Goal: Task Accomplishment & Management: Manage account settings

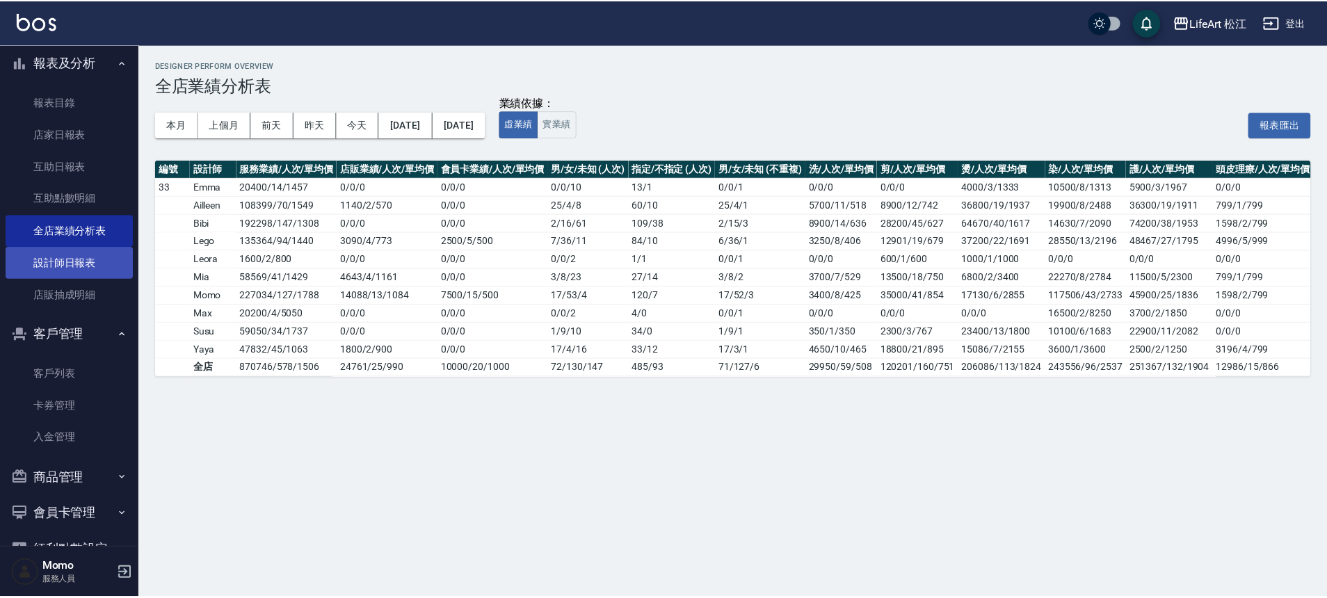
scroll to position [355, 0]
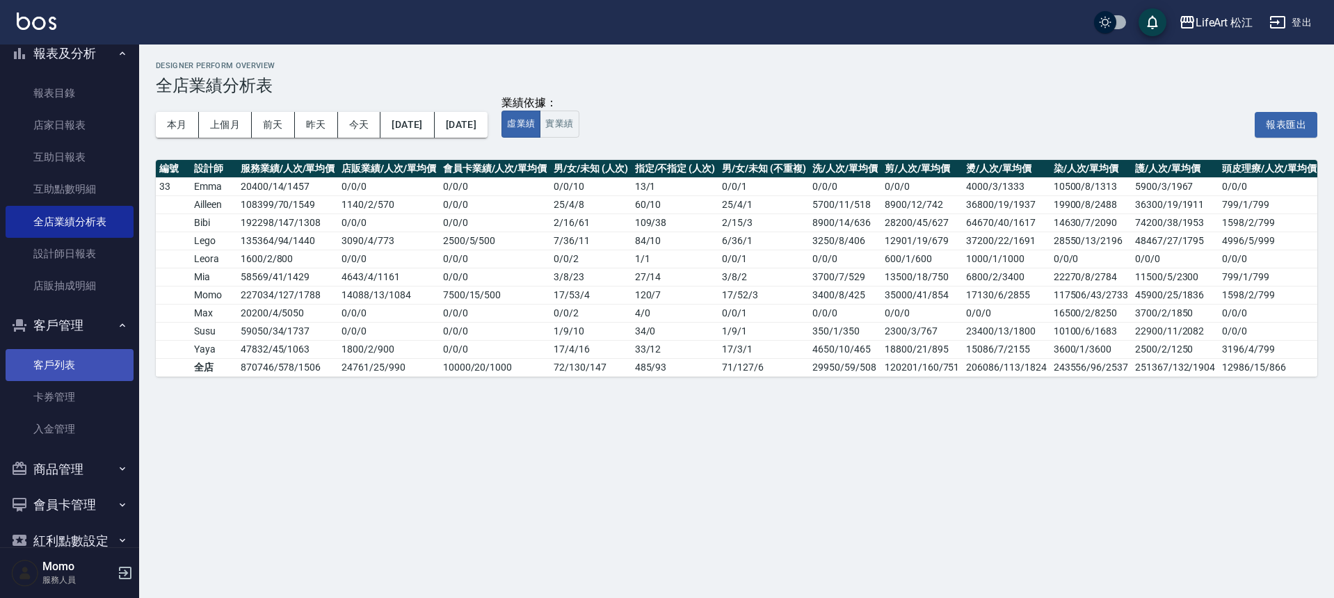
click at [63, 365] on link "客戶列表" at bounding box center [70, 365] width 128 height 32
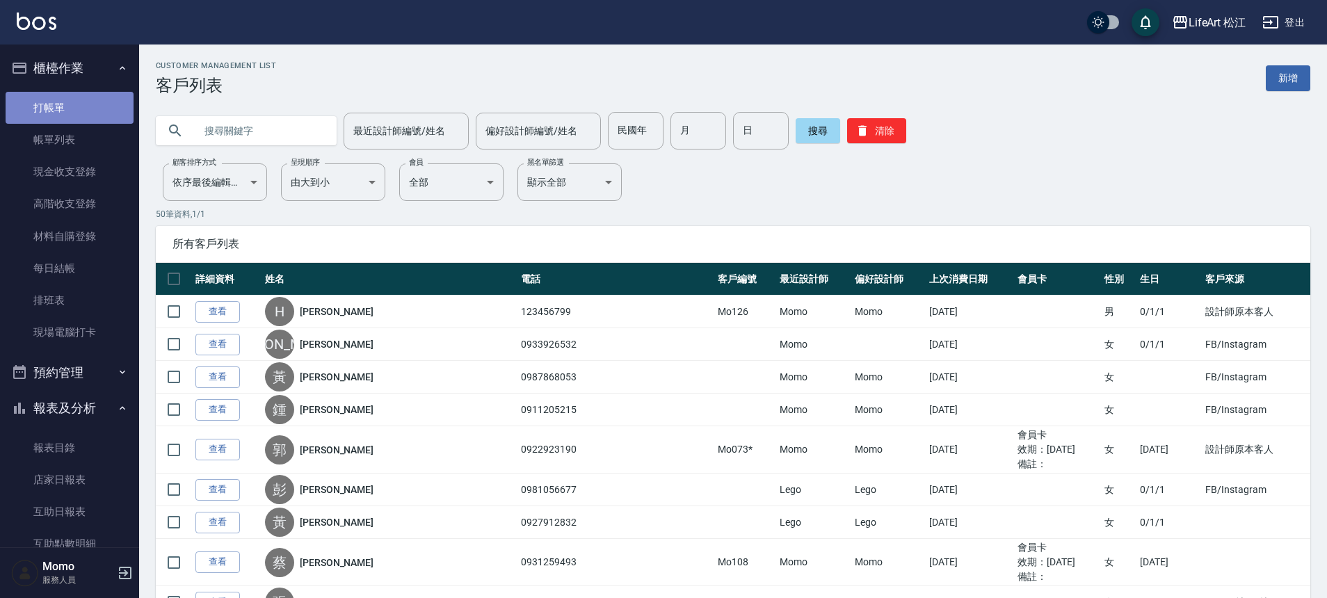
click at [72, 113] on link "打帳單" at bounding box center [70, 108] width 128 height 32
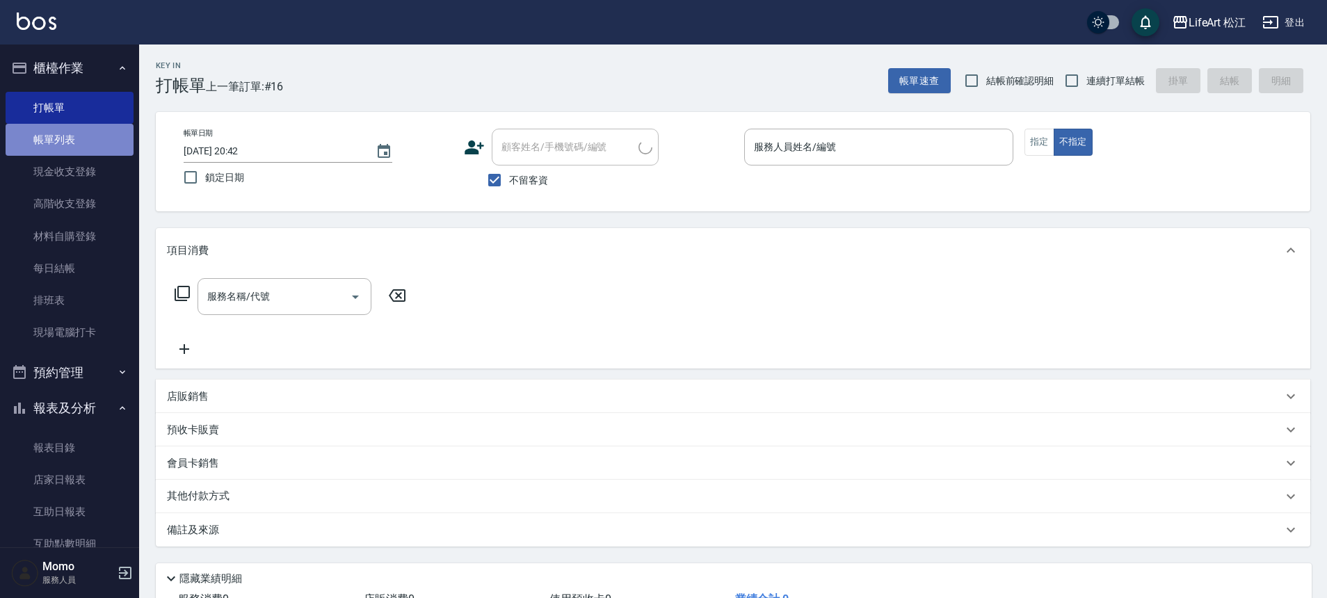
click at [70, 134] on link "帳單列表" at bounding box center [70, 140] width 128 height 32
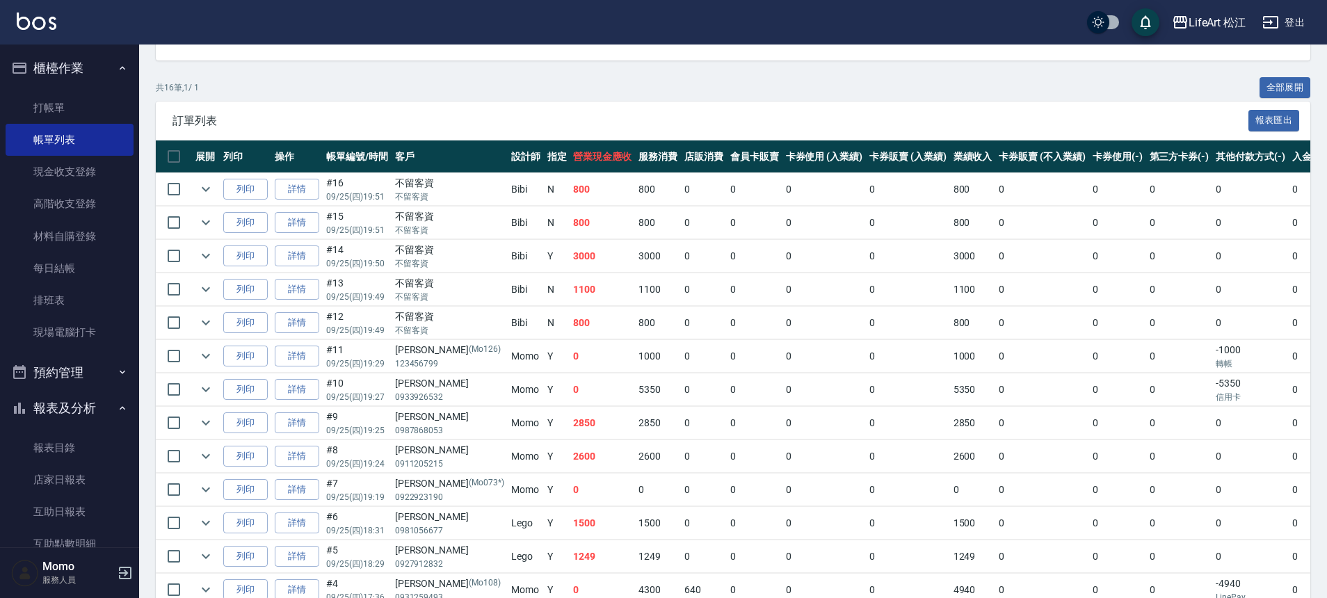
scroll to position [309, 0]
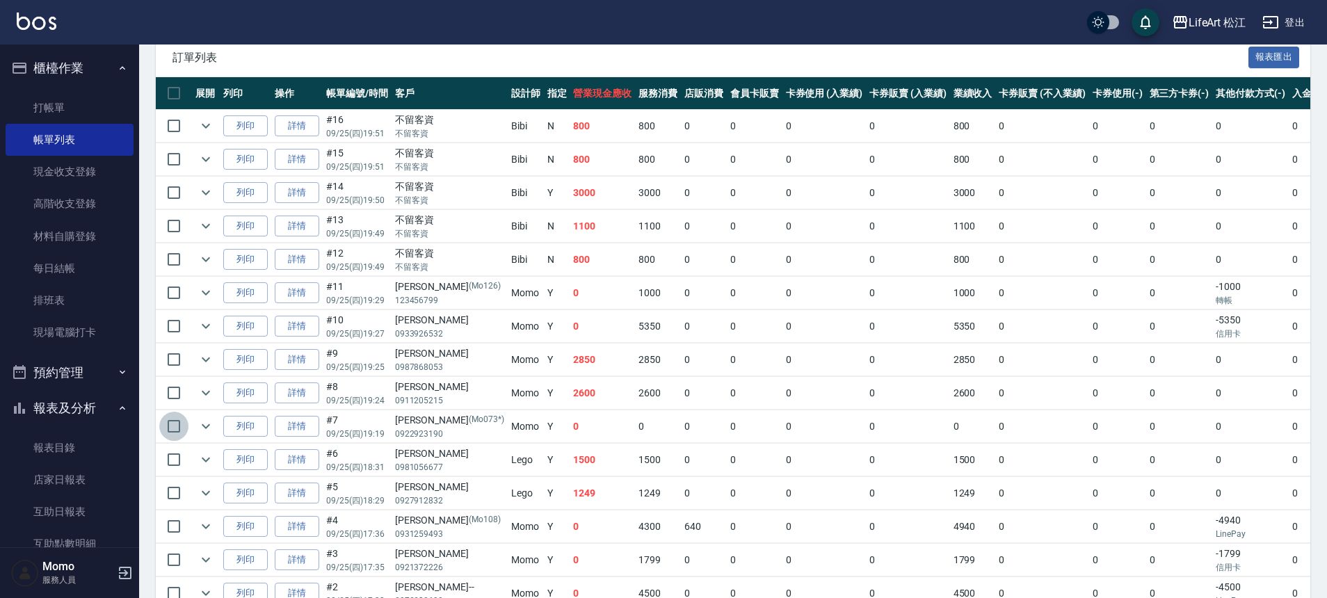
click at [186, 424] on input "checkbox" at bounding box center [173, 426] width 29 height 29
checkbox input "true"
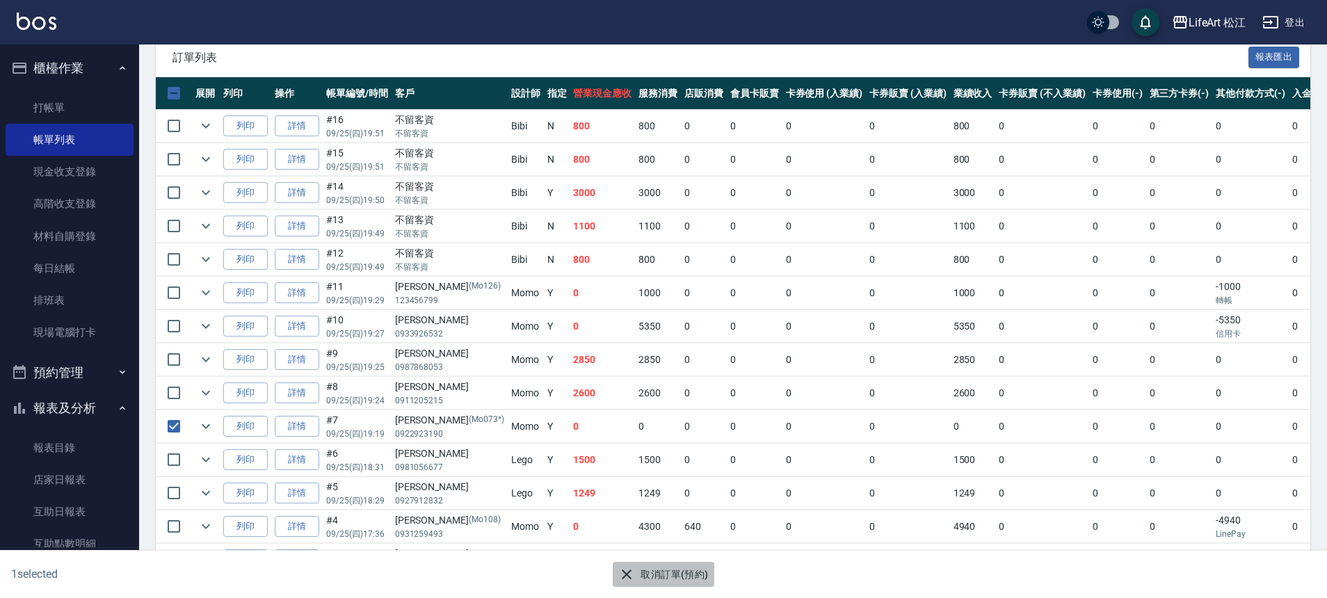
click at [632, 577] on icon "button" at bounding box center [627, 574] width 17 height 17
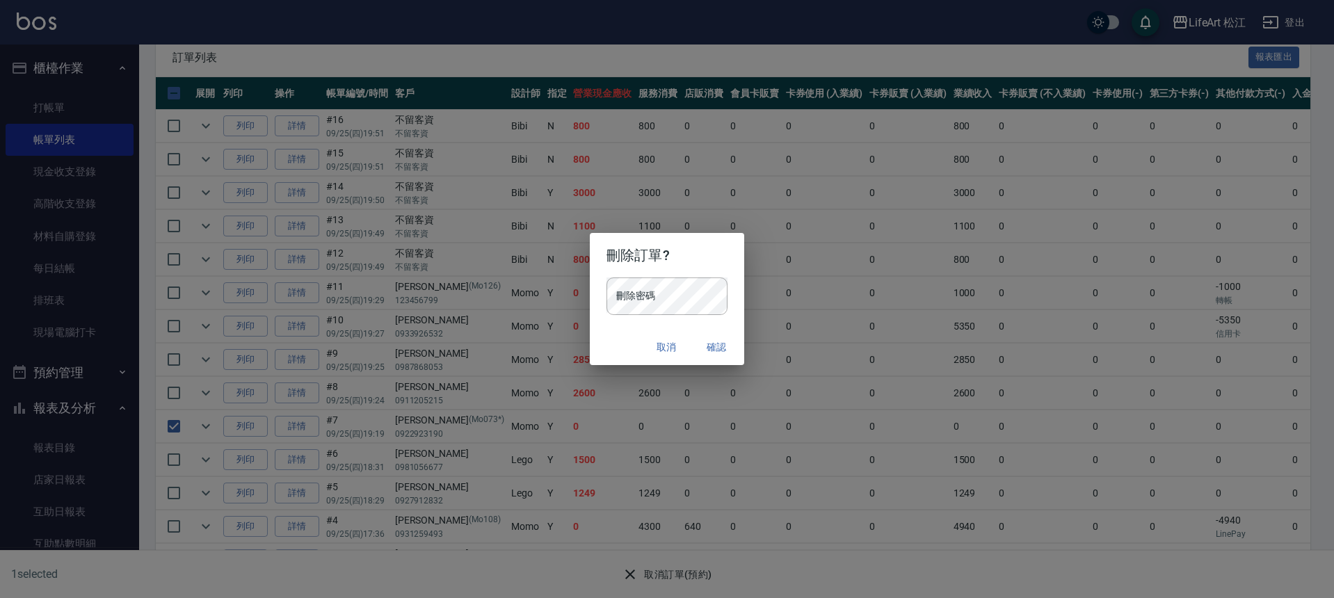
click at [660, 349] on button "取消" at bounding box center [666, 348] width 45 height 26
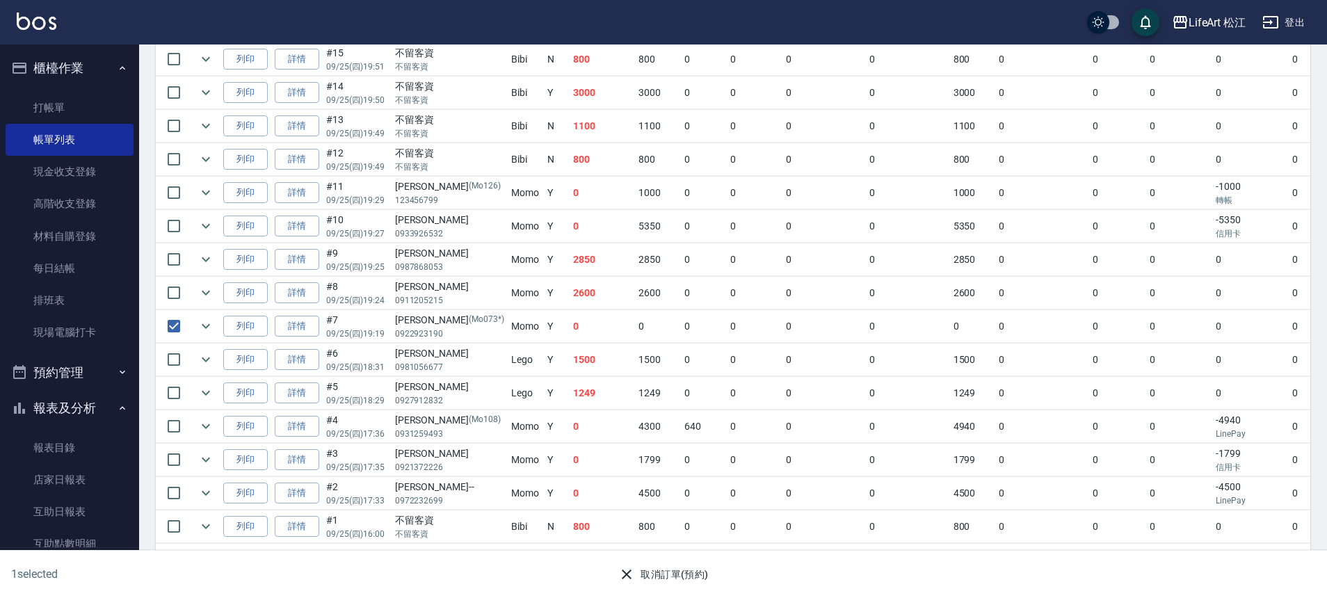
scroll to position [0, 0]
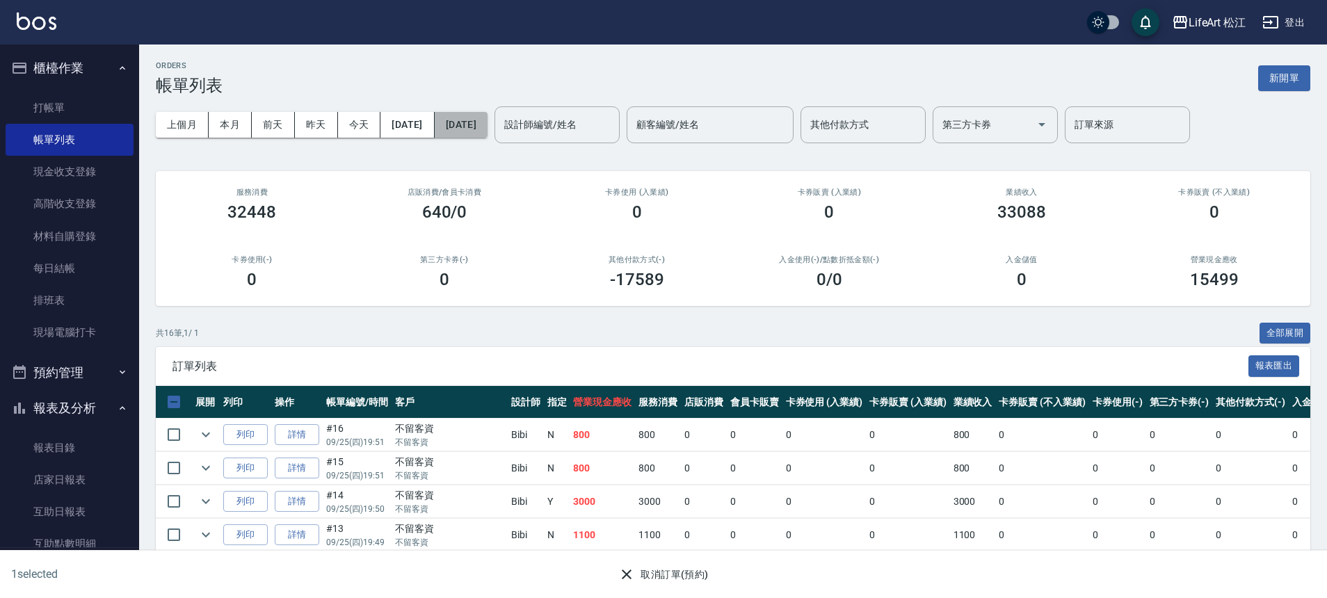
click at [488, 129] on button "[DATE]" at bounding box center [461, 125] width 53 height 26
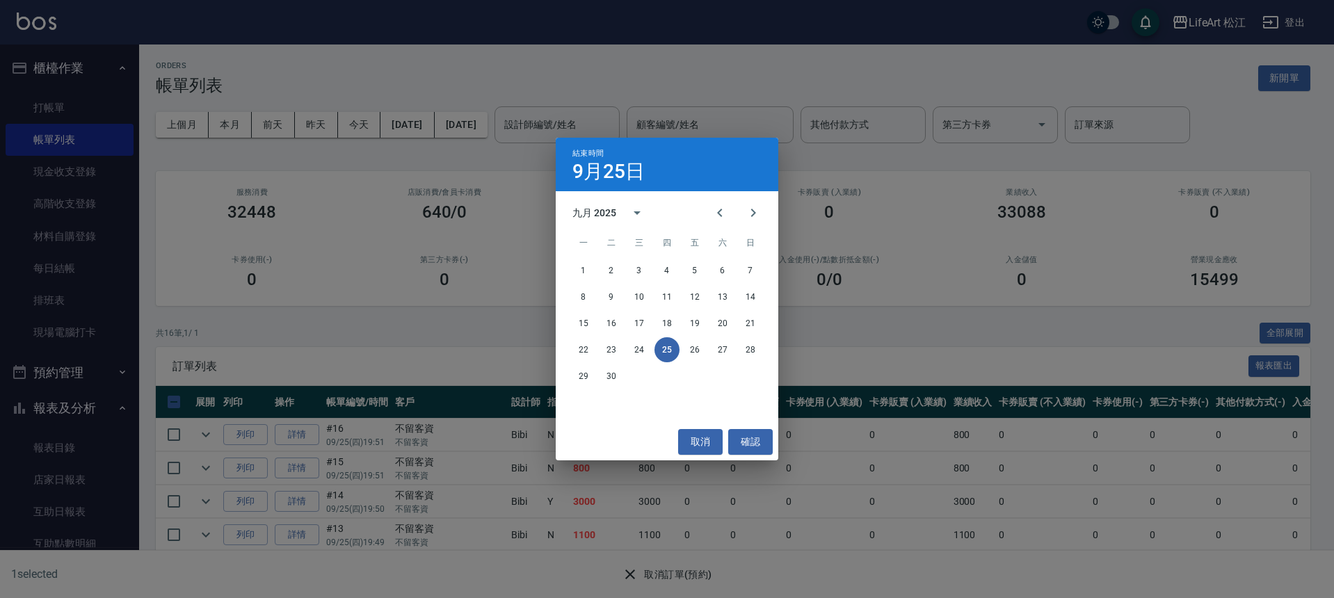
click at [13, 438] on div "結束時間 9月25日 九月 2025 一 二 三 四 五 六 日 1 2 3 4 5 6 7 8 9 10 11 12 13 14 15 16 17 18 1…" at bounding box center [667, 299] width 1334 height 598
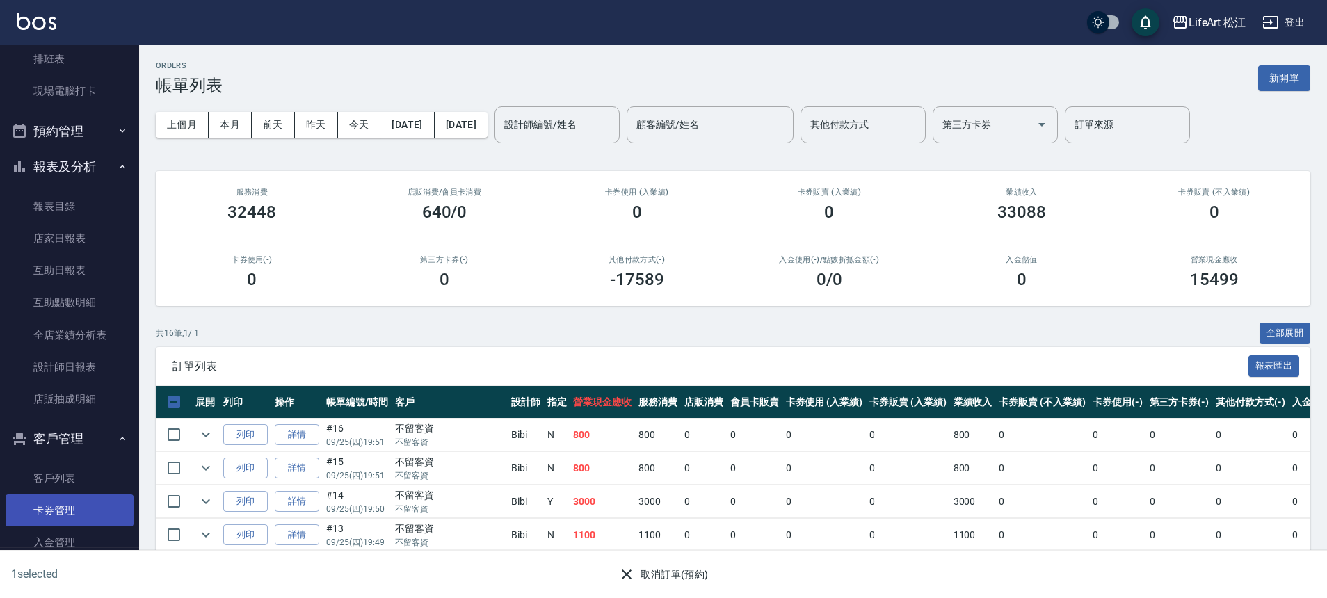
scroll to position [282, 0]
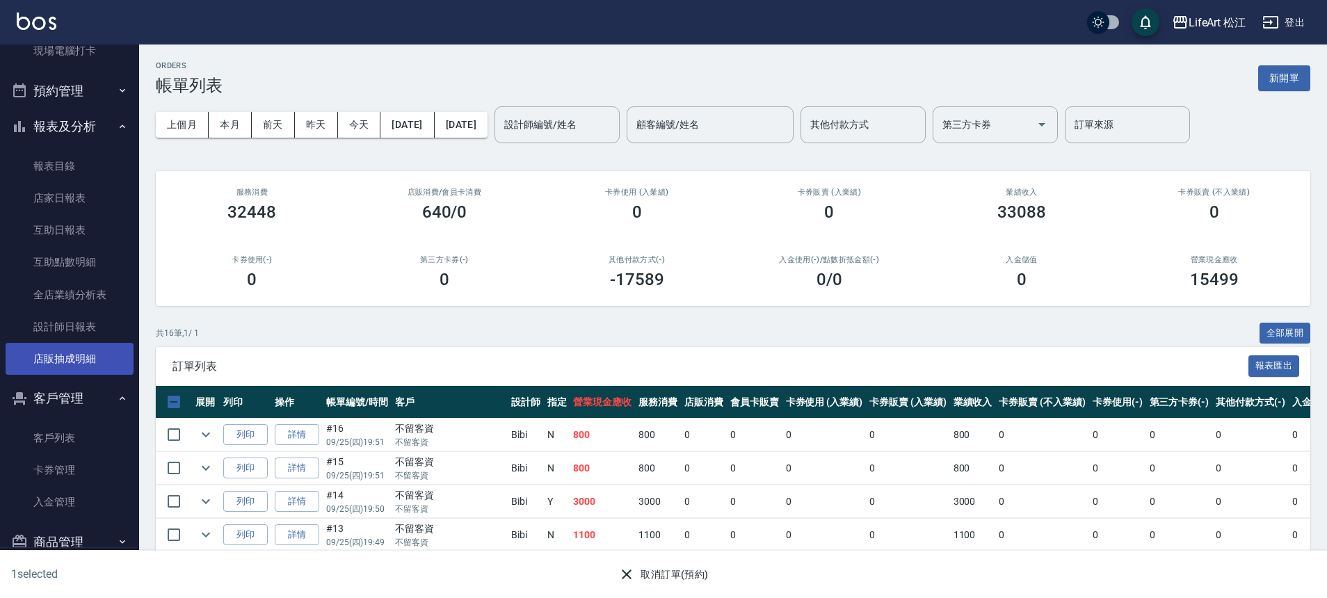
click at [88, 344] on link "店販抽成明細" at bounding box center [70, 359] width 128 height 32
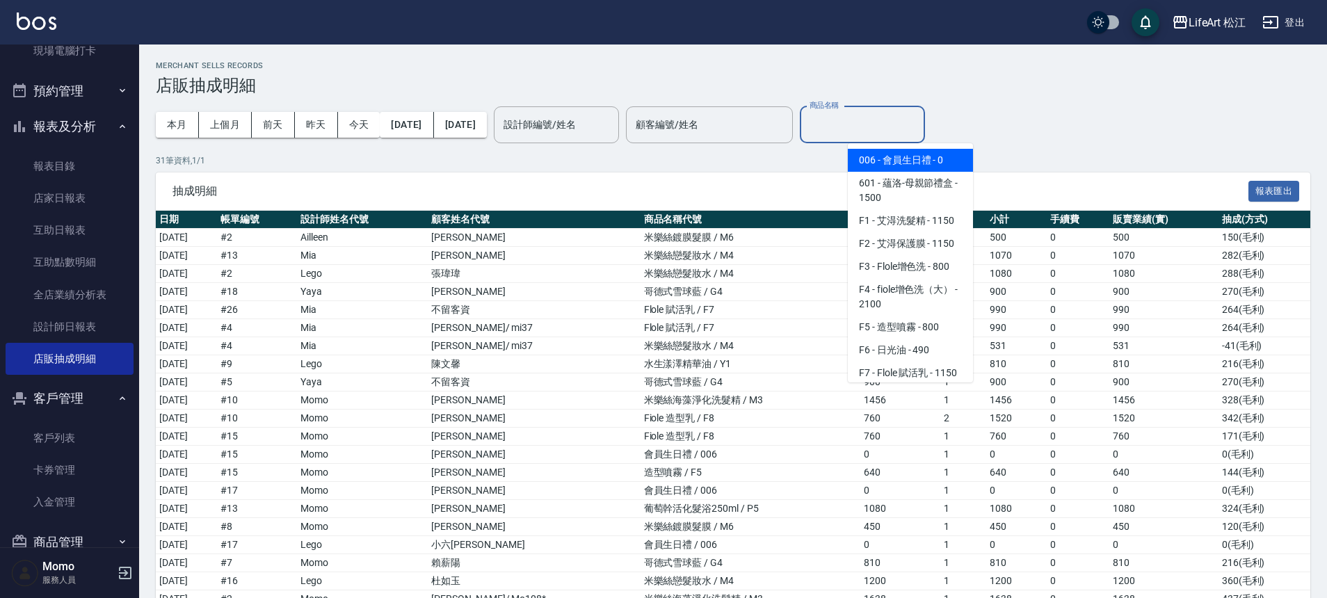
click at [900, 120] on input "商品名稱" at bounding box center [862, 125] width 113 height 24
click at [939, 164] on span "006 - 會員生日禮 - 0" at bounding box center [910, 160] width 125 height 23
type input "會員生日禮"
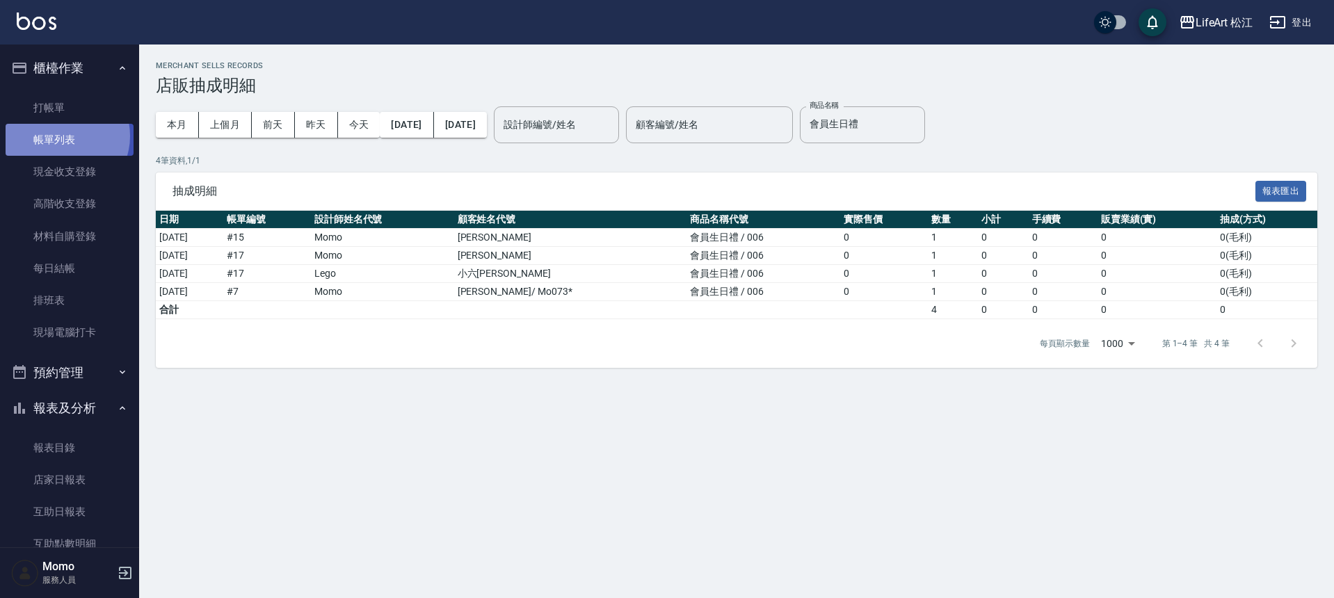
click at [62, 136] on link "帳單列表" at bounding box center [70, 140] width 128 height 32
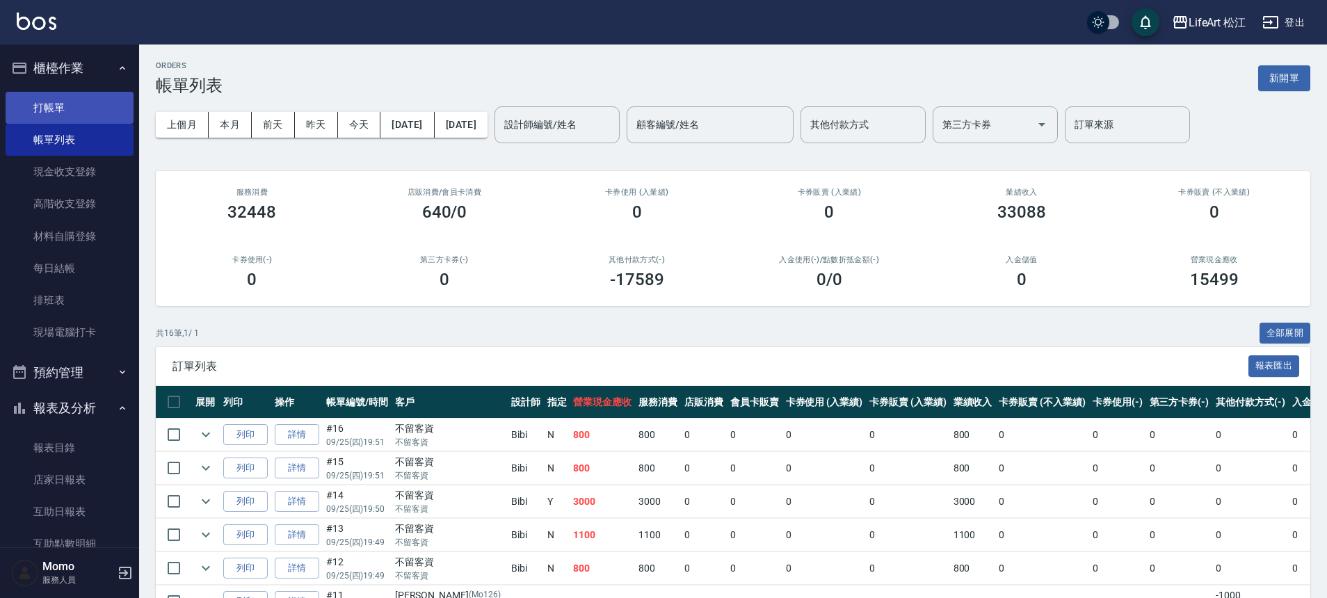
click at [59, 107] on link "打帳單" at bounding box center [70, 108] width 128 height 32
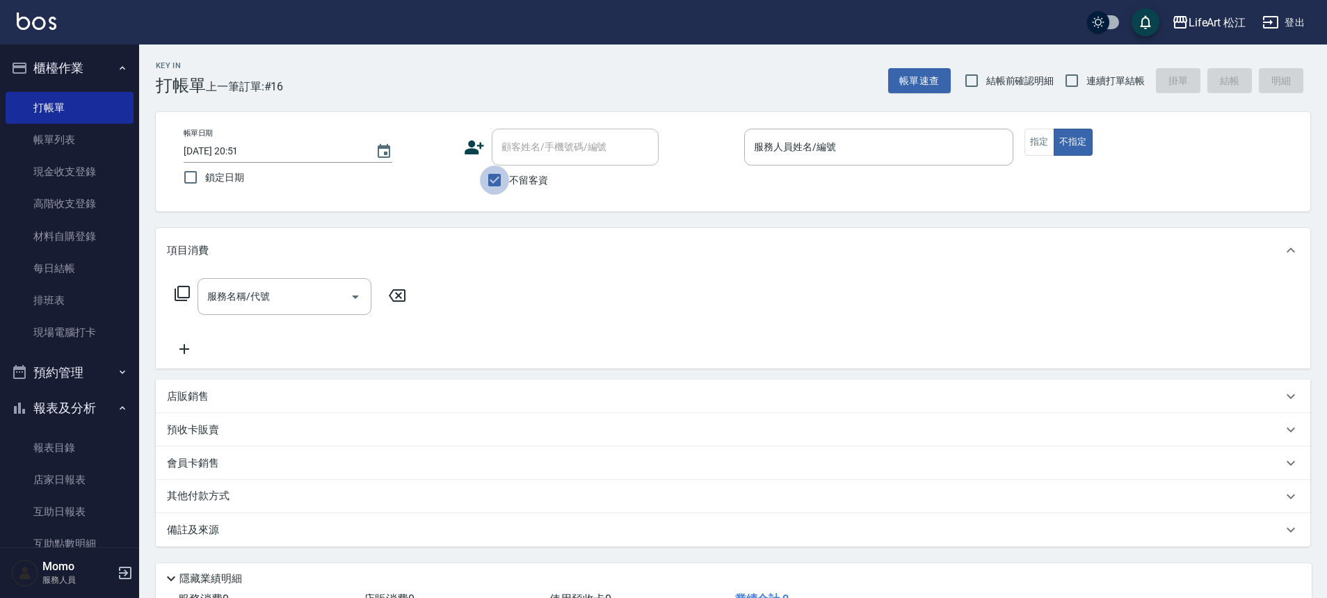
click at [504, 182] on input "不留客資" at bounding box center [494, 180] width 29 height 29
checkbox input "false"
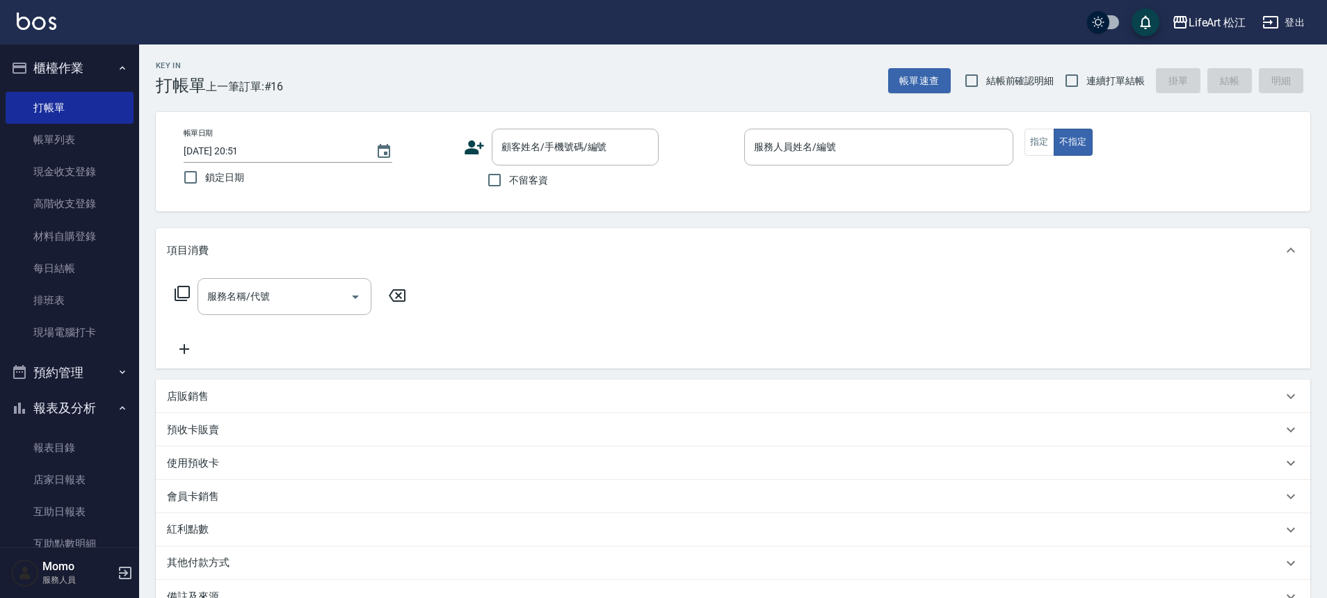
click at [467, 148] on icon at bounding box center [474, 147] width 21 height 21
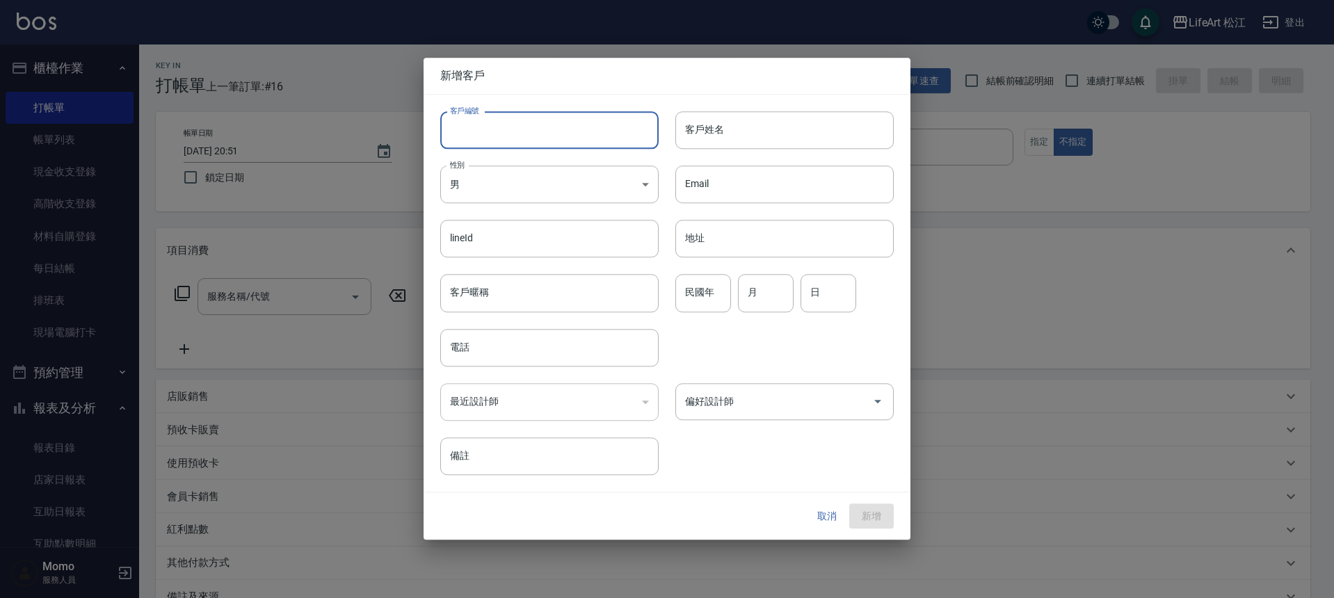
click at [469, 148] on input "客戶編號" at bounding box center [549, 130] width 218 height 38
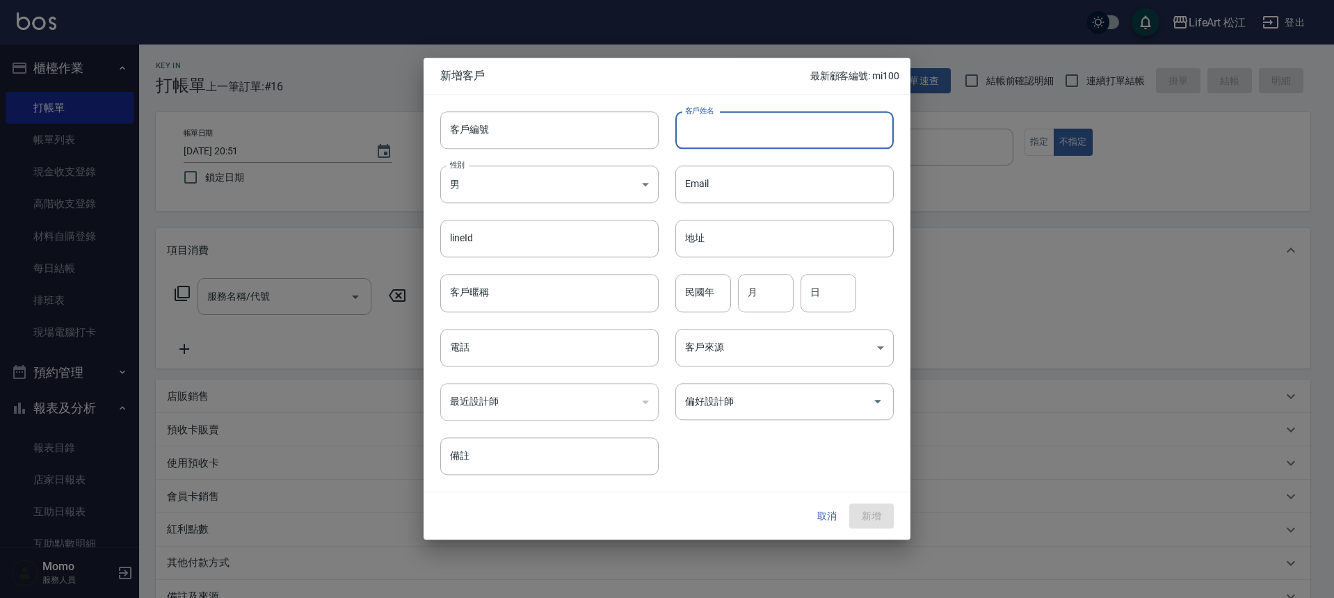
click at [852, 124] on input "客戶姓名" at bounding box center [785, 130] width 218 height 38
type input "葉慧均"
click at [524, 191] on body "LifeArt 松江 登出 櫃檯作業 打帳單 帳單列表 現金收支登錄 高階收支登錄 材料自購登錄 每日結帳 排班表 現場電腦打卡 預約管理 預約管理 單日預約…" at bounding box center [667, 382] width 1334 height 765
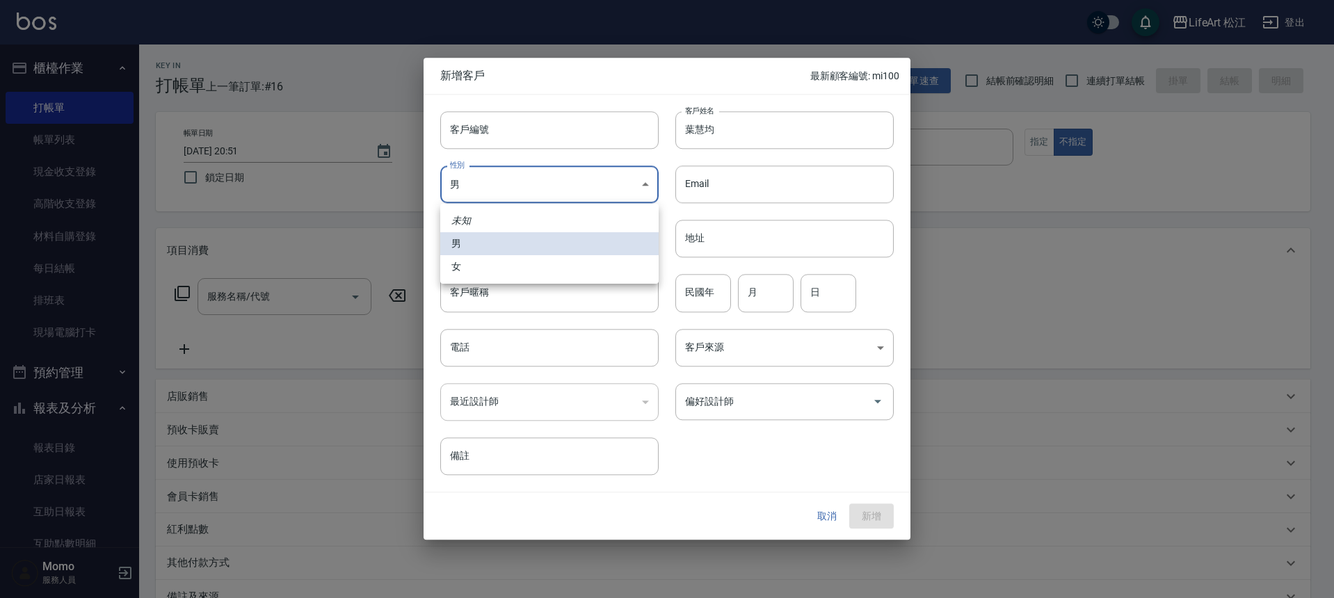
click at [527, 272] on li "女" at bounding box center [549, 266] width 218 height 23
type input "FEMALE"
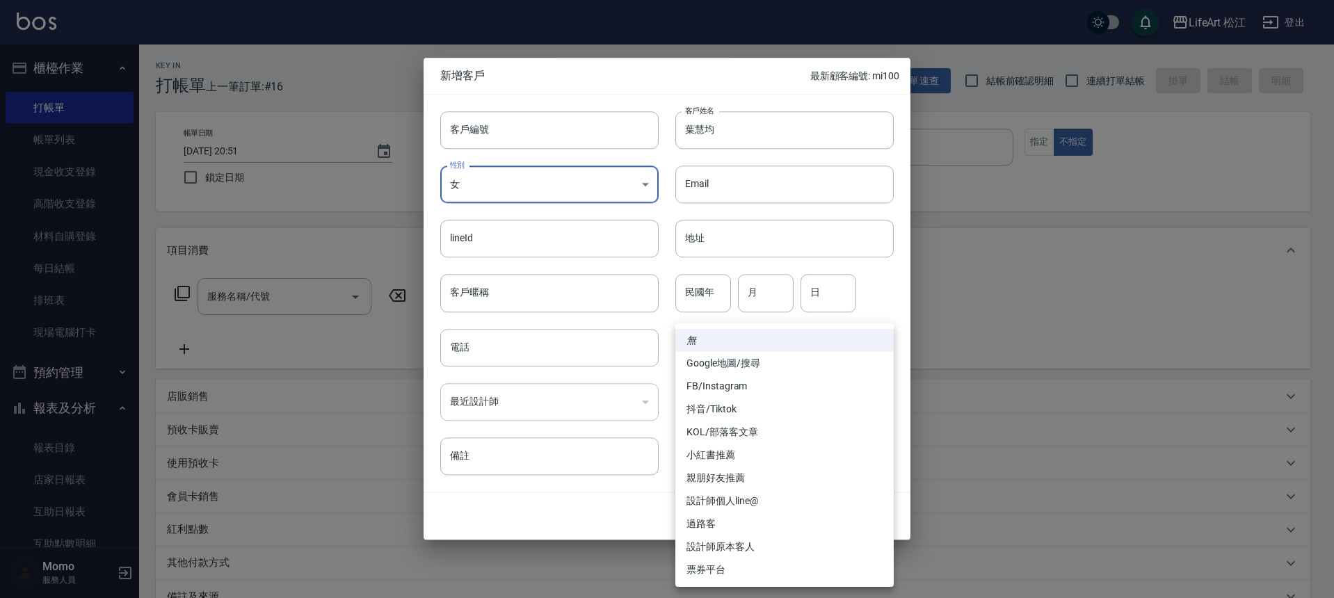
click at [719, 349] on body "LifeArt 松江 登出 櫃檯作業 打帳單 帳單列表 現金收支登錄 高階收支登錄 材料自購登錄 每日結帳 排班表 現場電腦打卡 預約管理 預約管理 單日預約…" at bounding box center [667, 382] width 1334 height 765
click at [737, 360] on li "Google地圖/搜尋" at bounding box center [785, 363] width 218 height 23
type input "Google地圖/搜尋"
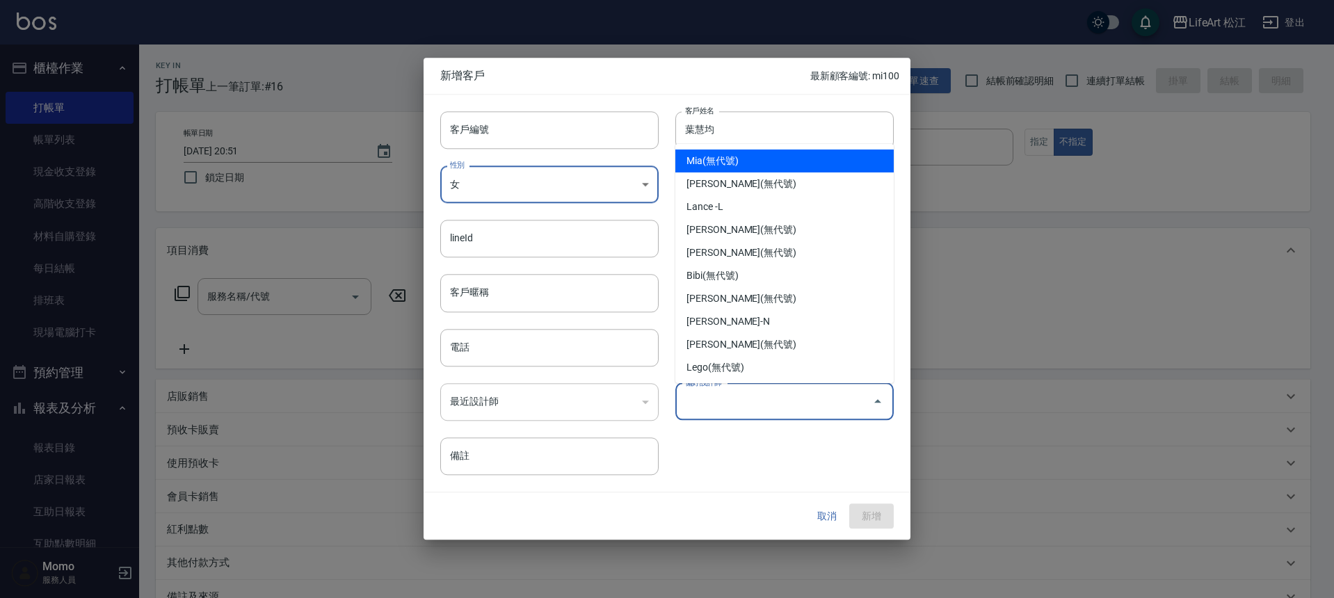
click at [726, 403] on input "偏好設計師" at bounding box center [774, 402] width 185 height 24
type input "Mia"
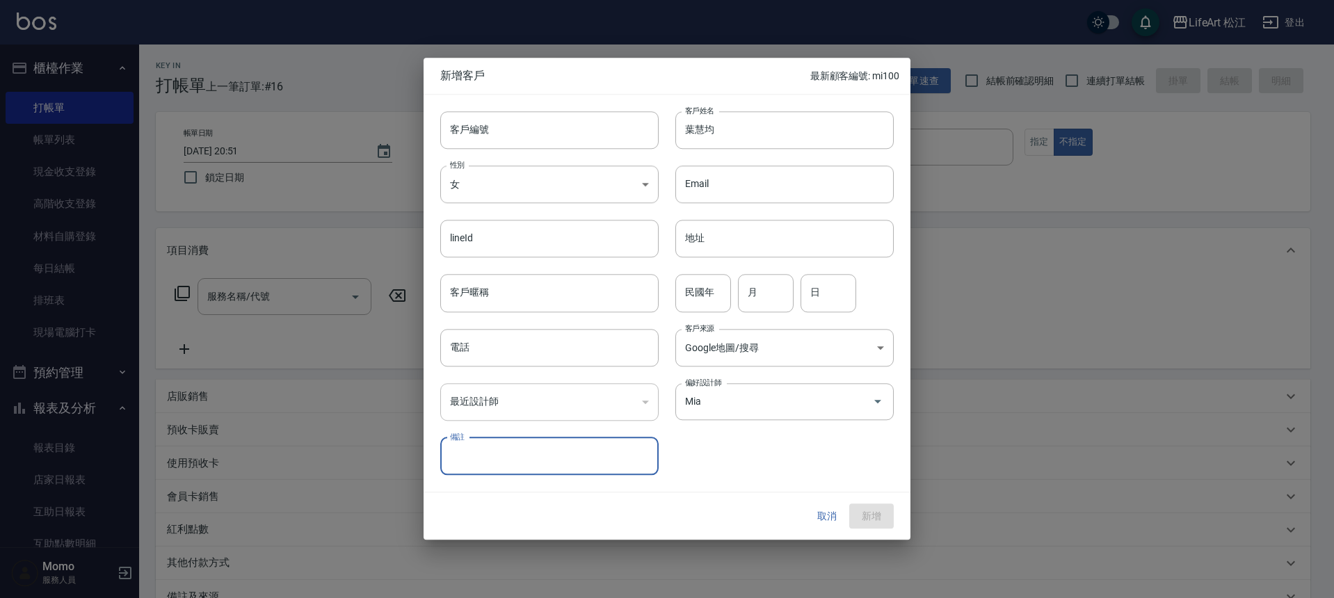
click at [582, 424] on div "備註 備註" at bounding box center [541, 448] width 235 height 54
click at [538, 342] on input "電話" at bounding box center [549, 348] width 218 height 38
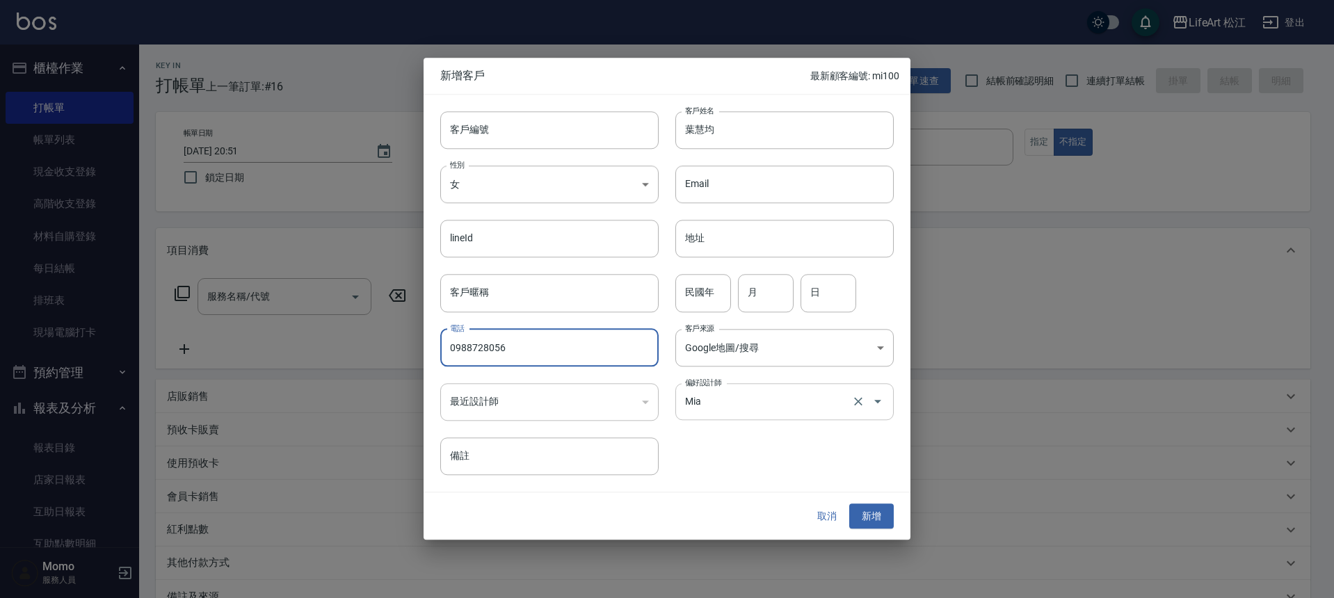
type input "0988728056"
click at [720, 404] on input "Mia" at bounding box center [765, 402] width 167 height 24
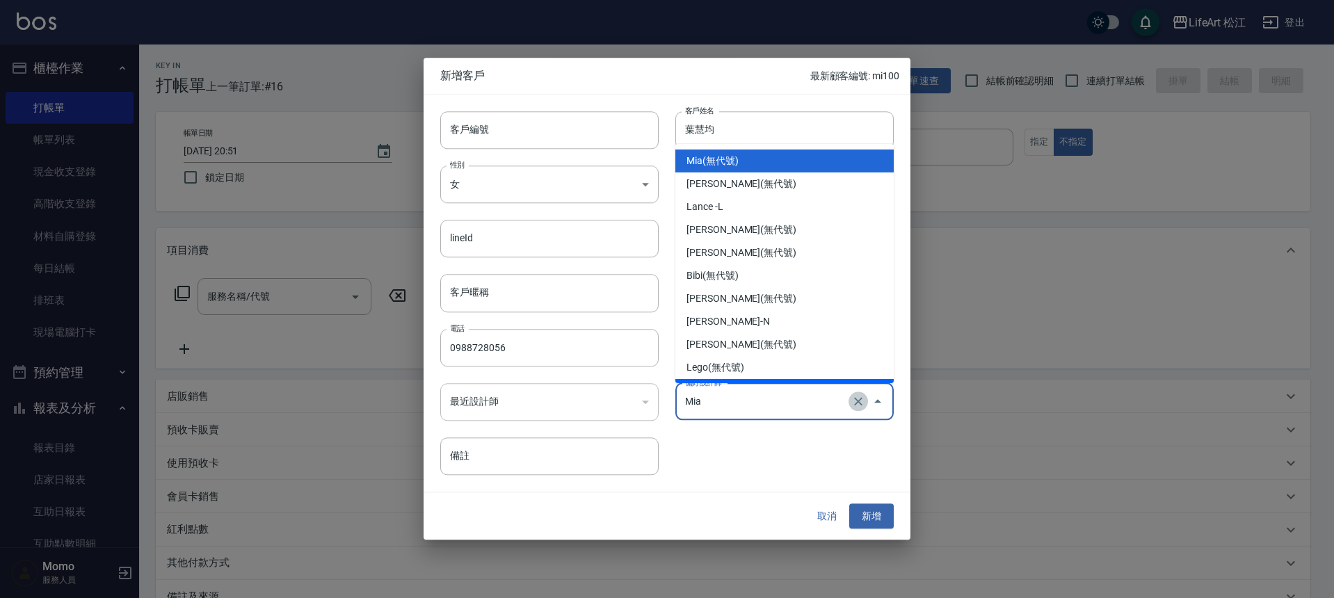
click at [854, 404] on icon "Clear" at bounding box center [859, 402] width 14 height 14
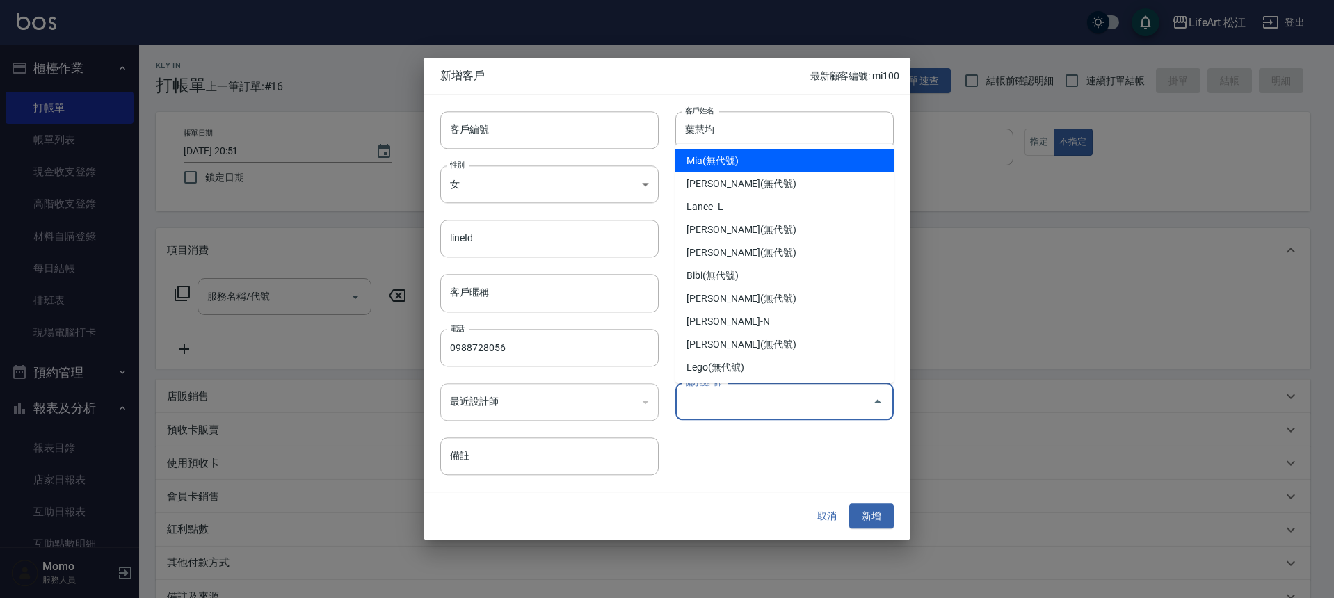
type input "Mia"
click at [788, 468] on div "客戶編號 客戶編號 客戶姓名 葉慧均 客戶姓名 性別 女 FEMALE 性別 Email Email lineId lineId 地址 地址 客戶暱稱 客戶暱…" at bounding box center [659, 285] width 470 height 381
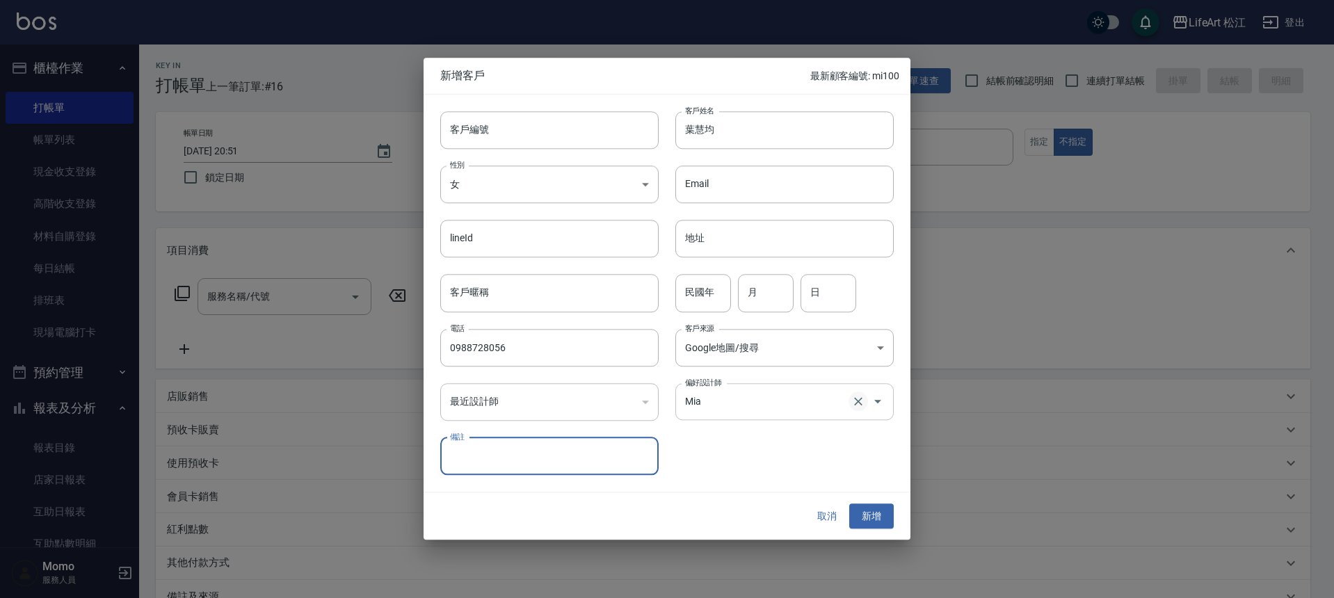
click at [862, 403] on icon "Clear" at bounding box center [859, 402] width 14 height 14
click at [873, 516] on button "新增" at bounding box center [872, 517] width 45 height 26
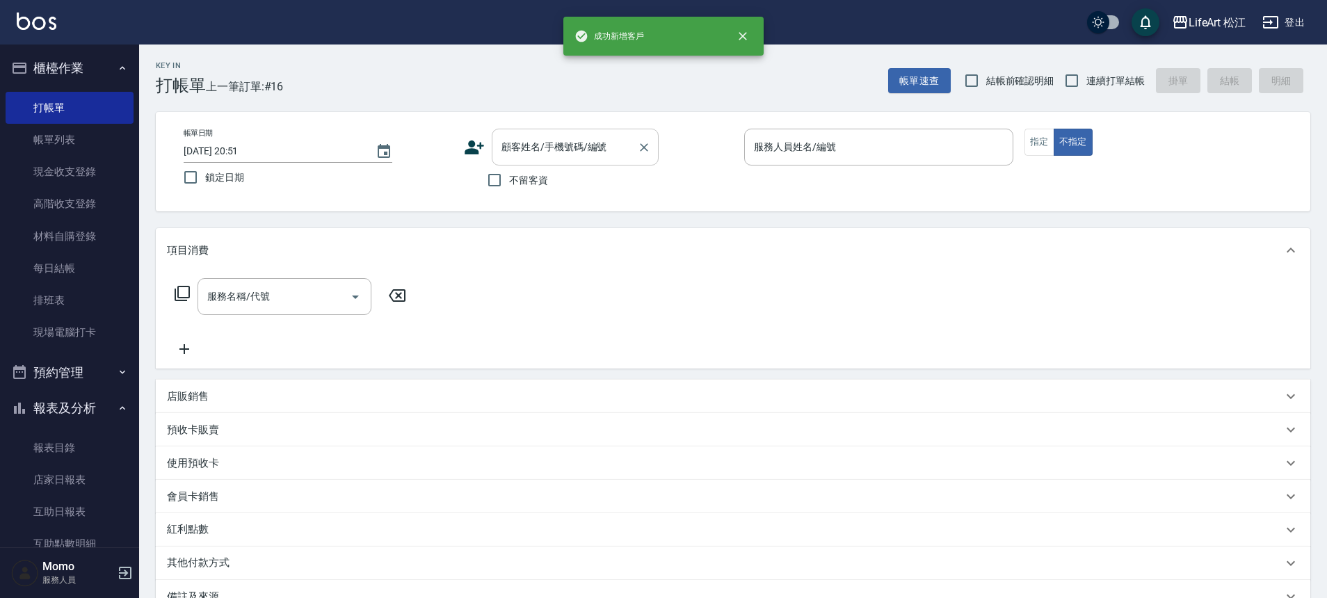
click at [565, 141] on div "顧客姓名/手機號碼/編號 顧客姓名/手機號碼/編號" at bounding box center [575, 147] width 167 height 37
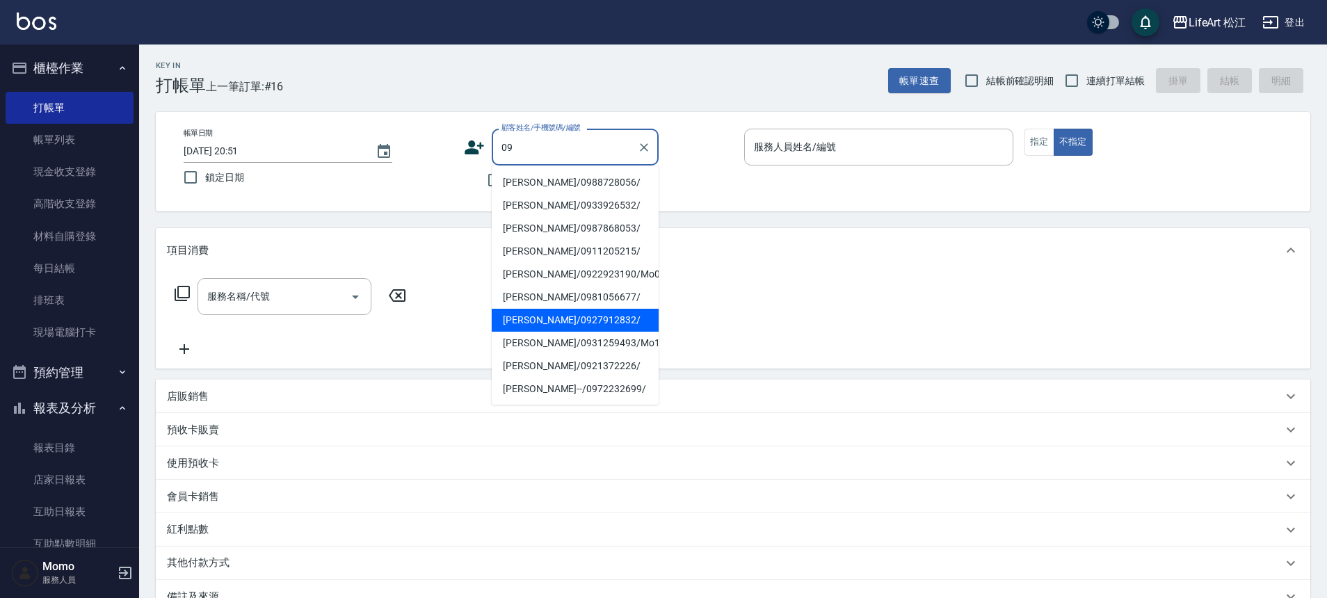
click at [564, 182] on li "葉慧均/0988728056/" at bounding box center [575, 182] width 167 height 23
type input "葉慧均/0988728056/"
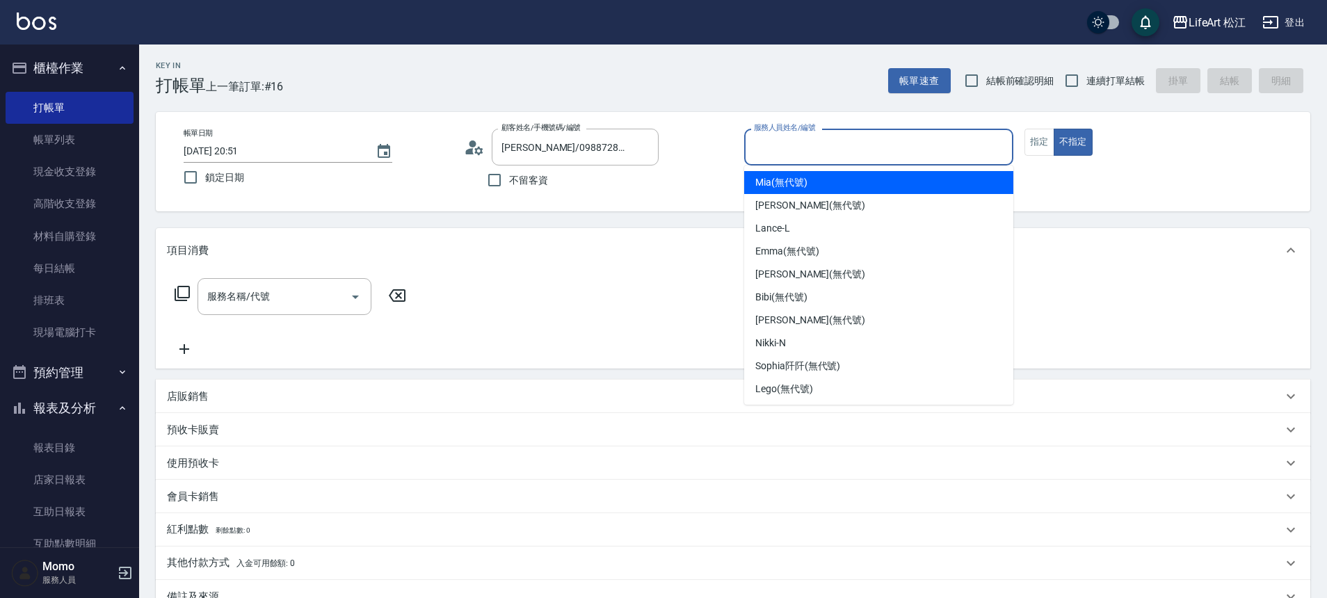
click at [946, 153] on input "服務人員姓名/編號" at bounding box center [879, 147] width 257 height 24
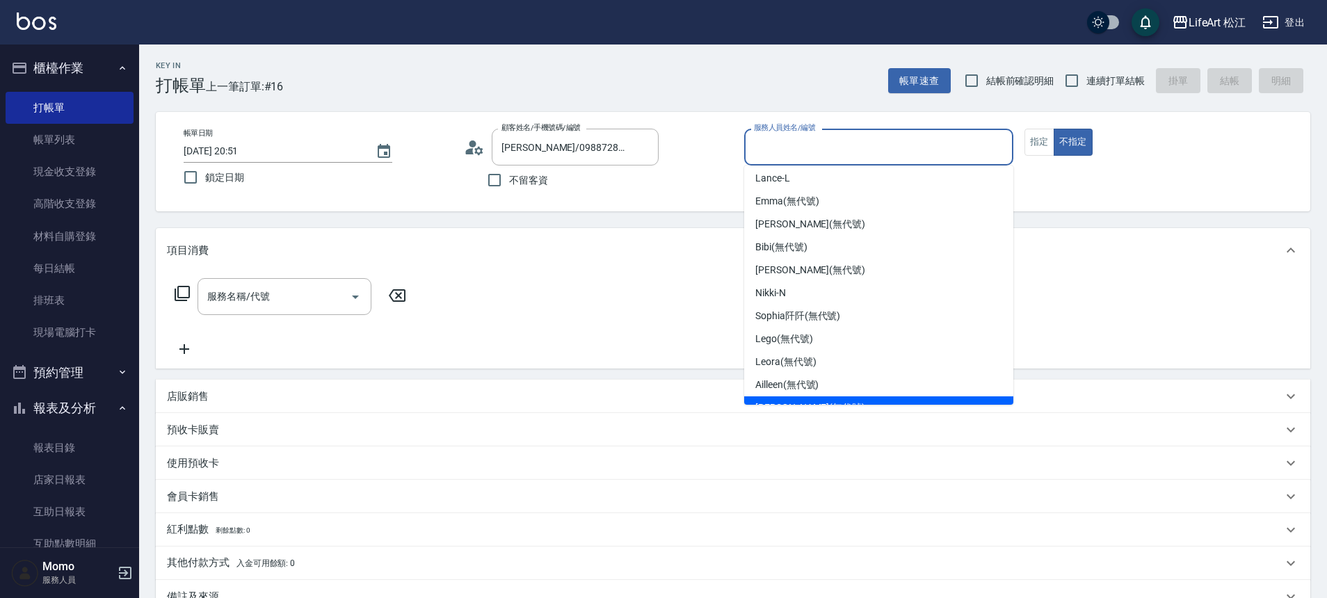
scroll to position [115, 0]
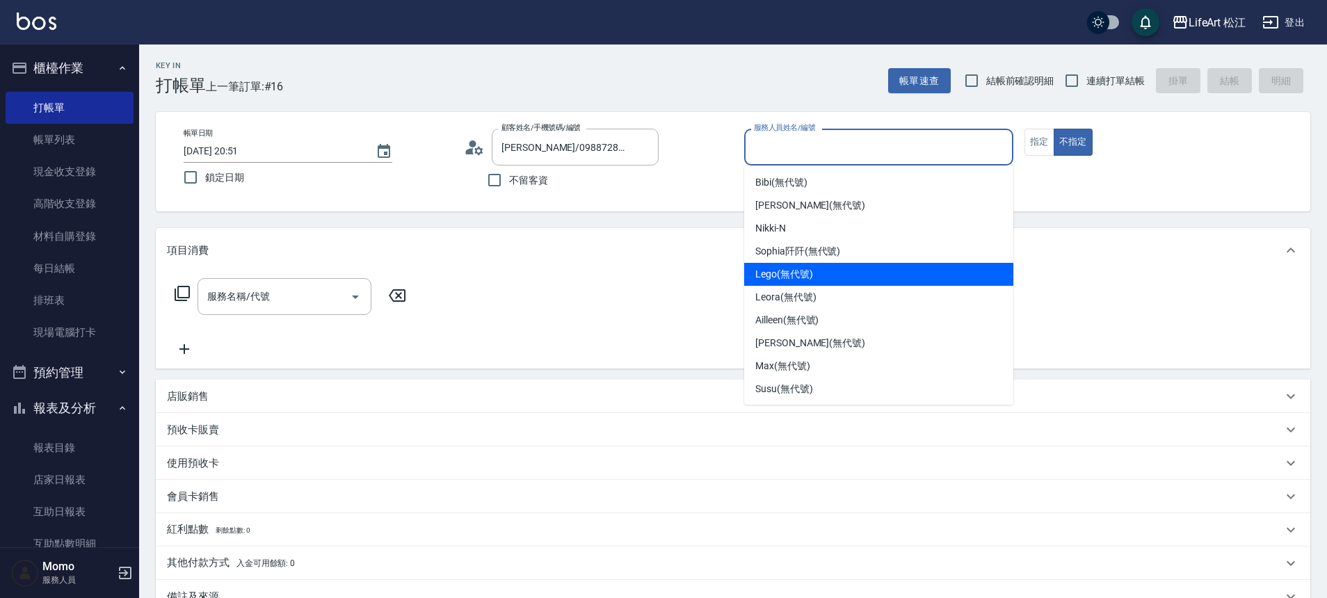
click at [819, 283] on div "Lego (無代號)" at bounding box center [878, 274] width 269 height 23
type input "Lego(無代號)"
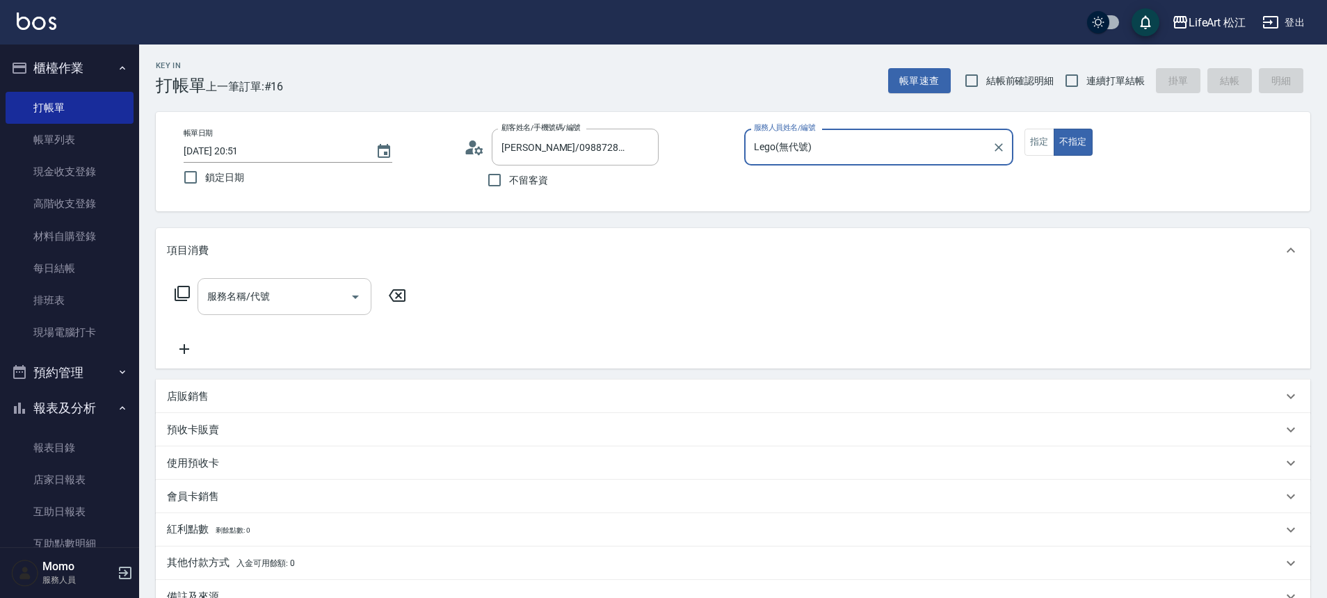
click at [222, 311] on div "服務名稱/代號" at bounding box center [285, 296] width 174 height 37
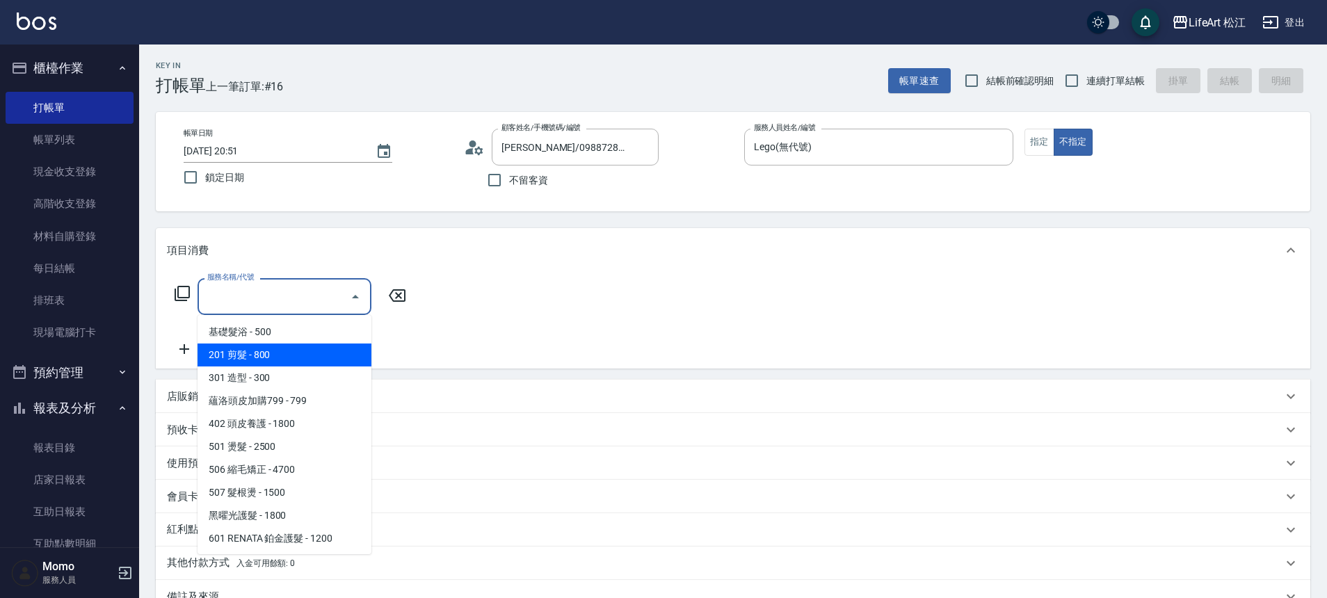
click at [280, 353] on span "201 剪髮 - 800" at bounding box center [285, 355] width 174 height 23
type input "201 剪髮(201)"
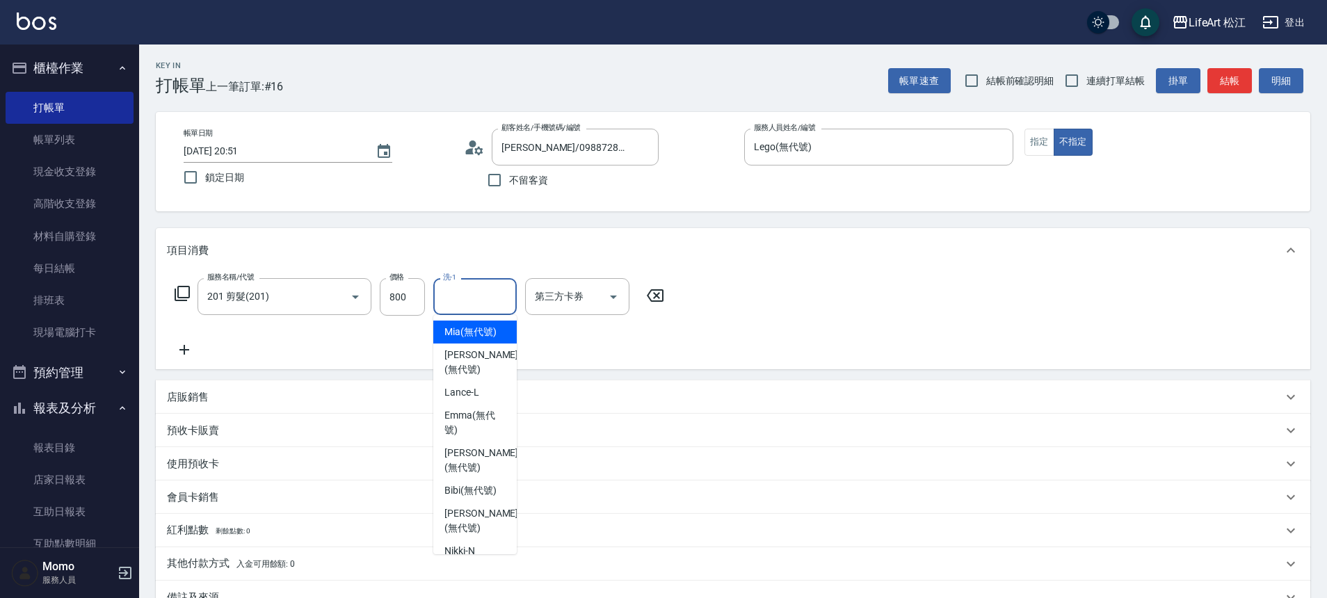
click at [470, 289] on input "洗-1" at bounding box center [475, 297] width 71 height 24
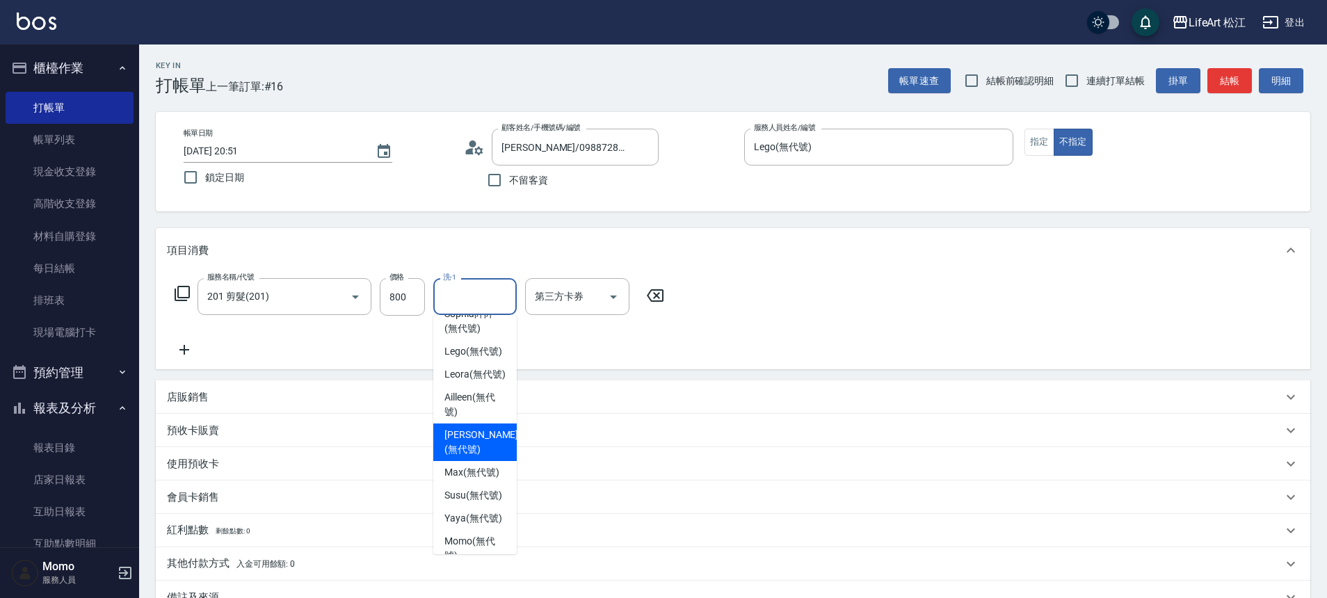
scroll to position [337, 0]
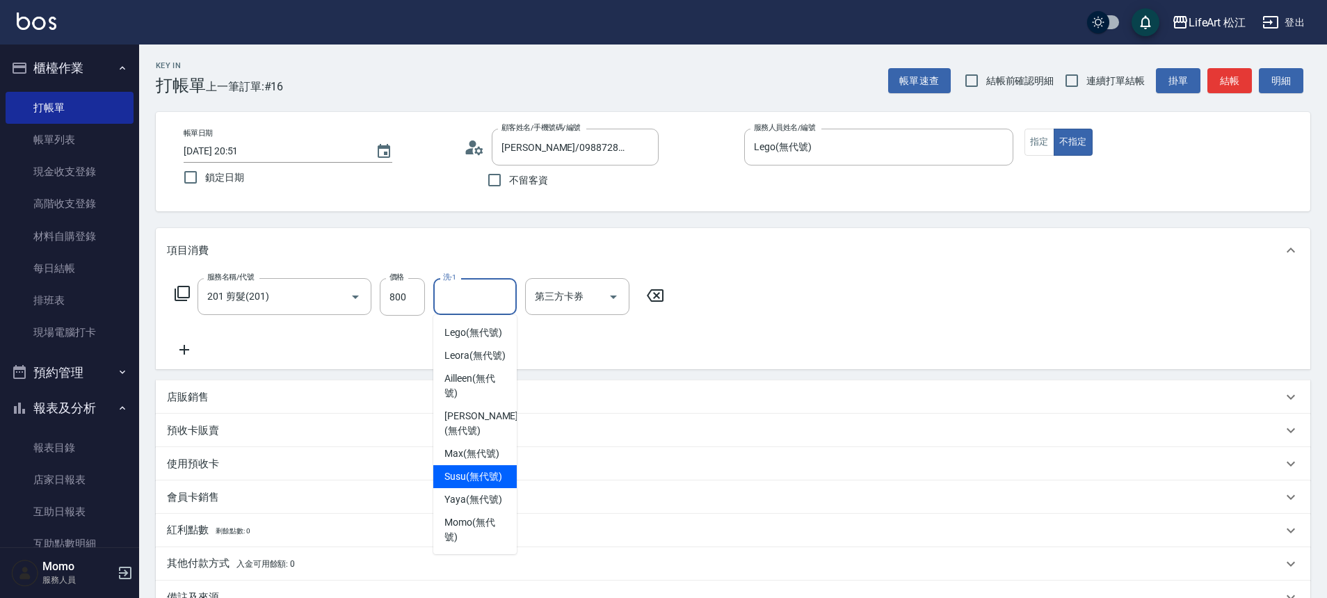
click at [478, 470] on span "Susu (無代號)" at bounding box center [474, 477] width 58 height 15
type input "Susu(無代號)"
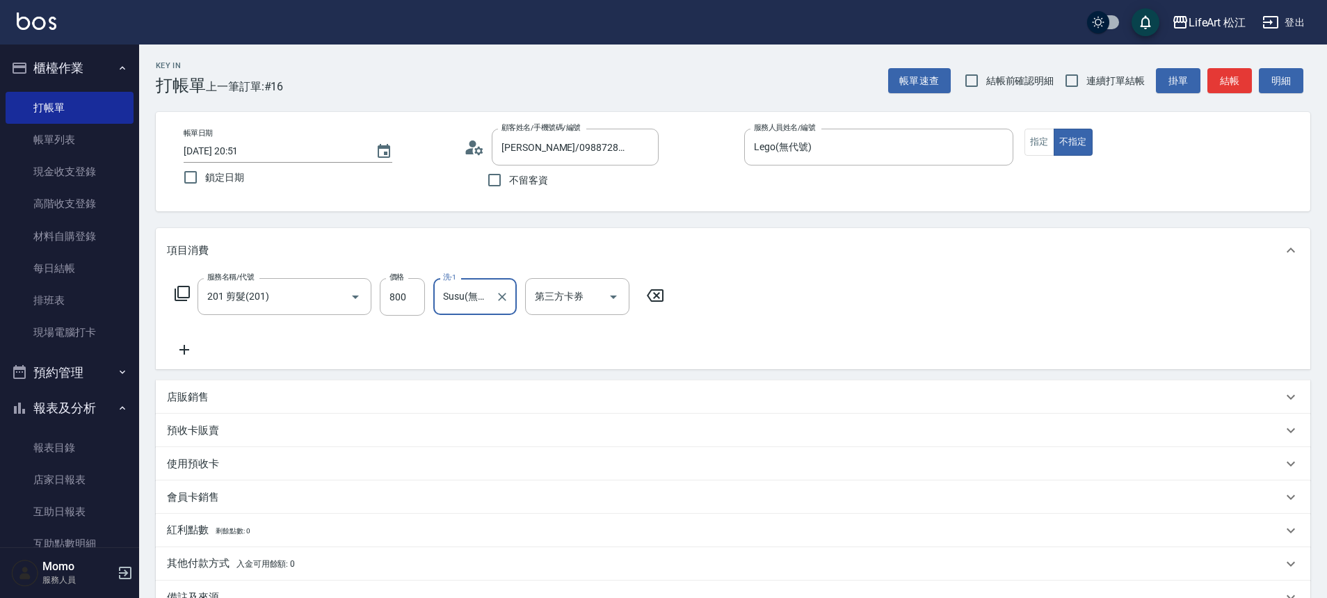
click at [181, 350] on icon at bounding box center [185, 350] width 10 height 10
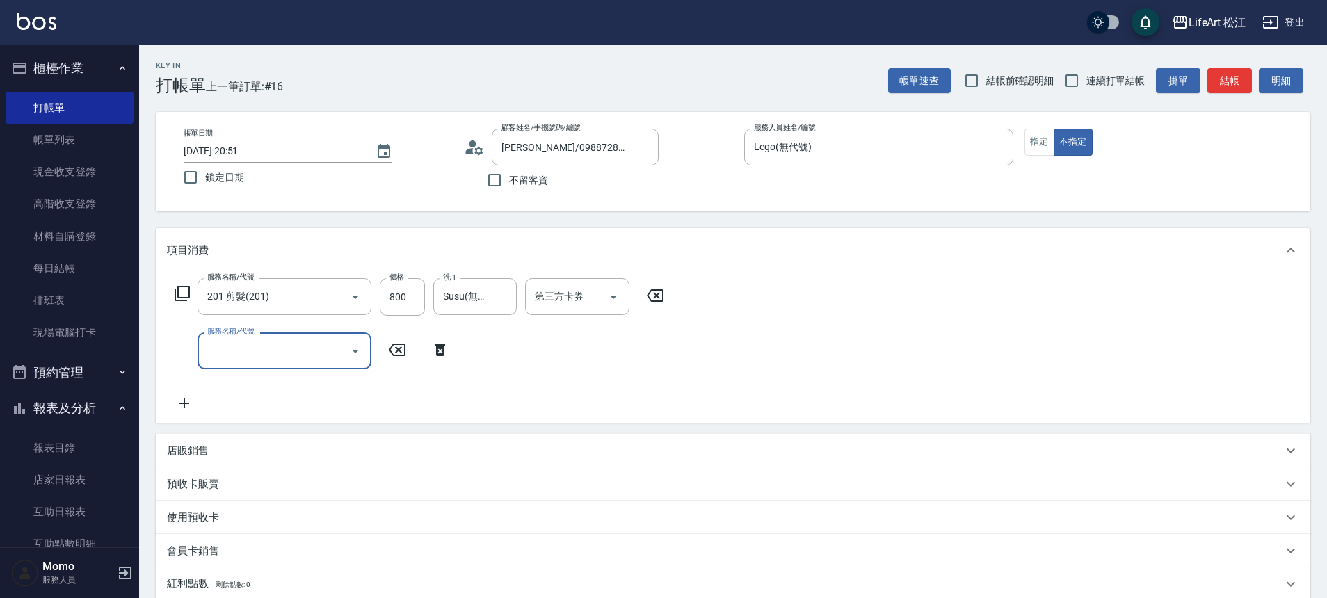
click at [239, 351] on input "服務名稱/代號" at bounding box center [274, 351] width 141 height 24
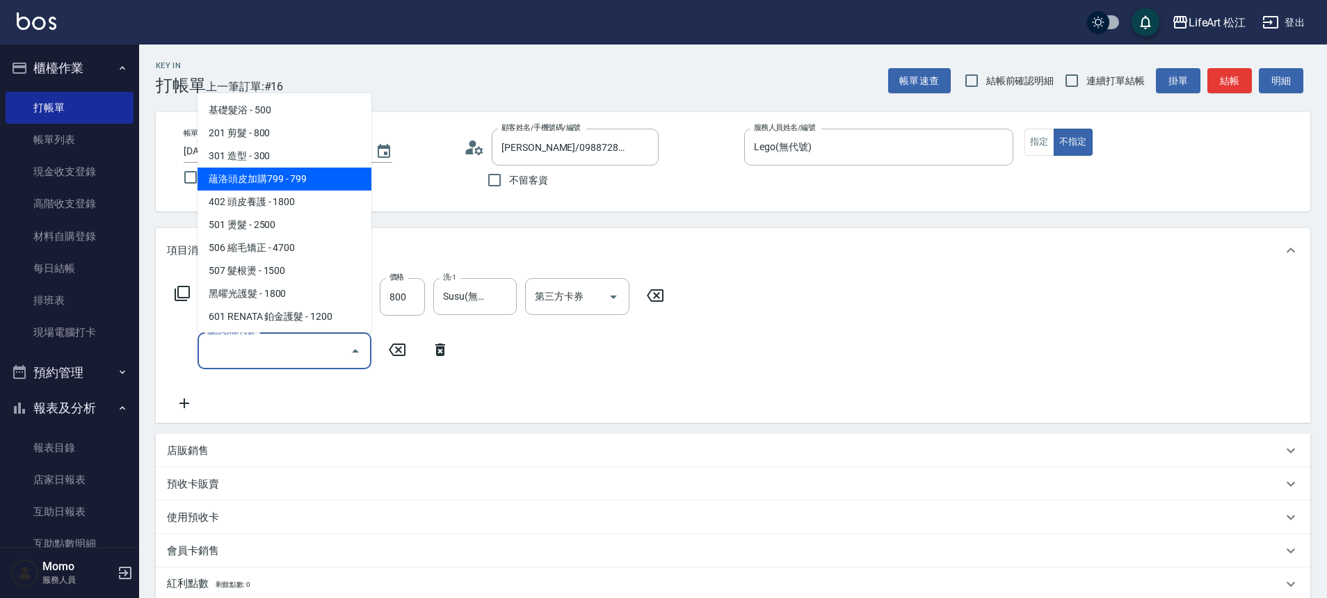
click at [259, 176] on span "蘊洛頭皮加購799 - 799" at bounding box center [285, 179] width 174 height 23
type input "蘊洛頭皮加購799(401)"
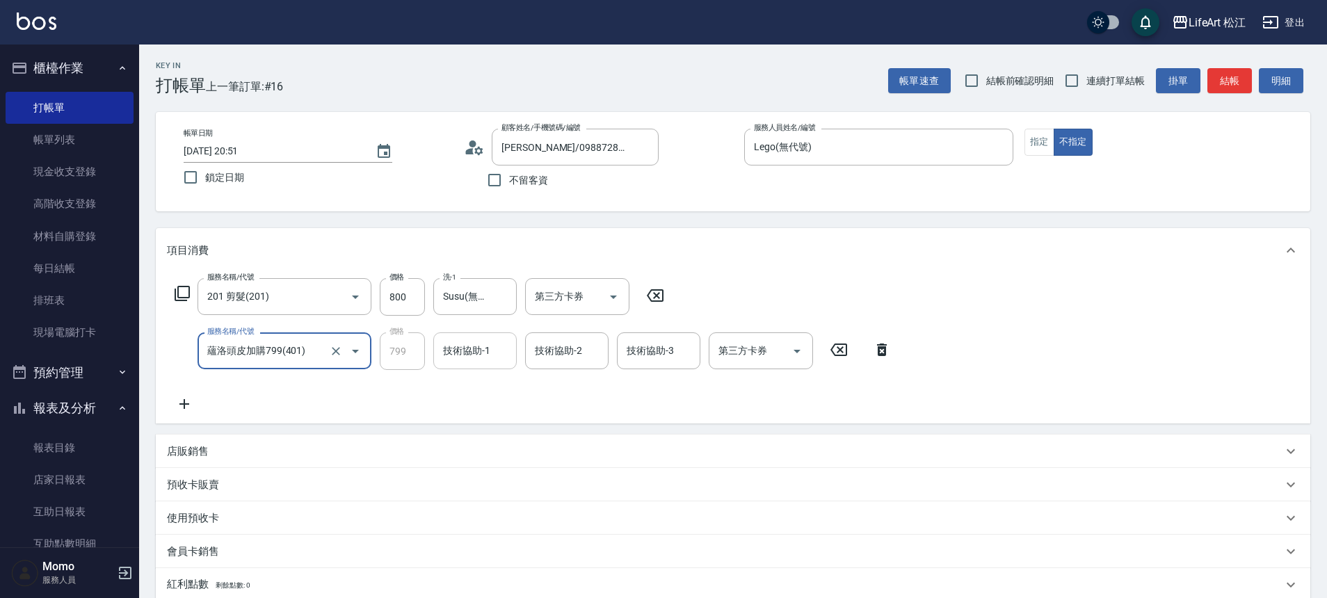
click at [506, 352] on input "技術協助-1" at bounding box center [475, 351] width 71 height 24
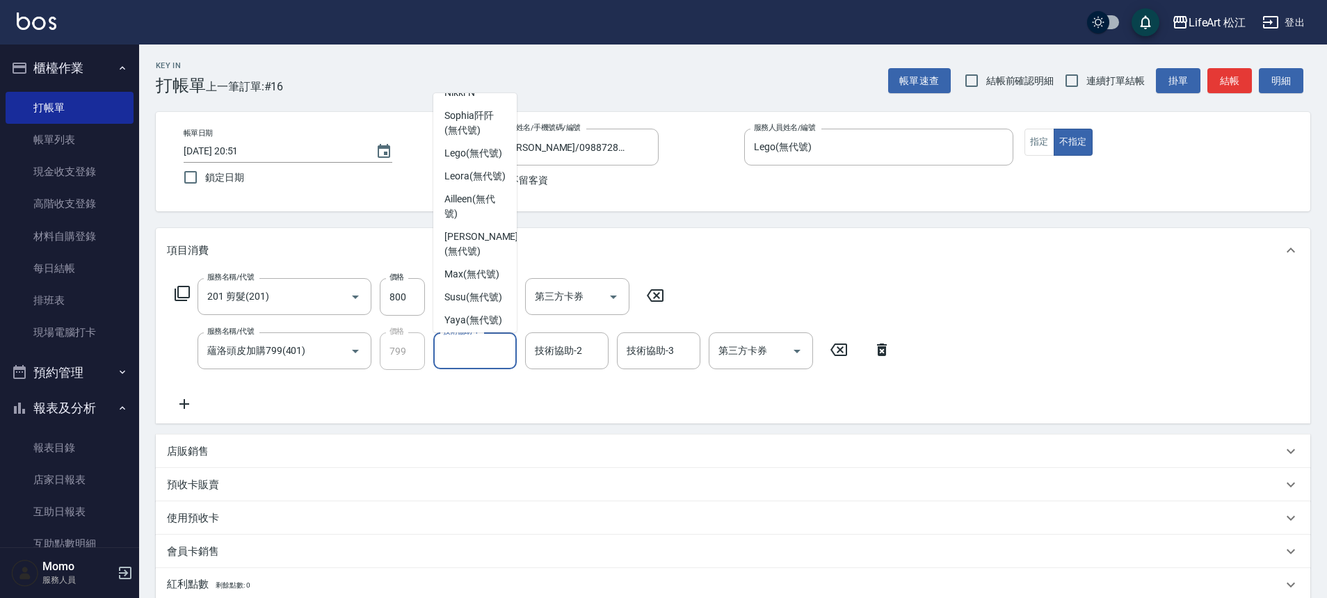
scroll to position [249, 0]
click at [486, 296] on div "Susu (無代號)" at bounding box center [474, 284] width 83 height 23
type input "Susu(無代號)"
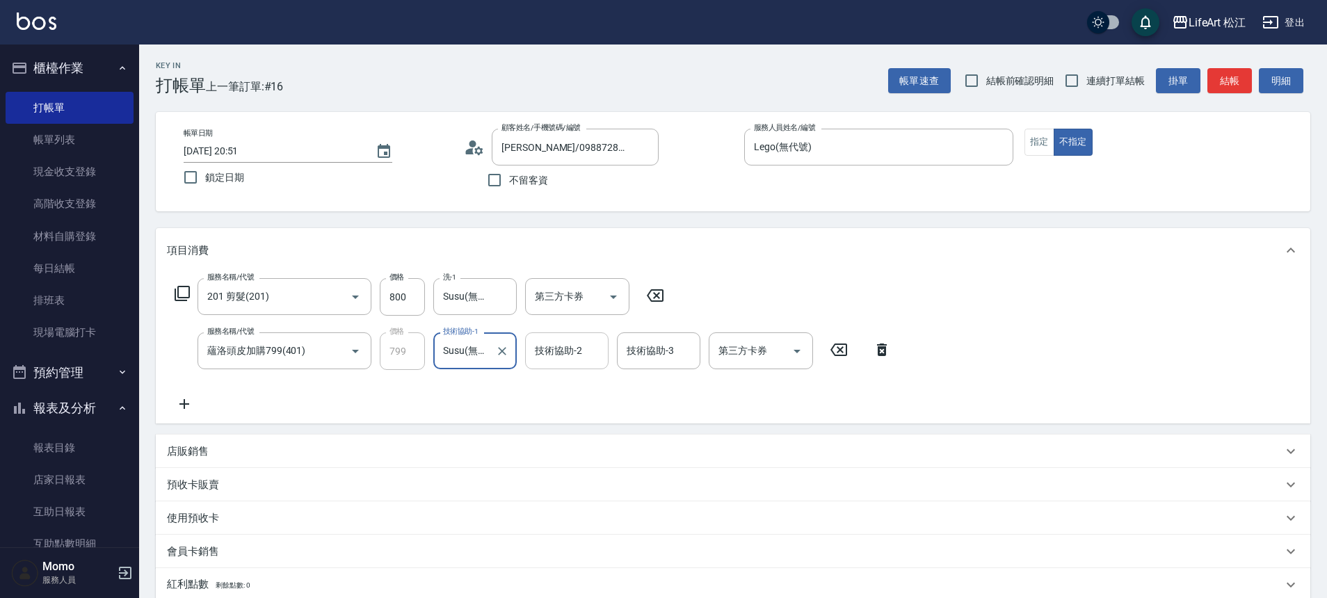
click at [533, 356] on input "技術協助-2" at bounding box center [567, 351] width 71 height 24
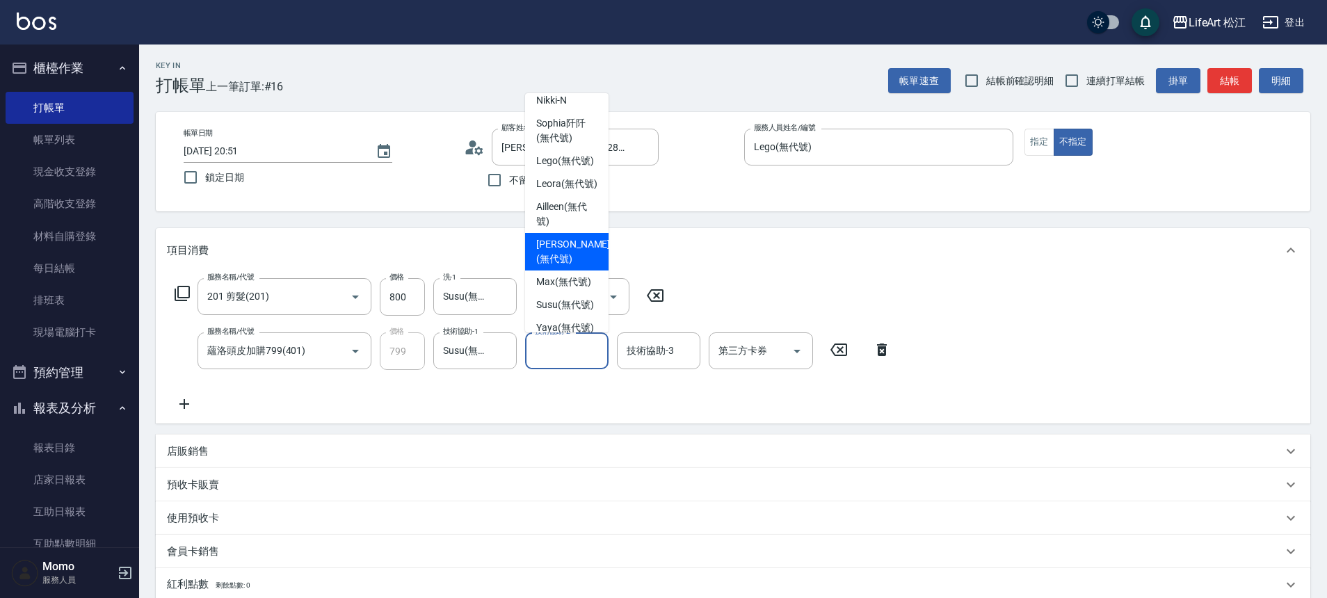
scroll to position [337, 0]
click at [571, 248] on span "Susu (無代號)" at bounding box center [565, 255] width 58 height 15
type input "Susu(無代號)"
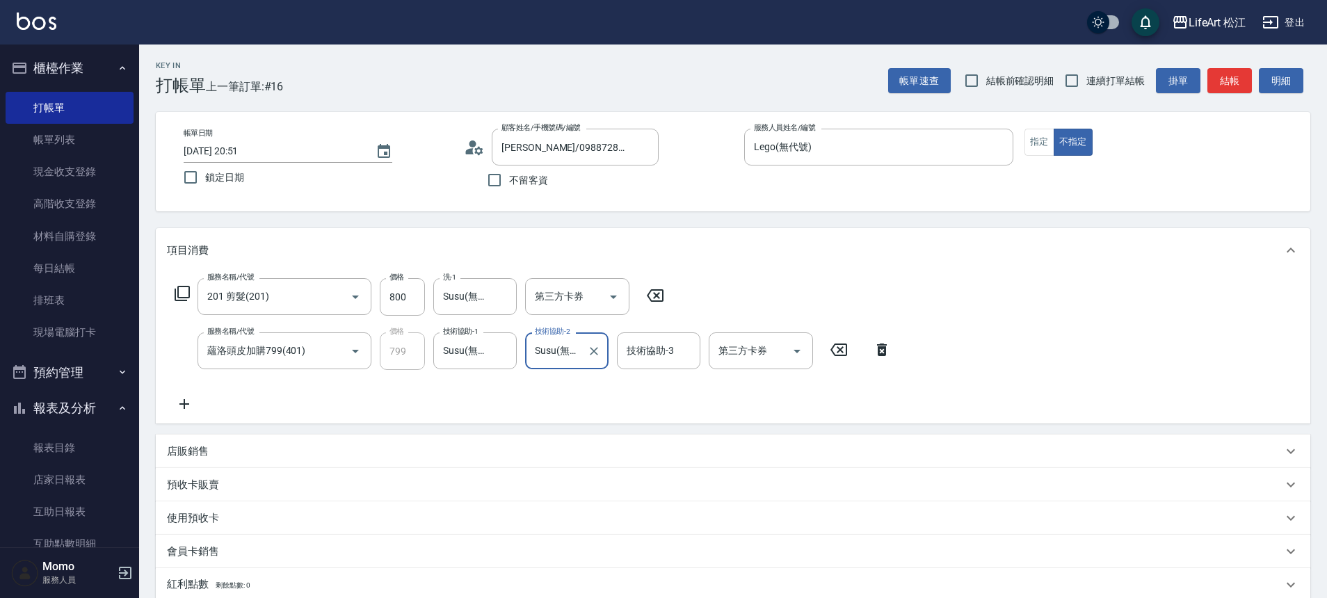
click at [460, 377] on div "服務名稱/代號 201 剪髮(201) 服務名稱/代號 價格 800 價格 洗-1 Susu(無代號) 洗-1 第三方卡券 第三方卡券 服務名稱/代號 蘊洛頭…" at bounding box center [533, 345] width 733 height 134
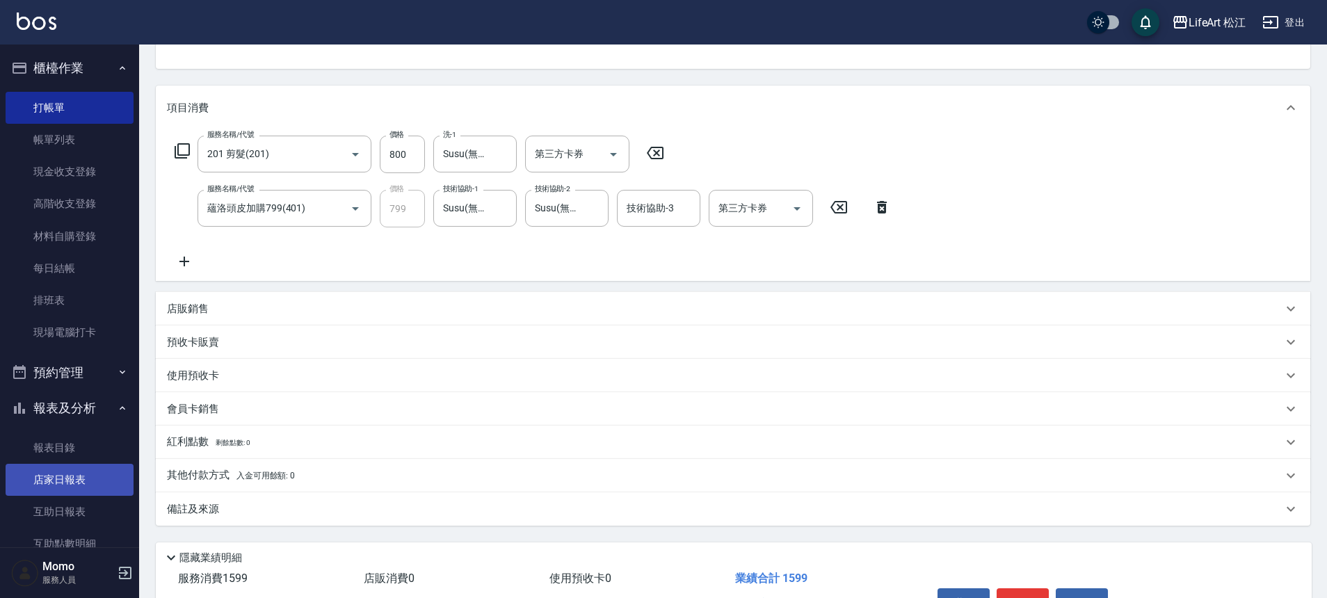
scroll to position [171, 0]
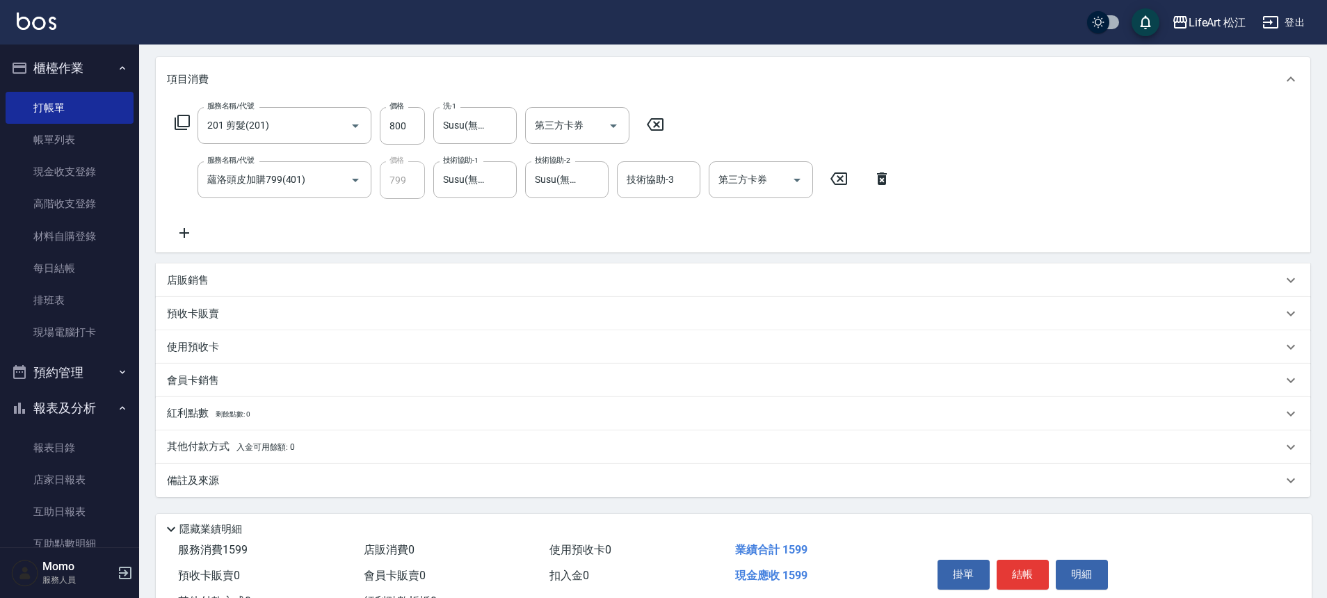
click at [170, 486] on p "備註及來源" at bounding box center [193, 481] width 52 height 15
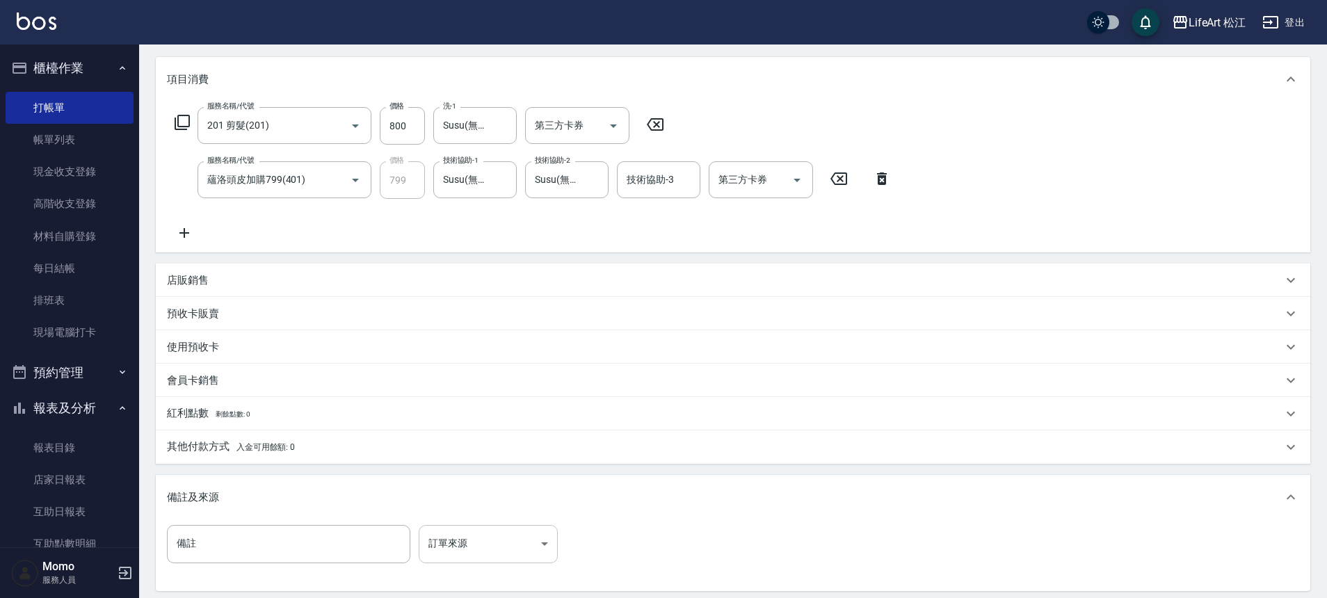
click at [436, 536] on body "LifeArt 松江 登出 櫃檯作業 打帳單 帳單列表 現金收支登錄 高階收支登錄 材料自購登錄 每日結帳 排班表 現場電腦打卡 預約管理 預約管理 單日預約…" at bounding box center [663, 286] width 1327 height 914
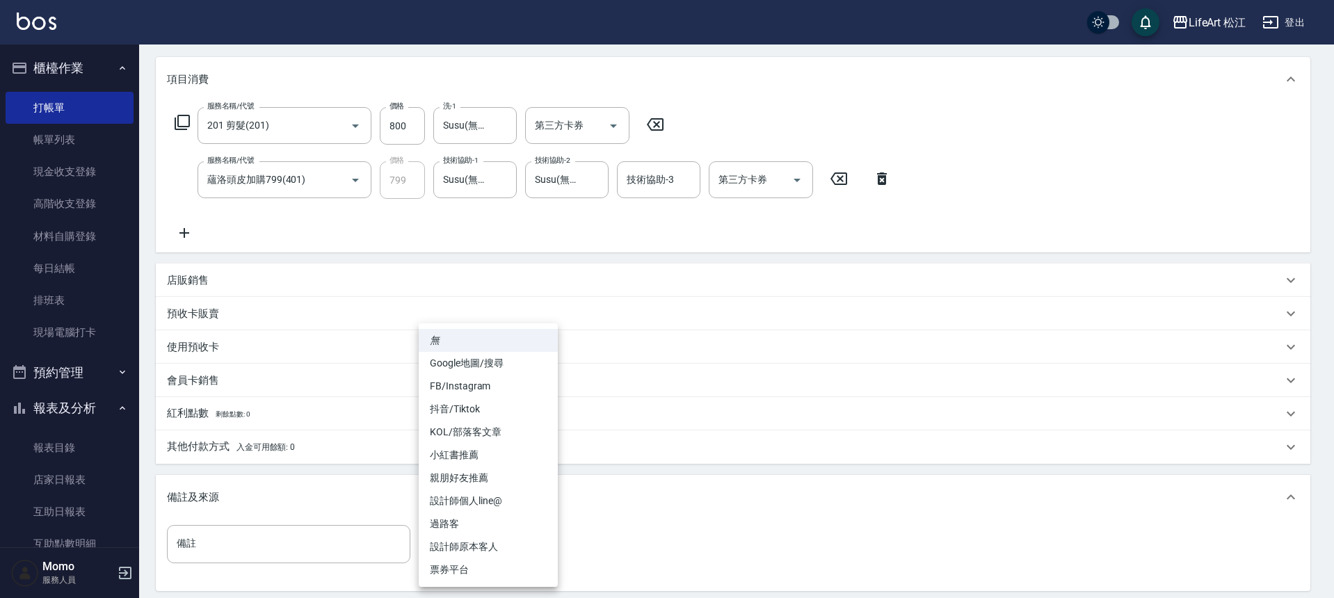
click at [440, 371] on li "Google地圖/搜尋" at bounding box center [488, 363] width 139 height 23
type input "Google地圖/搜尋"
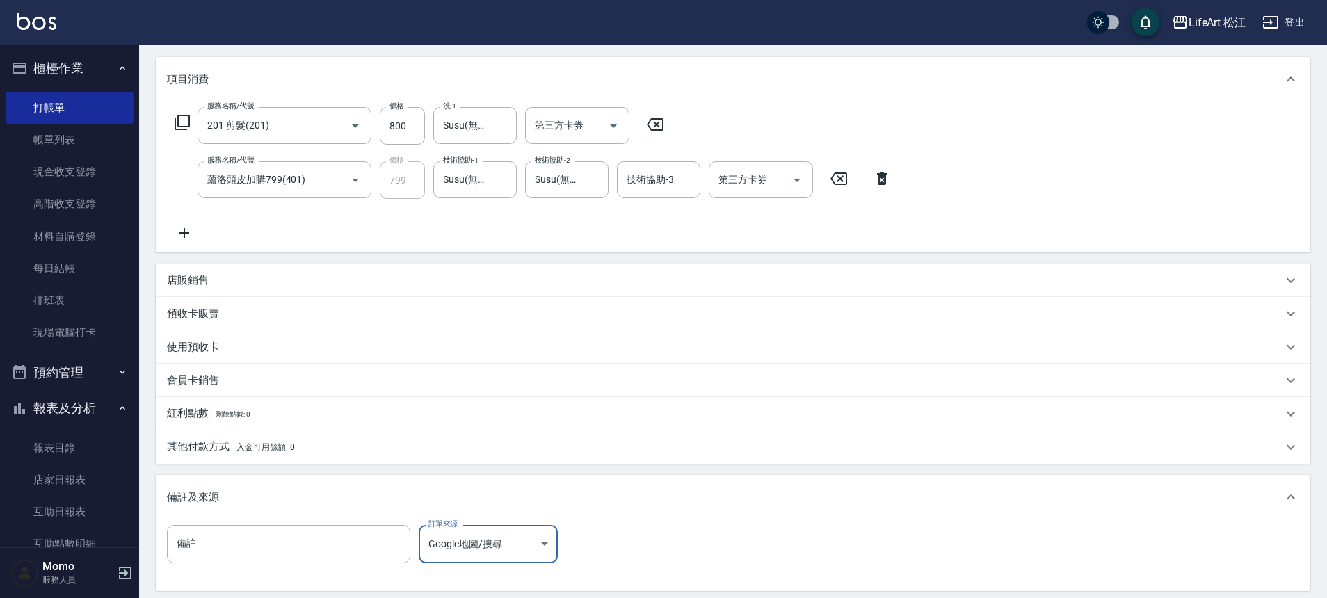
click at [203, 446] on p "其他付款方式 入金可用餘額: 0" at bounding box center [231, 447] width 128 height 15
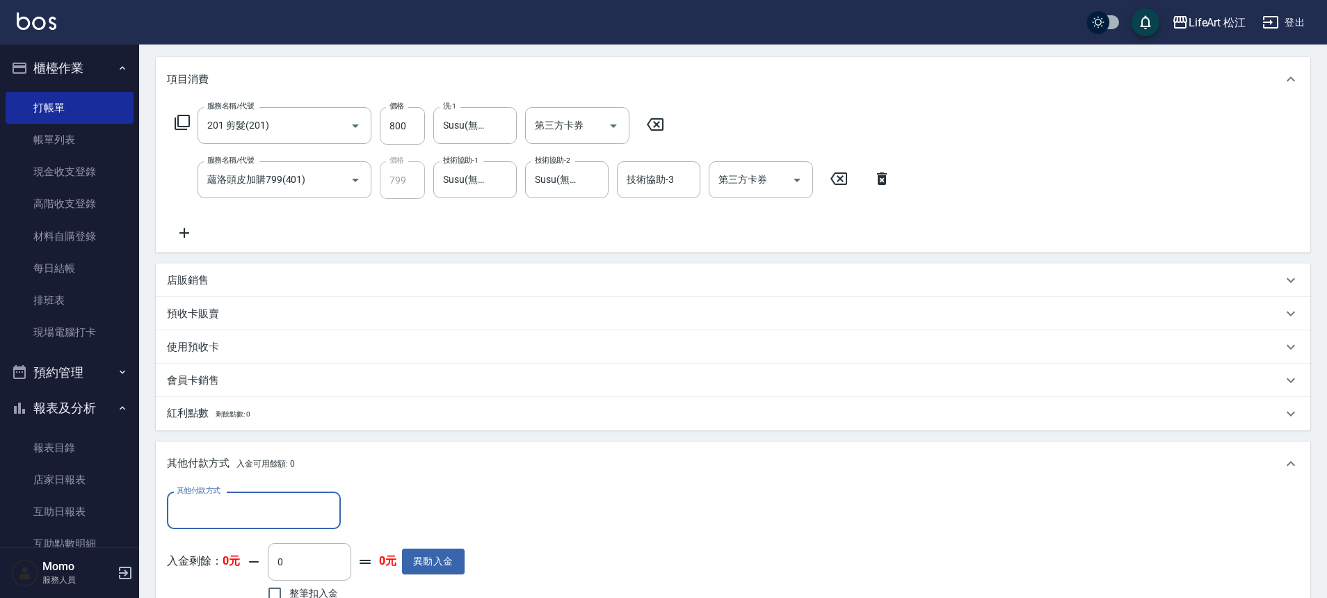
scroll to position [0, 0]
click at [201, 501] on input "其他付款方式" at bounding box center [253, 510] width 161 height 24
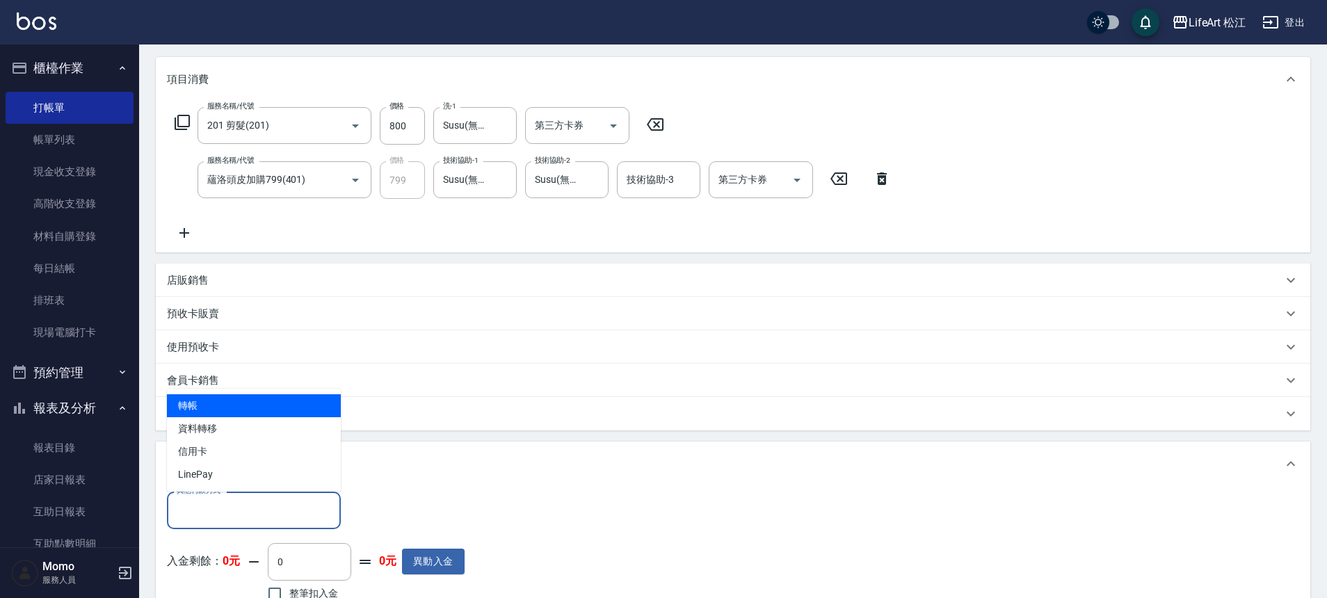
click at [212, 410] on span "轉帳" at bounding box center [254, 405] width 174 height 23
type input "轉帳"
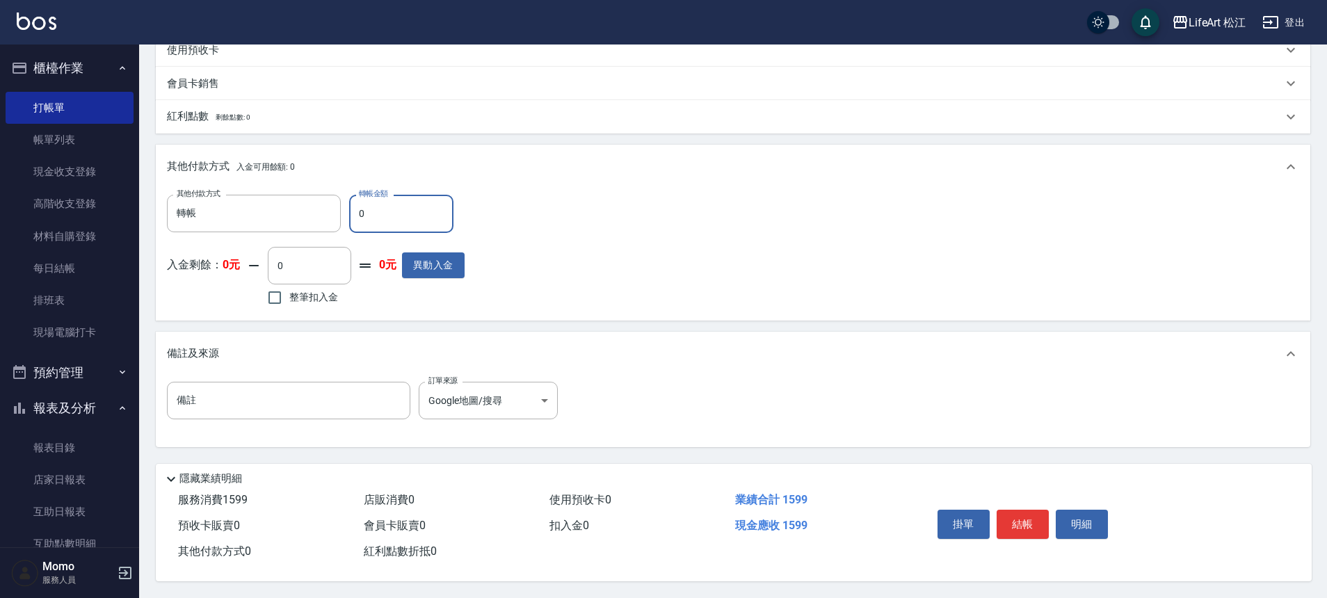
scroll to position [475, 0]
type input "1599"
click at [1021, 521] on button "結帳" at bounding box center [1023, 524] width 52 height 29
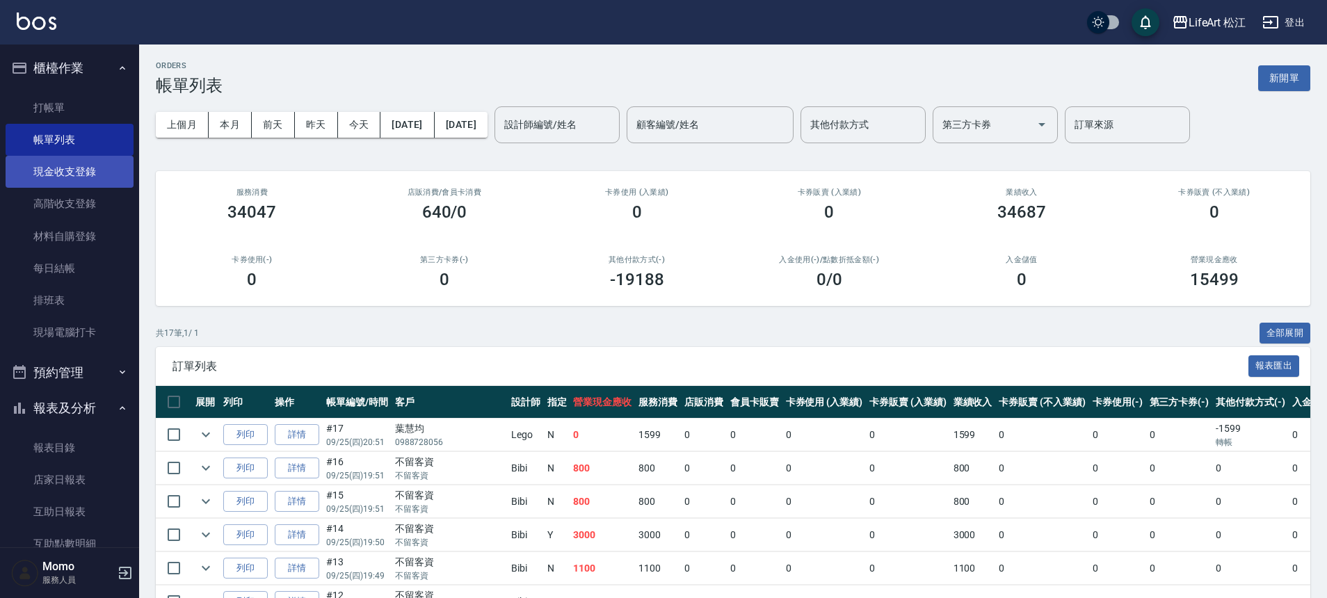
click at [64, 174] on link "現金收支登錄" at bounding box center [70, 172] width 128 height 32
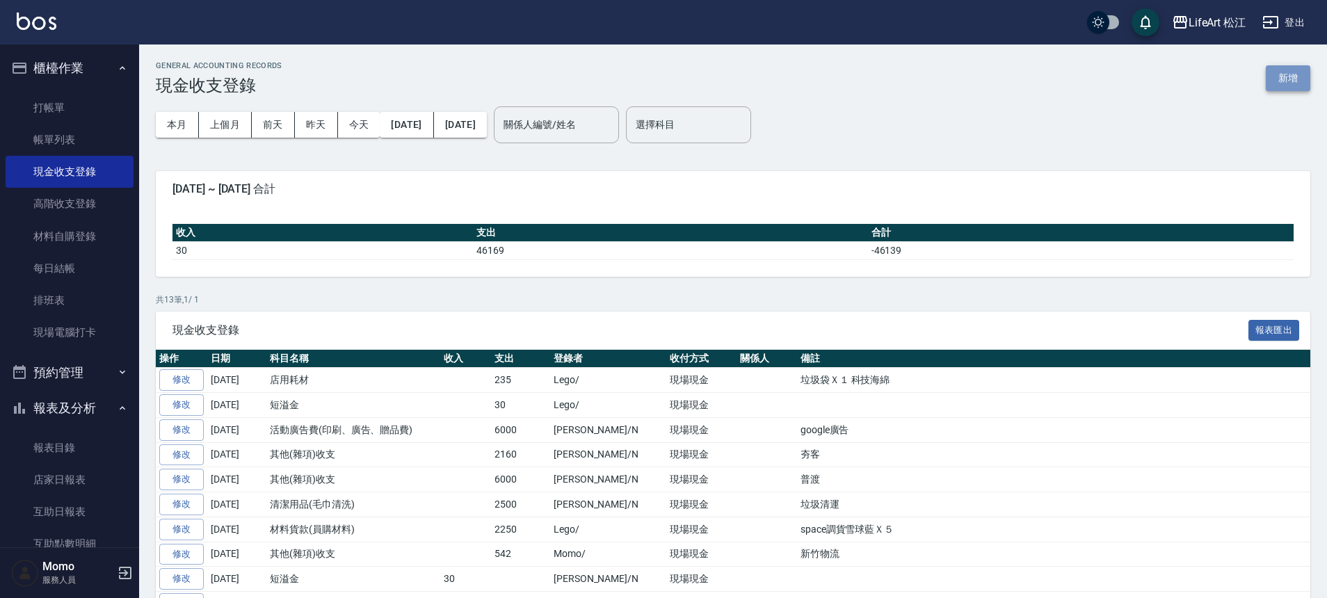
click at [1285, 79] on button "新增" at bounding box center [1288, 78] width 45 height 26
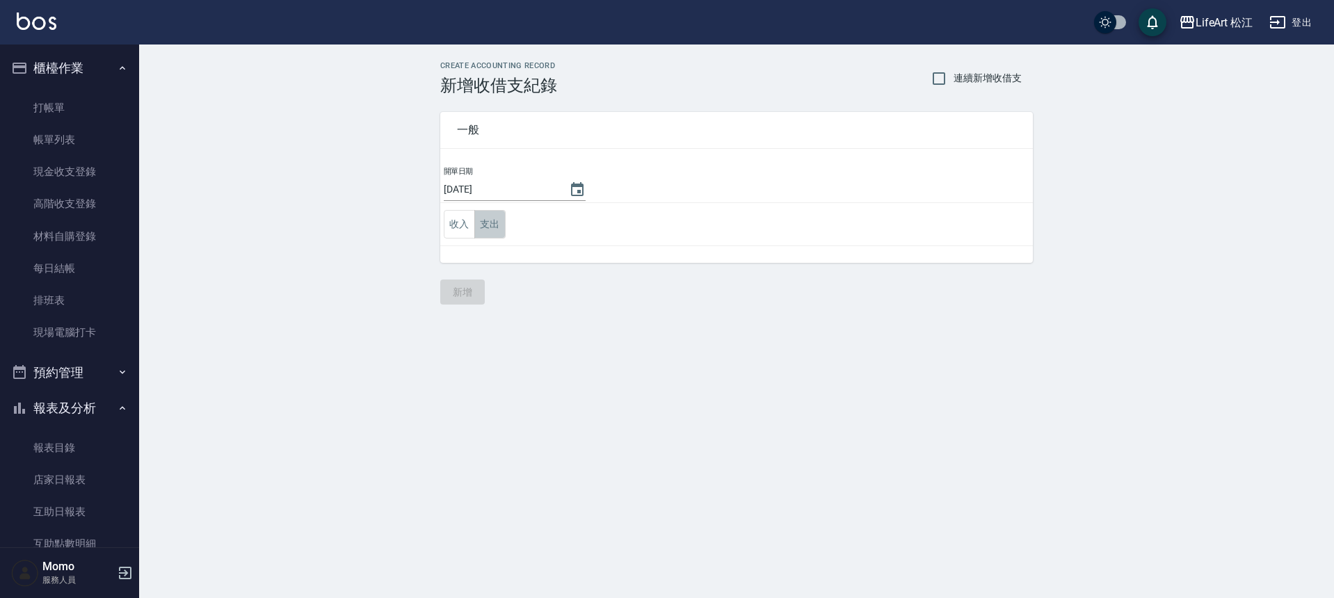
click at [489, 228] on button "支出" at bounding box center [490, 224] width 31 height 29
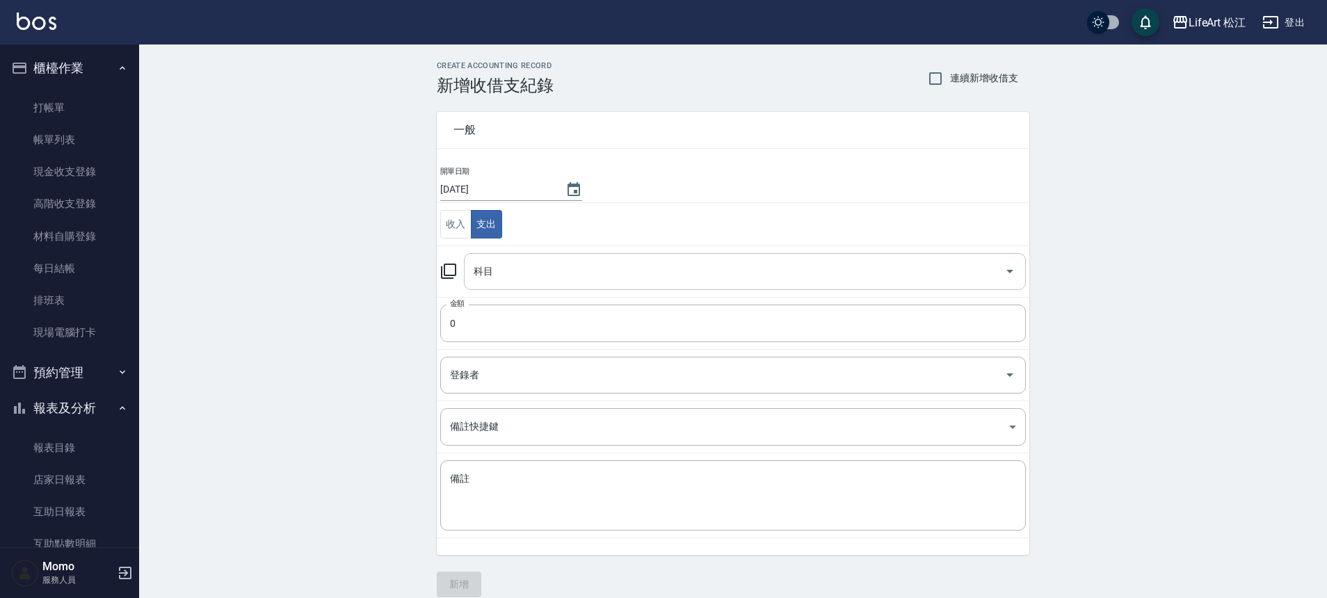
click at [497, 261] on input "科目" at bounding box center [734, 272] width 529 height 24
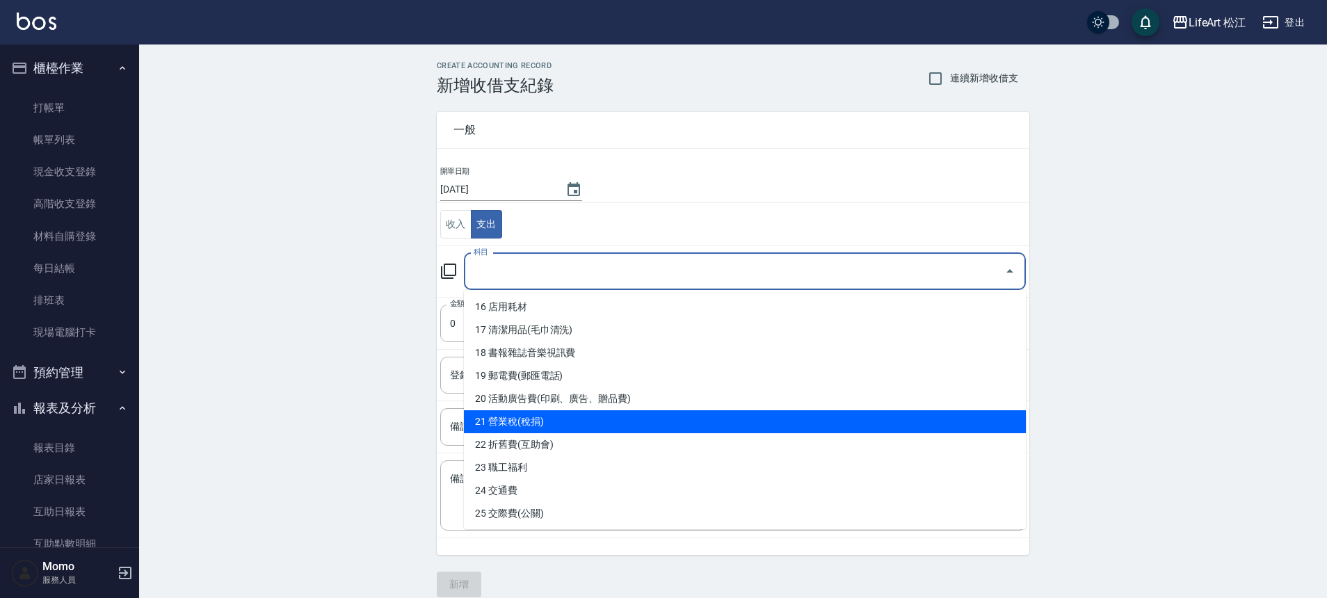
scroll to position [358, 0]
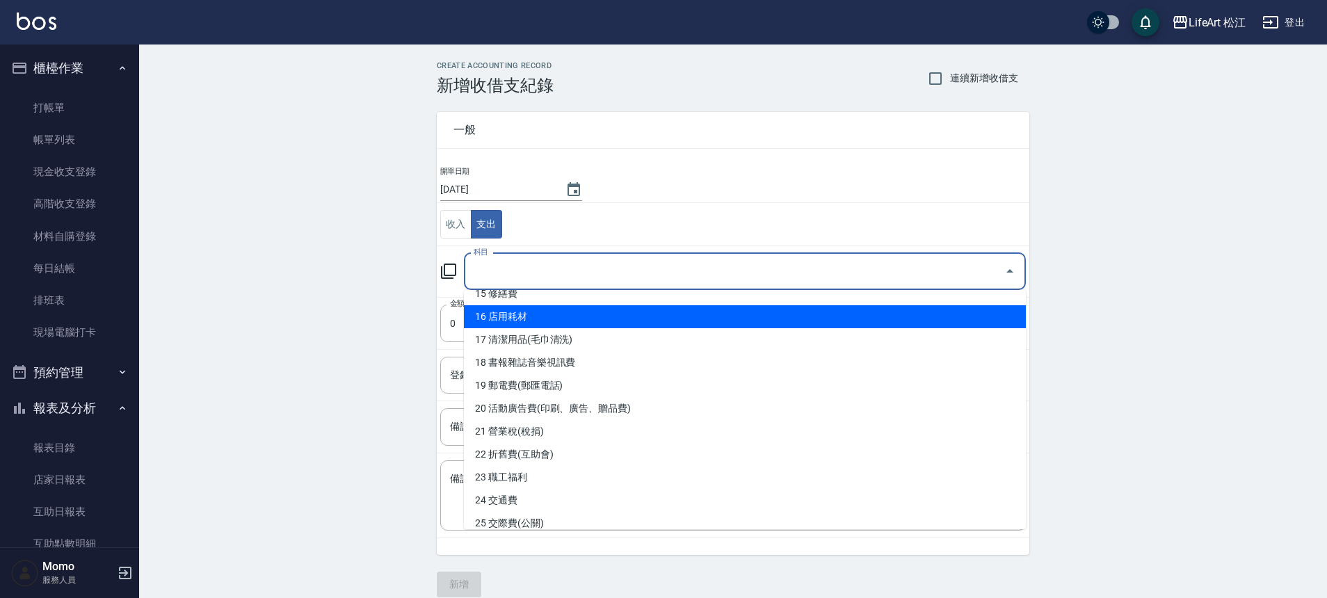
click at [534, 317] on li "16 店用耗材" at bounding box center [745, 316] width 562 height 23
type input "16 店用耗材"
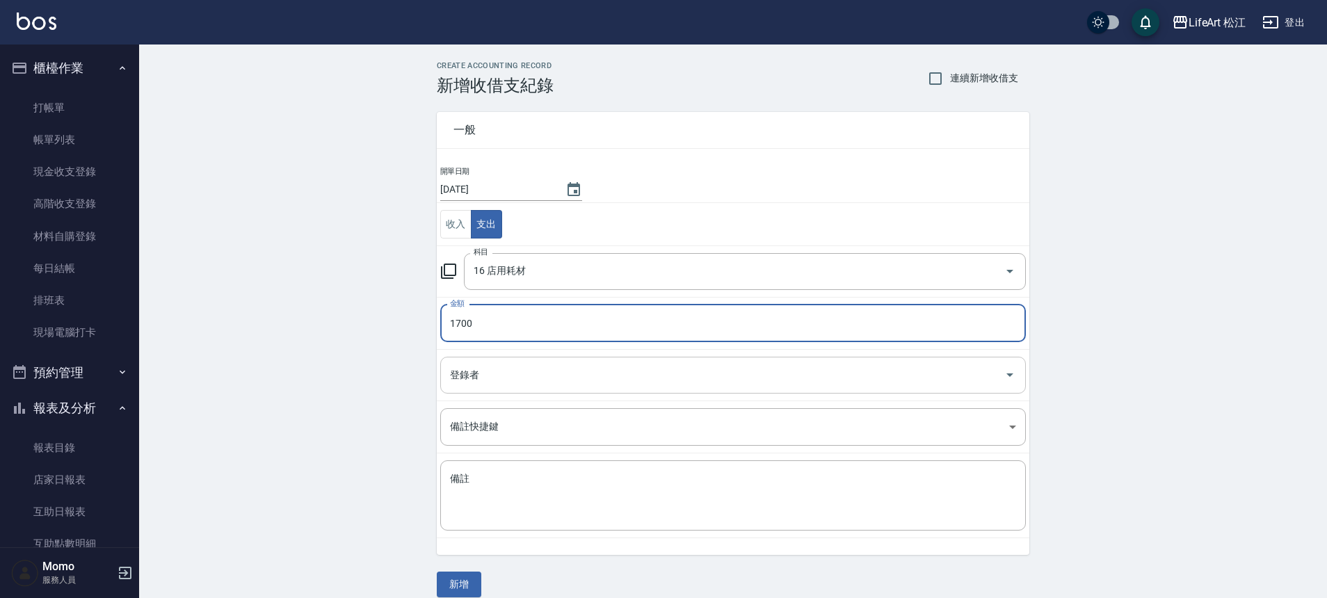
type input "1700"
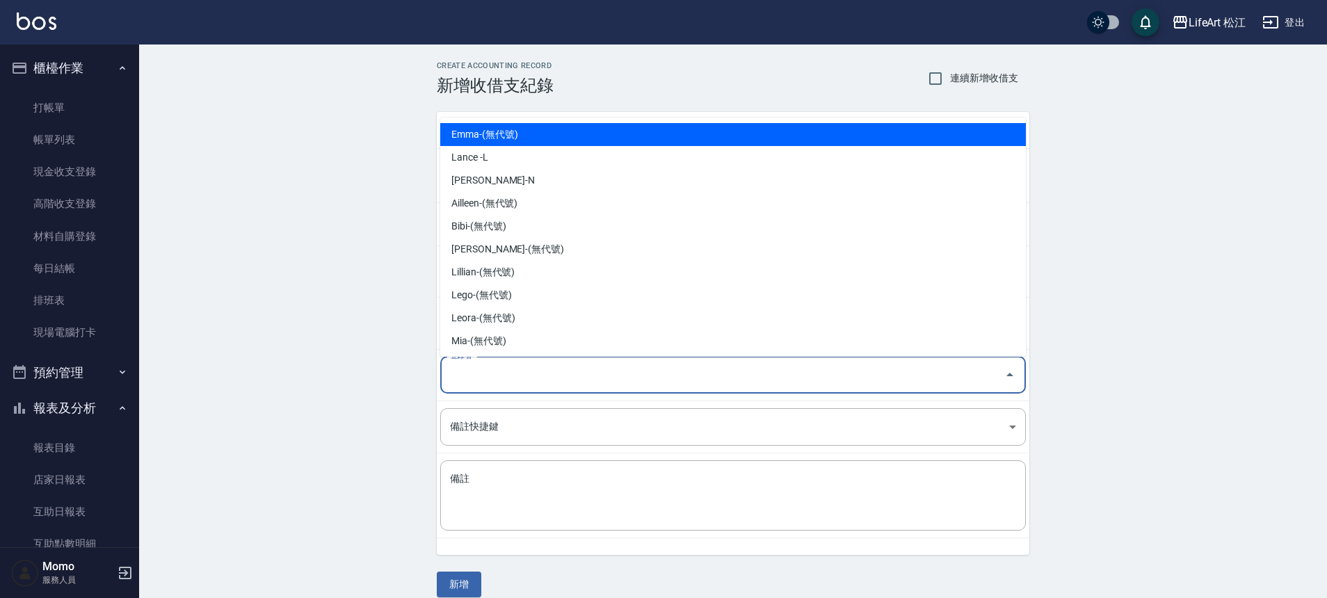
click at [501, 365] on input "登錄者" at bounding box center [723, 375] width 552 height 24
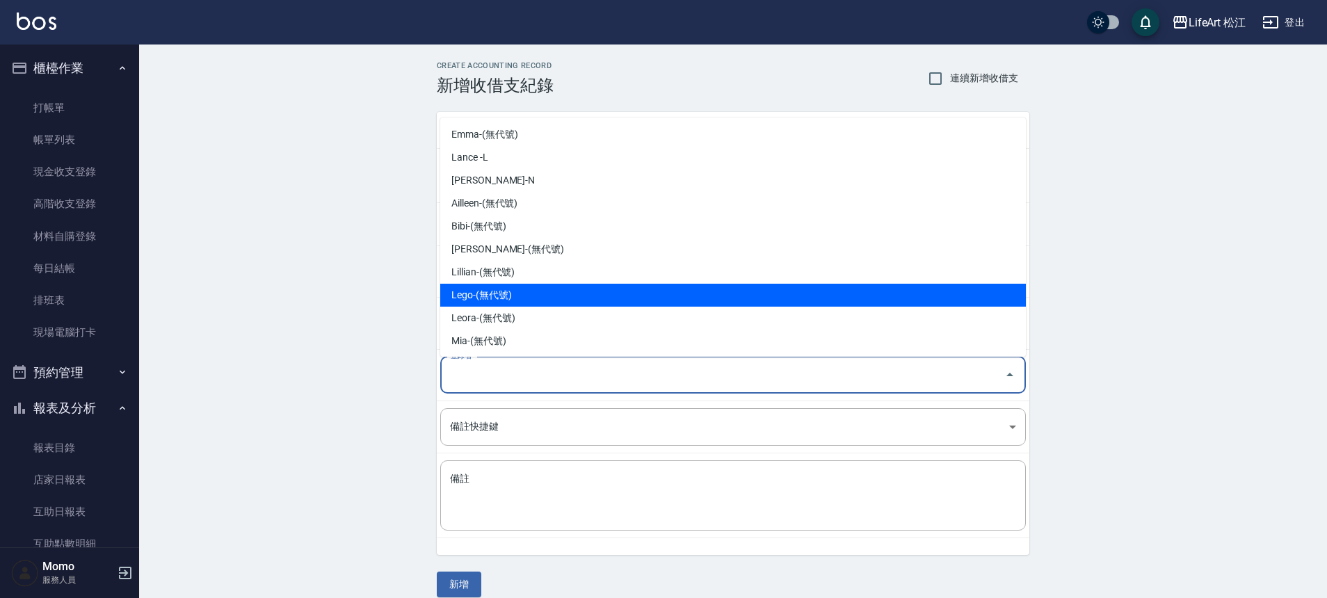
click at [495, 298] on li "Lego-(無代號)" at bounding box center [733, 295] width 586 height 23
type input "Lego-(無代號)"
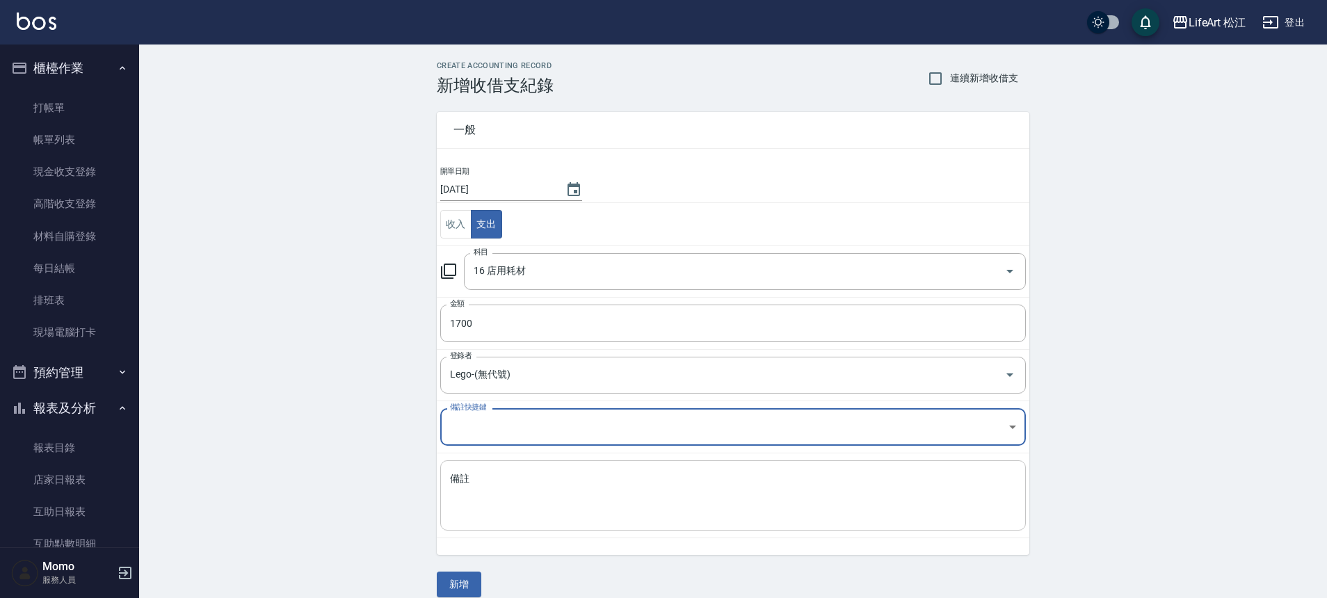
click at [519, 491] on textarea "備註" at bounding box center [733, 495] width 566 height 47
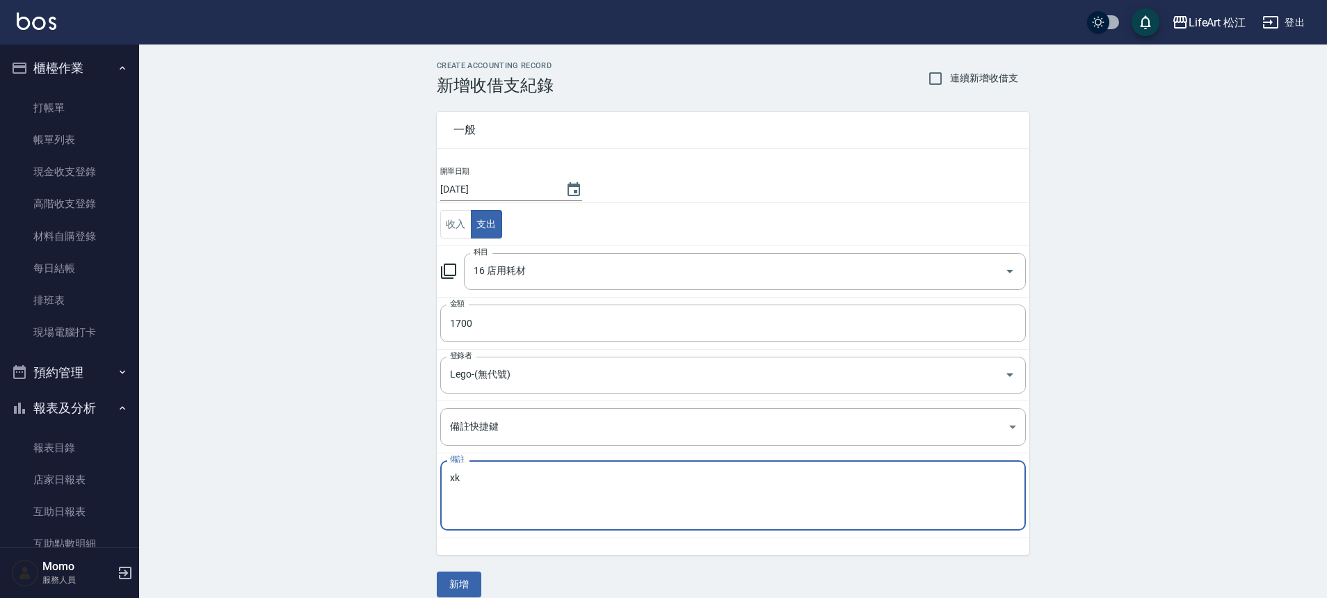
type textarea "x"
type textarea "垃圾袋１２捆"
click at [453, 591] on button "新增" at bounding box center [459, 585] width 45 height 26
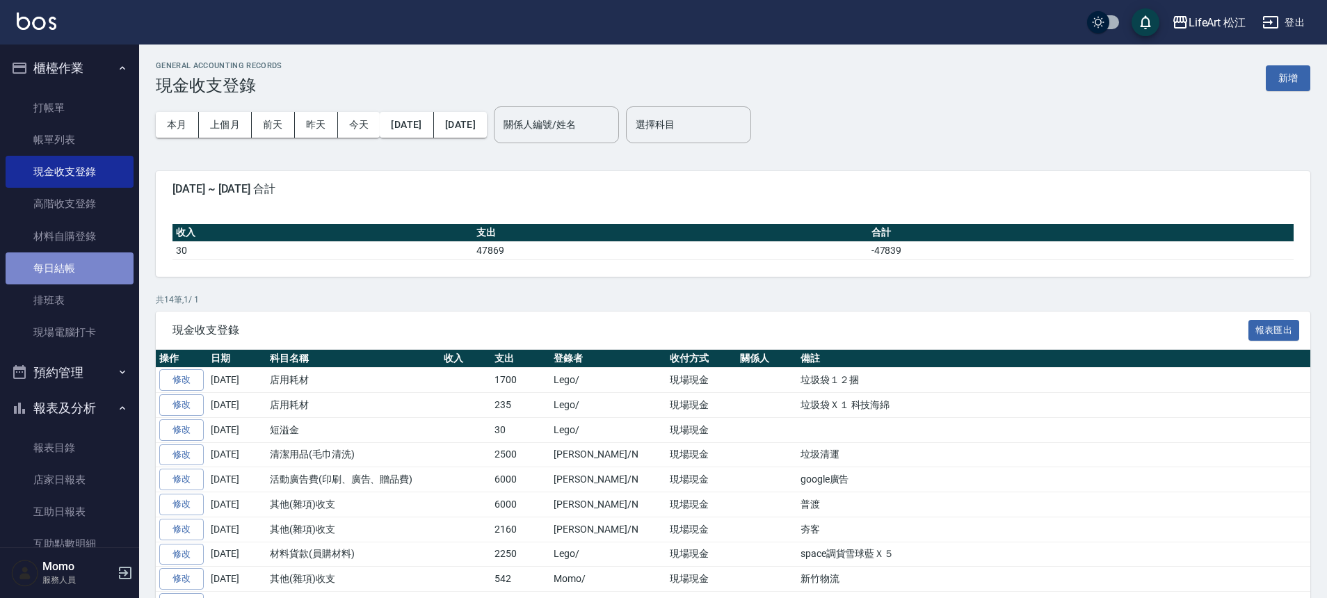
click at [72, 264] on link "每日結帳" at bounding box center [70, 269] width 128 height 32
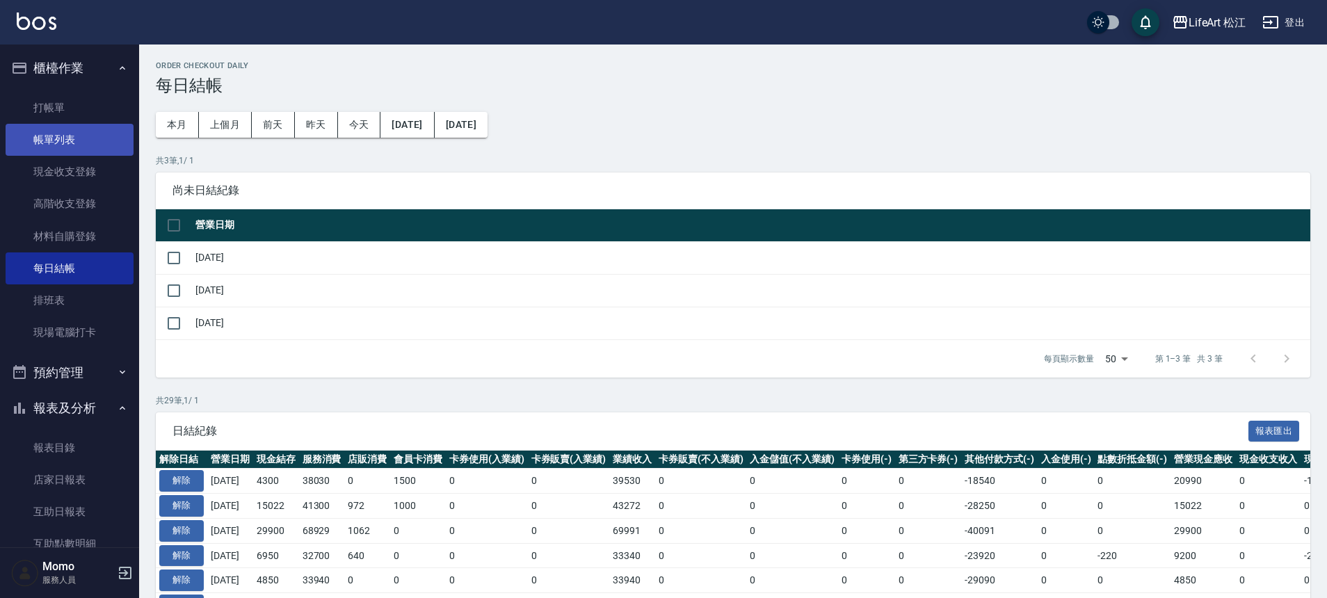
click at [46, 146] on link "帳單列表" at bounding box center [70, 140] width 128 height 32
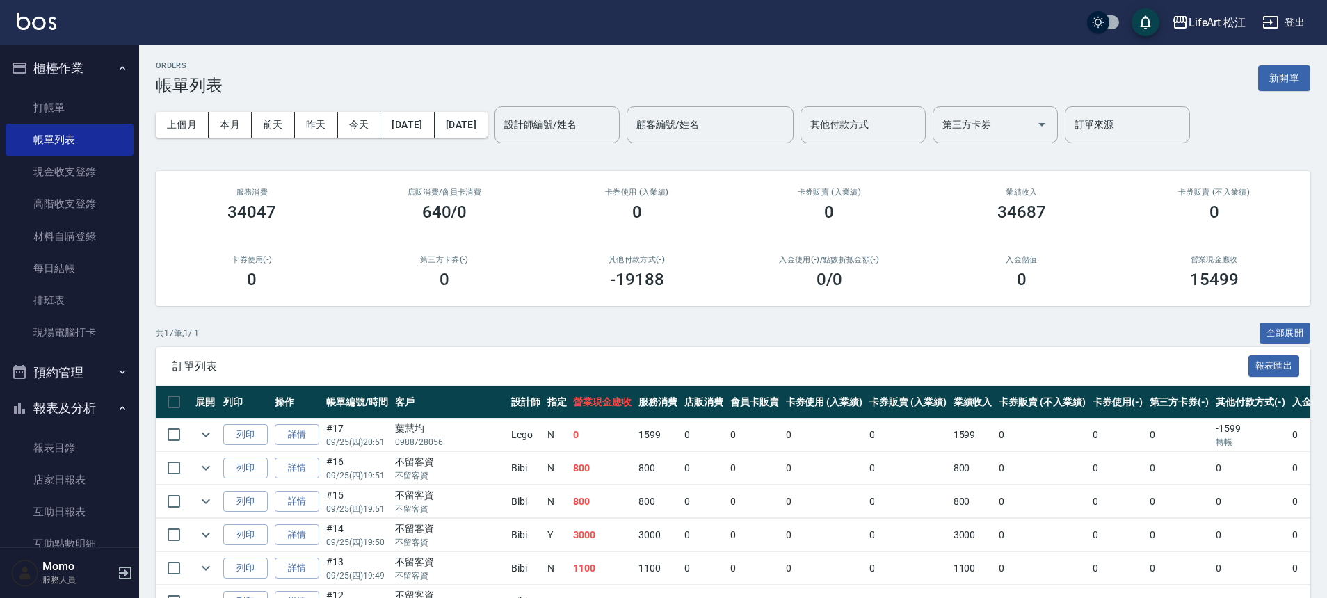
click at [554, 104] on div "上個月 本月 前天 昨天 今天 2025/09/25 2025/09/25 設計師編號/姓名 設計師編號/姓名 顧客編號/姓名 顧客編號/姓名 其他付款方式 …" at bounding box center [733, 124] width 1155 height 59
click at [488, 113] on button "[DATE]" at bounding box center [461, 125] width 53 height 26
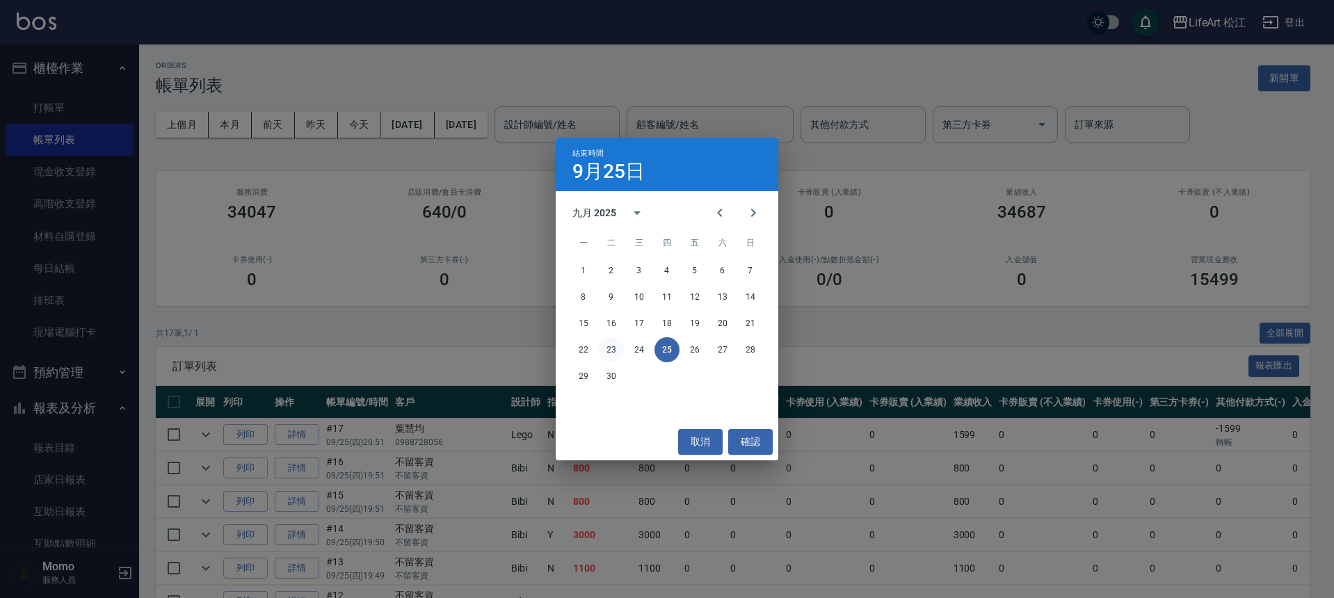
click at [615, 349] on button "23" at bounding box center [611, 349] width 25 height 25
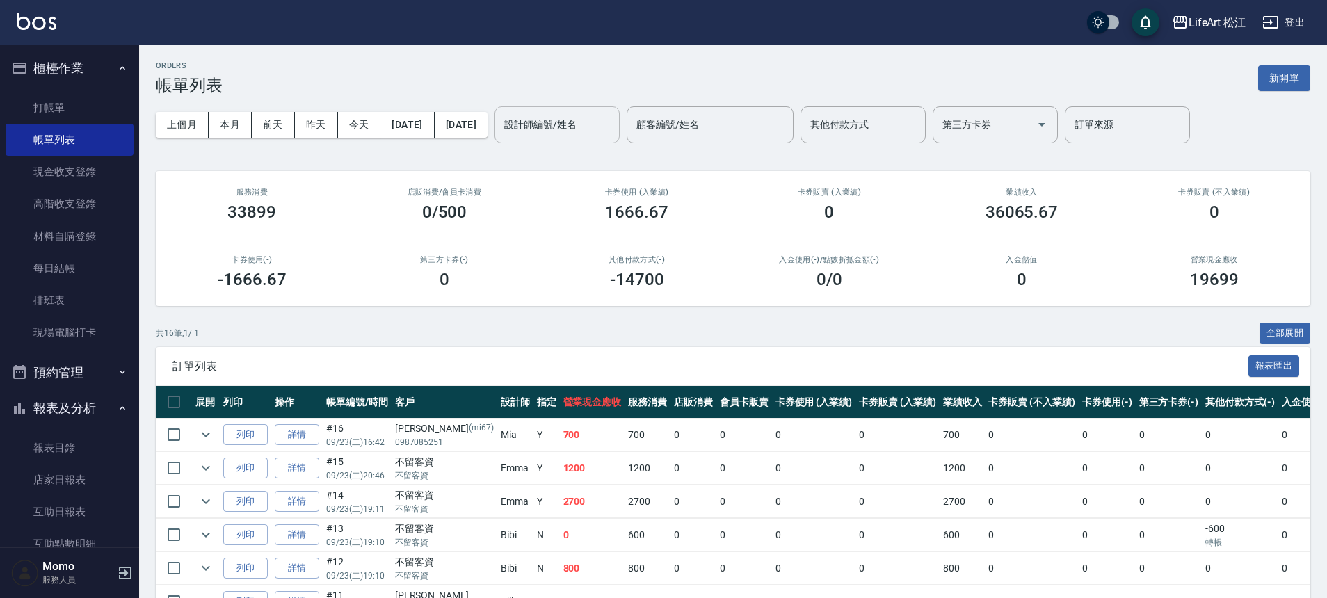
click at [612, 131] on input "設計師編號/姓名" at bounding box center [557, 125] width 113 height 24
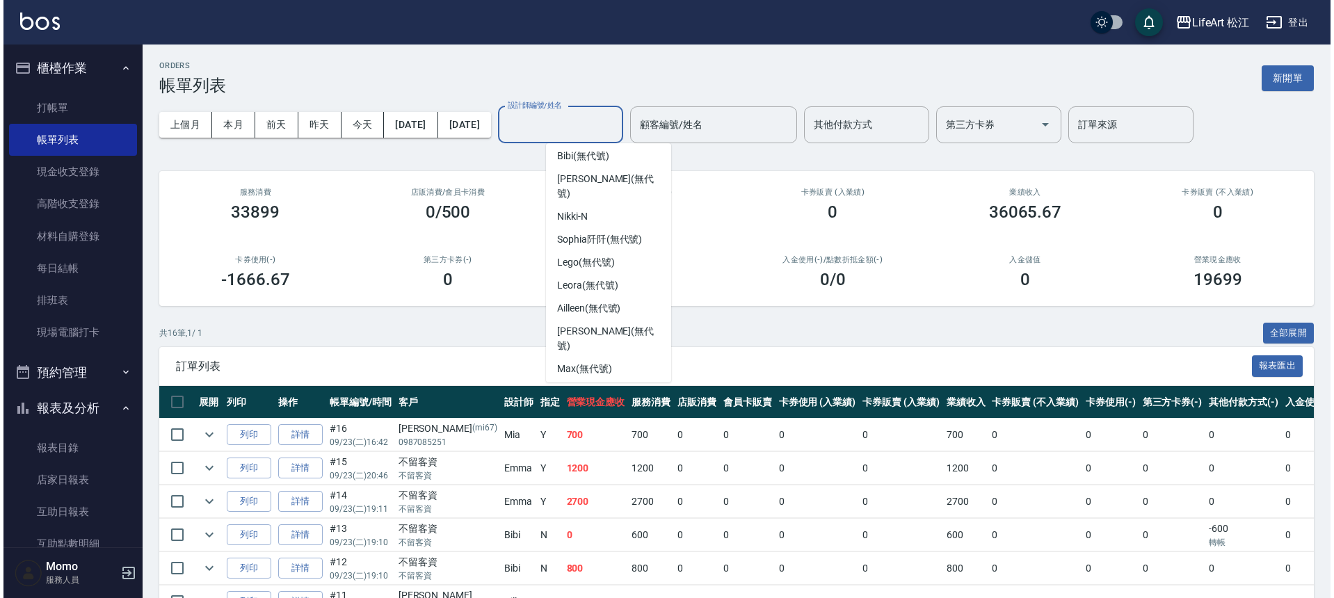
scroll to position [162, 0]
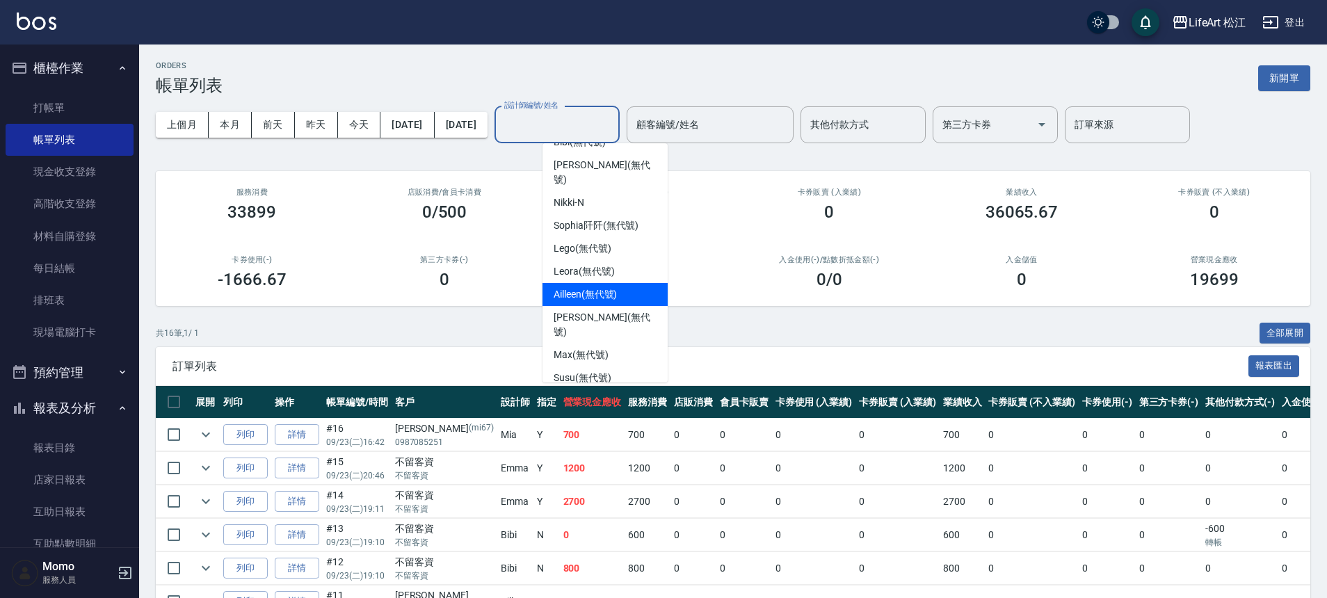
click at [598, 283] on div "Ailleen (無代號)" at bounding box center [605, 294] width 125 height 23
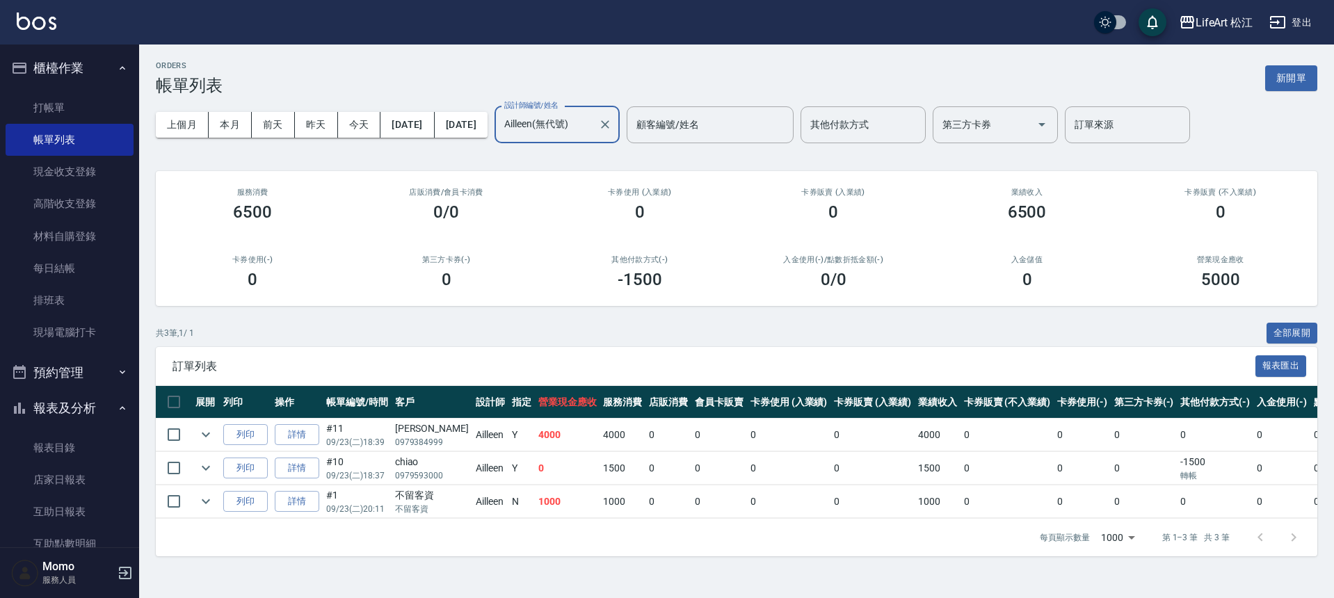
click at [593, 130] on input "Ailleen(無代號)" at bounding box center [547, 125] width 92 height 24
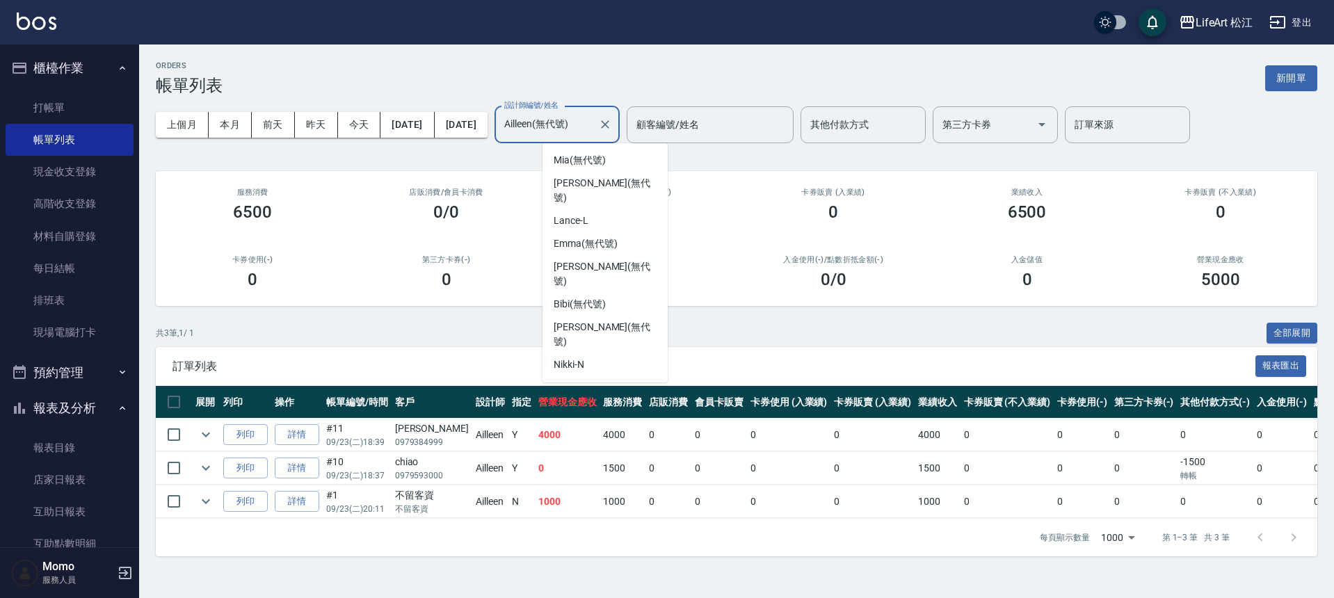
scroll to position [42, 0]
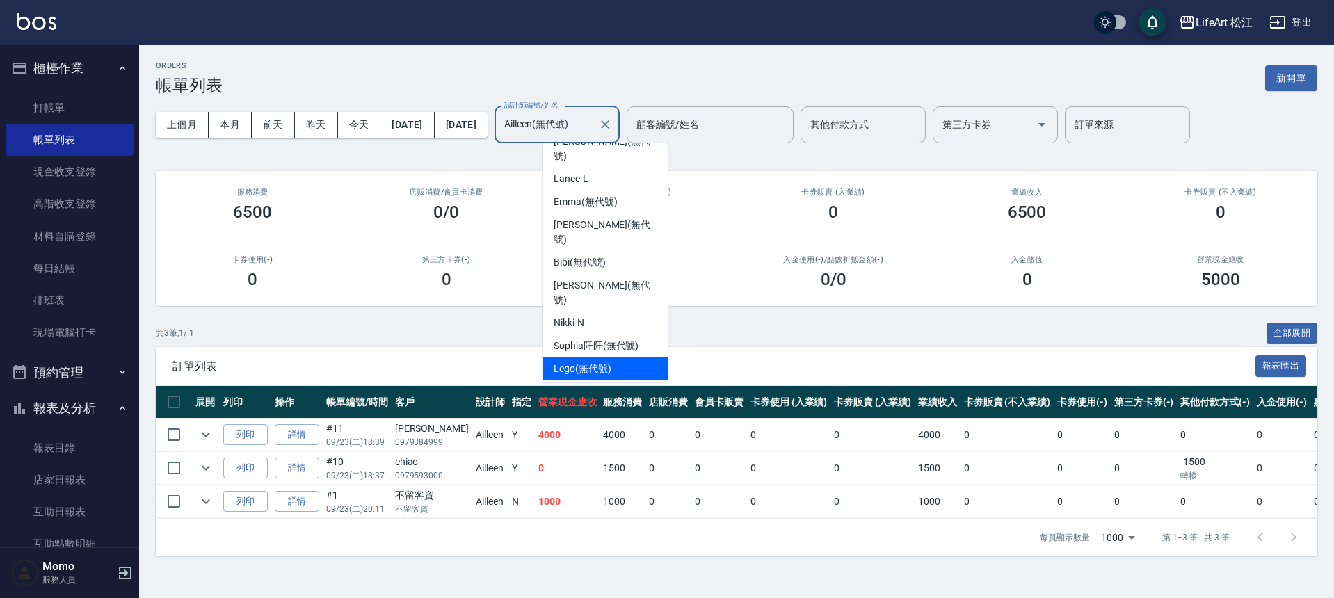
click at [592, 358] on div "Lego (無代號)" at bounding box center [605, 369] width 125 height 23
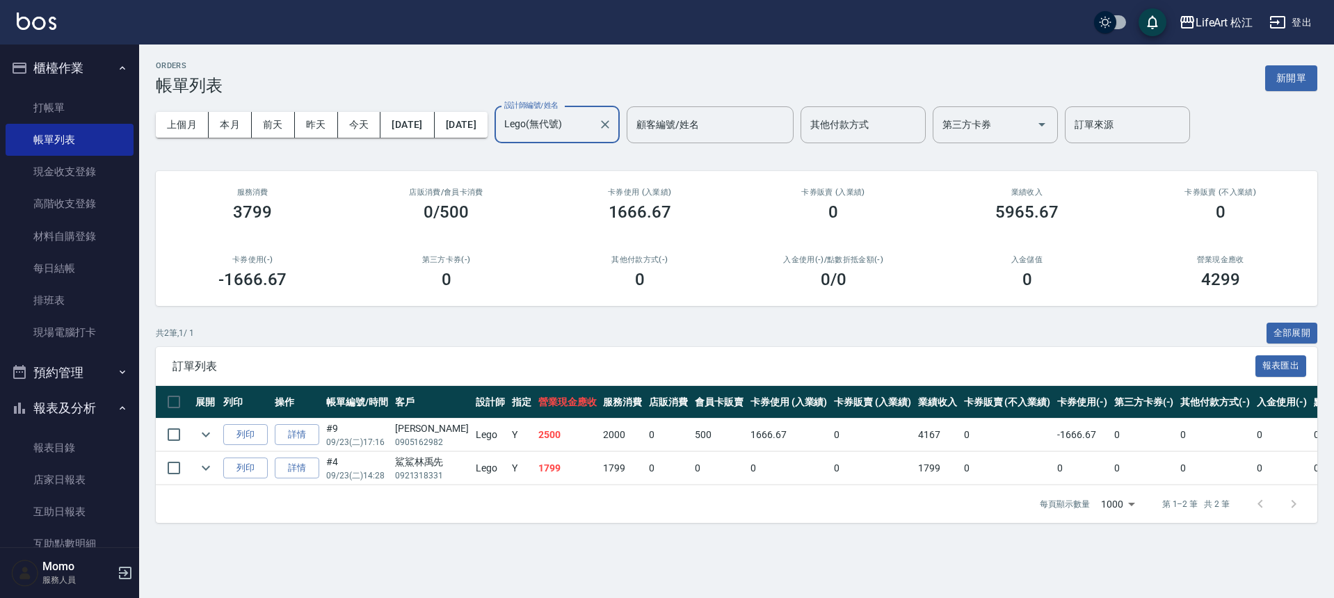
click at [593, 128] on input "Lego(無代號)" at bounding box center [547, 125] width 92 height 24
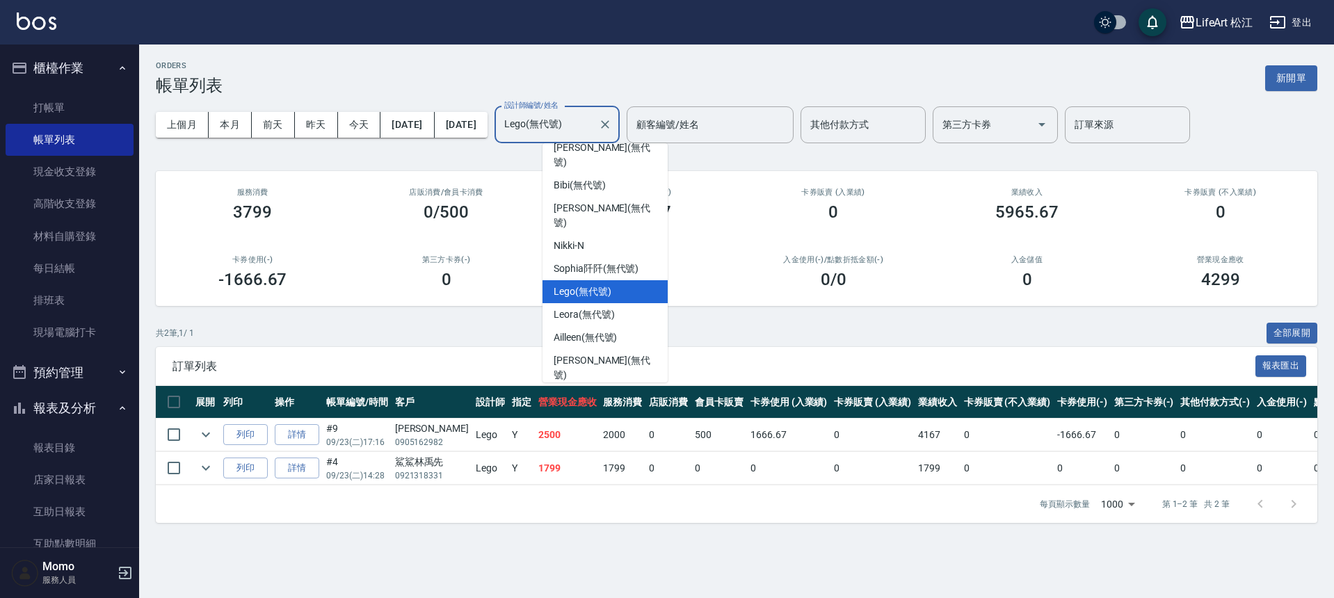
scroll to position [162, 0]
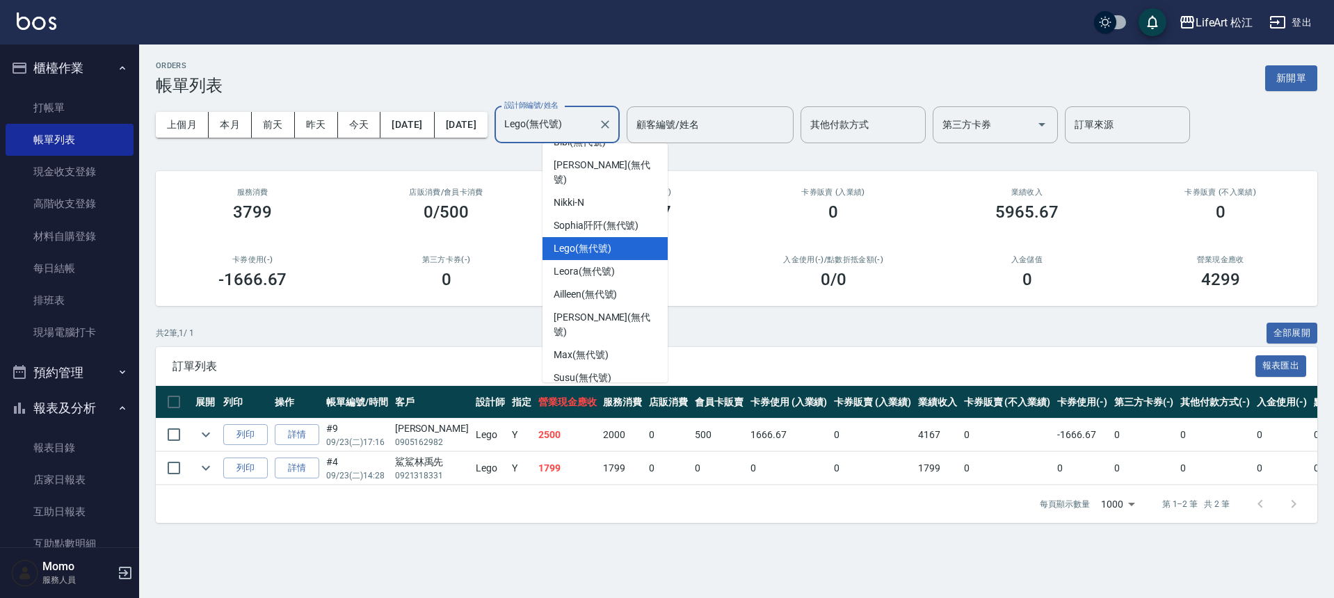
click at [607, 417] on span "Momo (無代號)" at bounding box center [586, 424] width 64 height 15
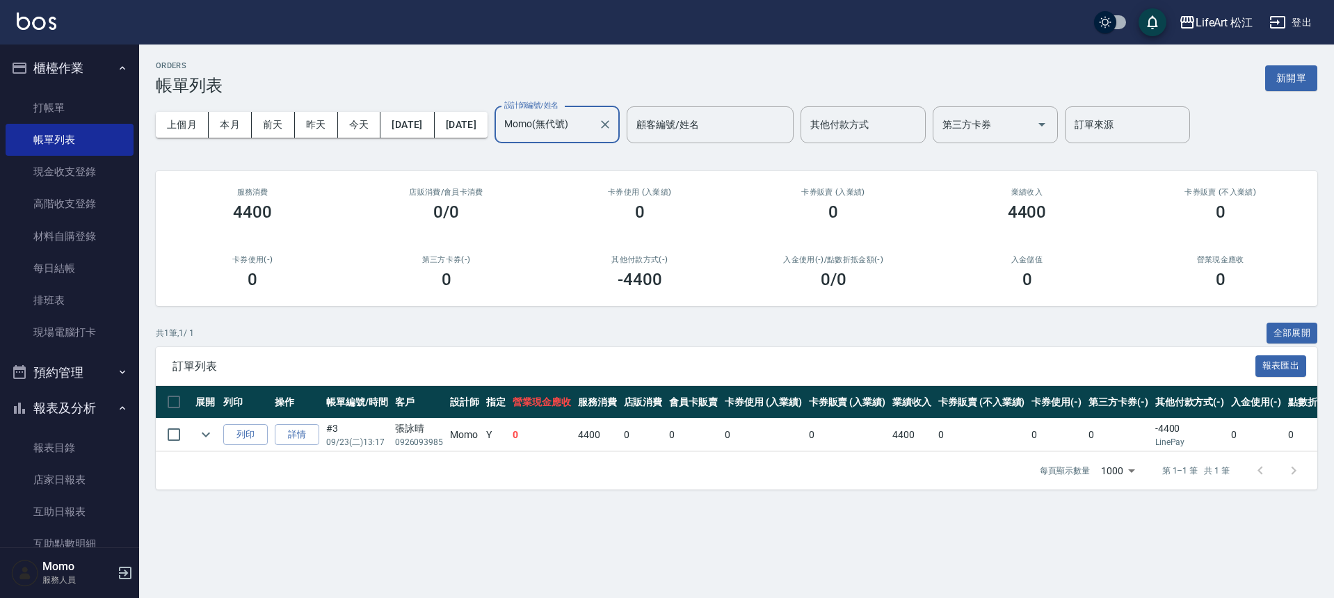
click at [560, 121] on input "Momo(無代號)" at bounding box center [547, 125] width 92 height 24
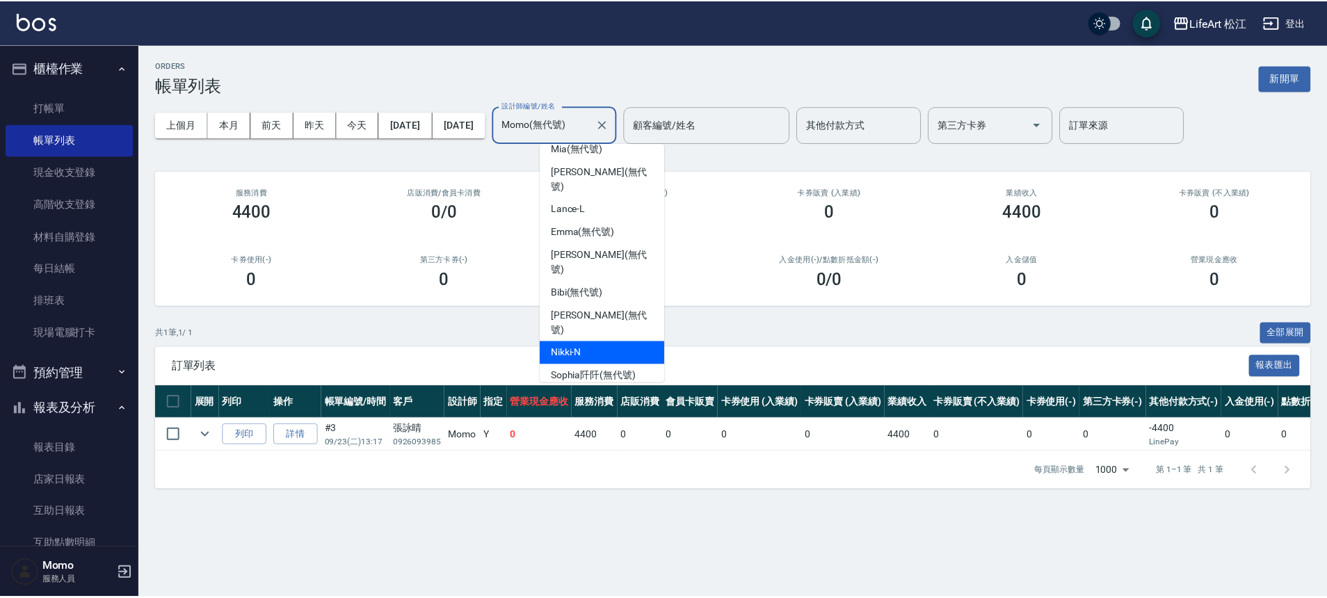
scroll to position [0, 0]
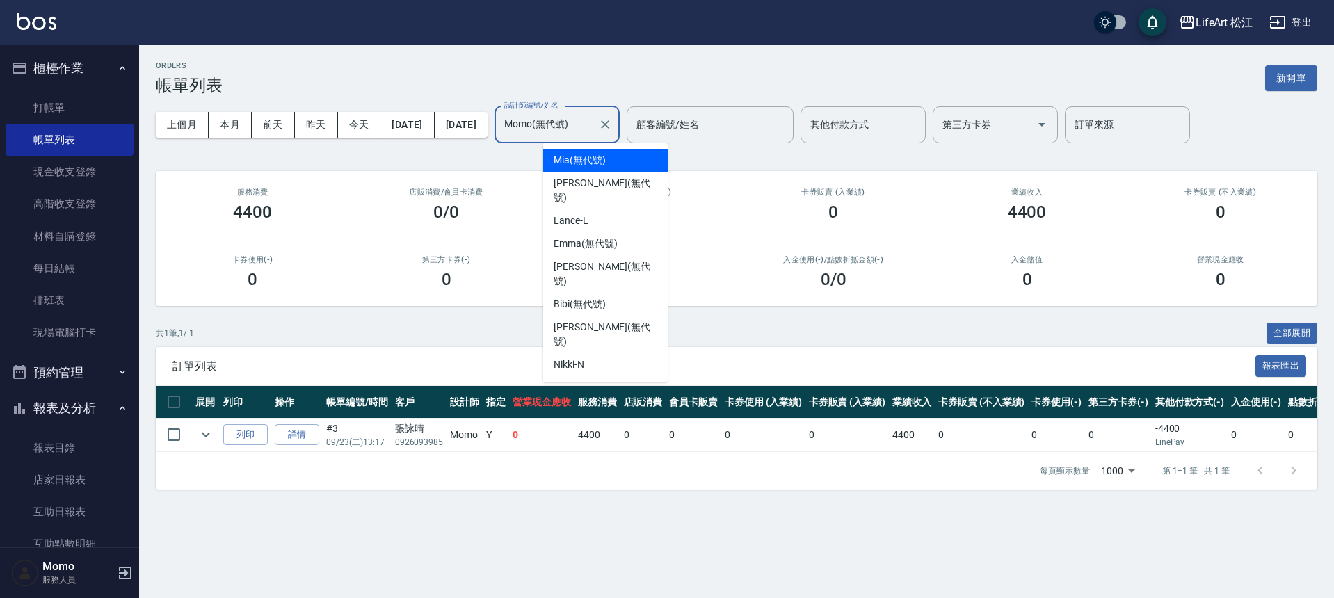
click at [612, 163] on div "Mia (無代號)" at bounding box center [605, 160] width 125 height 23
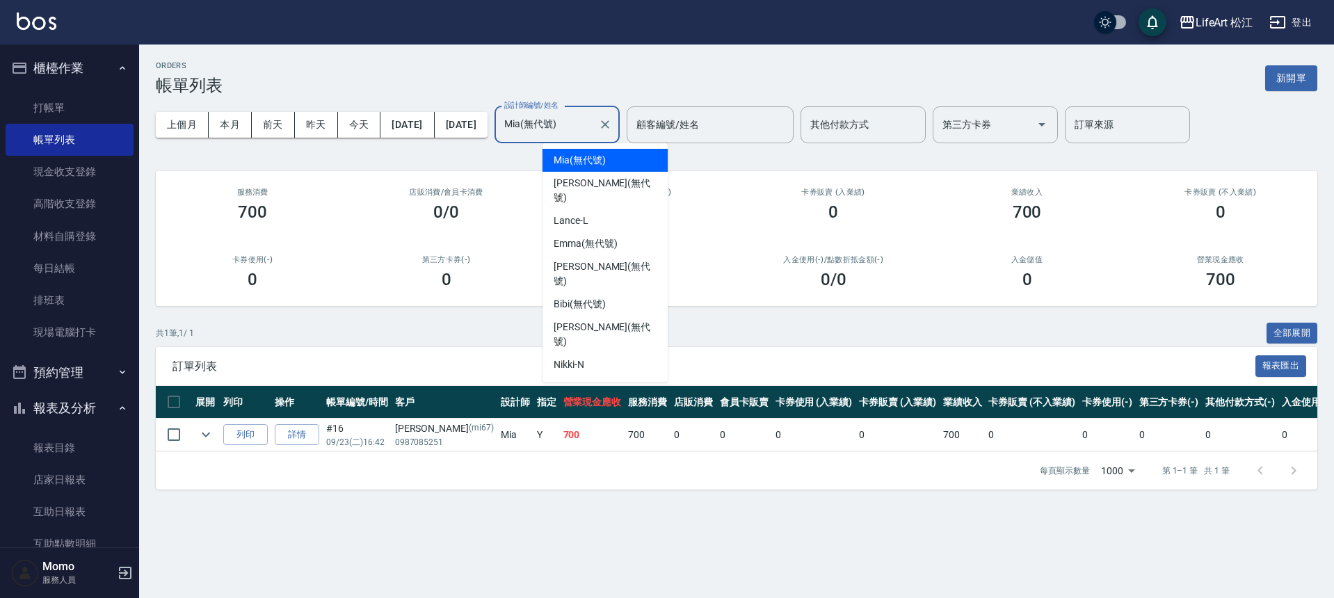
click at [593, 113] on input "Mia(無代號)" at bounding box center [547, 125] width 92 height 24
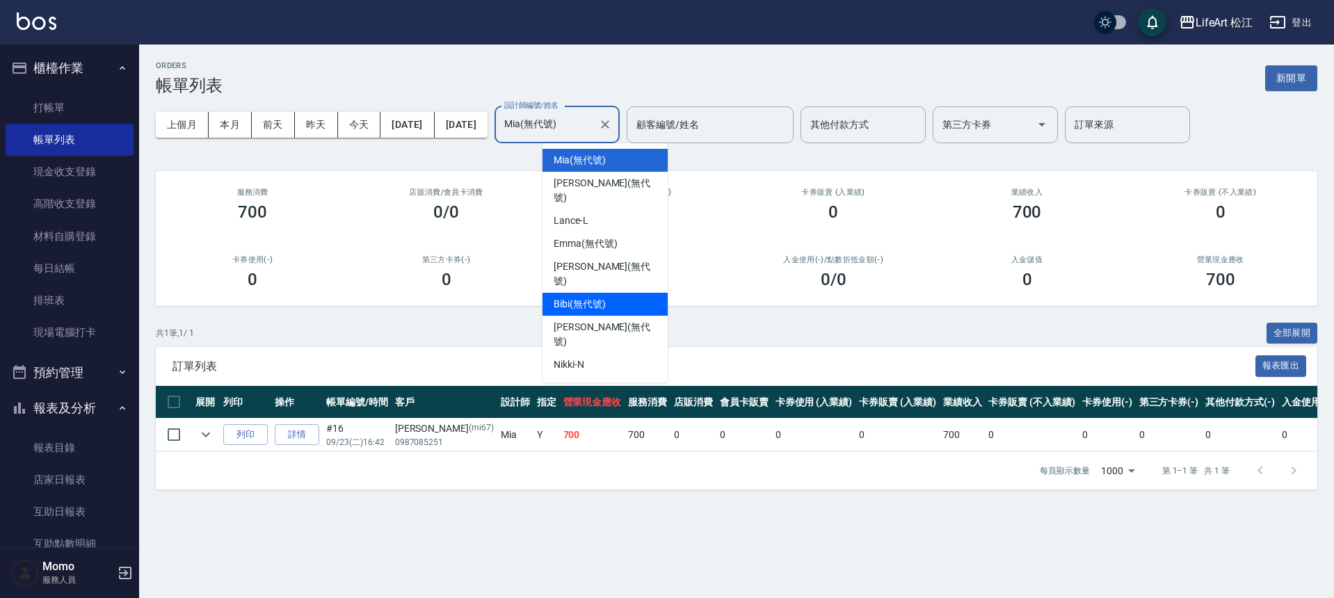
click at [637, 293] on div "Bibi (無代號)" at bounding box center [605, 304] width 125 height 23
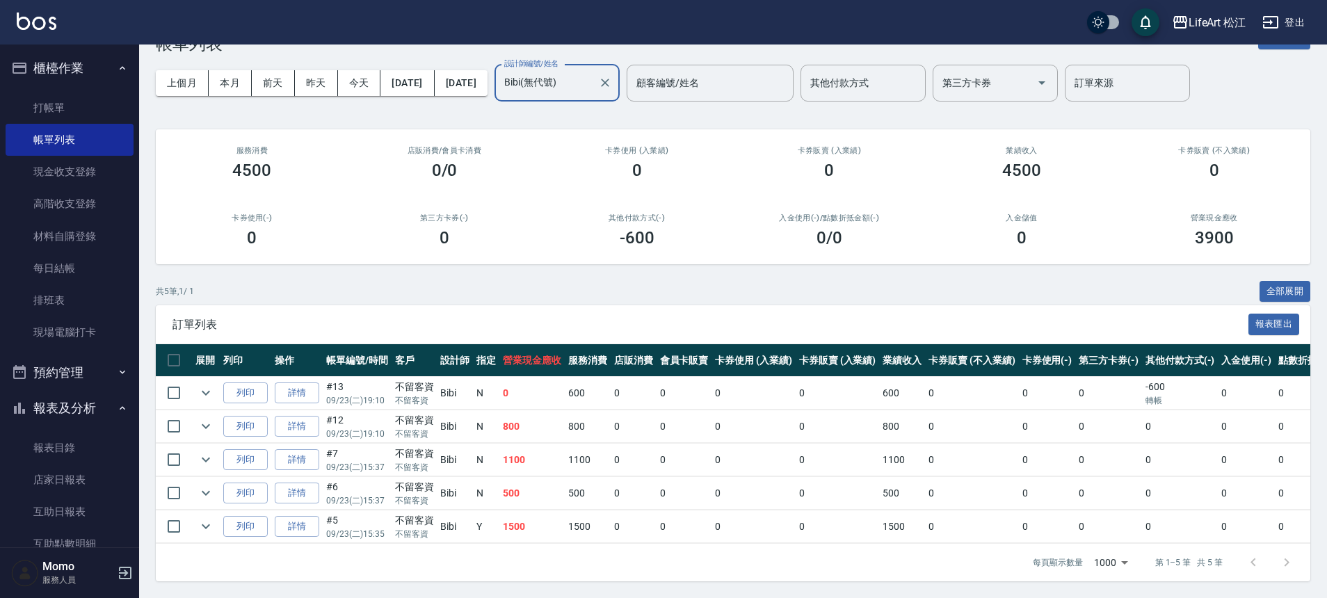
scroll to position [52, 0]
click at [593, 71] on input "Bibi(無代號)" at bounding box center [547, 83] width 92 height 24
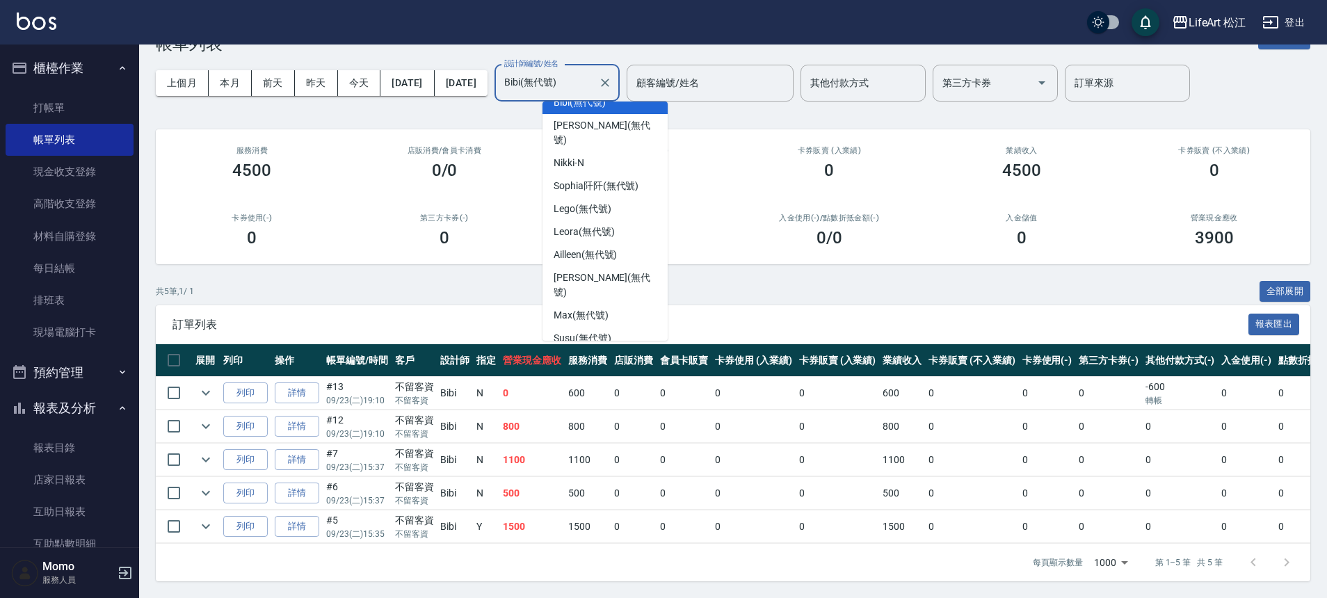
scroll to position [162, 0]
click at [625, 325] on div "Susu (無代號)" at bounding box center [605, 336] width 125 height 23
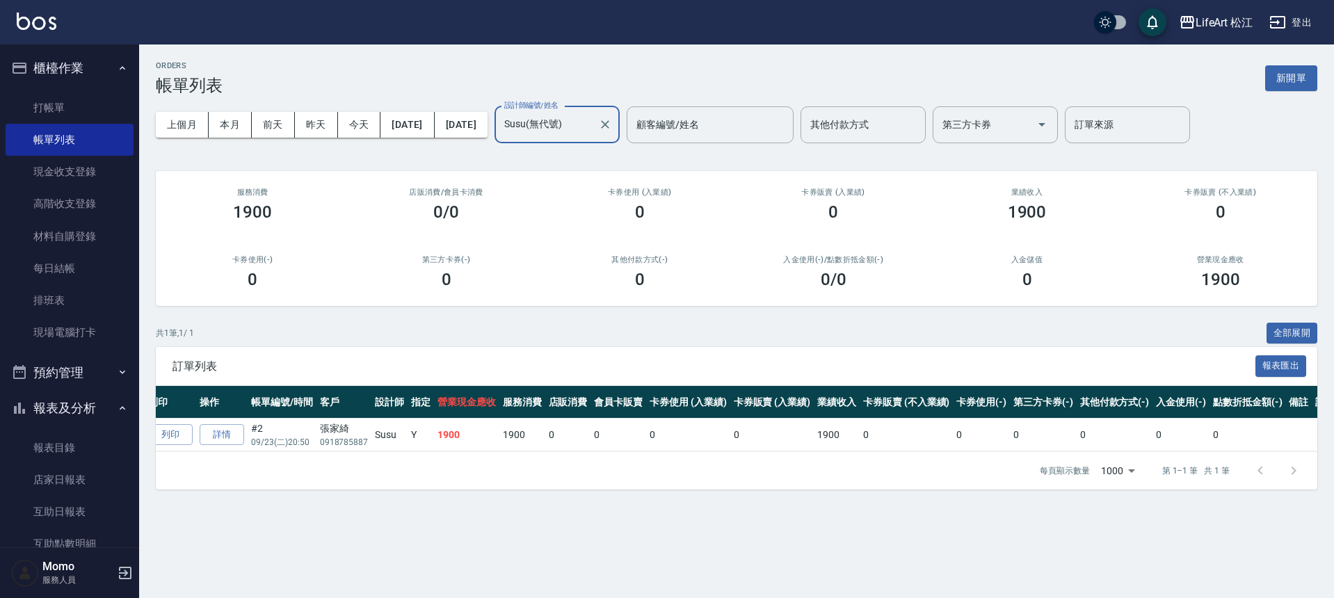
scroll to position [0, 112]
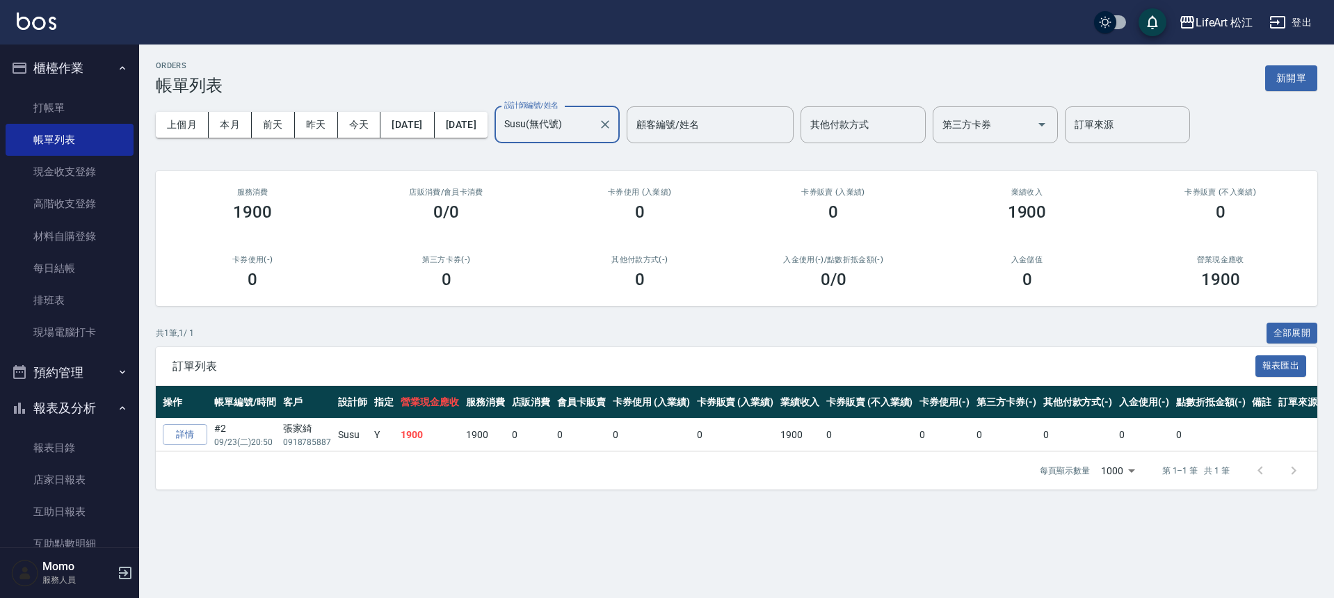
click at [593, 136] on input "Susu(無代號)" at bounding box center [547, 125] width 92 height 24
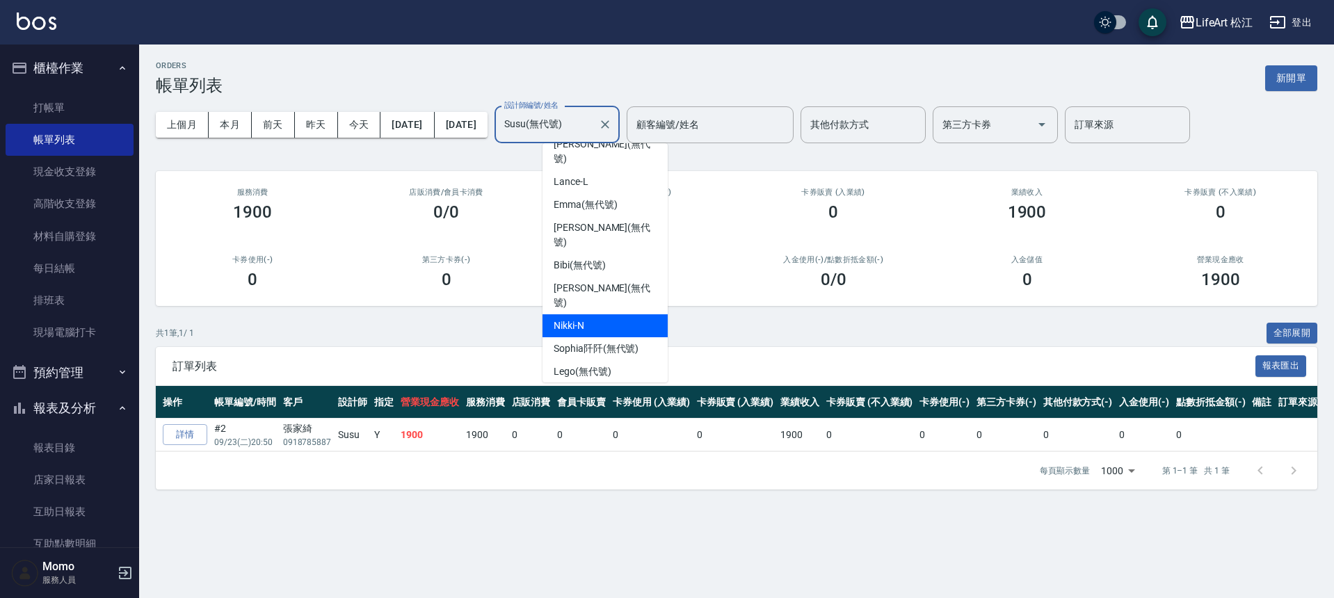
scroll to position [0, 0]
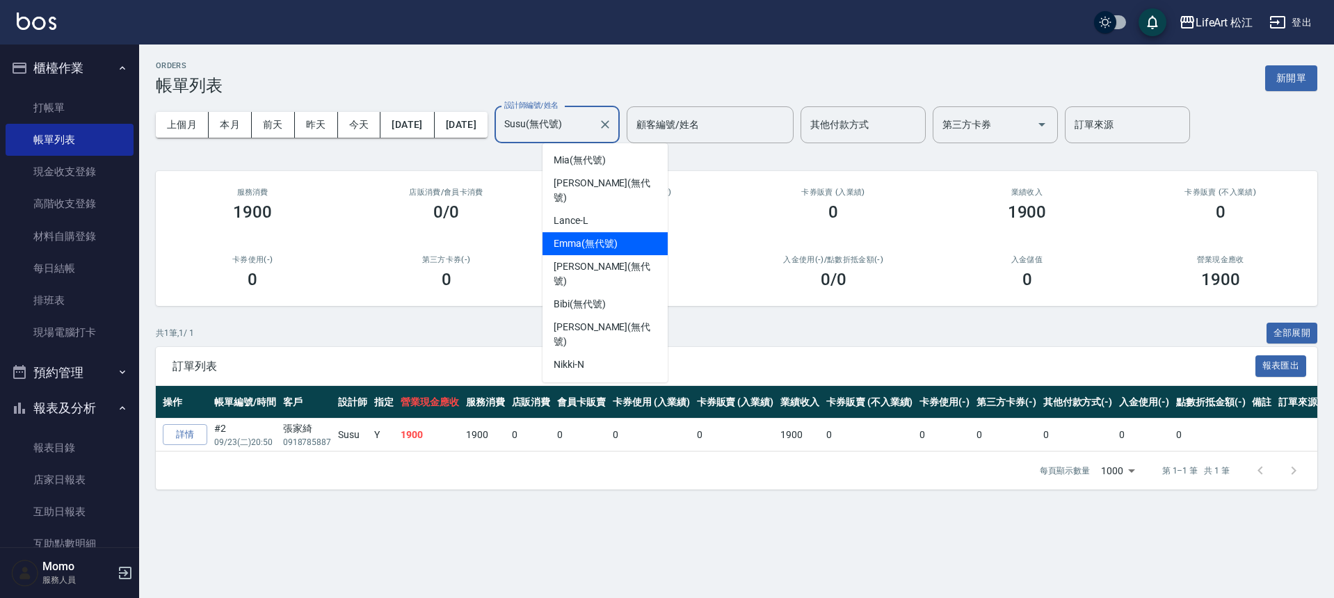
click at [603, 237] on span "[PERSON_NAME] (無代號)" at bounding box center [586, 244] width 64 height 15
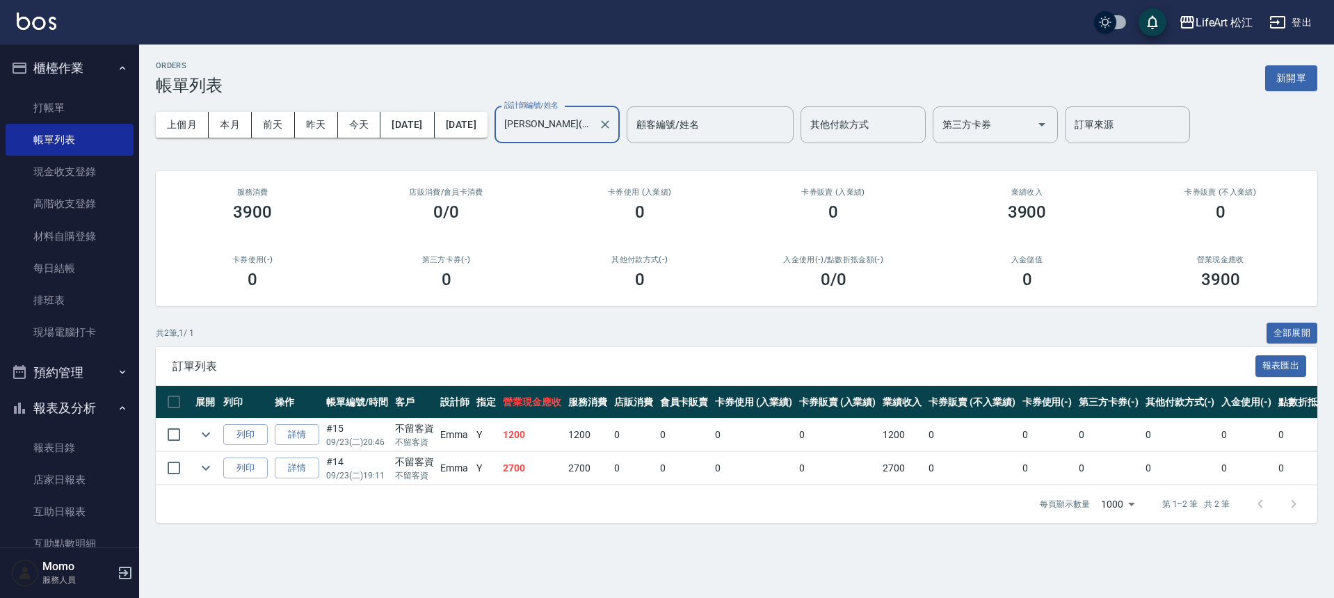
click at [593, 127] on input "[PERSON_NAME](無代號)" at bounding box center [547, 125] width 92 height 24
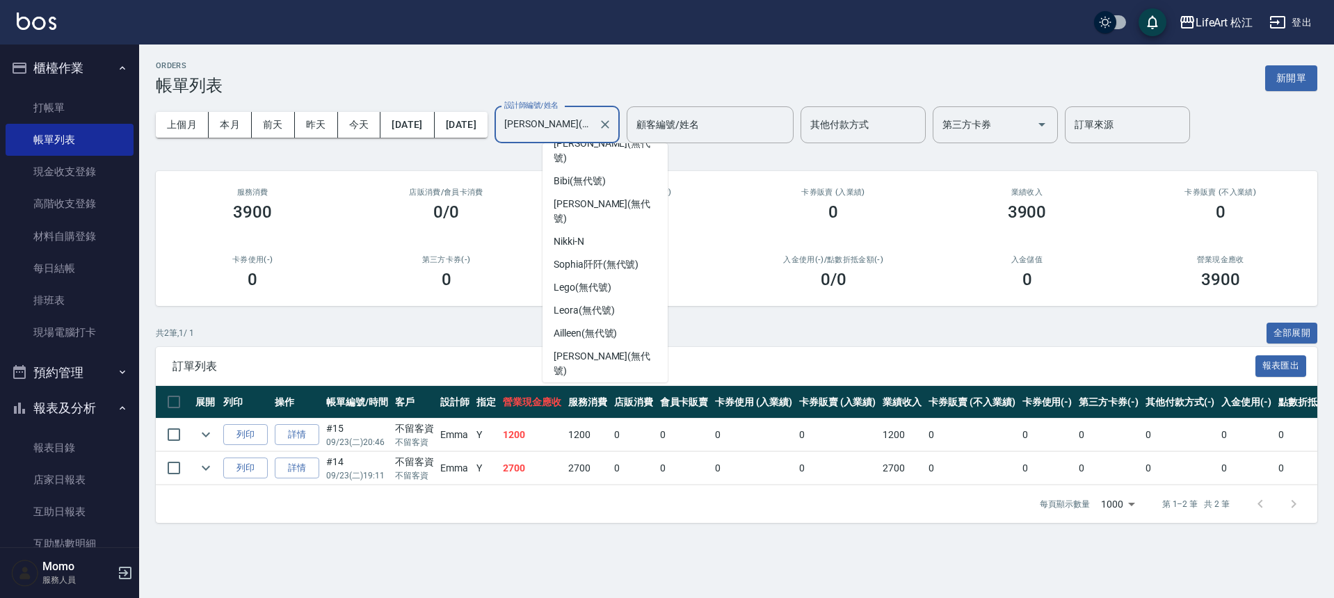
scroll to position [162, 0]
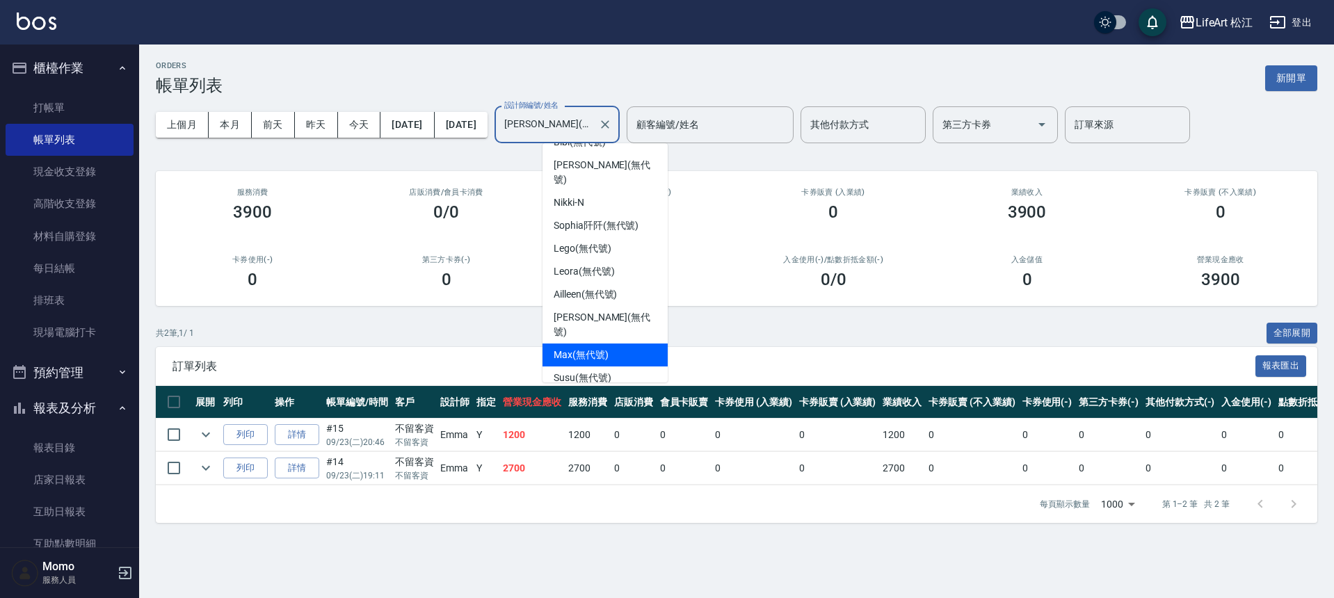
click at [609, 344] on div "Max (無代號)" at bounding box center [605, 355] width 125 height 23
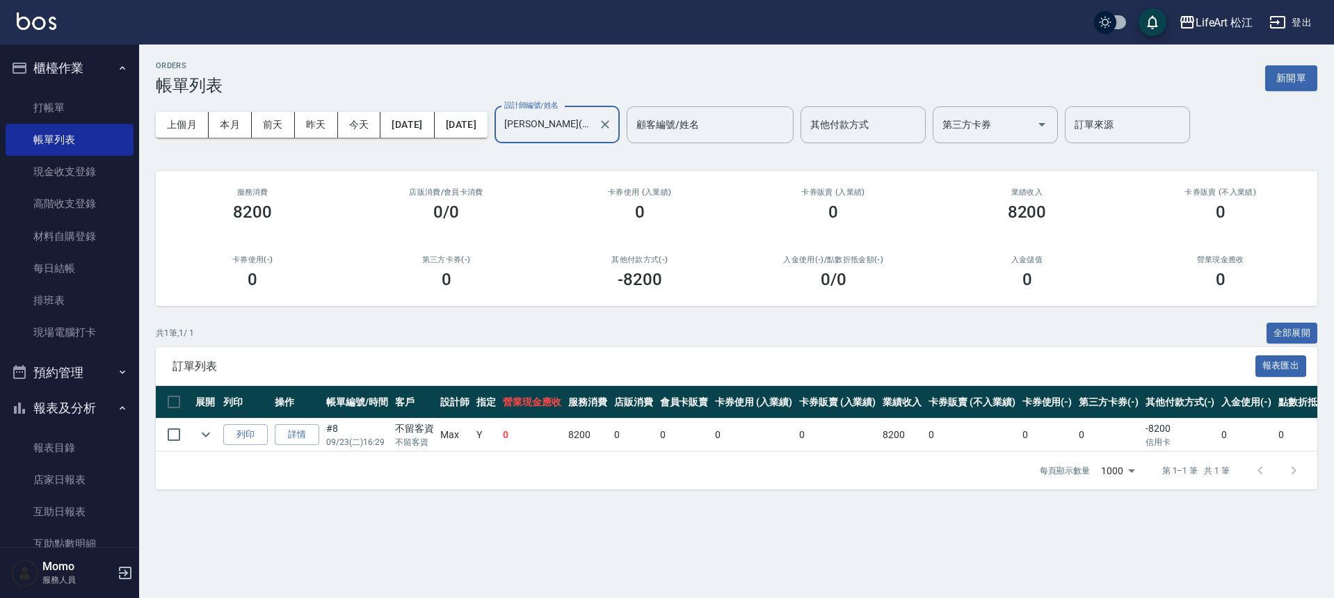
click at [593, 133] on input "Max(無代號)" at bounding box center [547, 125] width 92 height 24
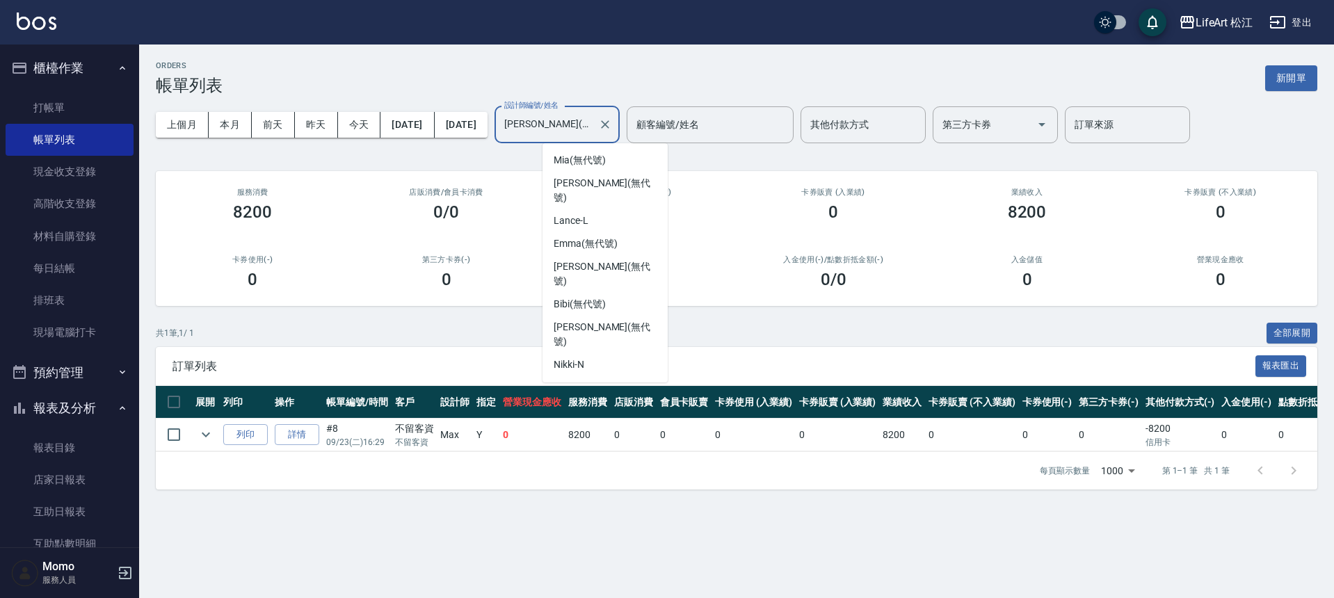
scroll to position [88, 0]
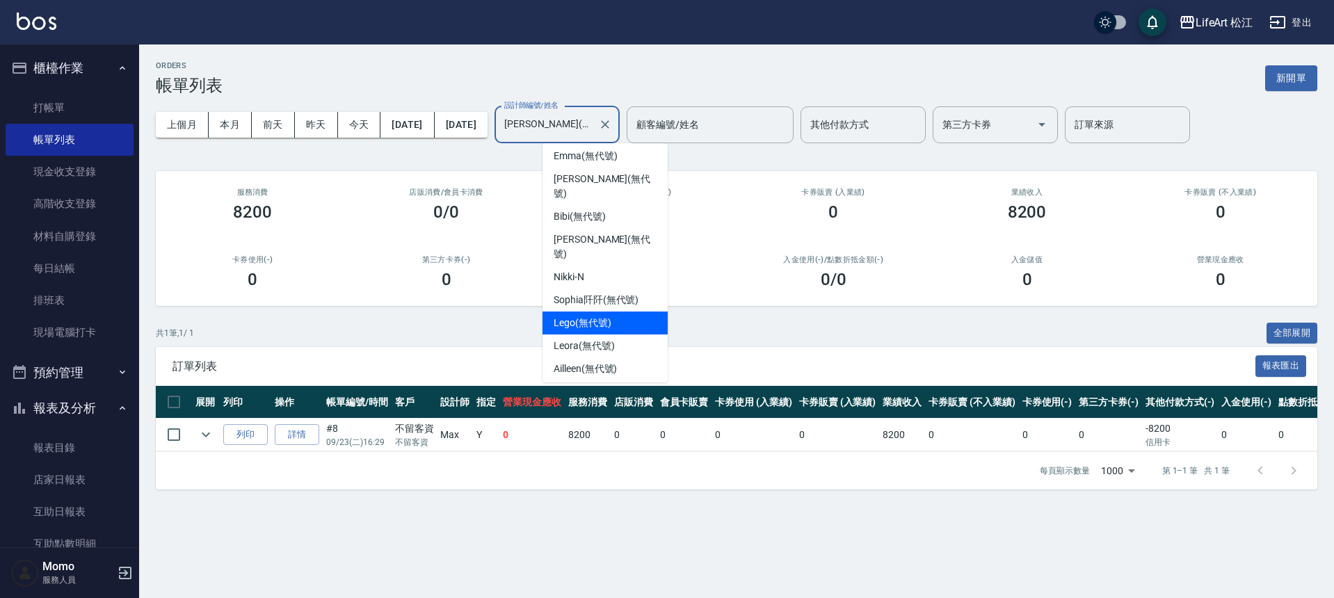
click at [605, 316] on span "Lego (無代號)" at bounding box center [583, 323] width 58 height 15
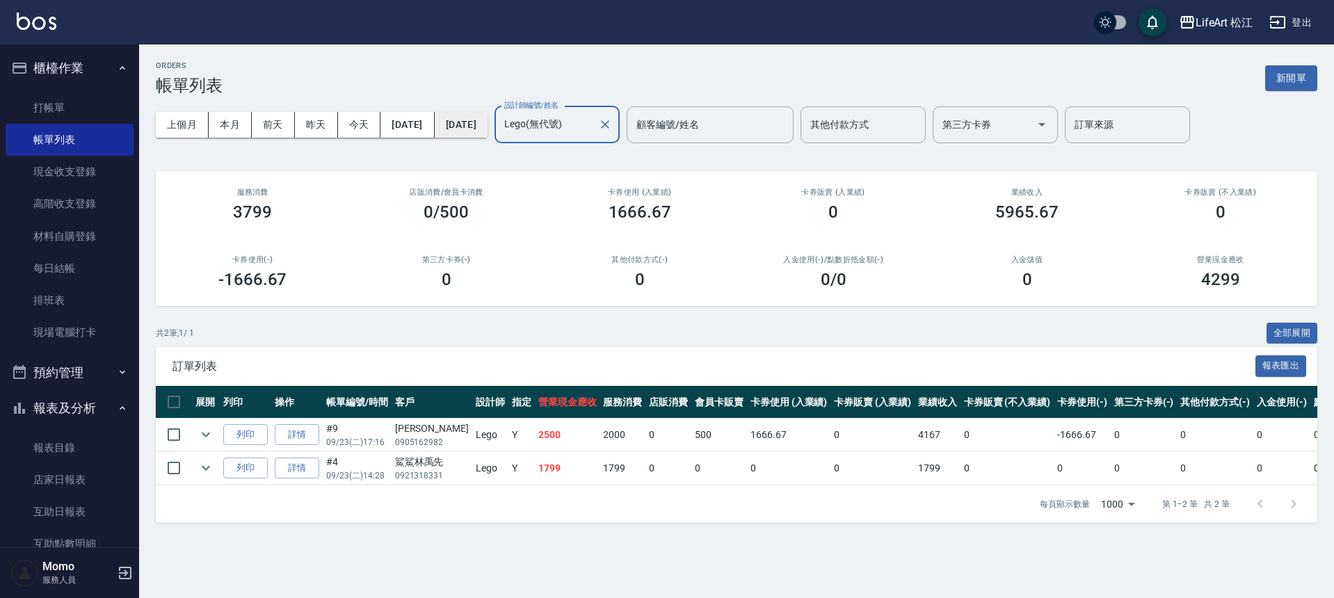
click at [488, 118] on button "[DATE]" at bounding box center [461, 125] width 53 height 26
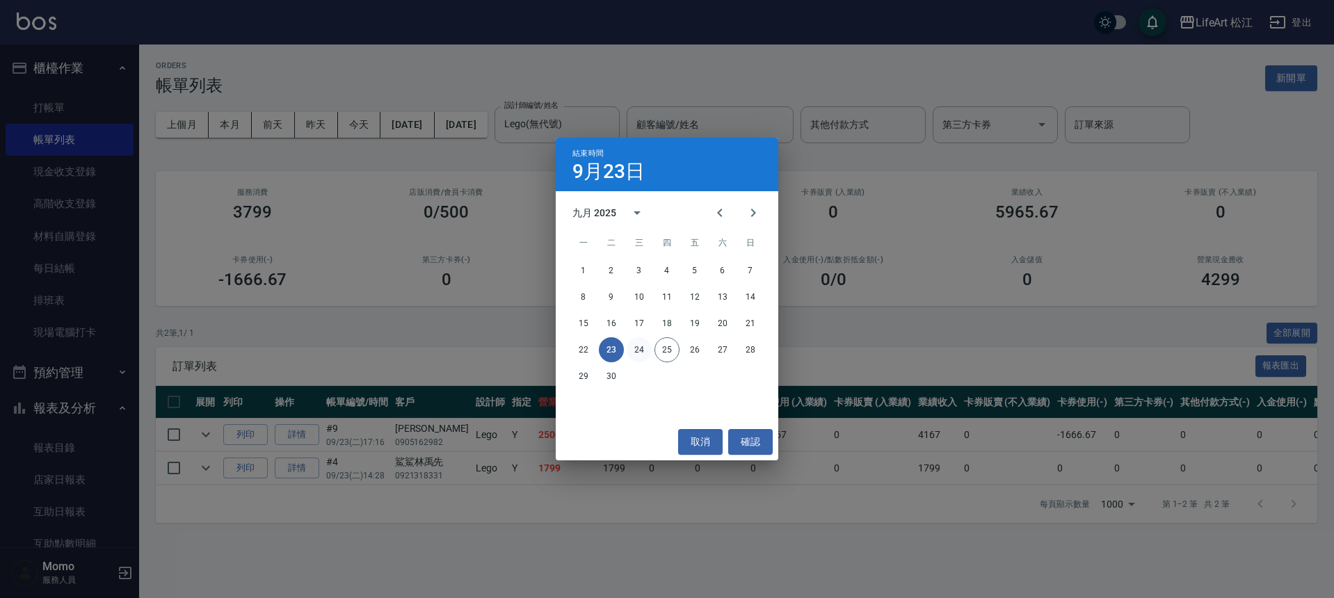
click at [644, 353] on button "24" at bounding box center [639, 349] width 25 height 25
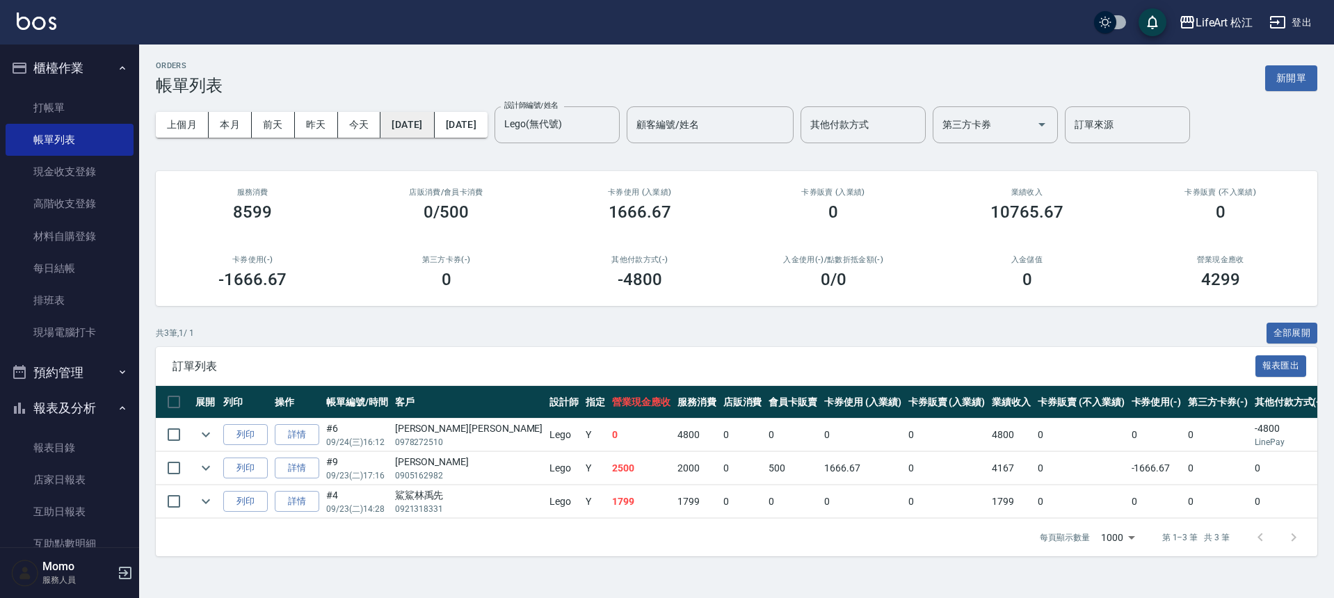
click at [434, 128] on button "[DATE]" at bounding box center [408, 125] width 54 height 26
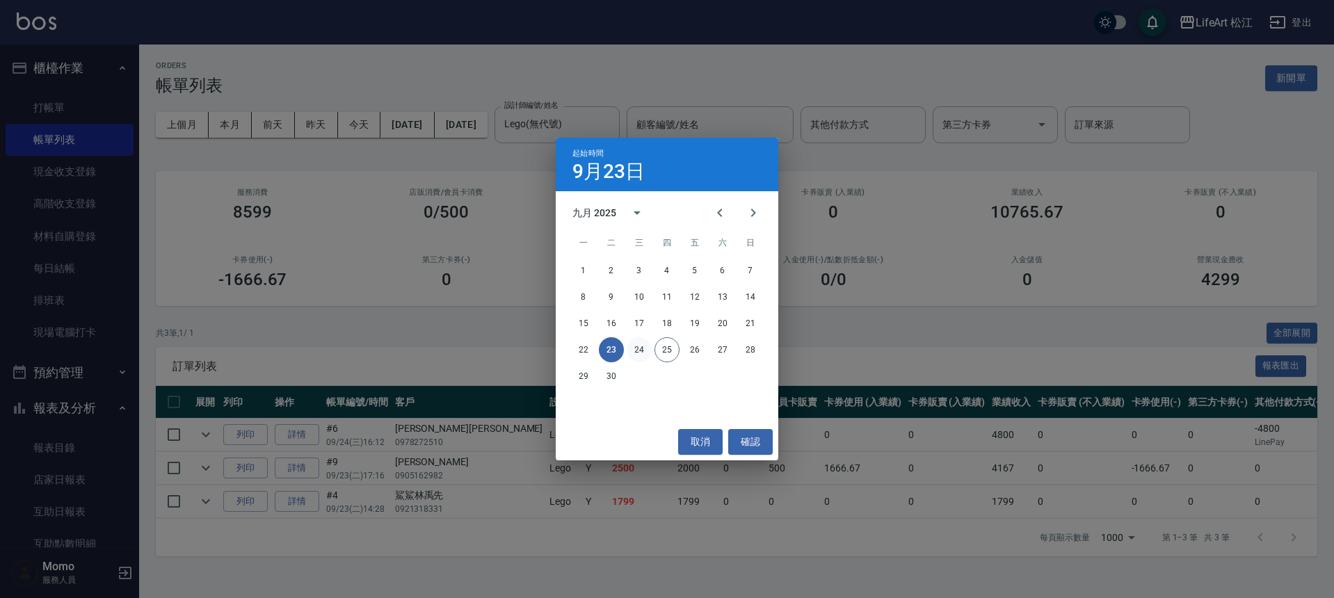
click at [639, 351] on button "24" at bounding box center [639, 349] width 25 height 25
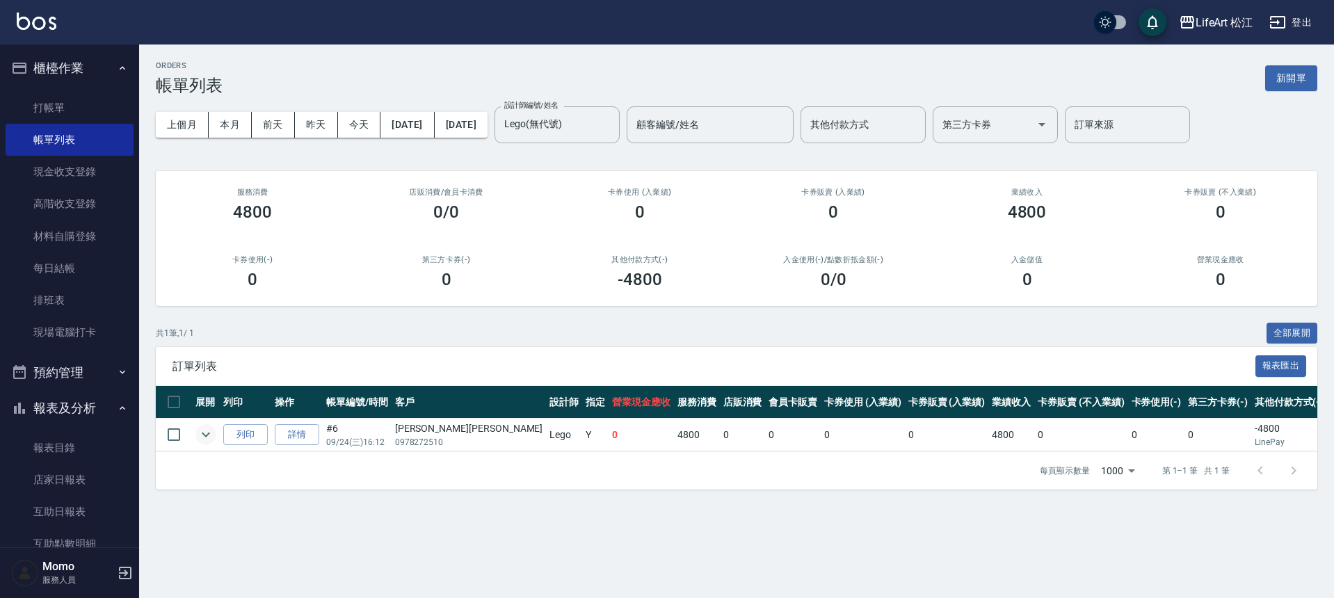
click at [202, 435] on icon "expand row" at bounding box center [206, 434] width 17 height 17
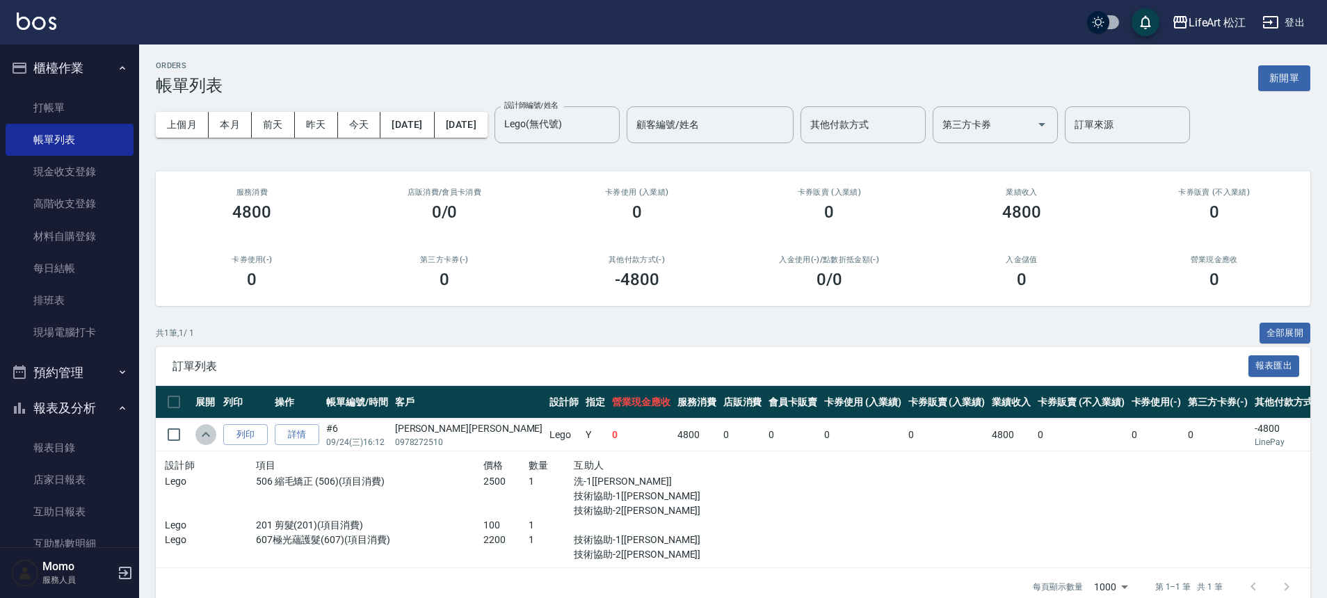
click at [202, 435] on icon "expand row" at bounding box center [206, 434] width 17 height 17
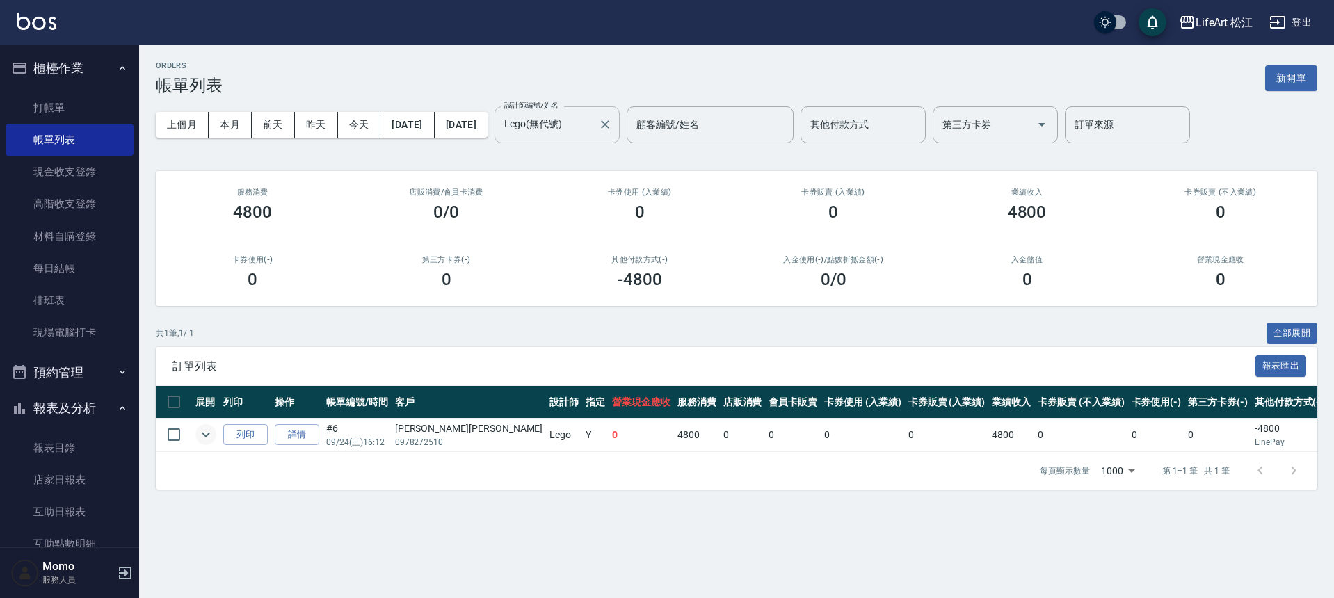
click at [593, 131] on input "Lego(無代號)" at bounding box center [547, 125] width 92 height 24
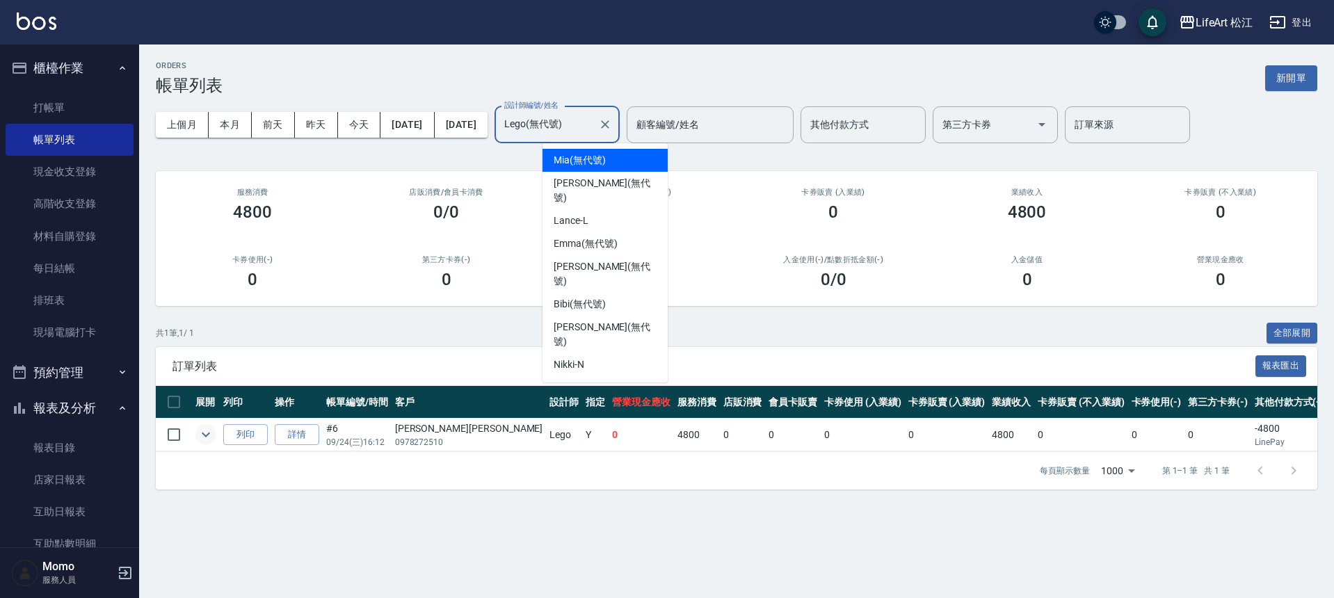
click at [628, 162] on div "Mia (無代號)" at bounding box center [605, 160] width 125 height 23
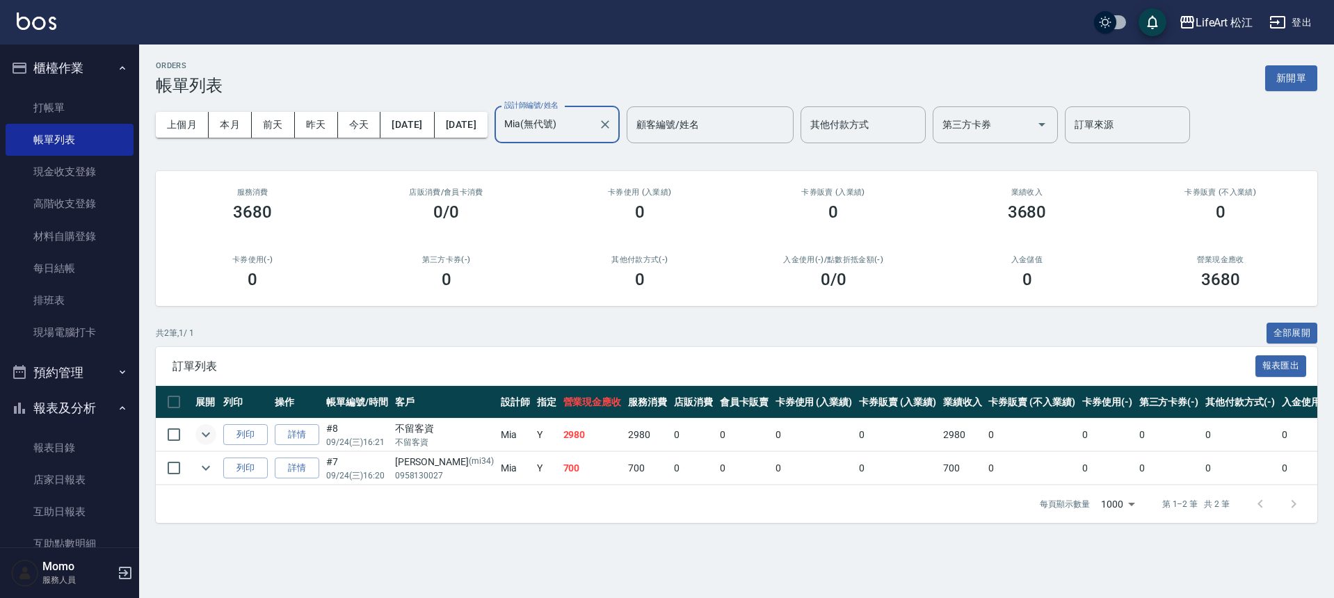
click at [209, 435] on icon "expand row" at bounding box center [206, 434] width 17 height 17
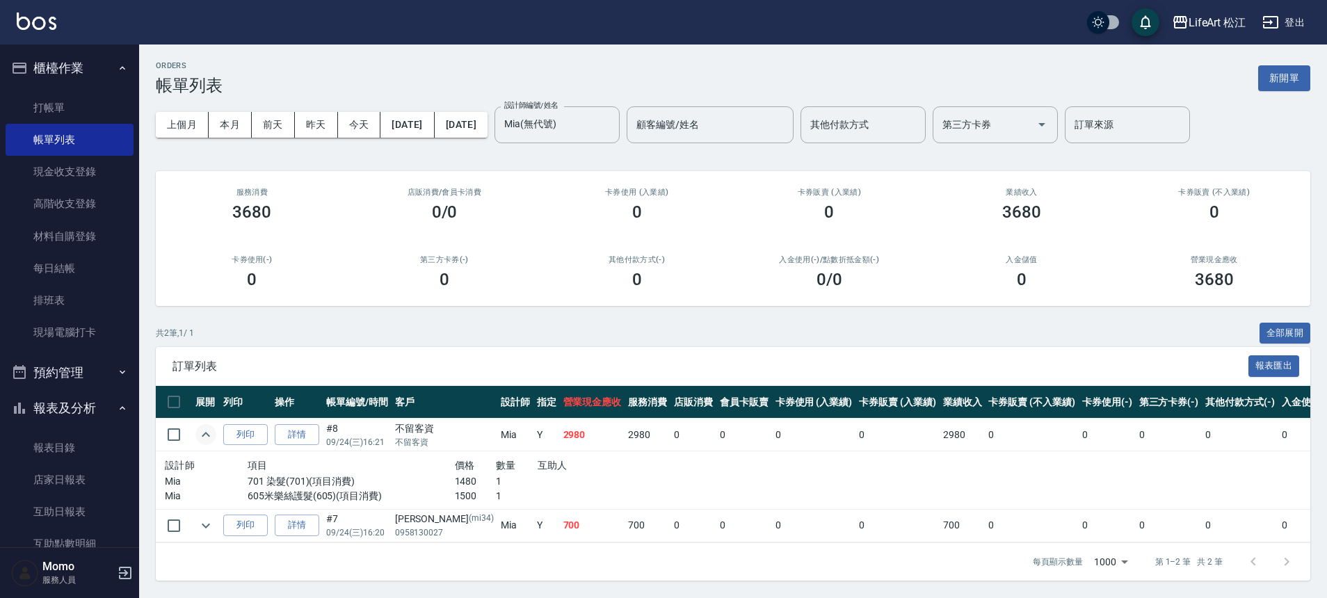
click at [209, 435] on icon "expand row" at bounding box center [206, 434] width 8 height 5
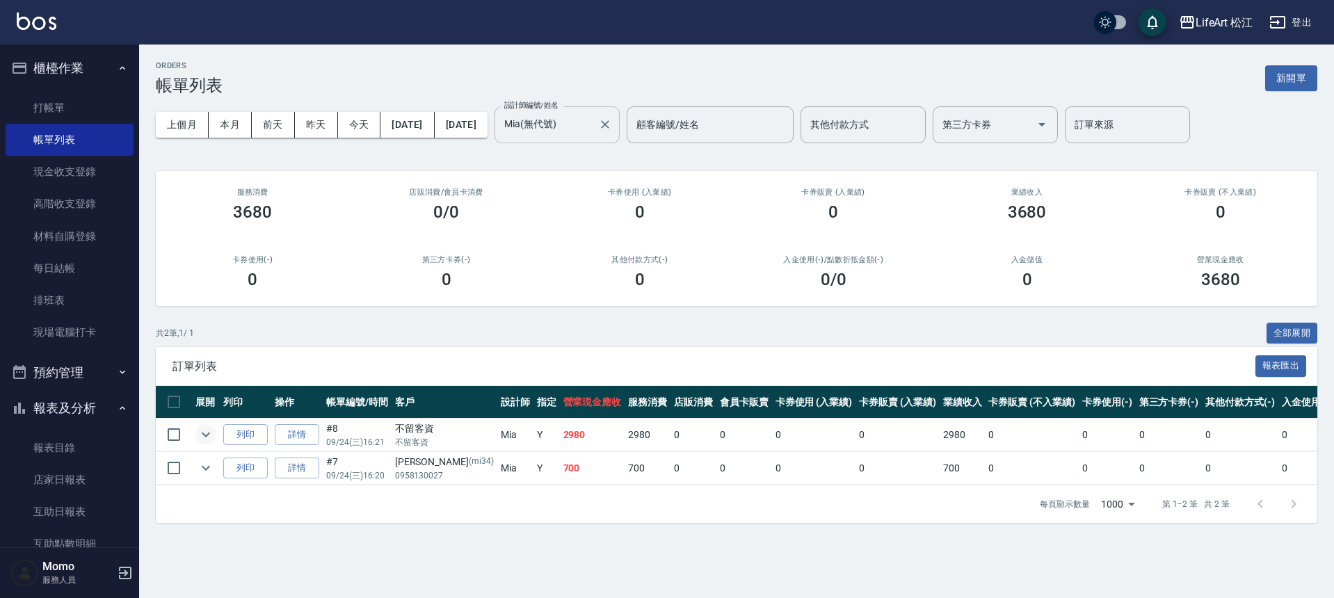
click at [593, 129] on input "Mia(無代號)" at bounding box center [547, 125] width 92 height 24
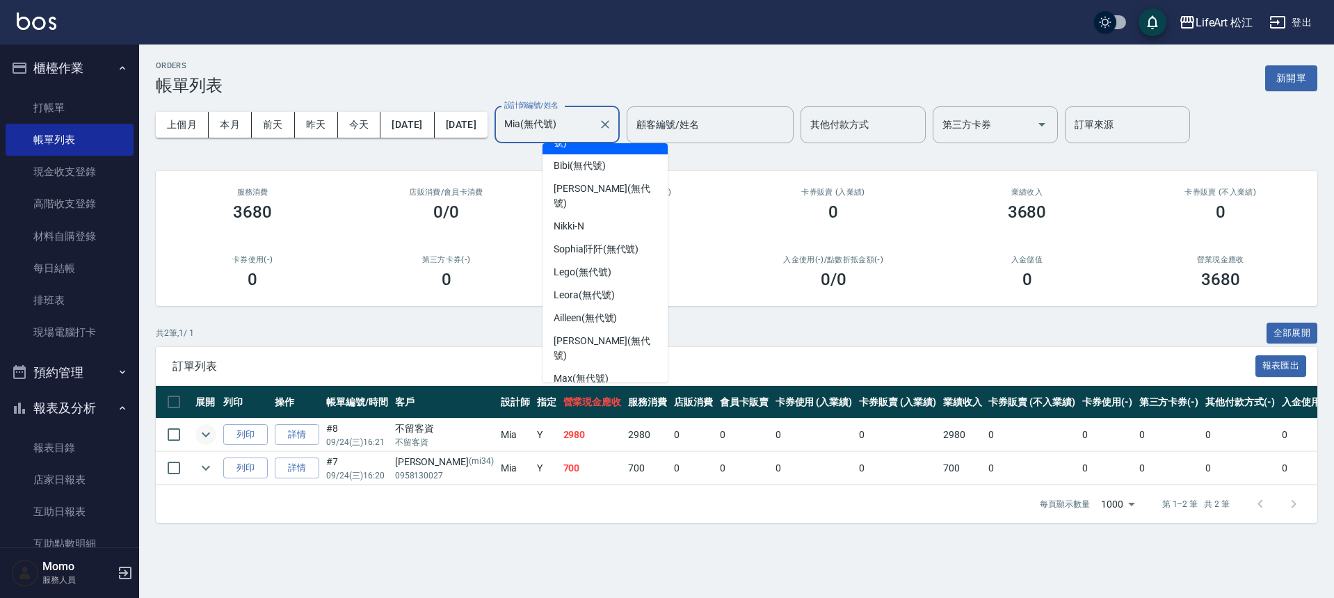
scroll to position [162, 0]
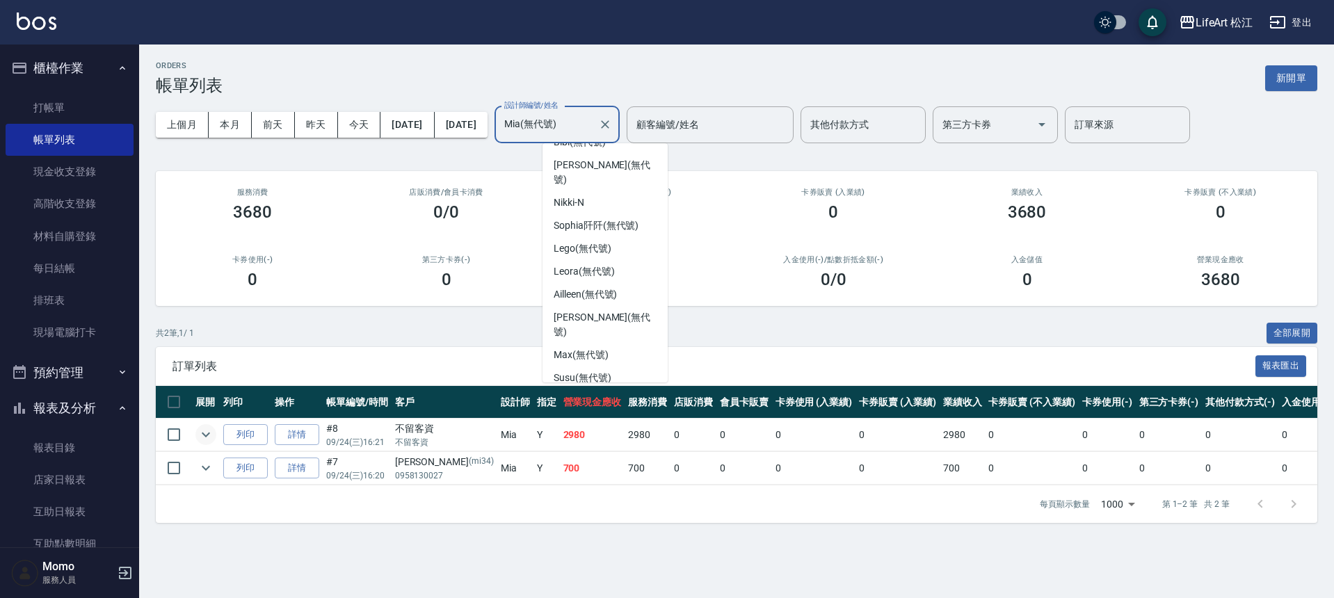
click at [623, 413] on div "Momo (無代號)" at bounding box center [605, 424] width 125 height 23
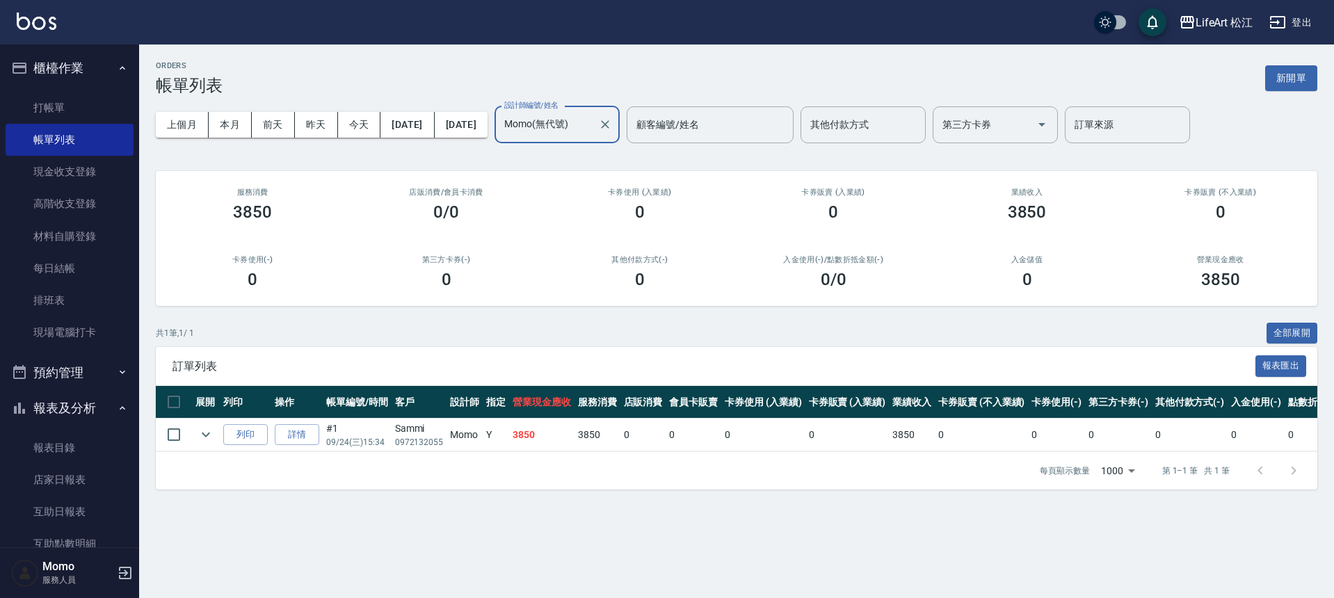
click at [593, 128] on input "Momo(無代號)" at bounding box center [547, 125] width 92 height 24
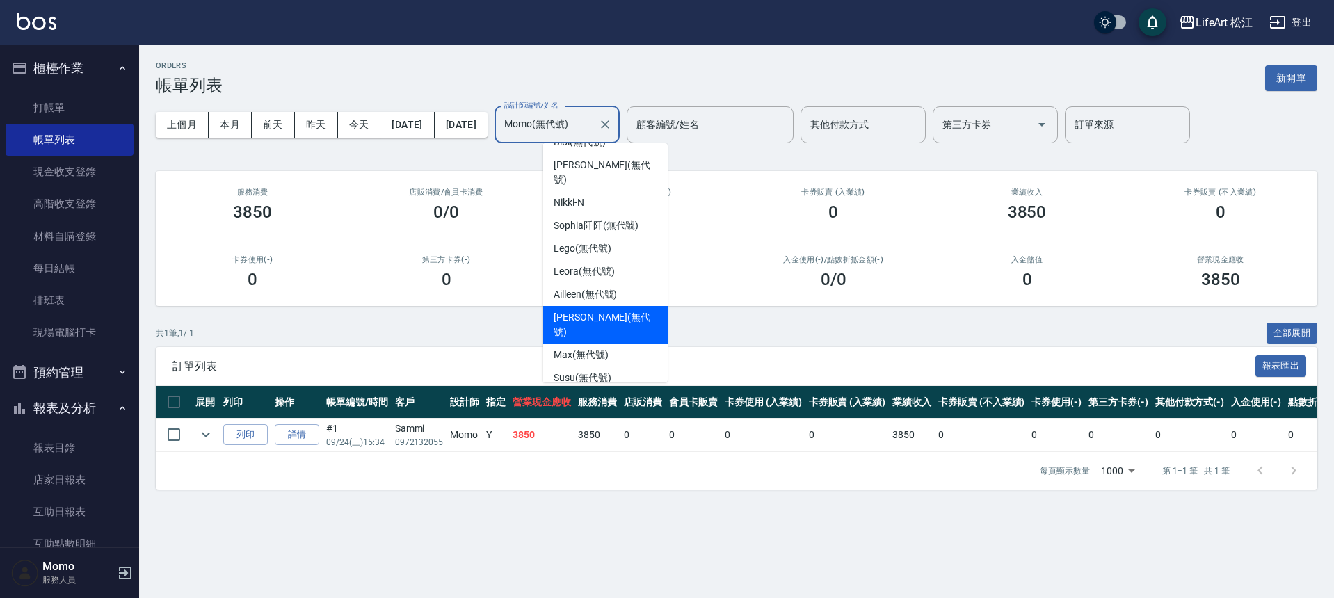
scroll to position [0, 0]
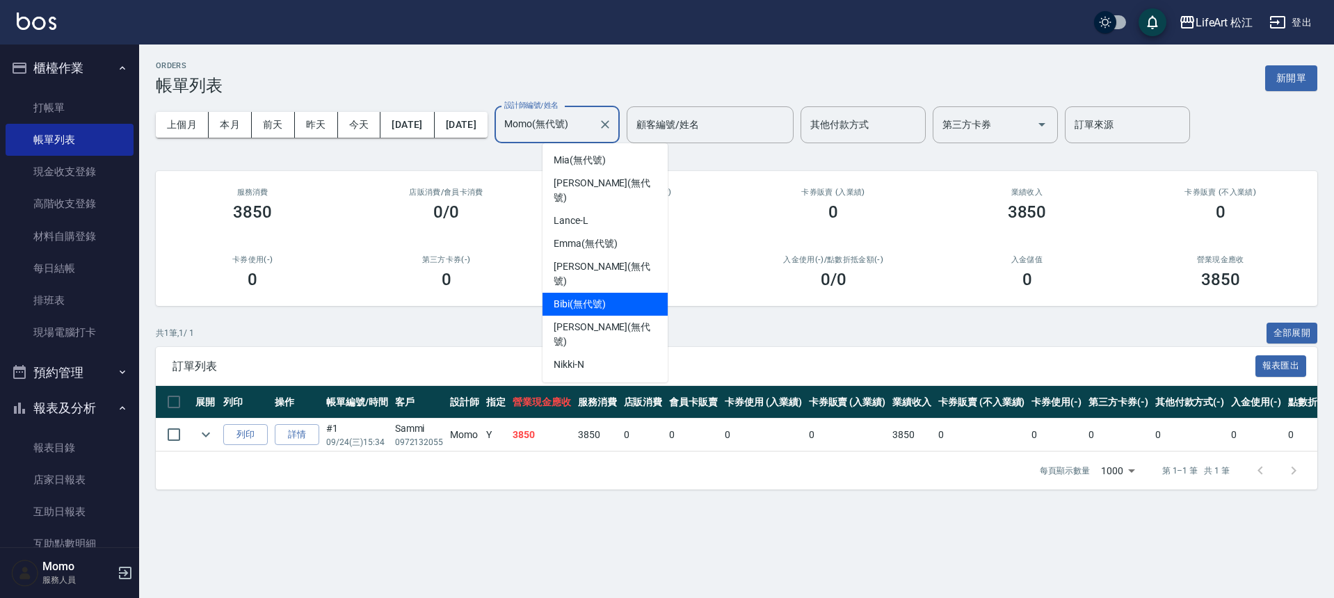
click at [605, 297] on span "Bibi (無代號)" at bounding box center [580, 304] width 52 height 15
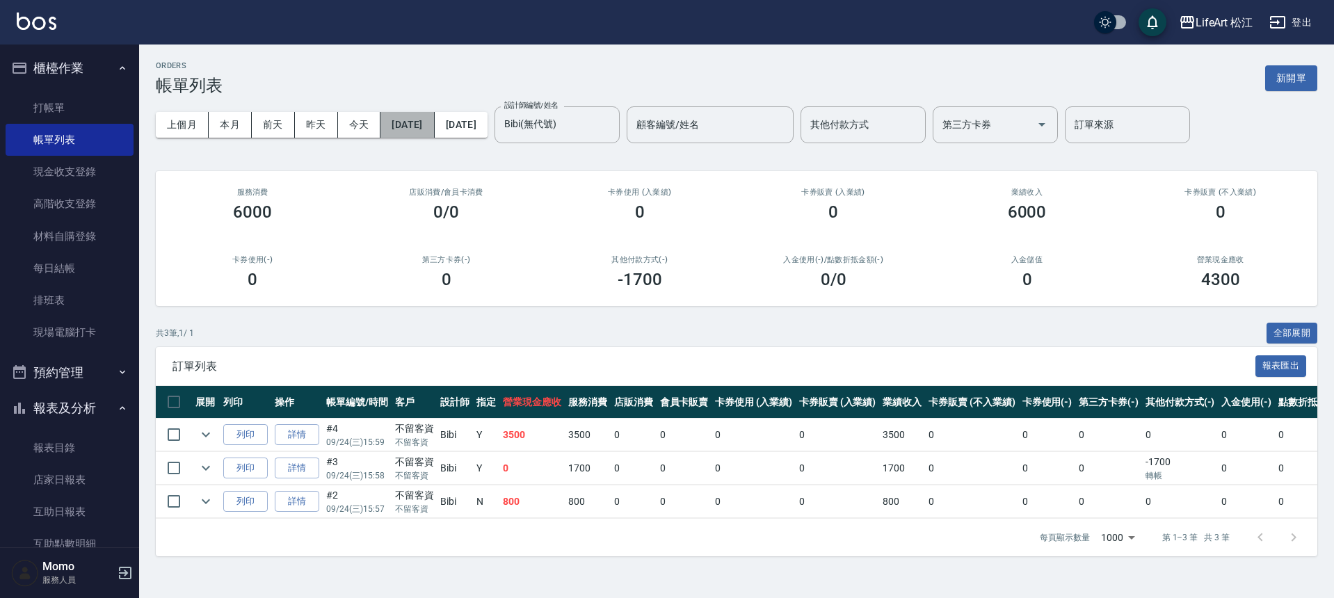
click at [434, 125] on button "[DATE]" at bounding box center [408, 125] width 54 height 26
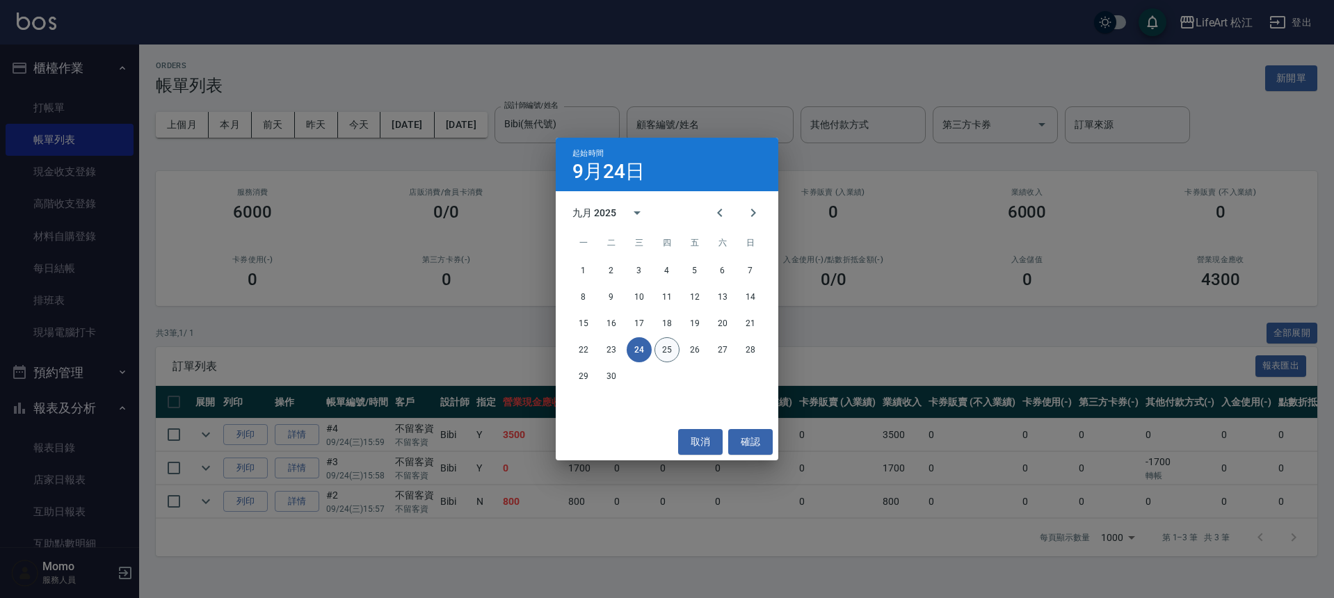
click at [665, 347] on button "25" at bounding box center [667, 349] width 25 height 25
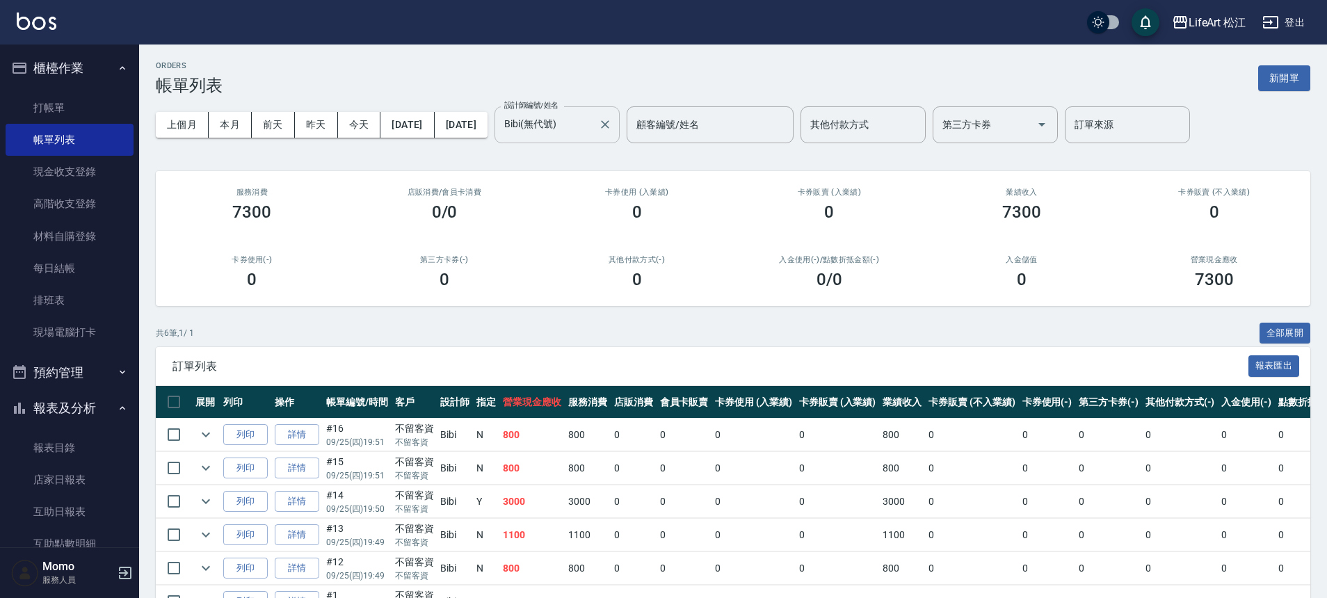
click at [593, 132] on input "Bibi(無代號)" at bounding box center [547, 125] width 92 height 24
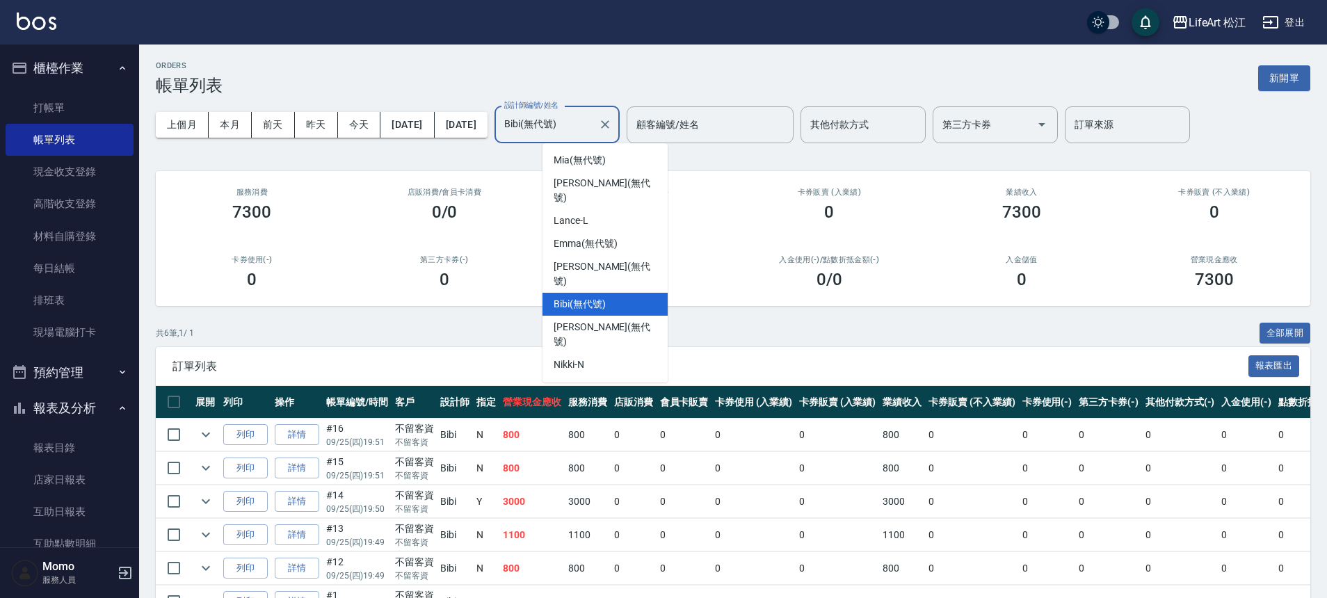
click at [593, 399] on div "Lego (無代號)" at bounding box center [605, 410] width 125 height 23
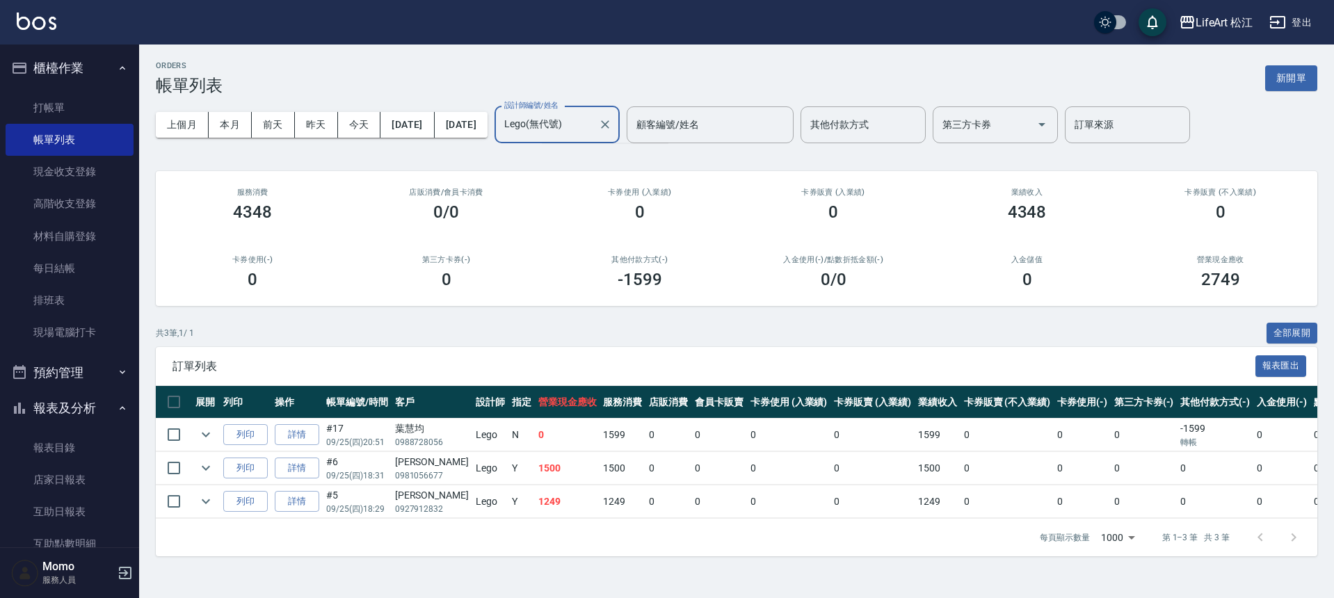
click at [647, 143] on div "上個月 本月 前天 昨天 今天 2025/09/25 2025/09/25 設計師編號/姓名 Lego(無代號) 設計師編號/姓名 顧客編號/姓名 顧客編號/…" at bounding box center [737, 124] width 1162 height 59
click at [614, 131] on div at bounding box center [605, 124] width 18 height 37
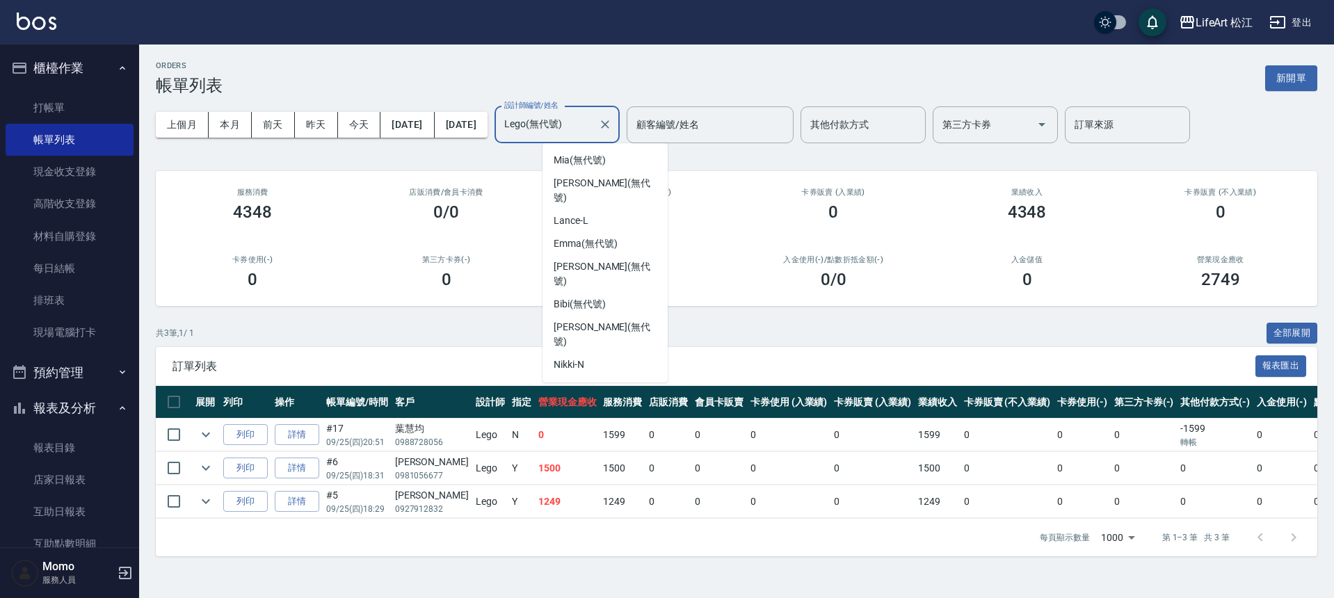
click at [593, 134] on input "Lego(無代號)" at bounding box center [547, 125] width 92 height 24
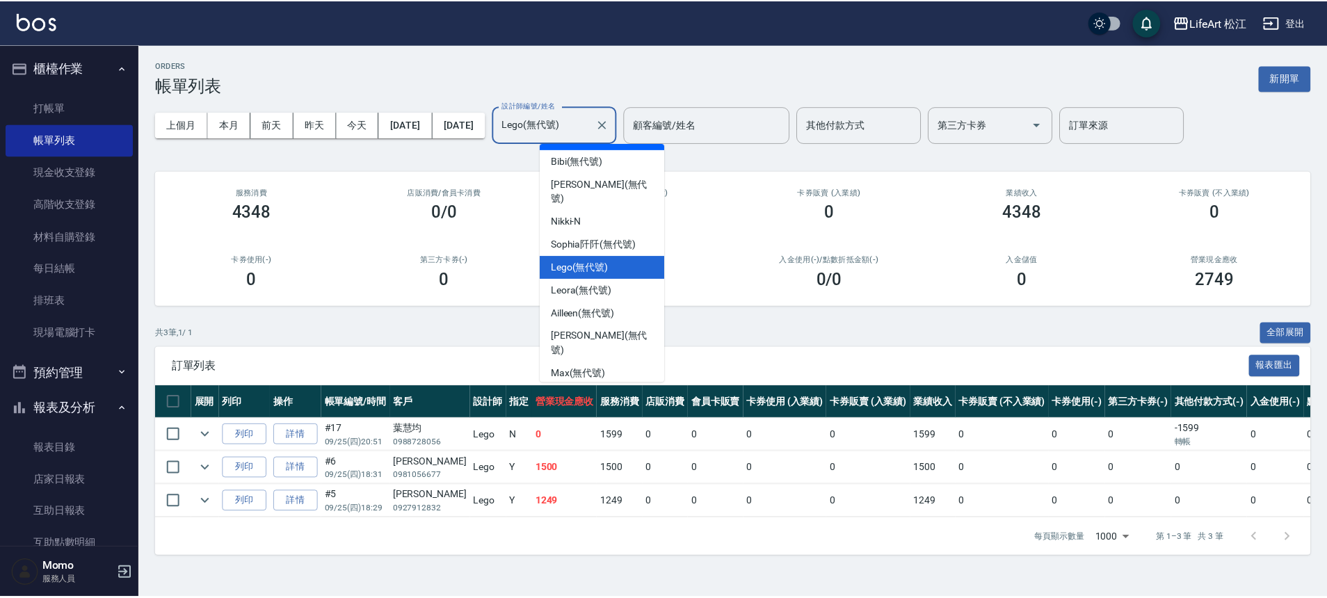
scroll to position [162, 0]
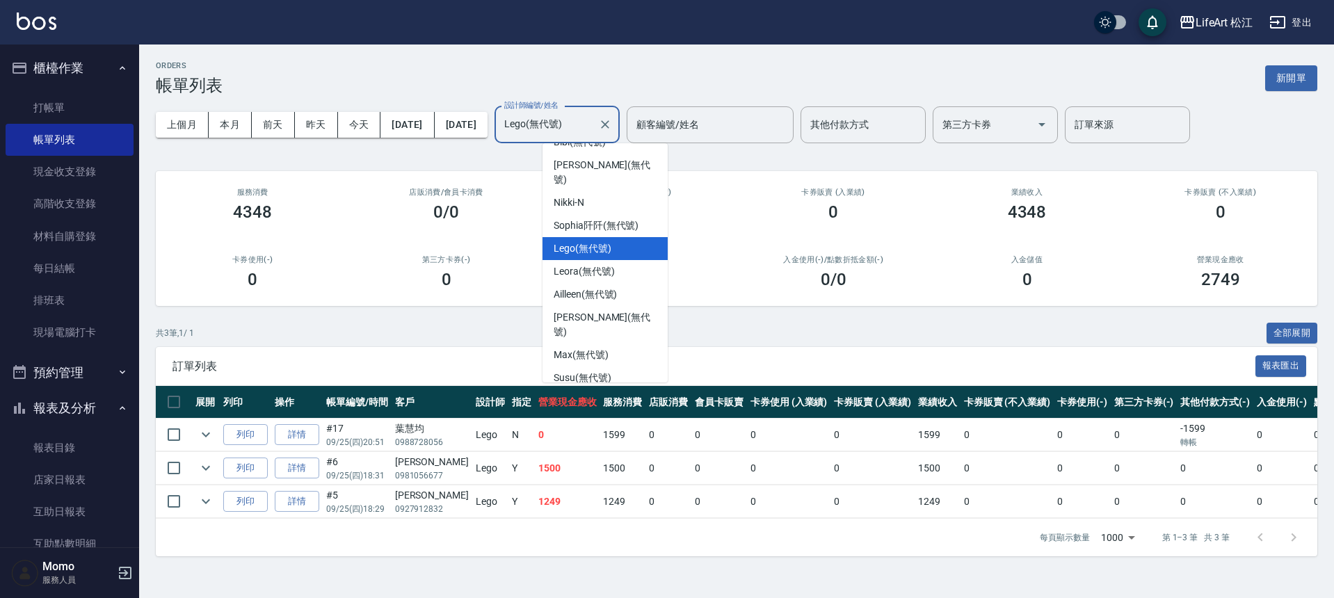
click at [607, 417] on span "Momo (無代號)" at bounding box center [586, 424] width 64 height 15
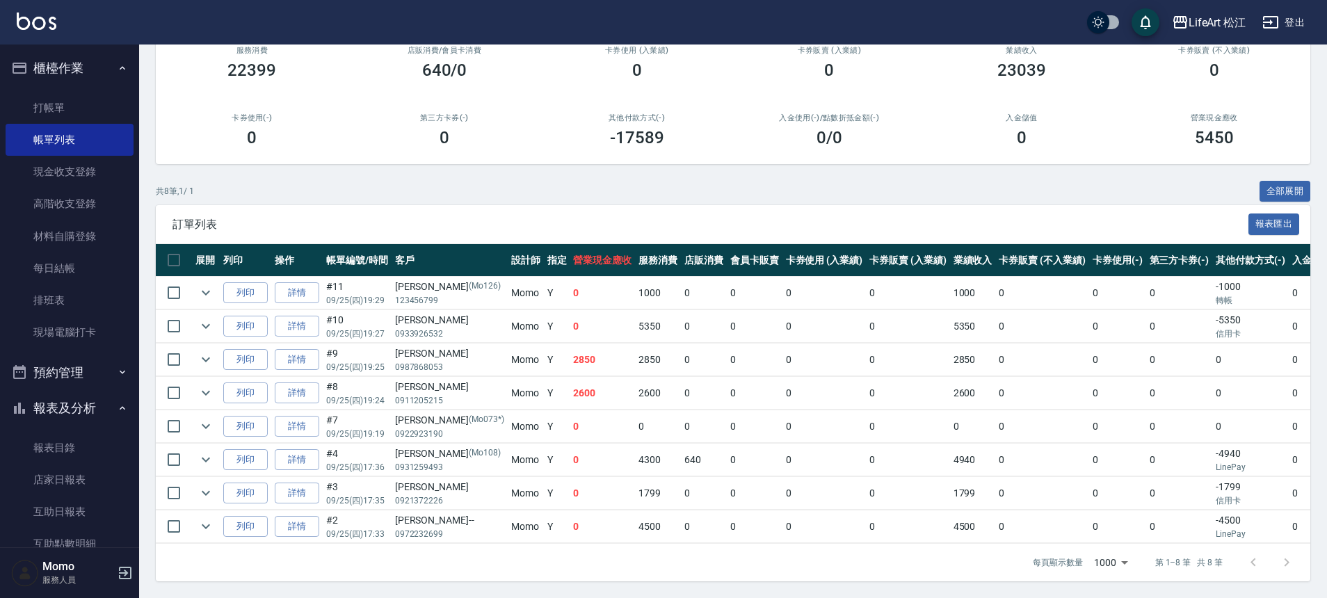
scroll to position [152, 0]
drag, startPoint x: 586, startPoint y: 518, endPoint x: 615, endPoint y: 520, distance: 29.4
click at [615, 520] on tr "列印 詳情 #2 09/25 (四) 17:33 王Sandra-- 0972232699 Momo Y 0 4500 0 0 0 0 4500 0 0 0 …" at bounding box center [871, 527] width 1431 height 33
drag, startPoint x: 582, startPoint y: 481, endPoint x: 622, endPoint y: 486, distance: 40.6
click at [622, 486] on tr "列印 詳情 #3 09/25 (四) 17:35 張Prettywich 0921372226 Momo Y 0 1799 0 0 0 0 1799 0 0 …" at bounding box center [871, 493] width 1431 height 33
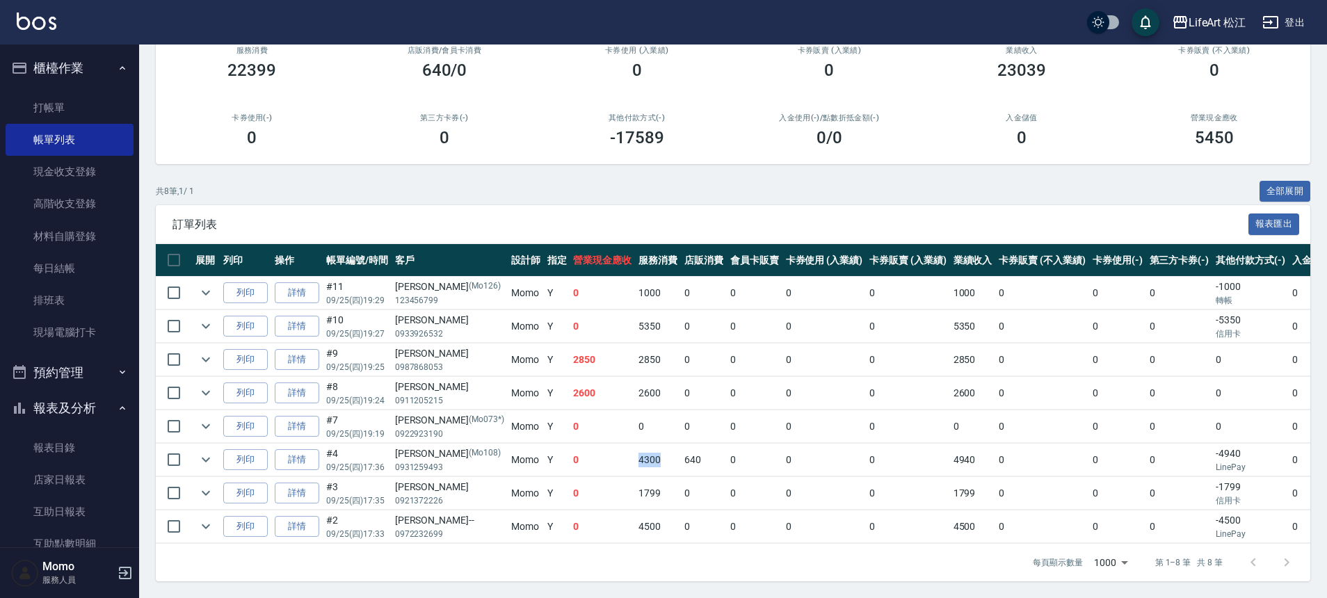
drag, startPoint x: 593, startPoint y: 443, endPoint x: 615, endPoint y: 448, distance: 22.1
click at [635, 448] on td "4300" at bounding box center [658, 460] width 46 height 33
click at [588, 444] on td "0" at bounding box center [602, 460] width 65 height 33
drag, startPoint x: 603, startPoint y: 380, endPoint x: 635, endPoint y: 379, distance: 32.0
click at [635, 379] on tr "列印 詳情 #8 09/25 (四) 19:24 鍾宜庭 0911205215 Momo Y 2600 2600 0 0 0 0 2600 0 0 0 0 0…" at bounding box center [871, 393] width 1431 height 33
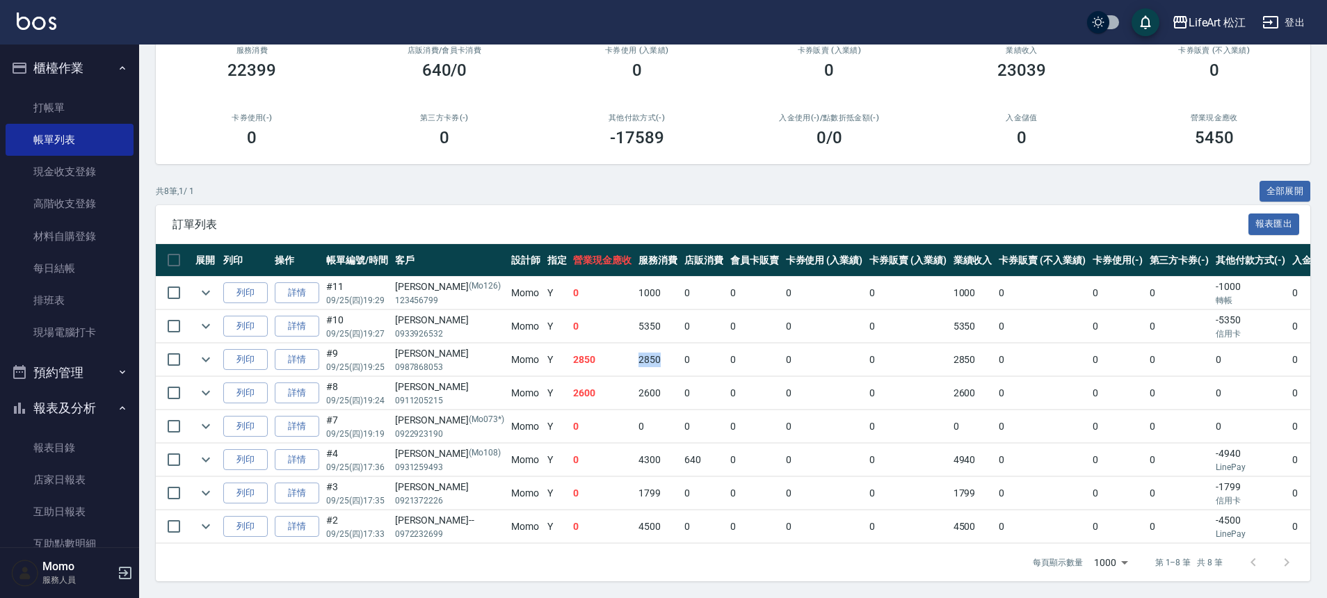
drag, startPoint x: 592, startPoint y: 351, endPoint x: 622, endPoint y: 351, distance: 29.9
click at [635, 351] on td "2850" at bounding box center [658, 360] width 46 height 33
drag, startPoint x: 606, startPoint y: 313, endPoint x: 632, endPoint y: 314, distance: 25.8
click at [632, 314] on tr "列印 詳情 #10 09/25 (四) 19:27 洪麒涵 0933926532 Momo Y 0 5350 0 0 0 0 5350 0 0 0 -5350…" at bounding box center [871, 326] width 1431 height 33
click at [635, 317] on td "5350" at bounding box center [658, 326] width 46 height 33
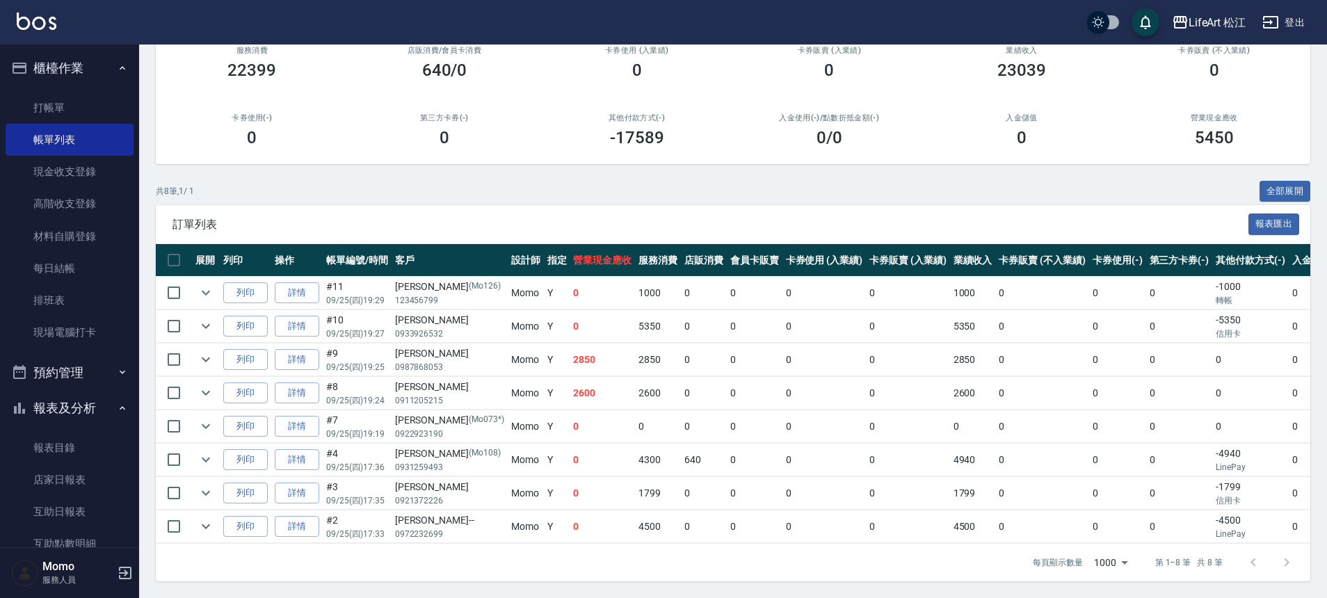
click at [635, 317] on td "5350" at bounding box center [658, 326] width 46 height 33
click at [210, 318] on icon "expand row" at bounding box center [206, 326] width 17 height 17
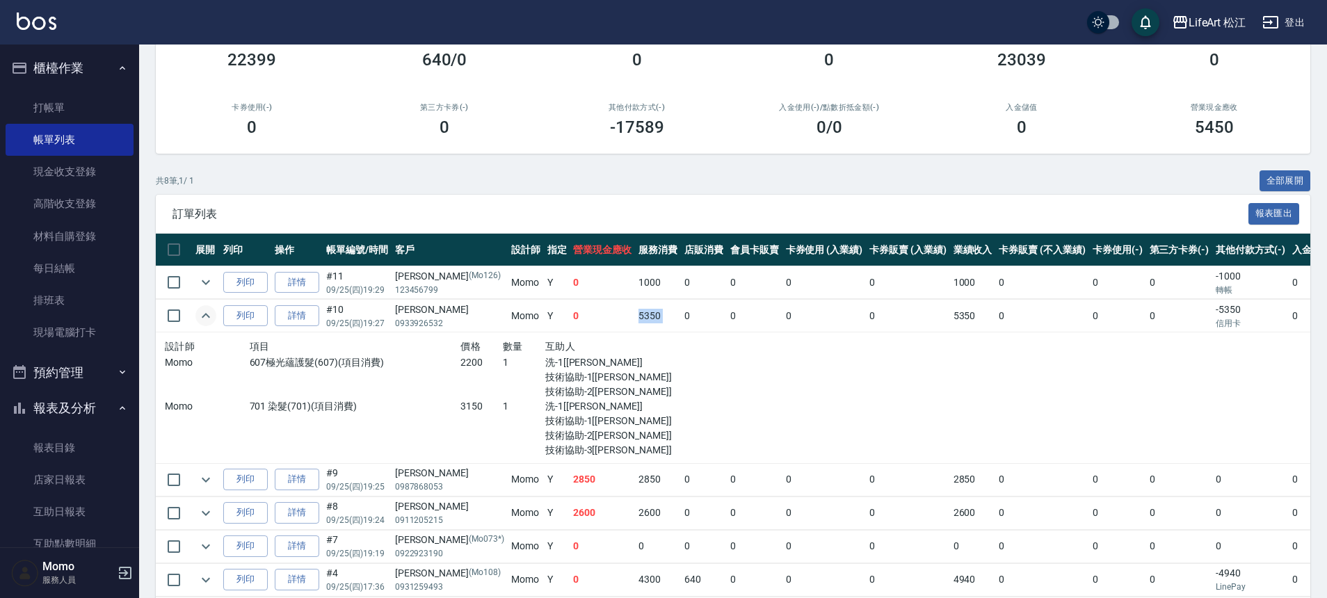
click at [210, 317] on icon "expand row" at bounding box center [206, 316] width 17 height 17
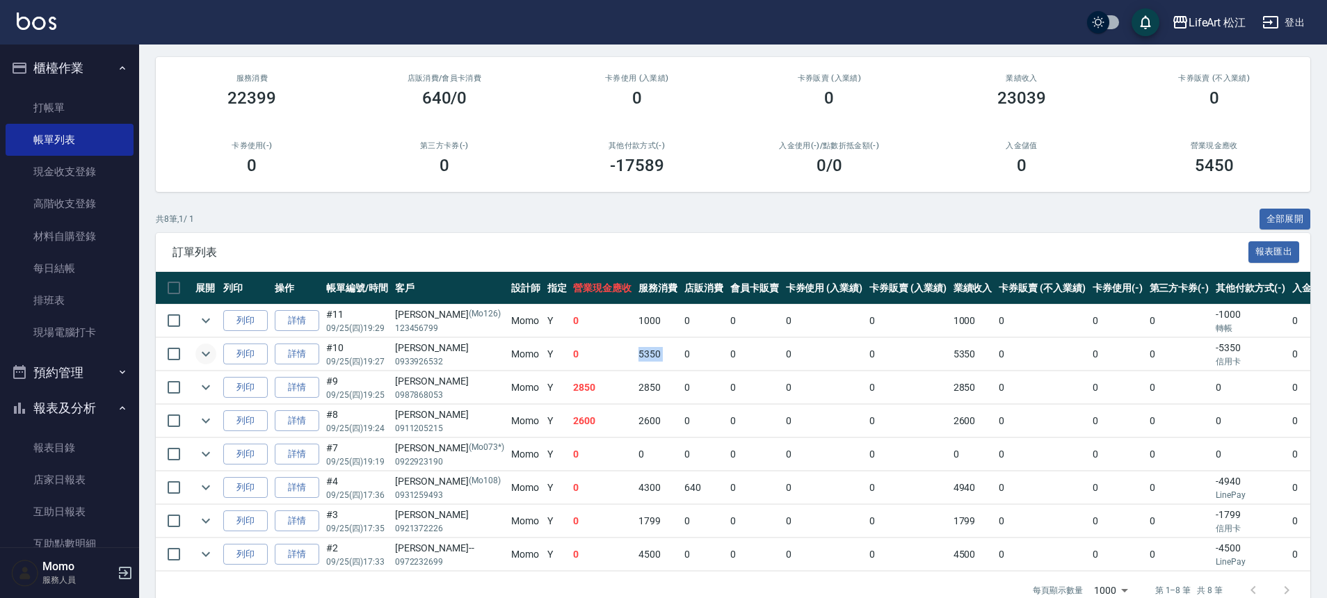
scroll to position [0, 0]
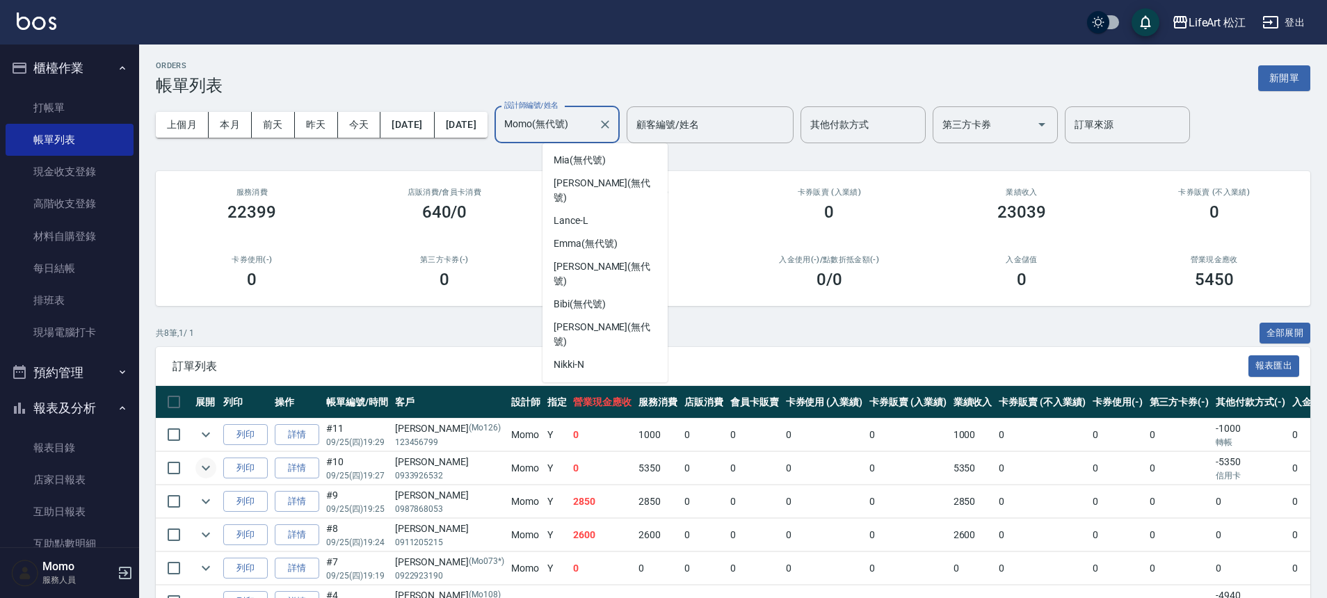
click at [575, 118] on input "Momo(無代號)" at bounding box center [547, 125] width 92 height 24
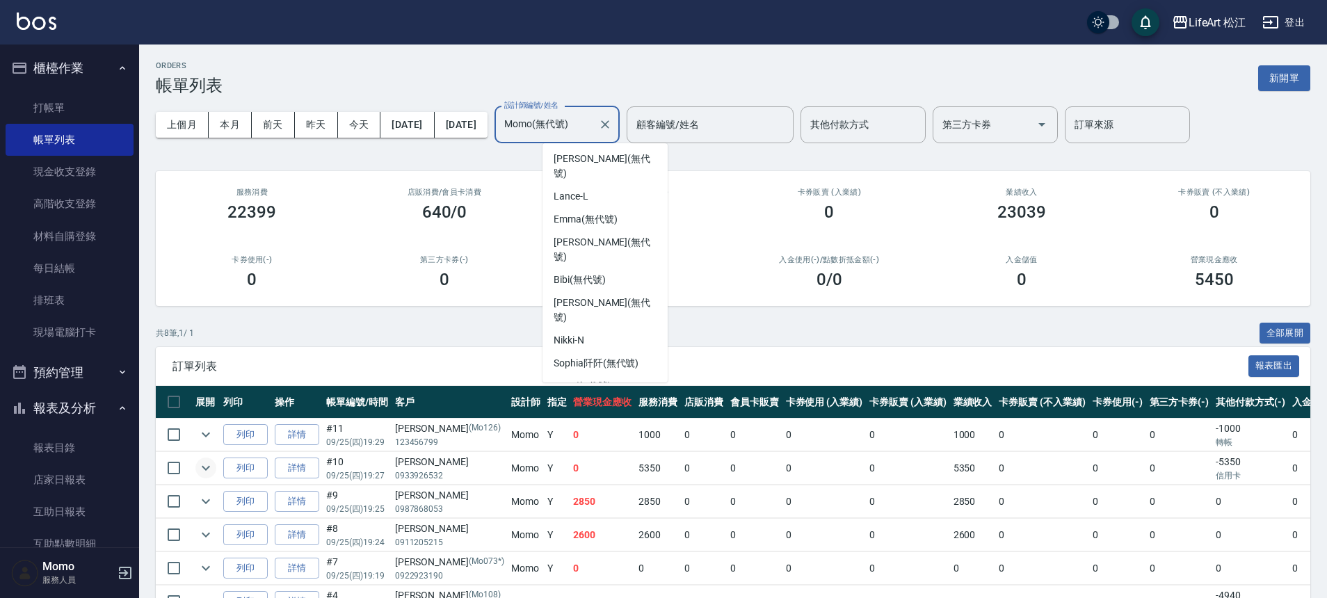
scroll to position [14, 0]
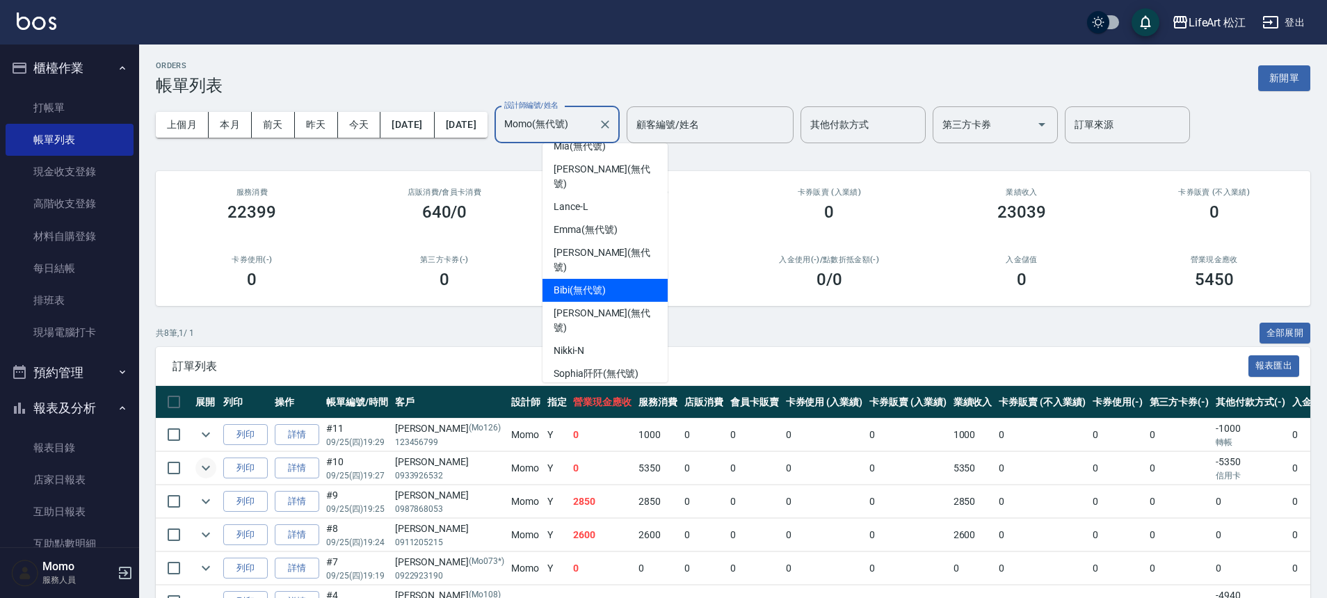
click at [590, 283] on span "Bibi (無代號)" at bounding box center [580, 290] width 52 height 15
type input "Bibi(無代號)"
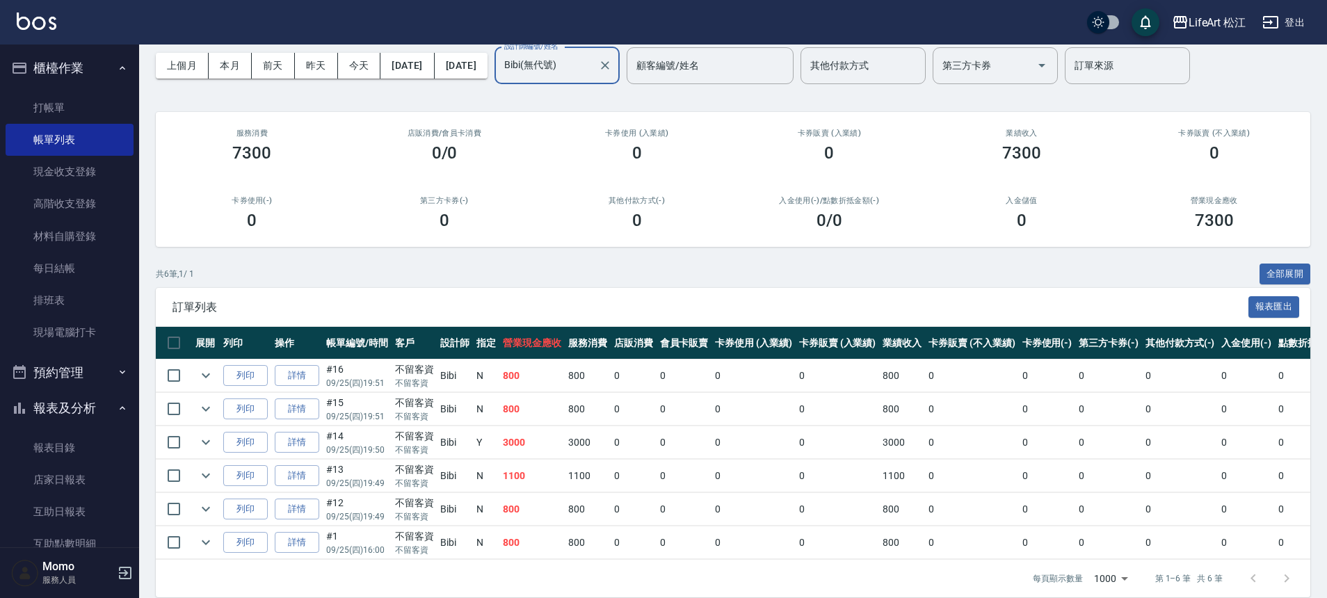
scroll to position [86, 0]
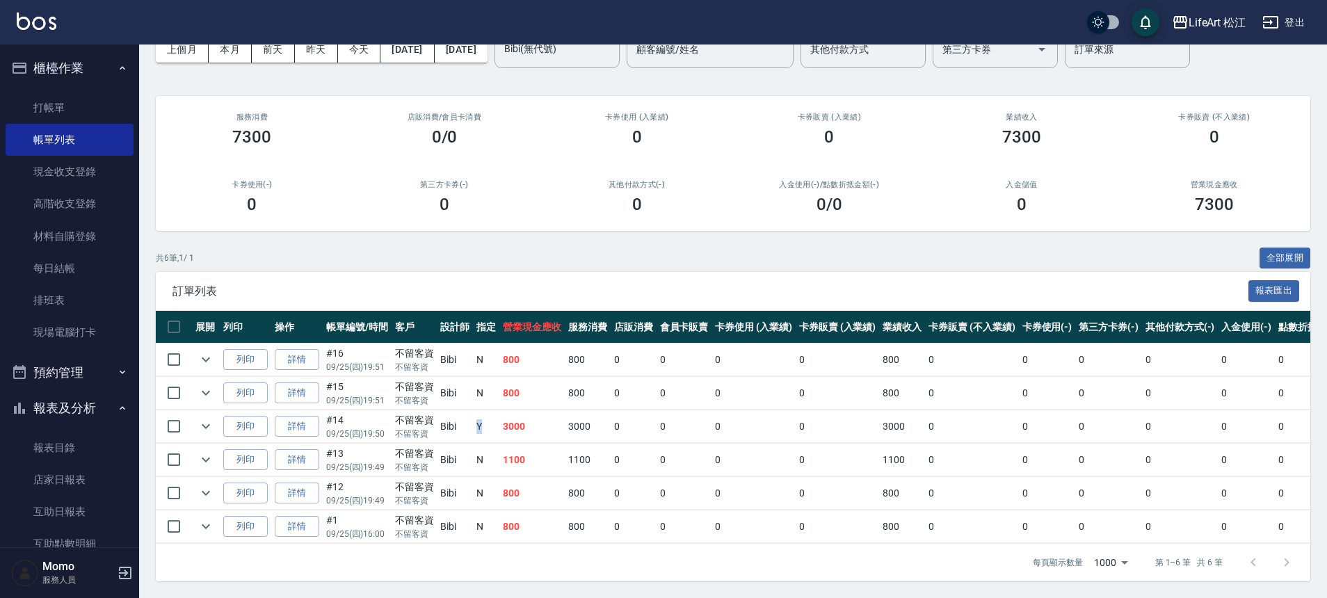
drag, startPoint x: 470, startPoint y: 413, endPoint x: 487, endPoint y: 412, distance: 16.8
click at [487, 412] on tr "列印 詳情 #14 09/25 (四) 19:50 不留客資 不留客資 Bibi Y 3000 3000 0 0 0 0 3000 0 0 0 0 0 0 F…" at bounding box center [801, 426] width 1290 height 33
click at [67, 266] on link "每日結帳" at bounding box center [70, 269] width 128 height 32
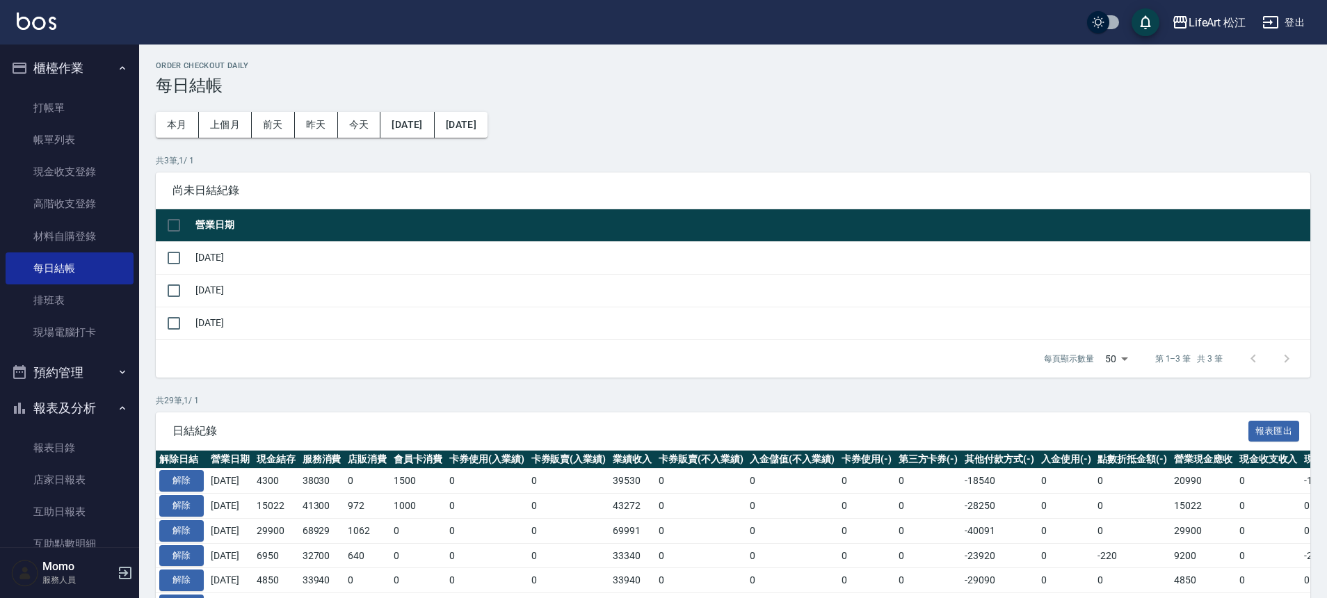
scroll to position [128, 0]
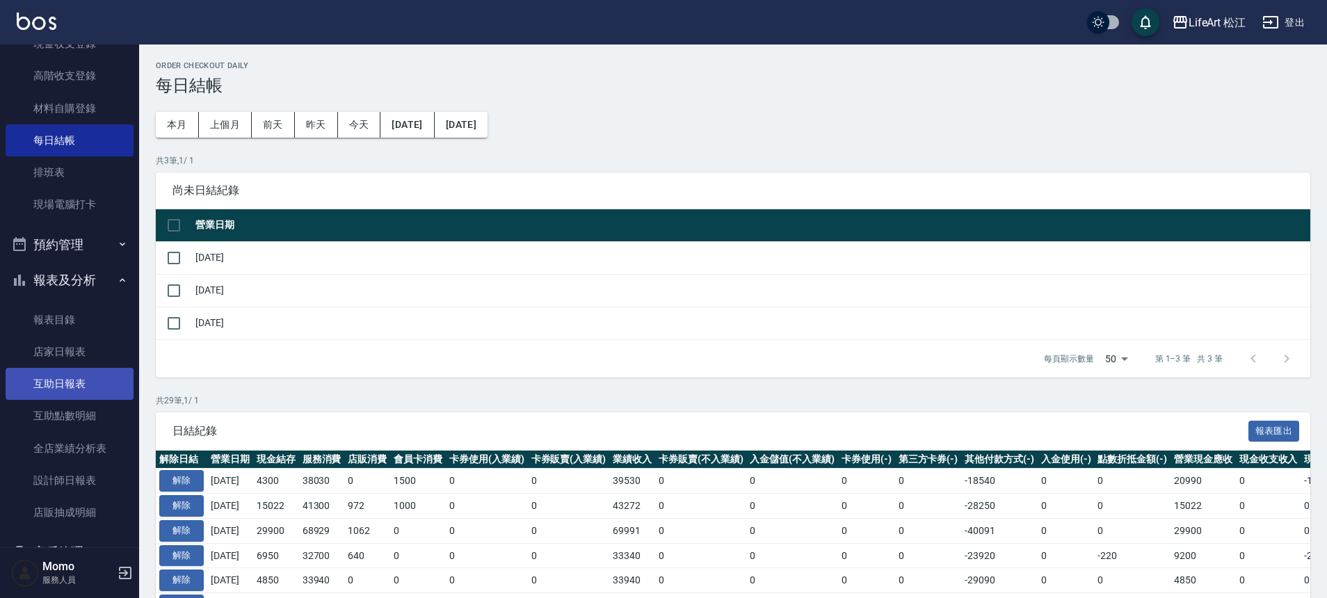
click at [75, 386] on link "互助日報表" at bounding box center [70, 384] width 128 height 32
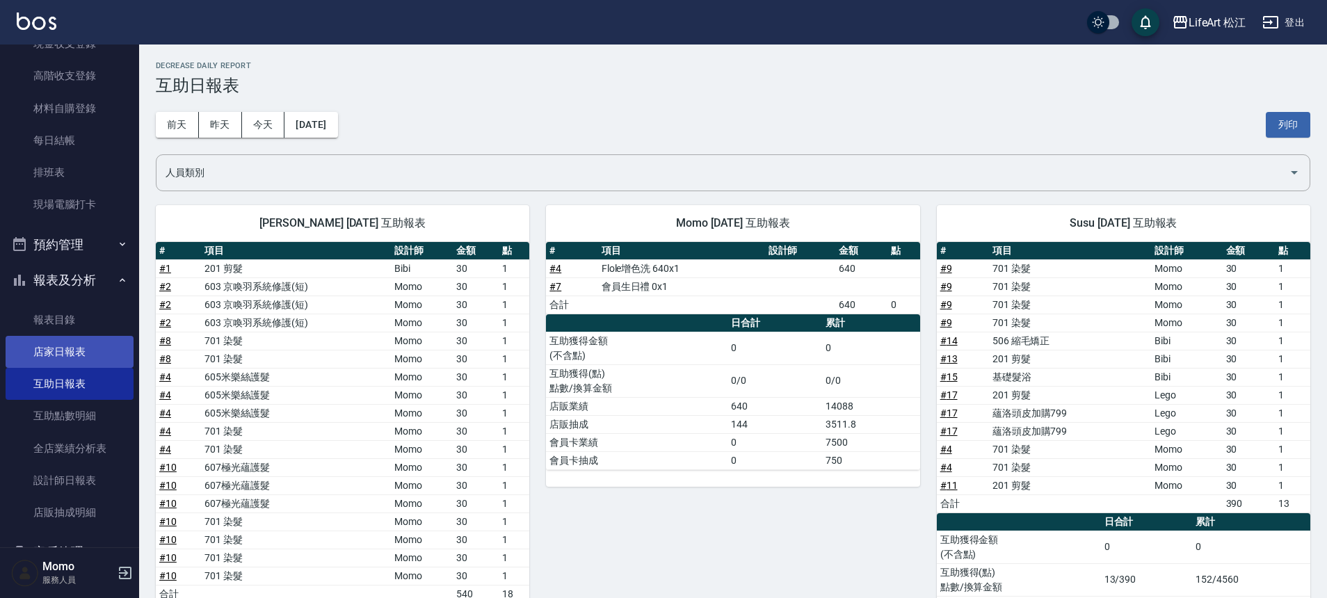
click at [68, 340] on link "店家日報表" at bounding box center [70, 352] width 128 height 32
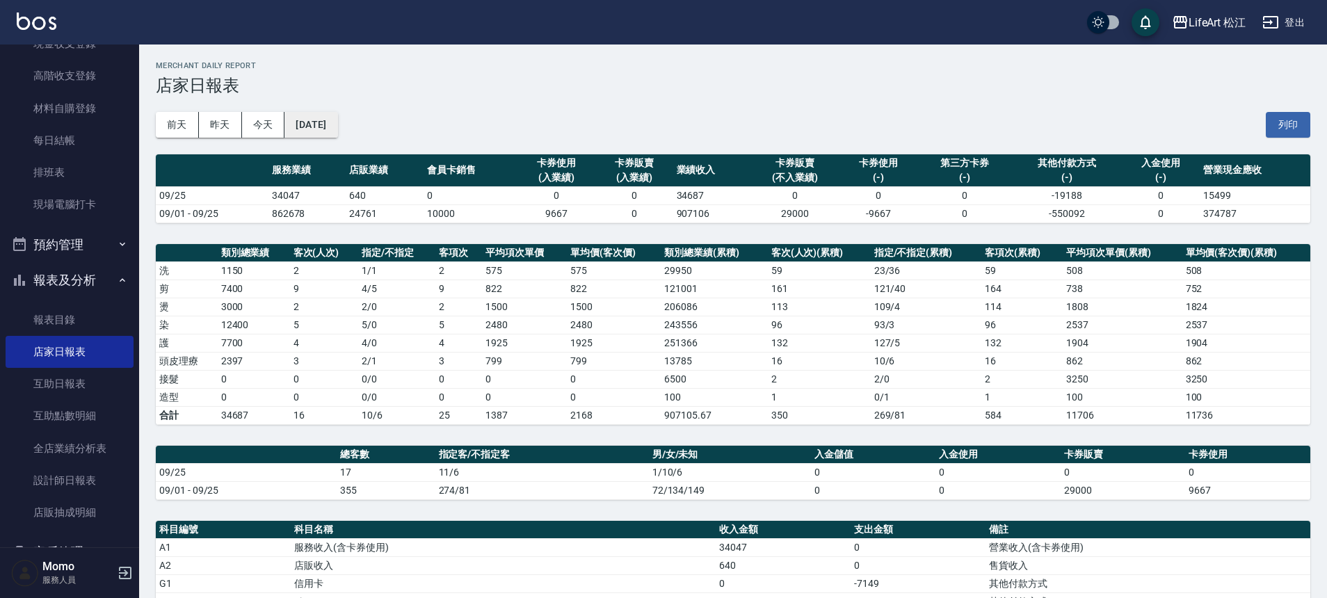
click at [335, 124] on button "[DATE]" at bounding box center [311, 125] width 53 height 26
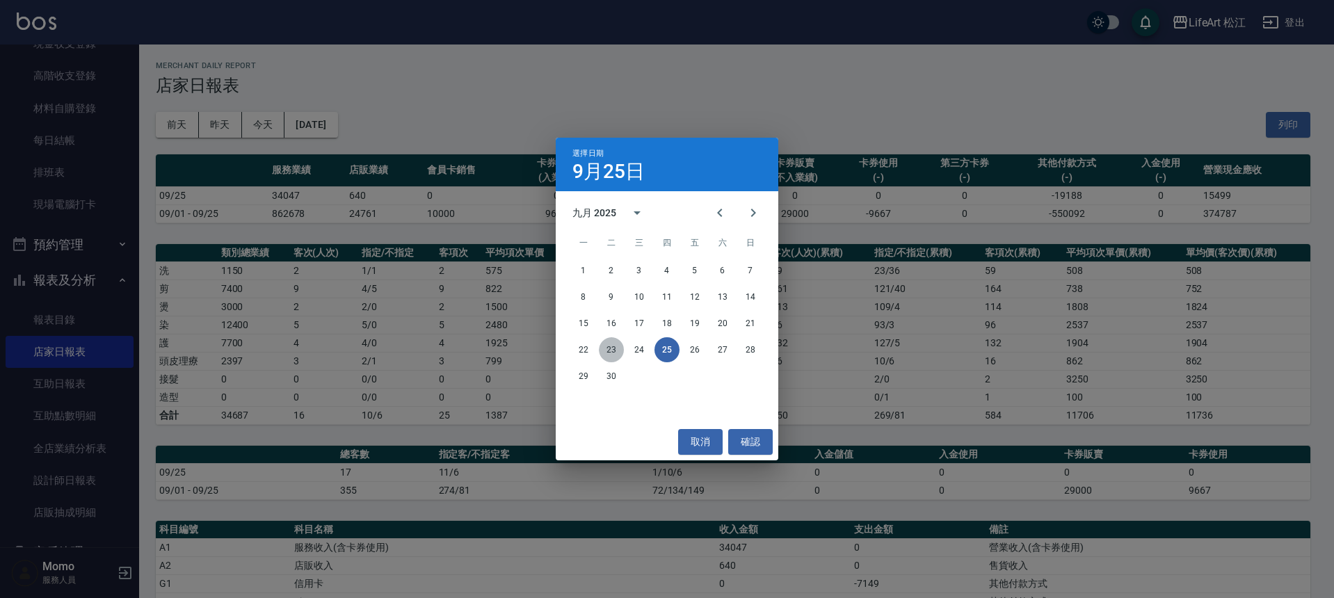
click at [614, 350] on button "23" at bounding box center [611, 349] width 25 height 25
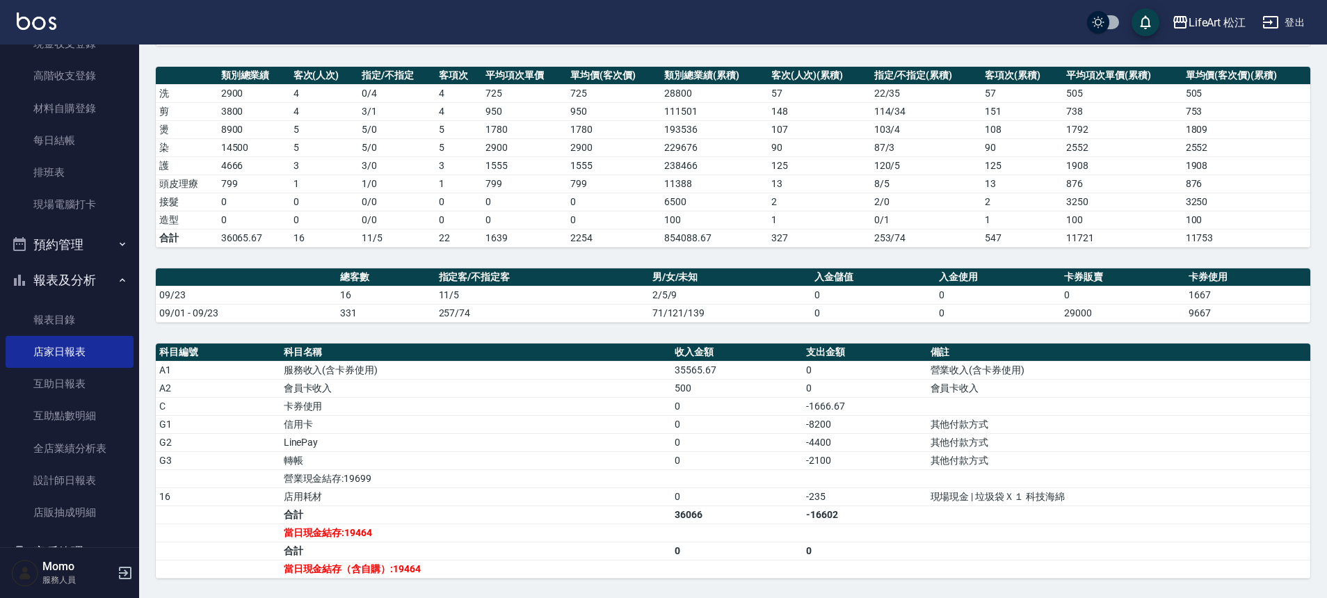
scroll to position [249, 0]
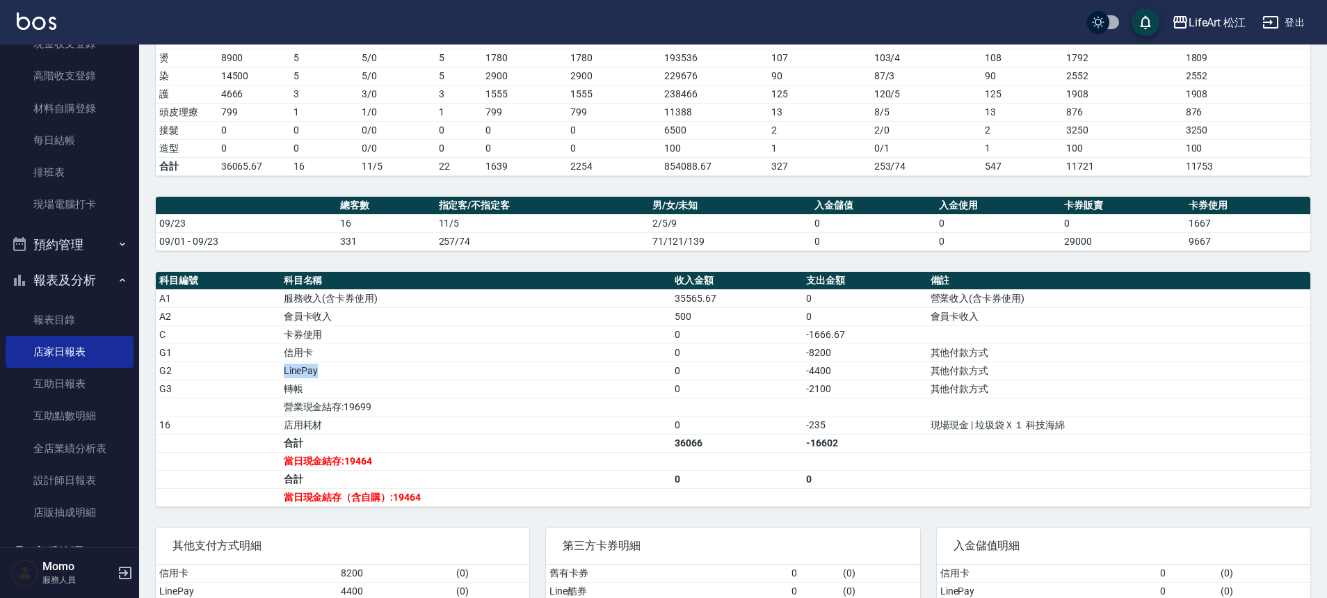
drag, startPoint x: 292, startPoint y: 372, endPoint x: 361, endPoint y: 368, distance: 69.0
click at [361, 368] on tr "G2 LinePay 0 -4400 其他付款方式" at bounding box center [733, 371] width 1155 height 18
drag, startPoint x: 669, startPoint y: 445, endPoint x: 714, endPoint y: 445, distance: 45.2
click at [714, 445] on tr "合計 36066 -16602" at bounding box center [733, 443] width 1155 height 18
drag, startPoint x: 329, startPoint y: 454, endPoint x: 373, endPoint y: 464, distance: 44.9
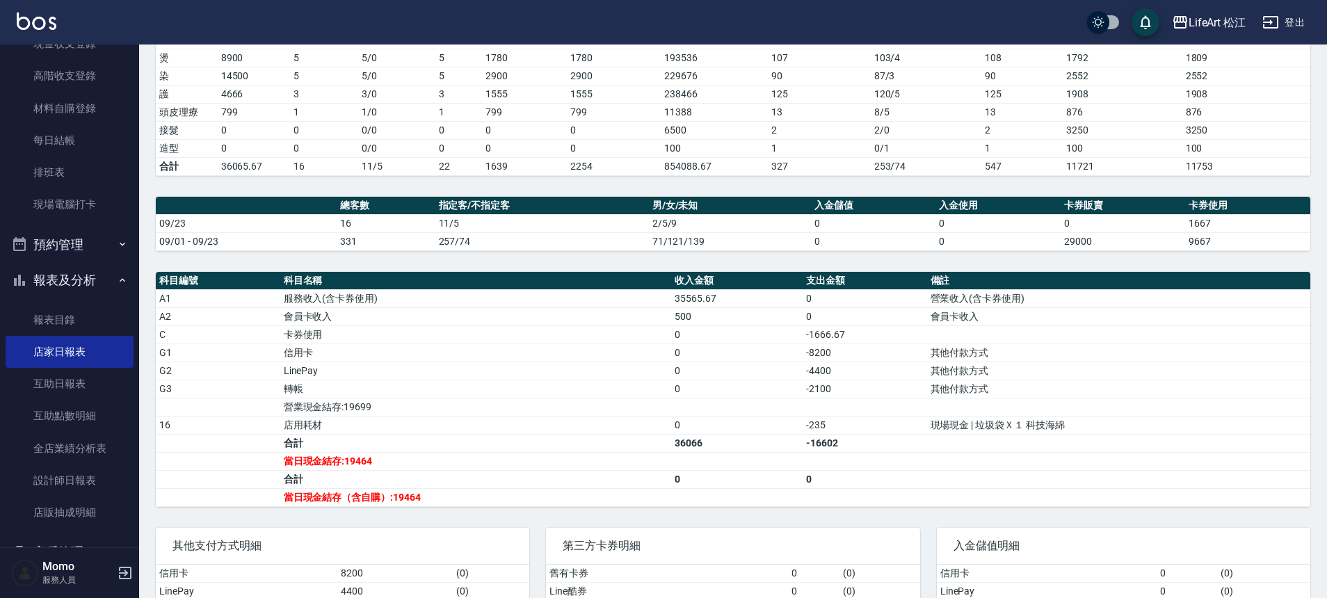
click at [373, 464] on td "當日現金結存:19464" at bounding box center [475, 461] width 391 height 18
drag, startPoint x: 331, startPoint y: 463, endPoint x: 390, endPoint y: 461, distance: 59.2
click at [390, 461] on td "當日現金結存:19464" at bounding box center [475, 461] width 391 height 18
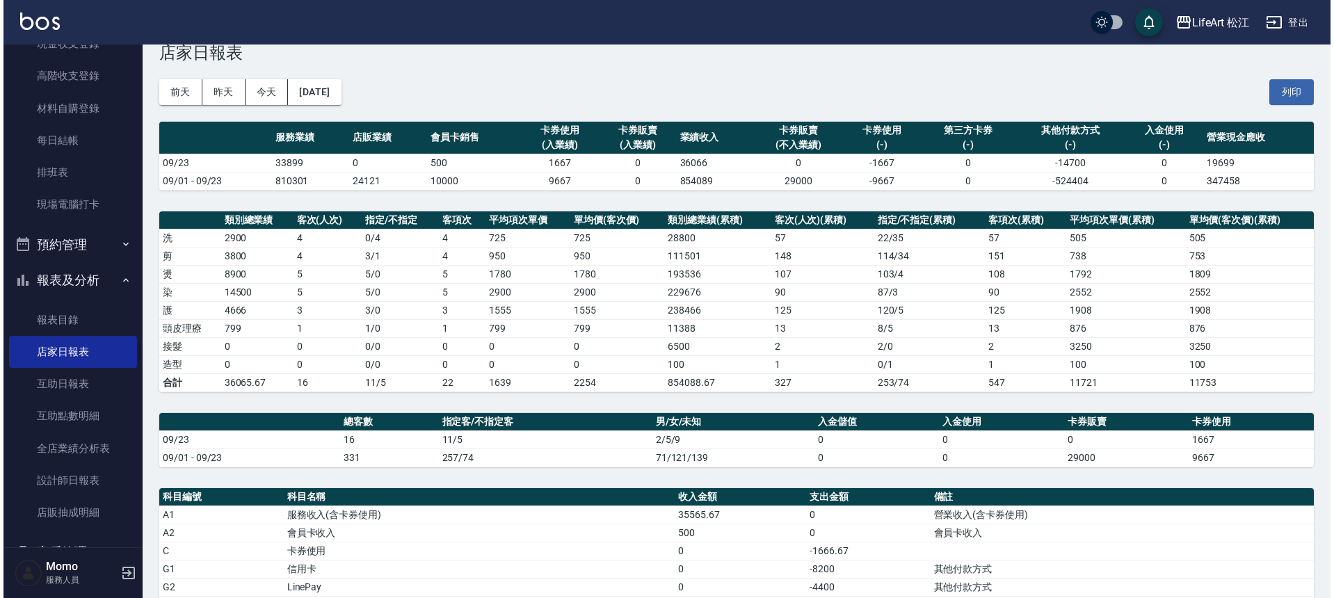
scroll to position [20, 0]
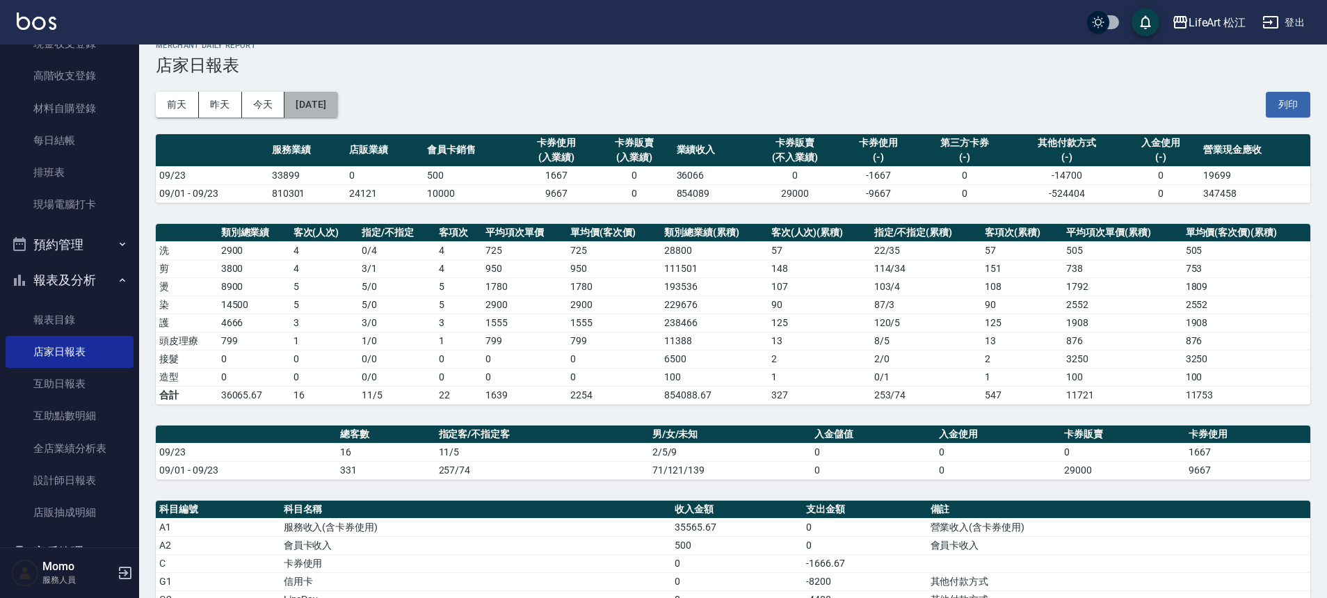
click at [337, 99] on button "[DATE]" at bounding box center [311, 105] width 53 height 26
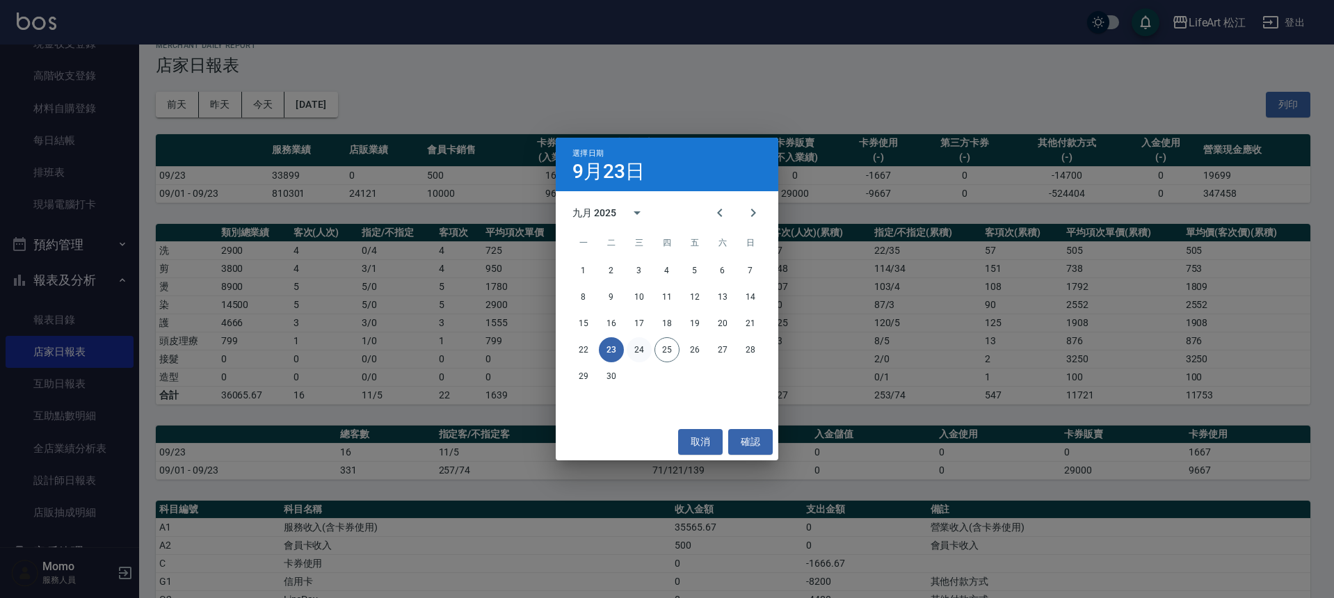
click at [645, 354] on button "24" at bounding box center [639, 349] width 25 height 25
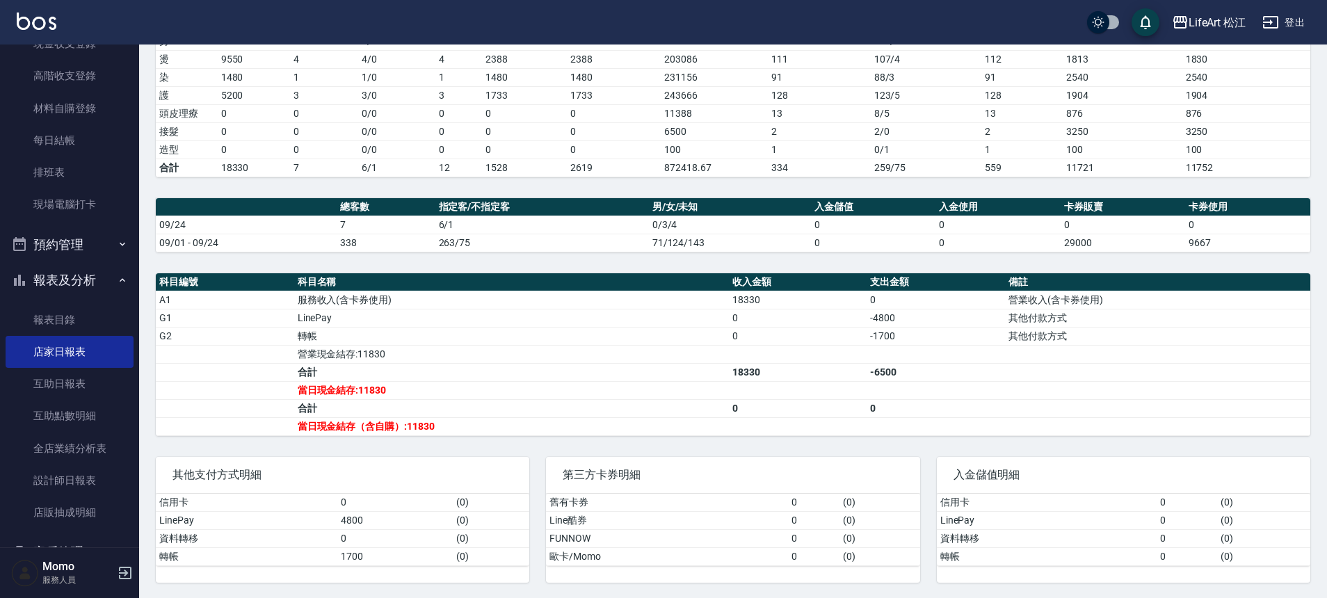
scroll to position [249, 0]
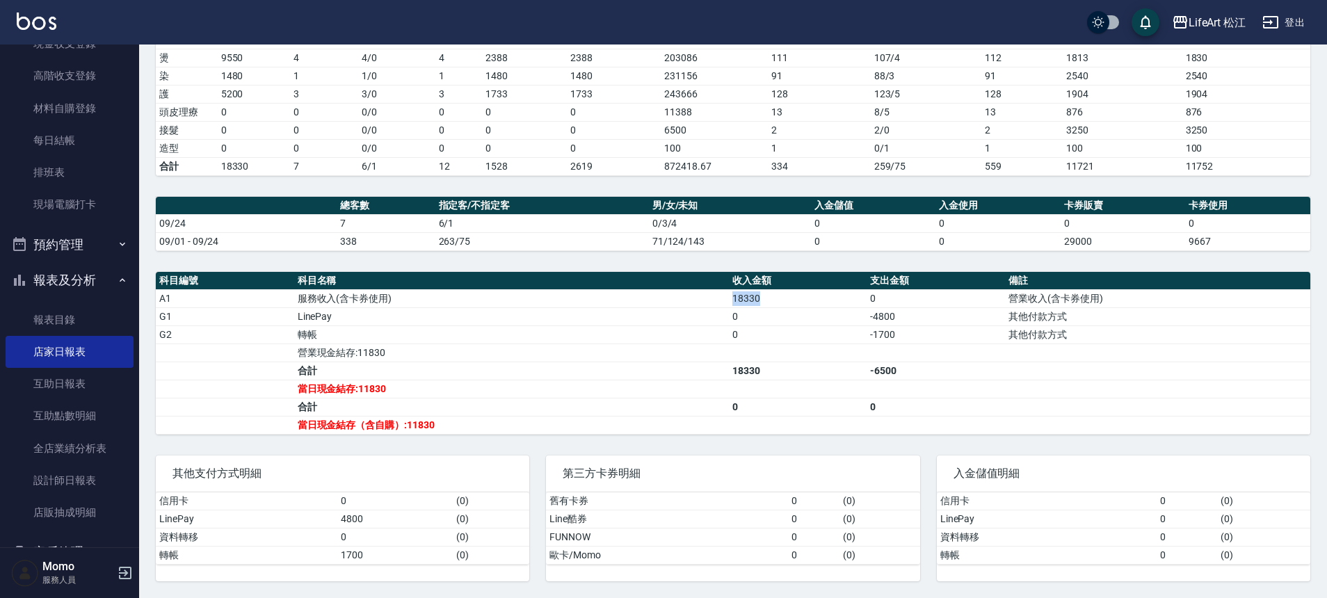
drag, startPoint x: 735, startPoint y: 298, endPoint x: 810, endPoint y: 303, distance: 75.3
click at [810, 303] on td "18330" at bounding box center [798, 298] width 138 height 18
drag, startPoint x: 872, startPoint y: 318, endPoint x: 905, endPoint y: 317, distance: 33.4
click at [905, 317] on td "-4800" at bounding box center [936, 317] width 138 height 18
drag, startPoint x: 874, startPoint y: 336, endPoint x: 925, endPoint y: 339, distance: 50.9
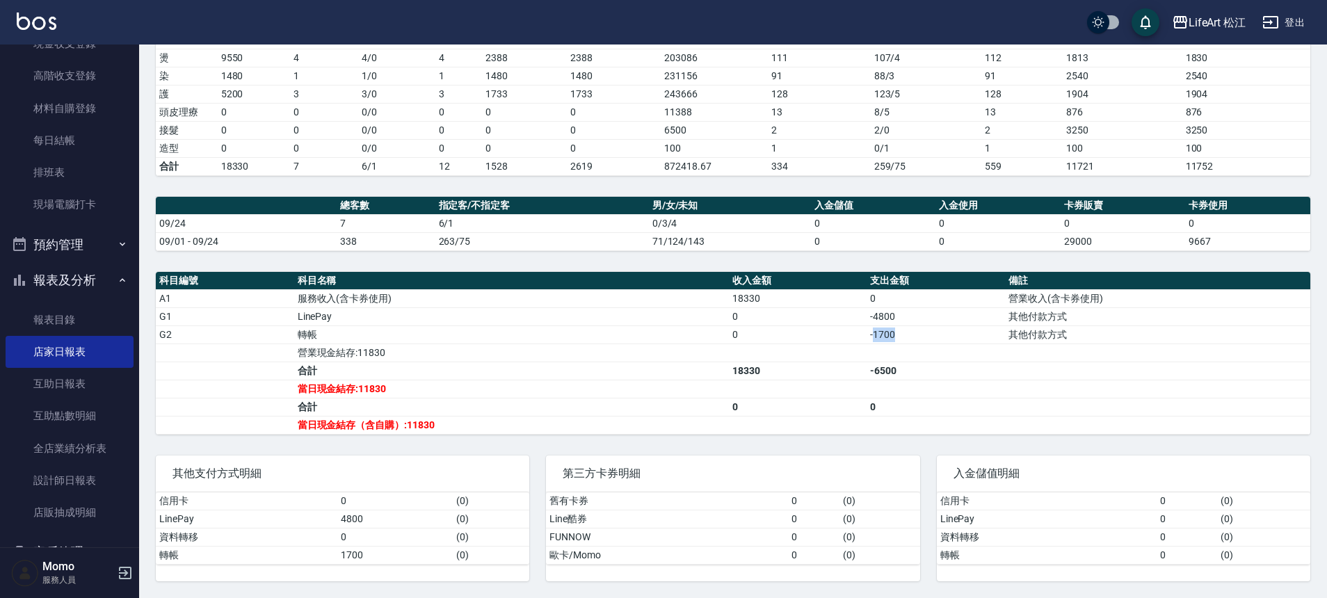
click at [925, 339] on td "-1700" at bounding box center [936, 335] width 138 height 18
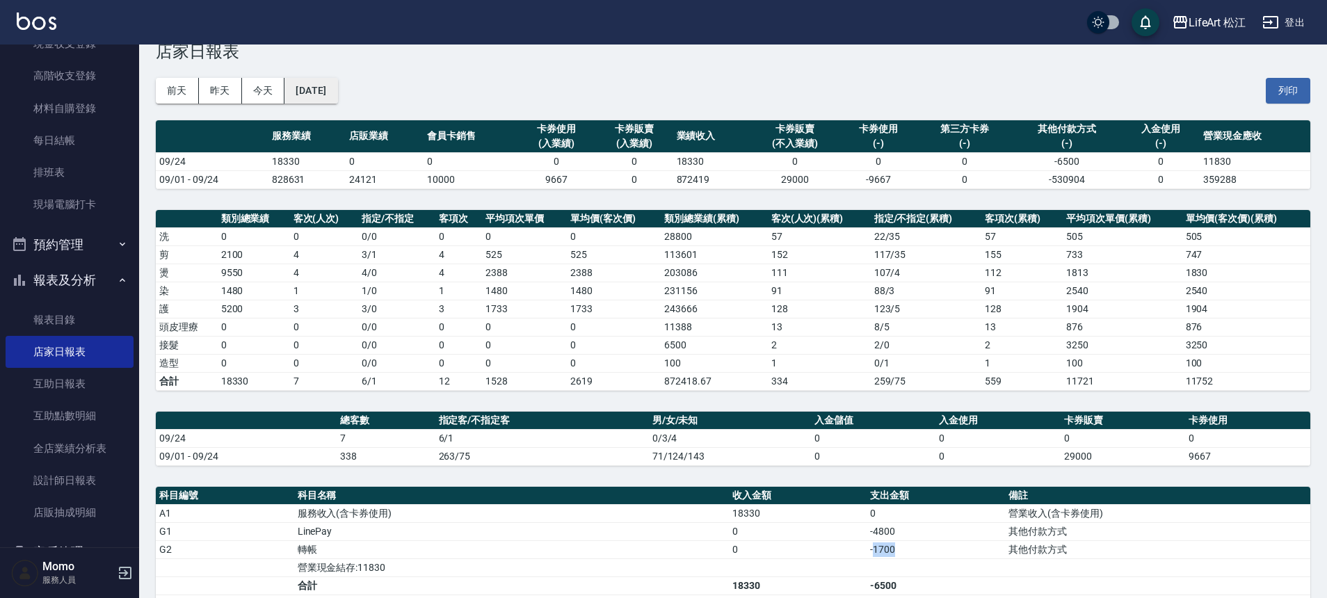
scroll to position [0, 0]
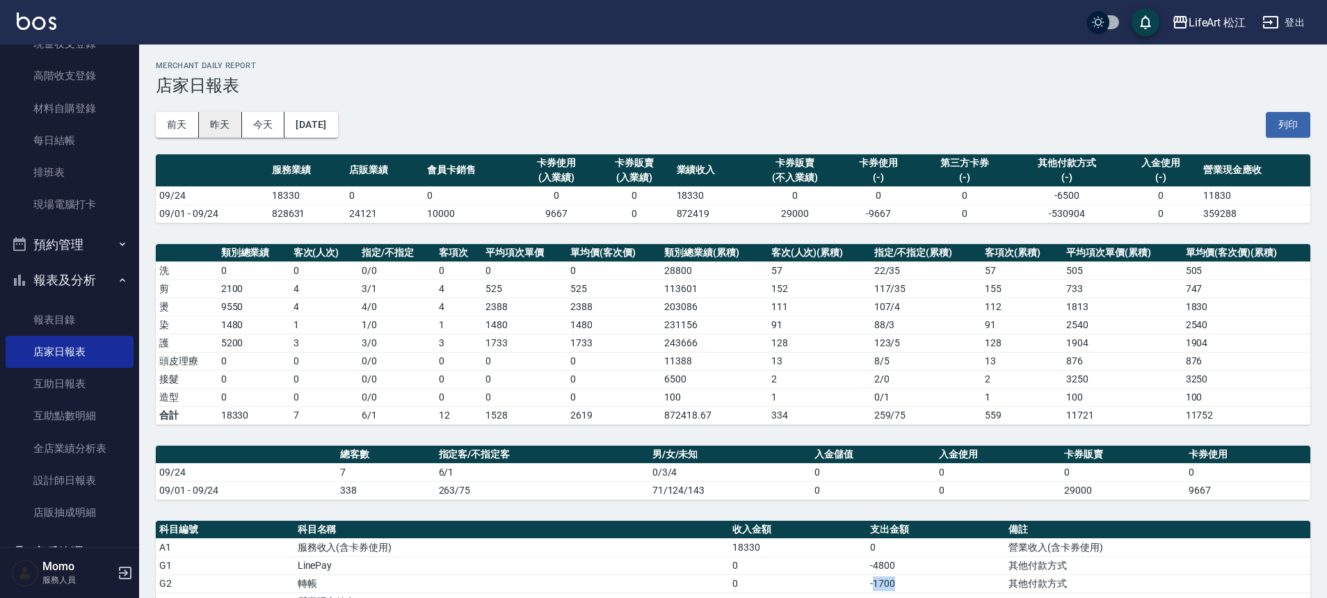
click at [221, 125] on button "昨天" at bounding box center [220, 125] width 43 height 26
click at [285, 123] on button "[DATE]" at bounding box center [311, 125] width 53 height 26
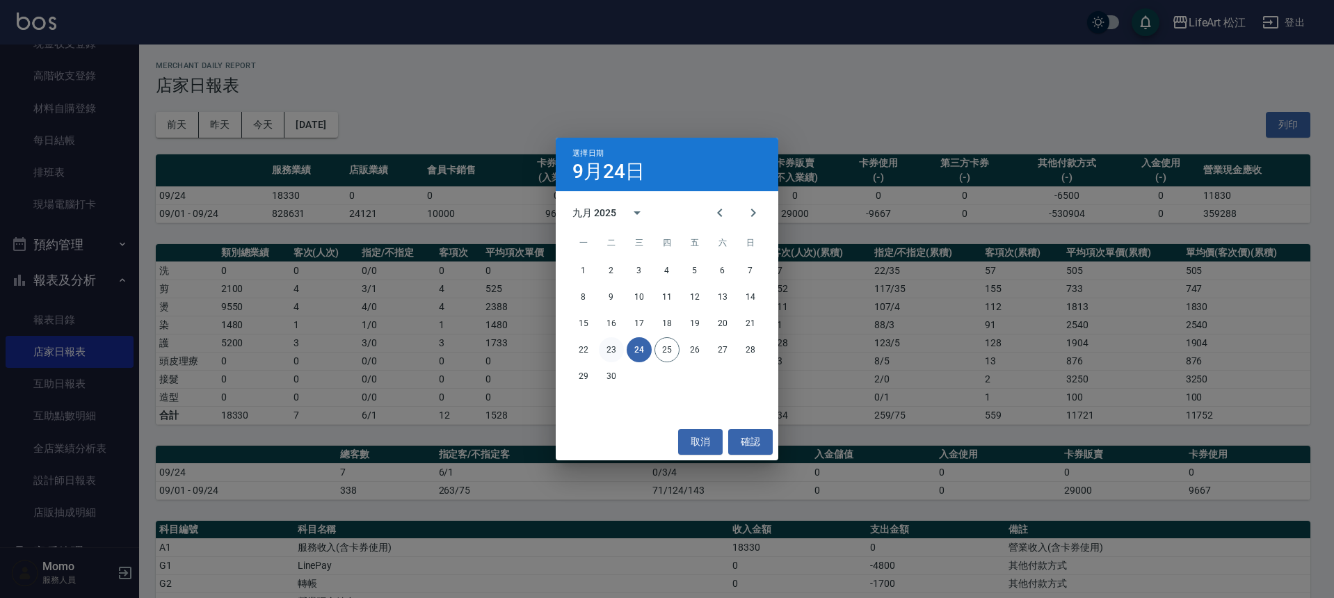
click at [614, 351] on button "23" at bounding box center [611, 349] width 25 height 25
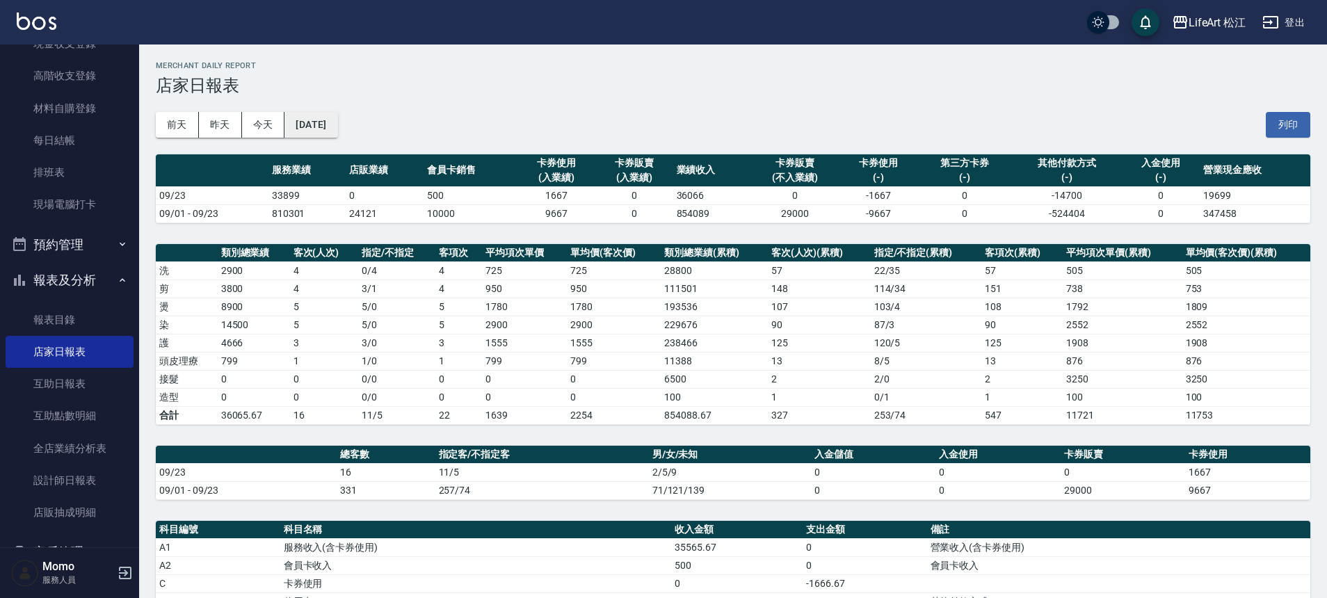
click at [297, 125] on button "[DATE]" at bounding box center [311, 125] width 53 height 26
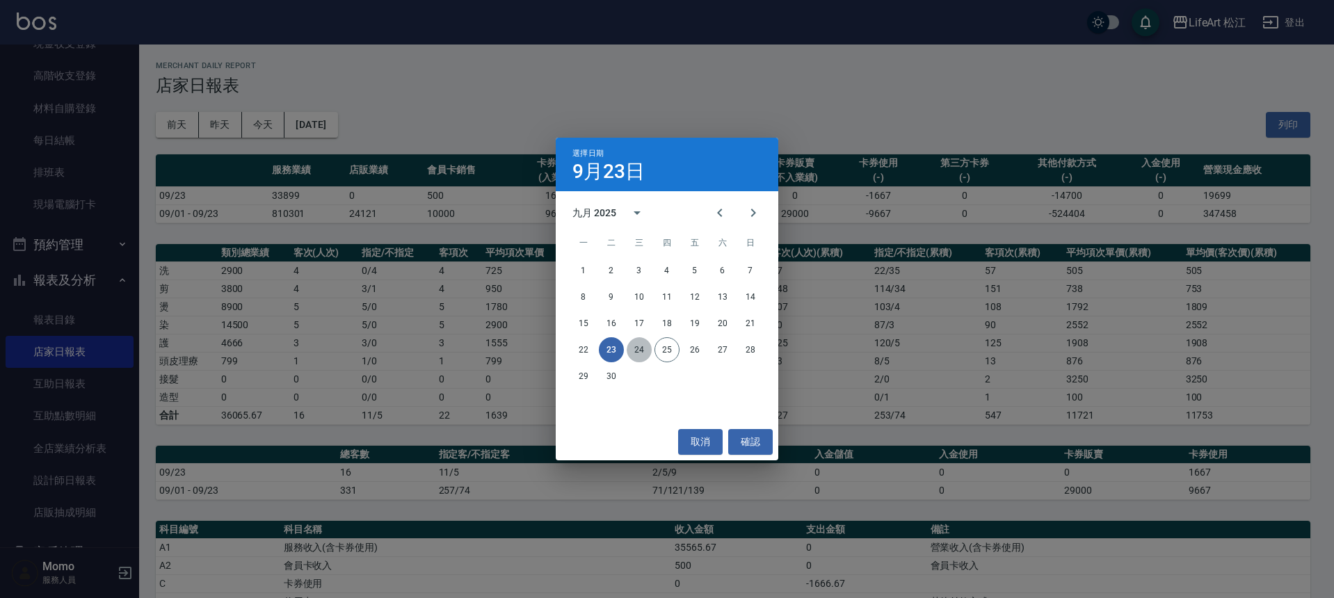
click at [645, 340] on button "24" at bounding box center [639, 349] width 25 height 25
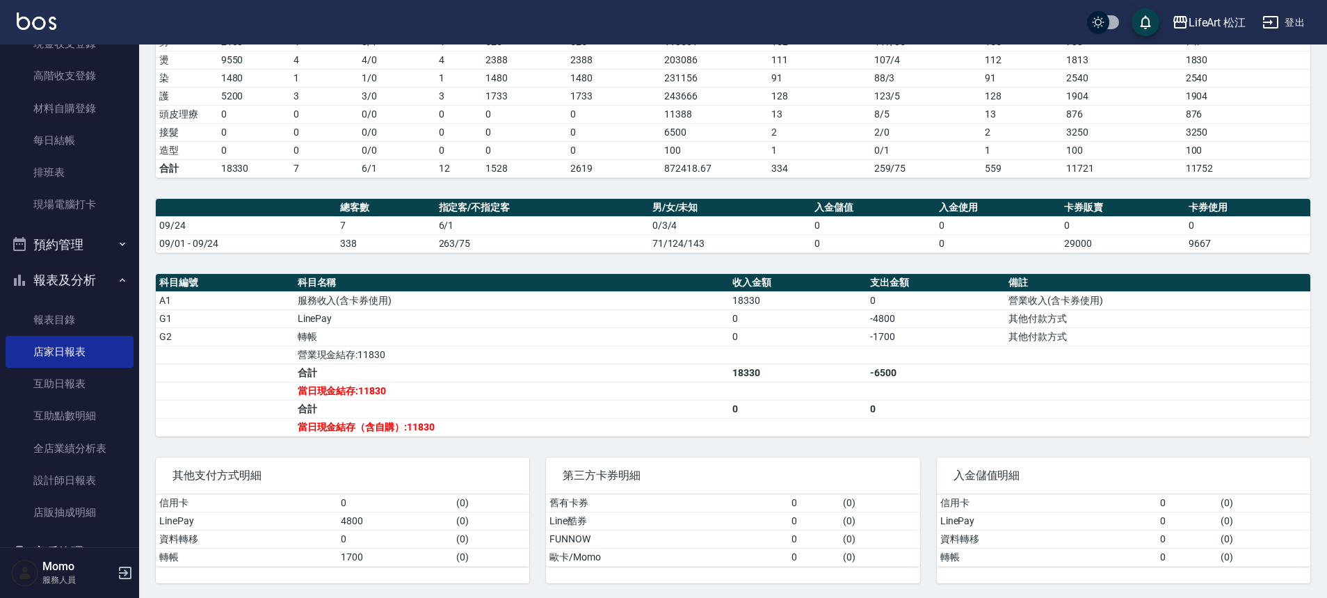
scroll to position [249, 0]
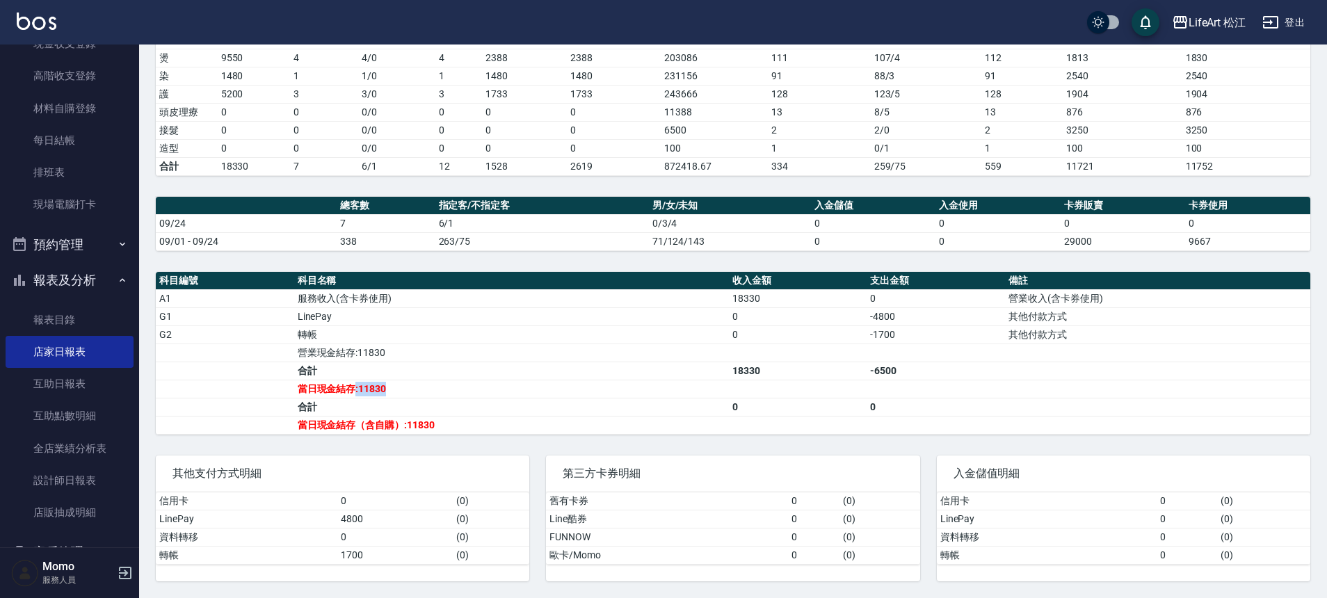
drag, startPoint x: 357, startPoint y: 394, endPoint x: 399, endPoint y: 392, distance: 42.5
click at [399, 392] on td "當日現金結存:11830" at bounding box center [511, 389] width 435 height 18
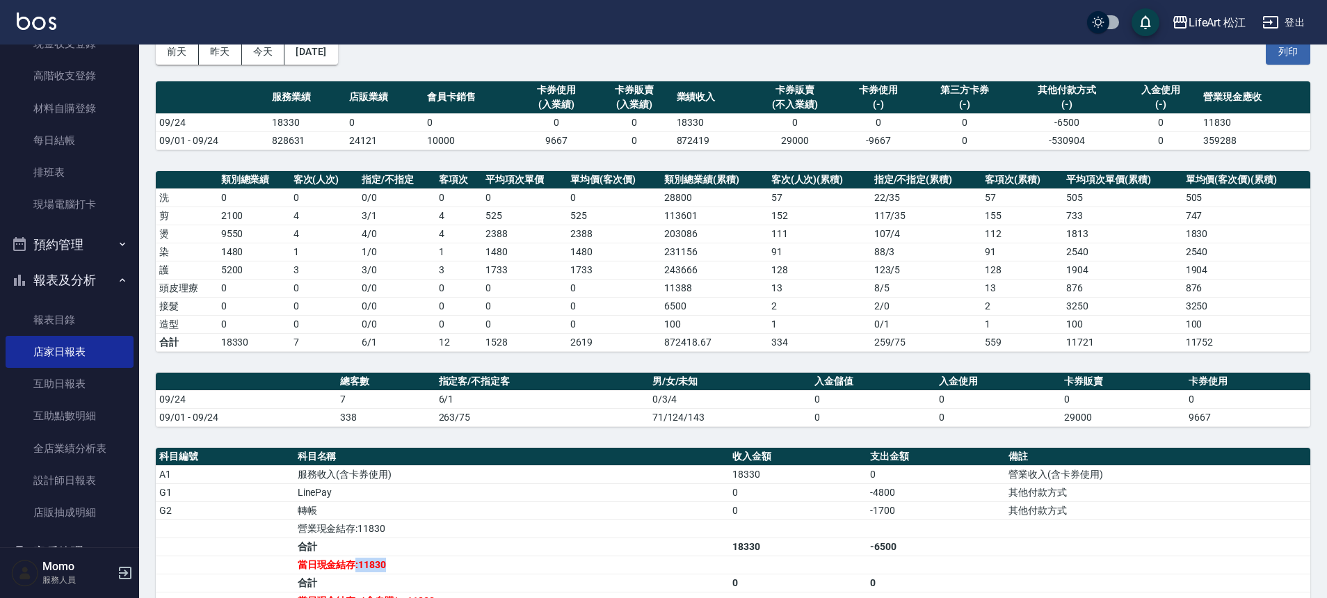
scroll to position [0, 0]
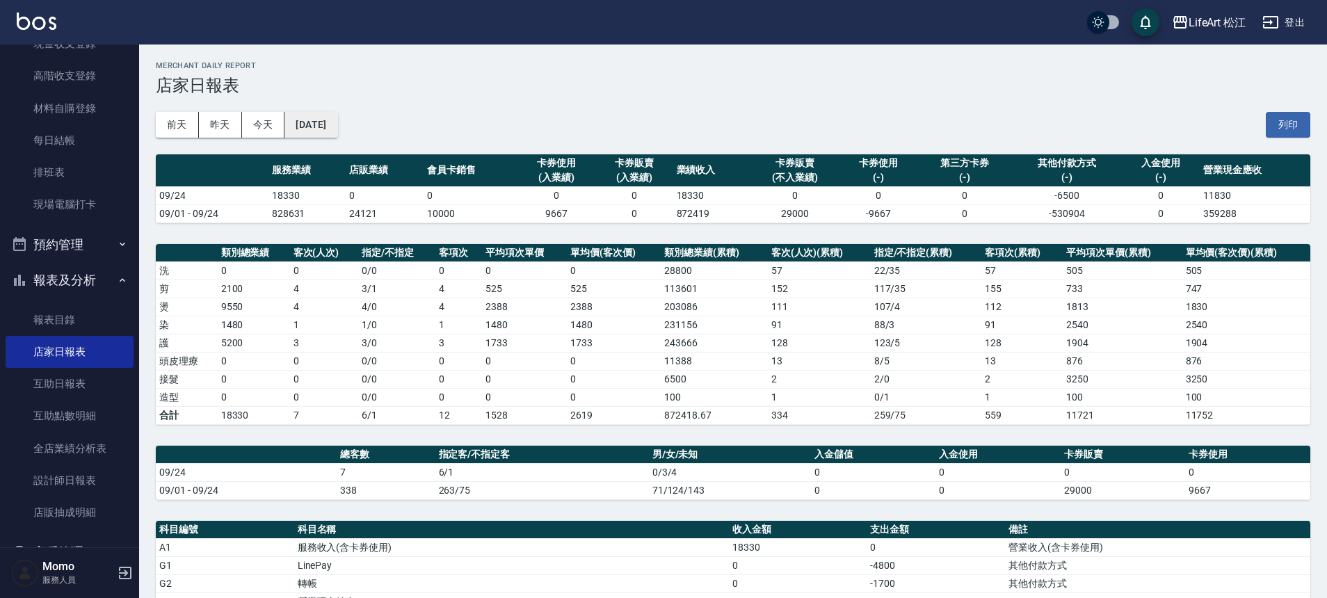
click at [336, 129] on button "[DATE]" at bounding box center [311, 125] width 53 height 26
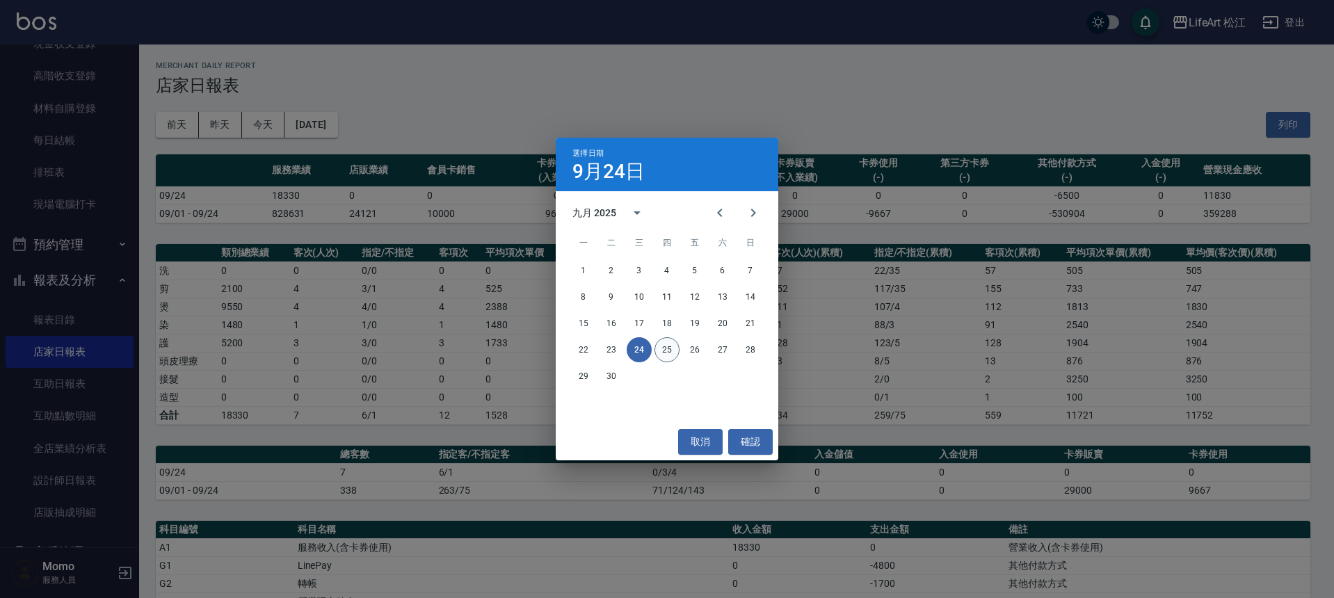
click at [659, 343] on button "25" at bounding box center [667, 349] width 25 height 25
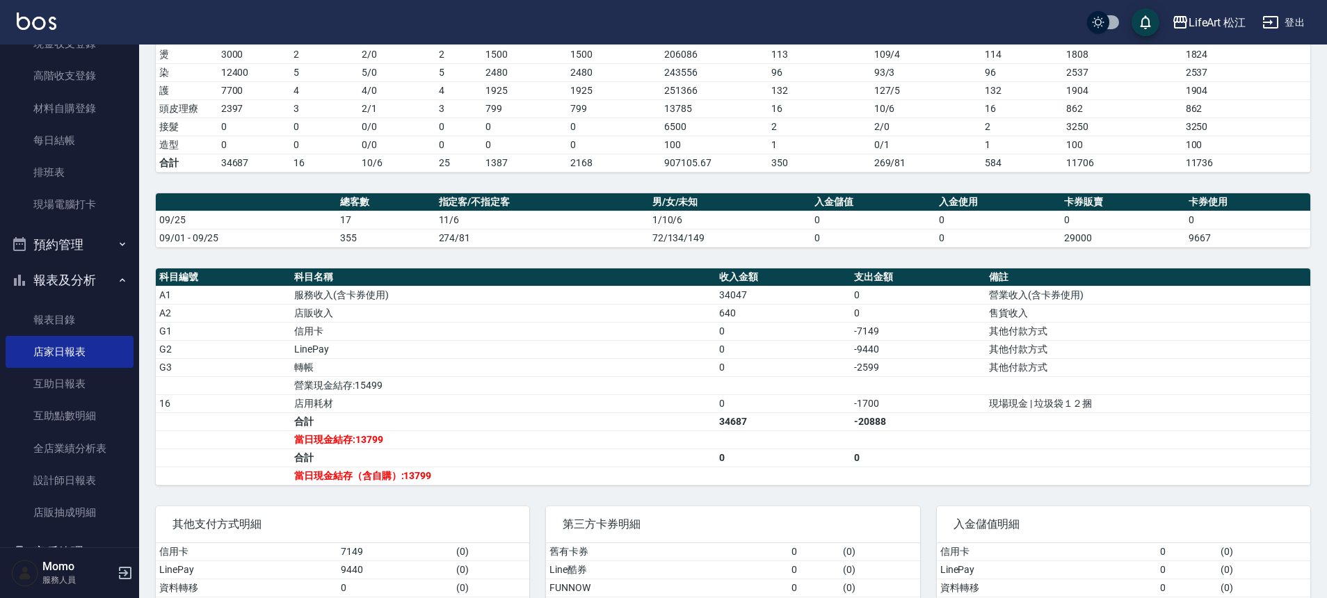
scroll to position [259, 0]
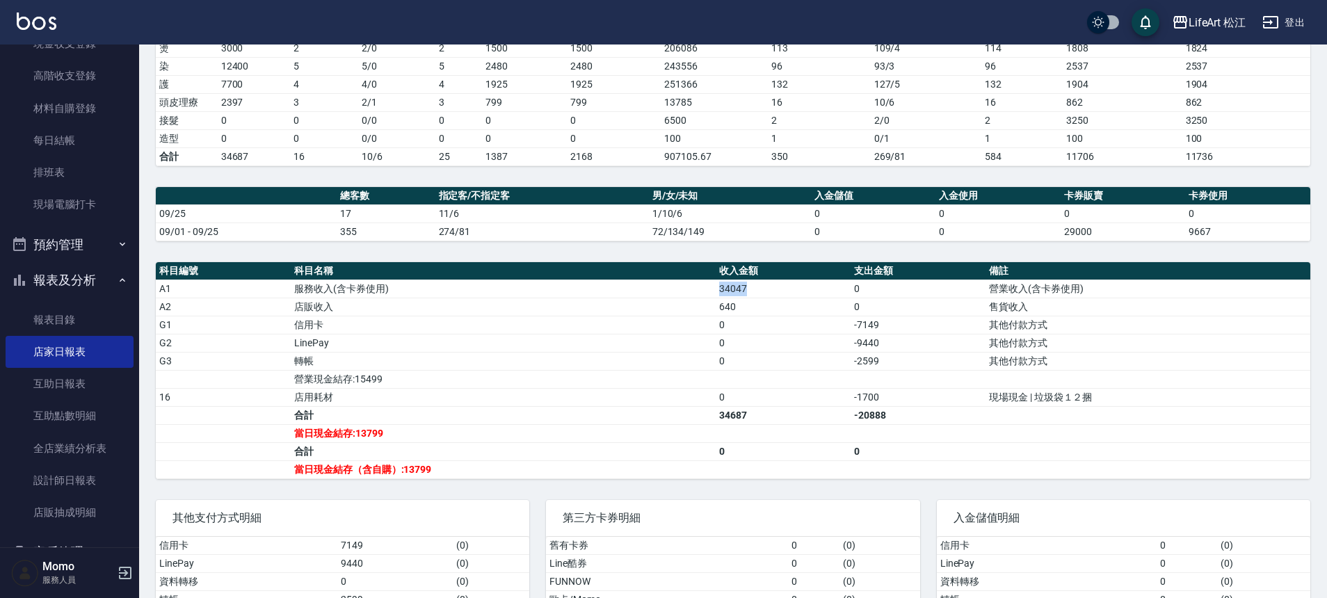
drag, startPoint x: 720, startPoint y: 290, endPoint x: 784, endPoint y: 294, distance: 64.1
click at [784, 294] on td "34047" at bounding box center [783, 289] width 135 height 18
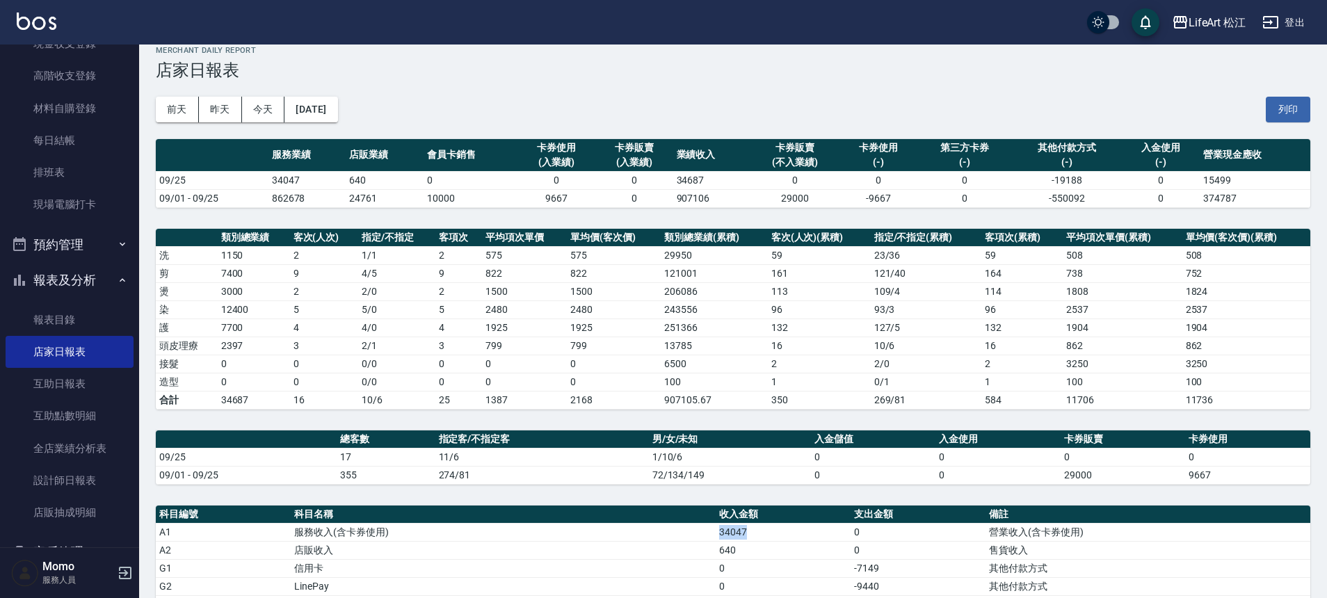
scroll to position [0, 0]
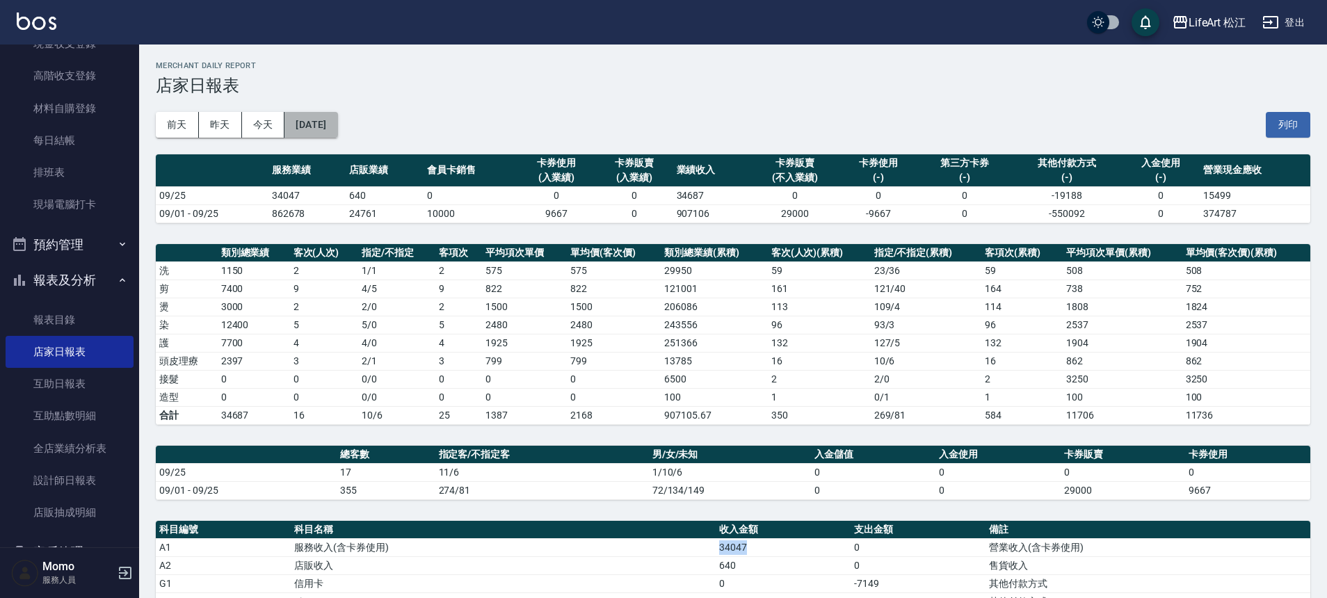
click at [337, 129] on button "[DATE]" at bounding box center [311, 125] width 53 height 26
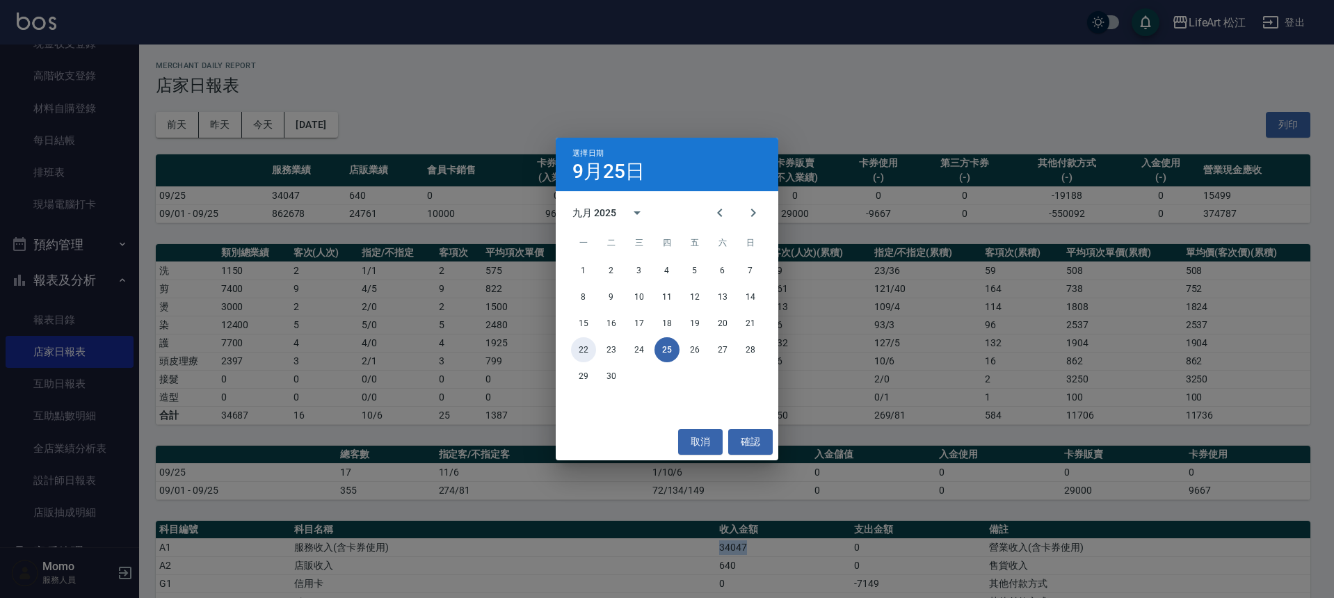
click at [587, 350] on button "22" at bounding box center [583, 349] width 25 height 25
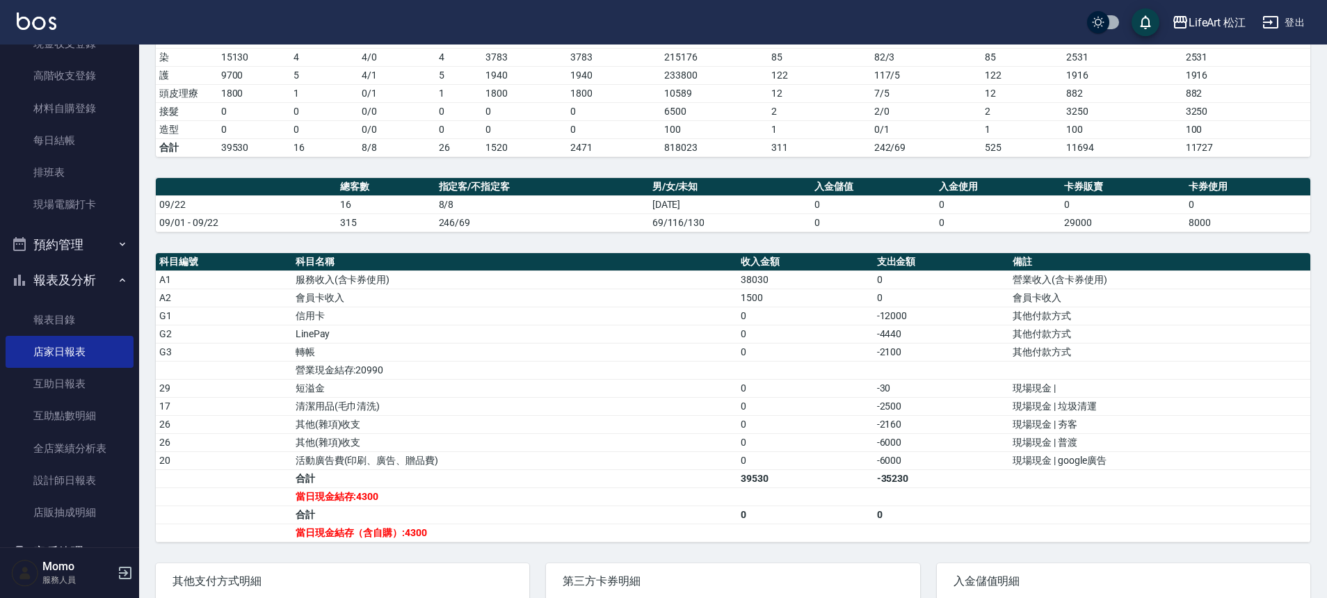
scroll to position [356, 0]
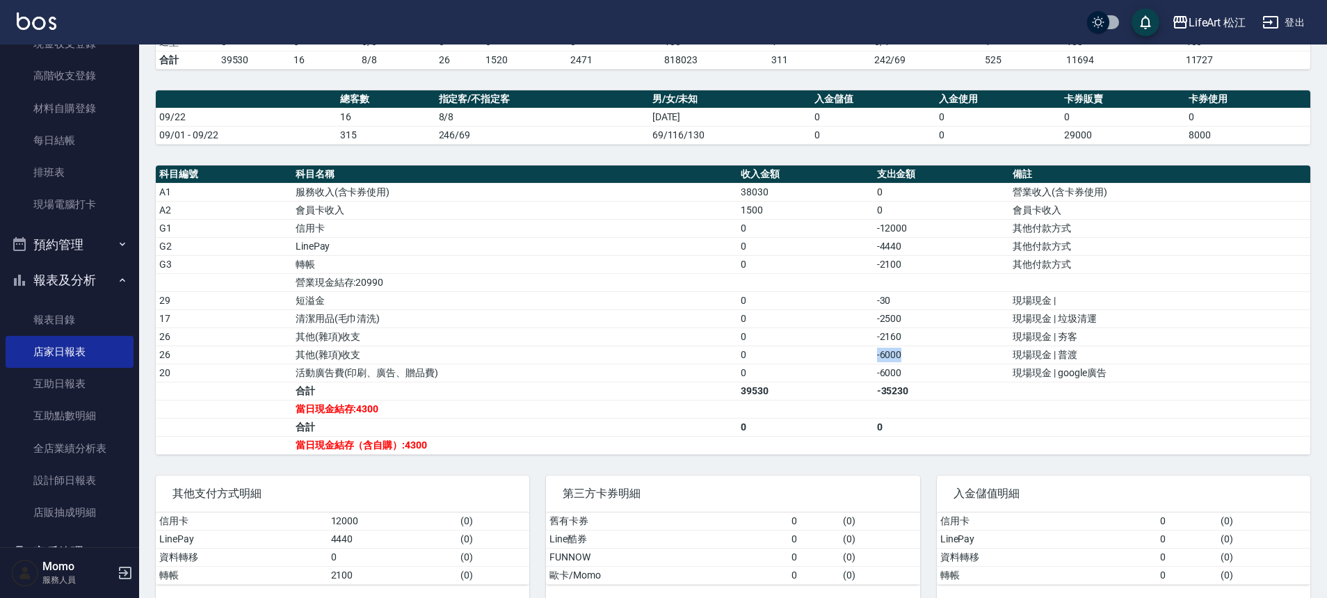
drag, startPoint x: 907, startPoint y: 359, endPoint x: 854, endPoint y: 363, distance: 53.0
click at [854, 363] on tbody "A1 服務收入(含卡券使用) 38030 0 營業收入(含卡券使用) A2 會員卡收入 1500 0 會員卡收入 G1 信用卡 0 -12000 其他付款方式…" at bounding box center [733, 318] width 1155 height 271
drag, startPoint x: 933, startPoint y: 377, endPoint x: 872, endPoint y: 379, distance: 61.3
click at [874, 379] on td "-6000" at bounding box center [942, 373] width 136 height 18
click at [41, 154] on link "每日結帳" at bounding box center [70, 141] width 128 height 32
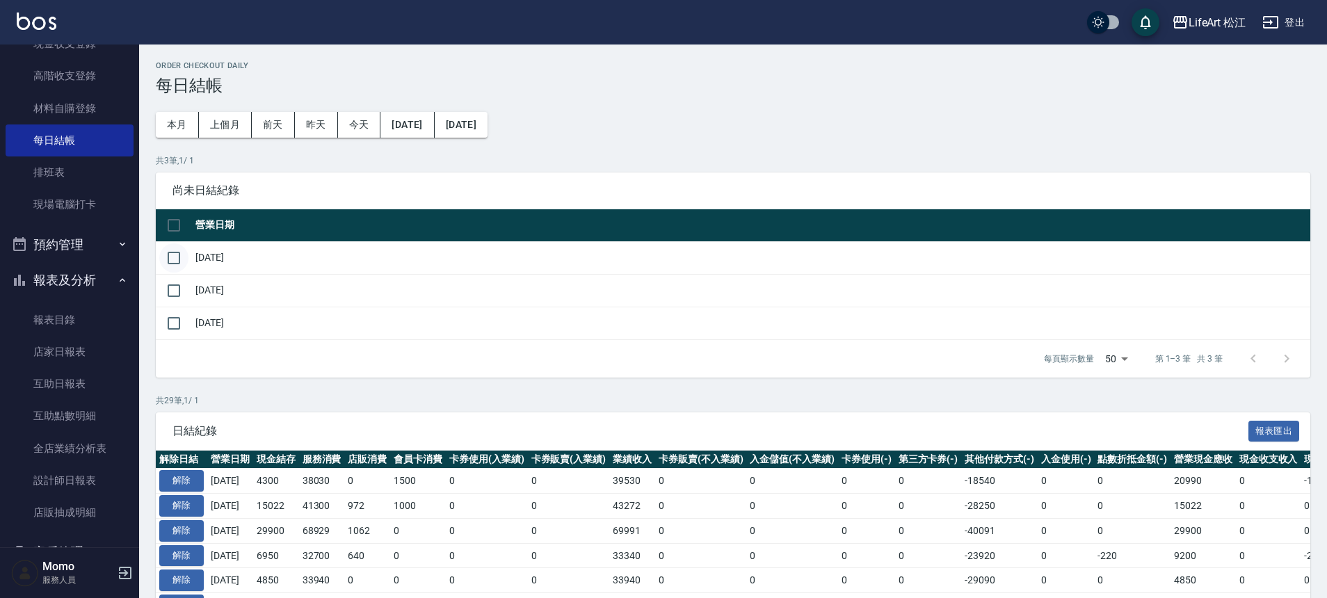
click at [175, 260] on input "checkbox" at bounding box center [173, 258] width 29 height 29
checkbox input "true"
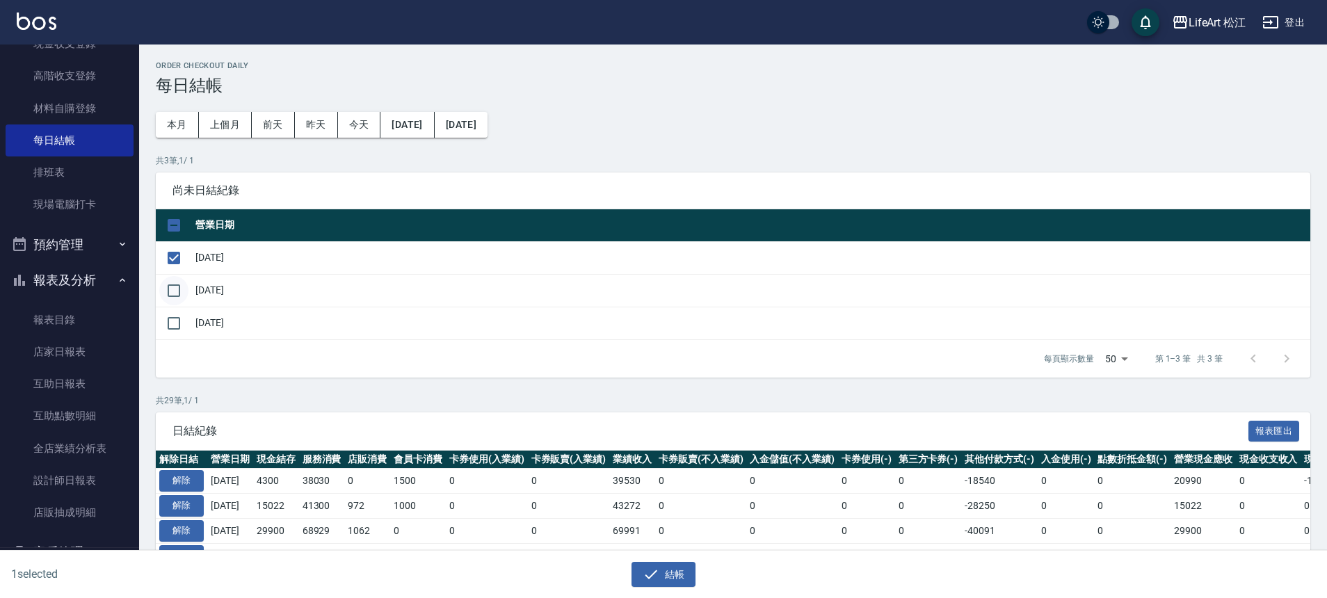
click at [177, 291] on input "checkbox" at bounding box center [173, 290] width 29 height 29
checkbox input "true"
click at [173, 317] on input "checkbox" at bounding box center [173, 323] width 29 height 29
checkbox input "true"
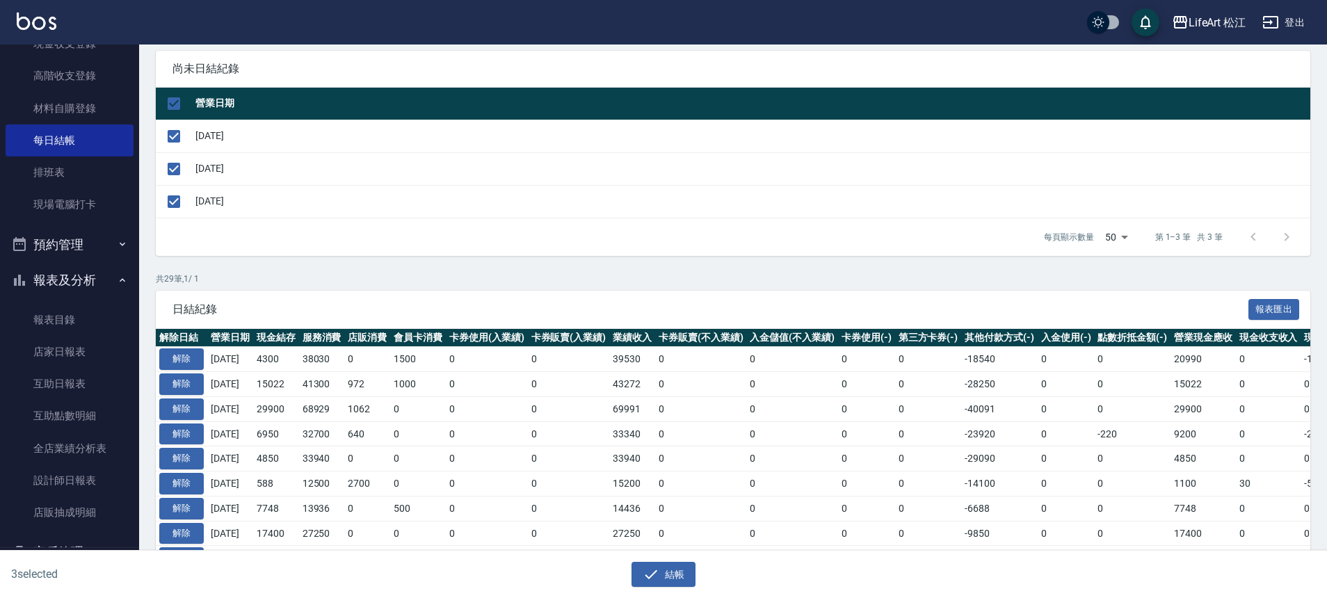
scroll to position [164, 0]
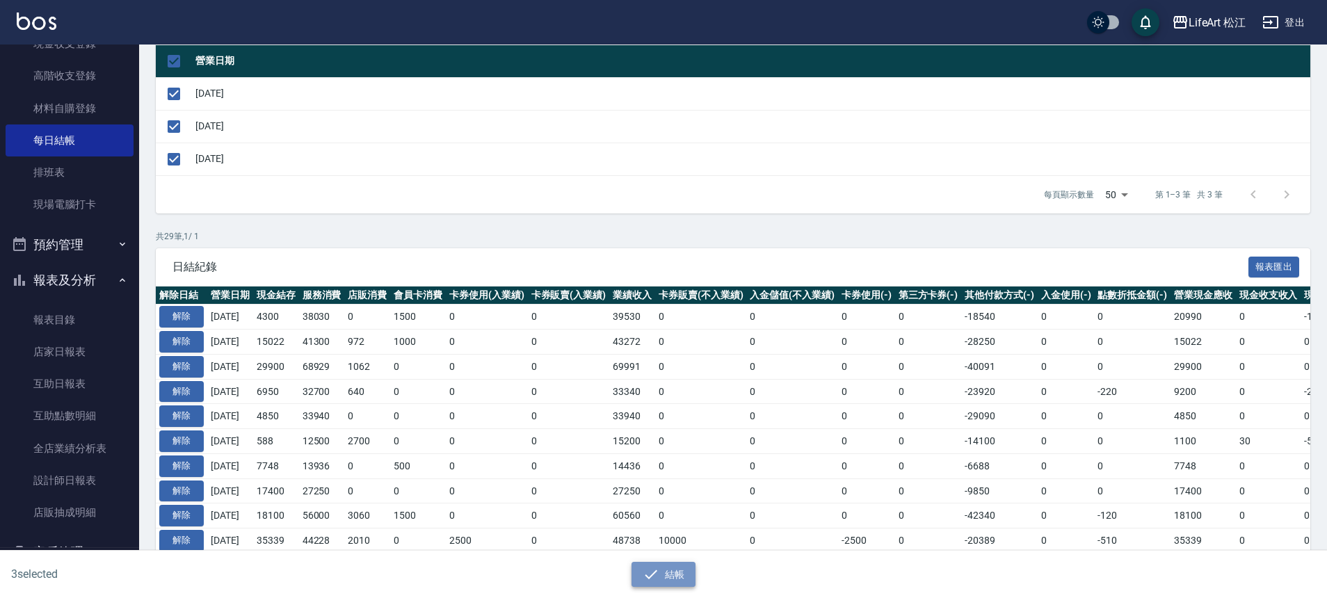
click at [660, 577] on button "結帳" at bounding box center [664, 575] width 65 height 26
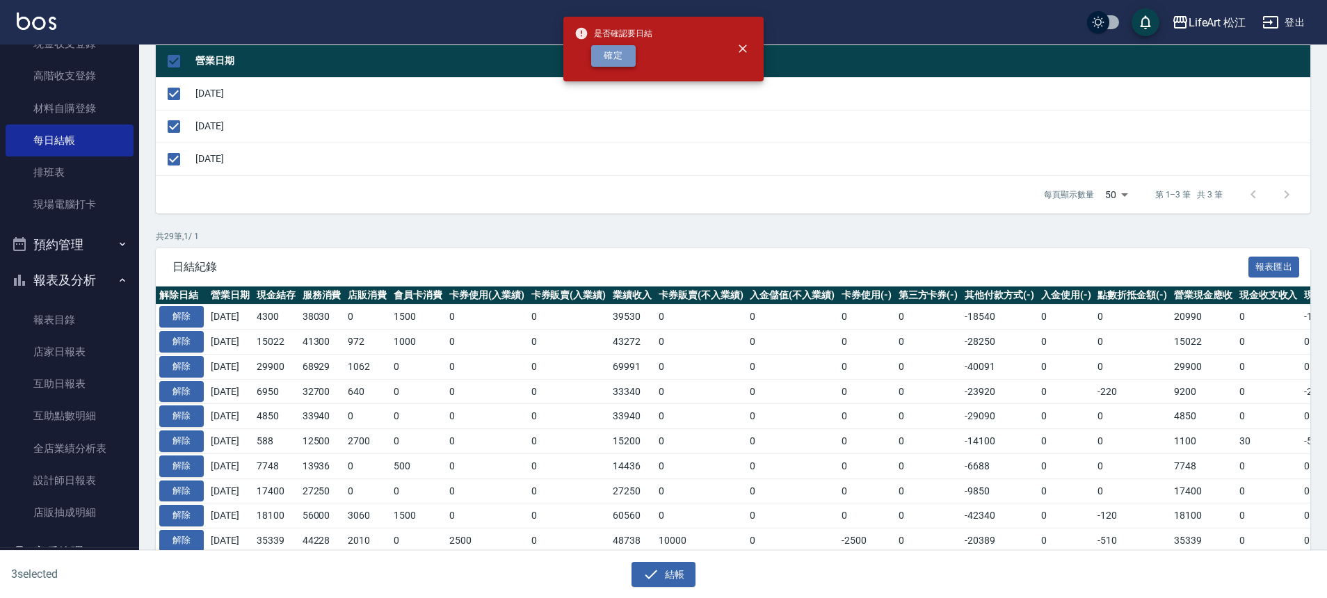
click at [614, 58] on button "確定" at bounding box center [613, 56] width 45 height 22
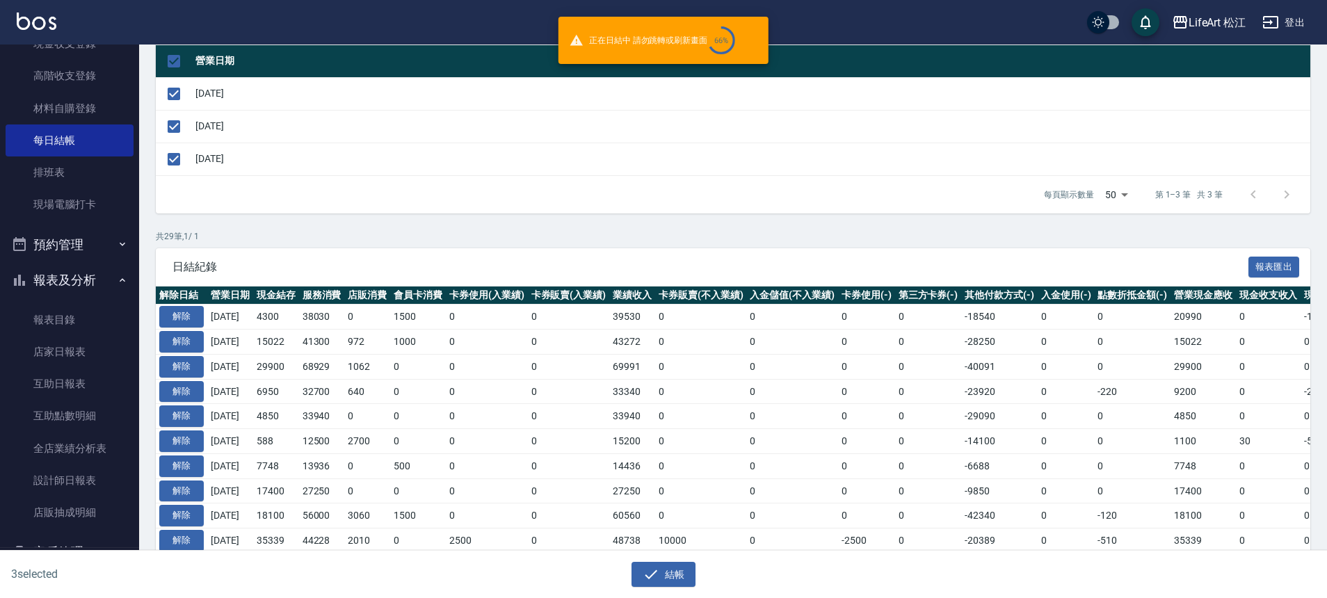
checkbox input "false"
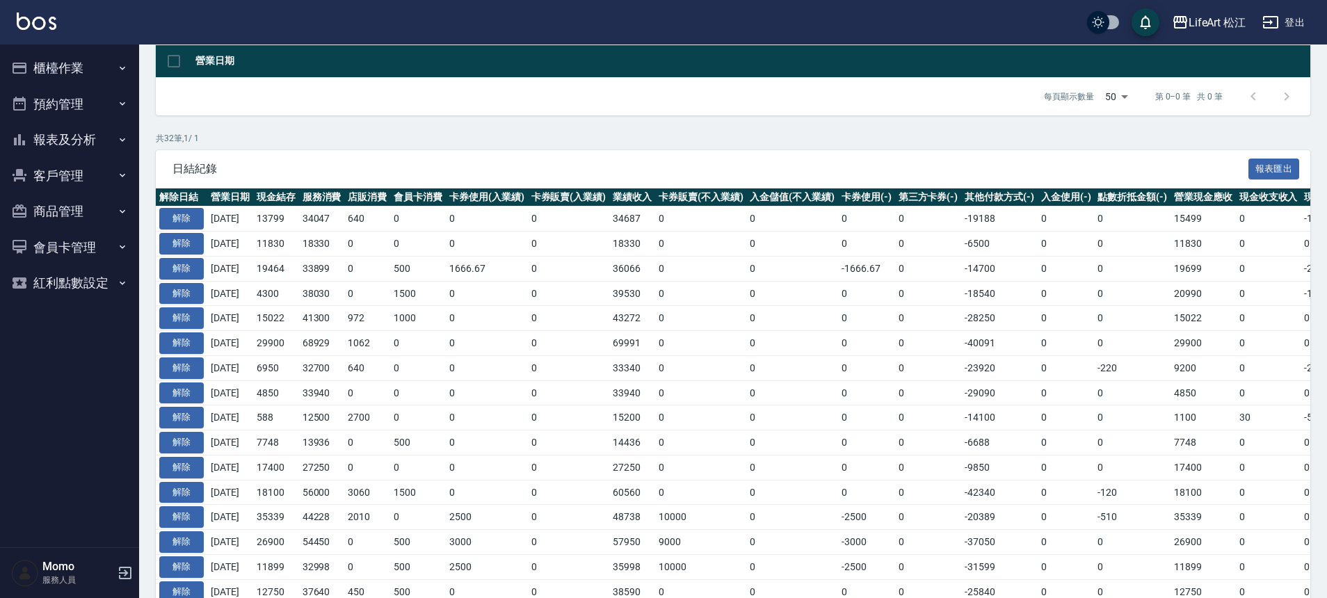
scroll to position [164, 0]
drag, startPoint x: 266, startPoint y: 294, endPoint x: 292, endPoint y: 295, distance: 25.1
click at [292, 295] on tr "解除 [DATE] 4300 38030 0 1500 0 0 39530 0 0 0 0 -18540 0 0 20990 0 -16690 0 [DATE]" at bounding box center [850, 293] width 1388 height 25
drag, startPoint x: 264, startPoint y: 272, endPoint x: 312, endPoint y: 271, distance: 48.0
click at [312, 271] on tr "解除 [DATE] 19464 33899 0 500 1666.67 0 36066 0 0 -1666.67 0 -14700 0 0 19699 0 -…" at bounding box center [850, 268] width 1388 height 25
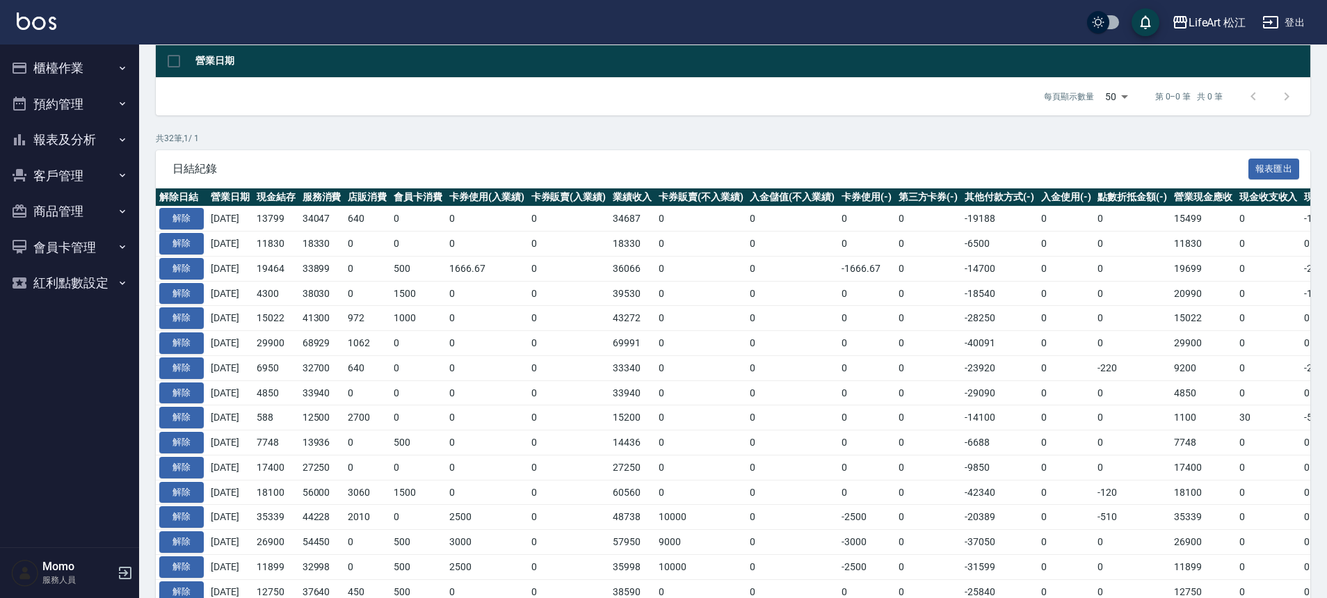
drag, startPoint x: 265, startPoint y: 242, endPoint x: 310, endPoint y: 244, distance: 44.6
click at [299, 244] on td "11830" at bounding box center [276, 244] width 46 height 25
click at [277, 242] on td "11830" at bounding box center [276, 244] width 46 height 25
click at [273, 244] on td "11830" at bounding box center [276, 244] width 46 height 25
drag, startPoint x: 271, startPoint y: 244, endPoint x: 308, endPoint y: 245, distance: 36.9
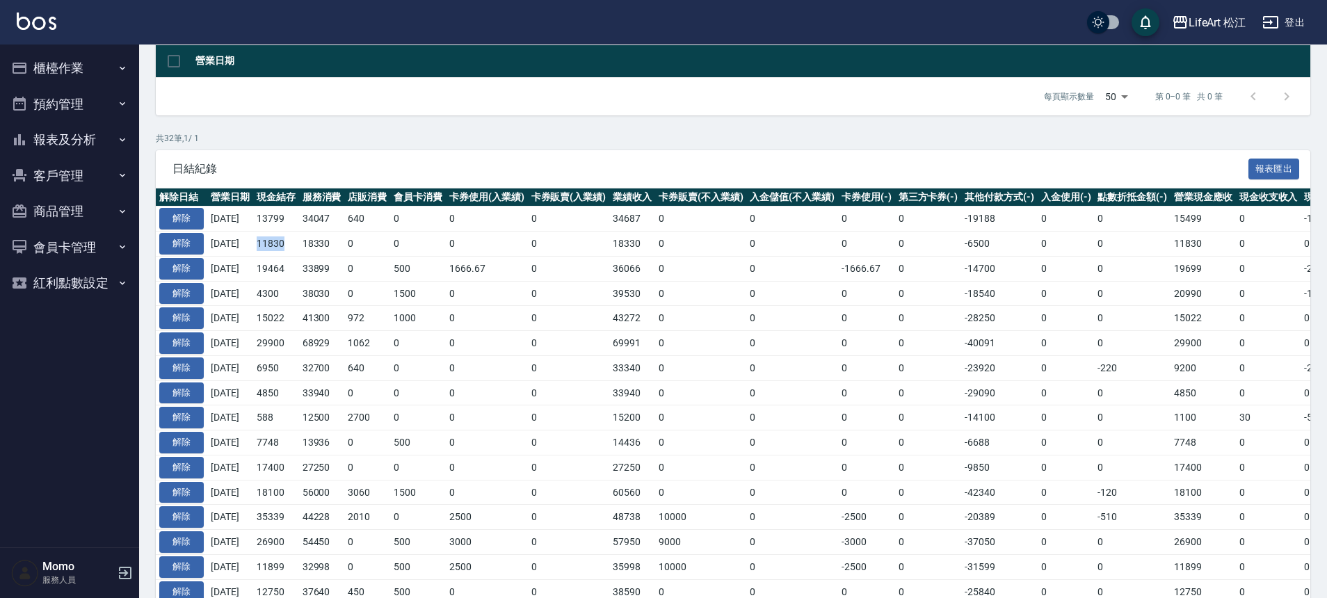
click at [299, 245] on td "11830" at bounding box center [276, 244] width 46 height 25
drag, startPoint x: 267, startPoint y: 292, endPoint x: 342, endPoint y: 296, distance: 75.2
click at [342, 296] on tr "解除 [DATE] 4300 38030 0 1500 0 0 39530 0 0 0 0 -18540 0 0 20990 0 -16690 0 [DATE]" at bounding box center [850, 293] width 1388 height 25
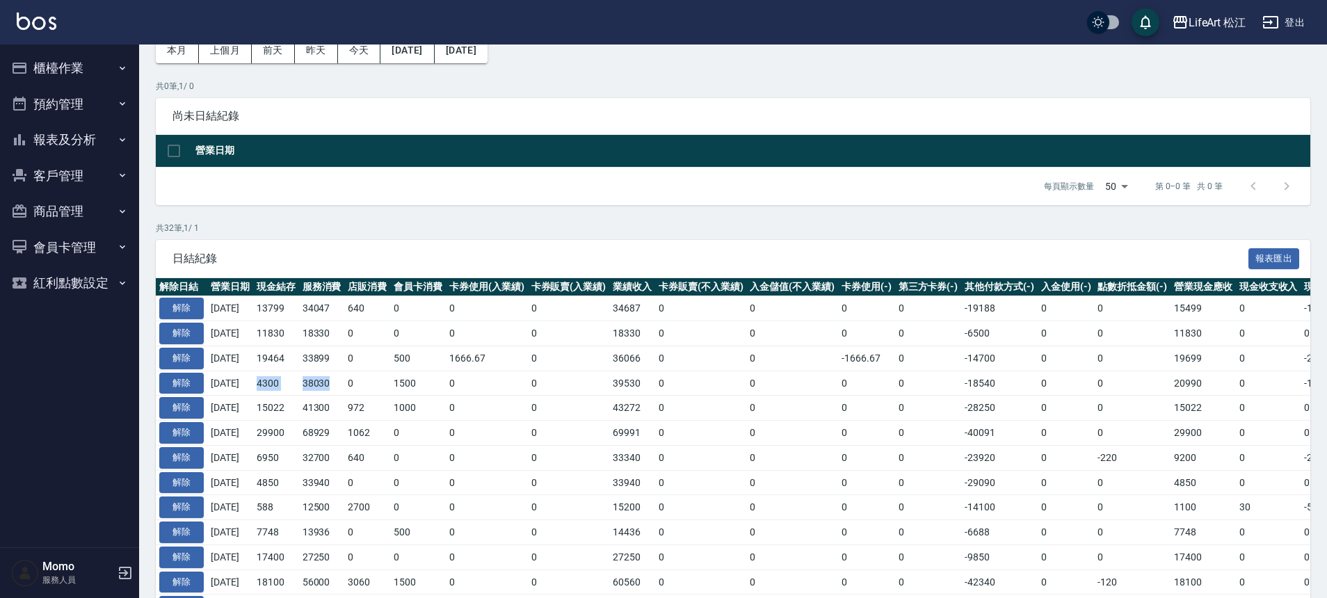
scroll to position [0, 0]
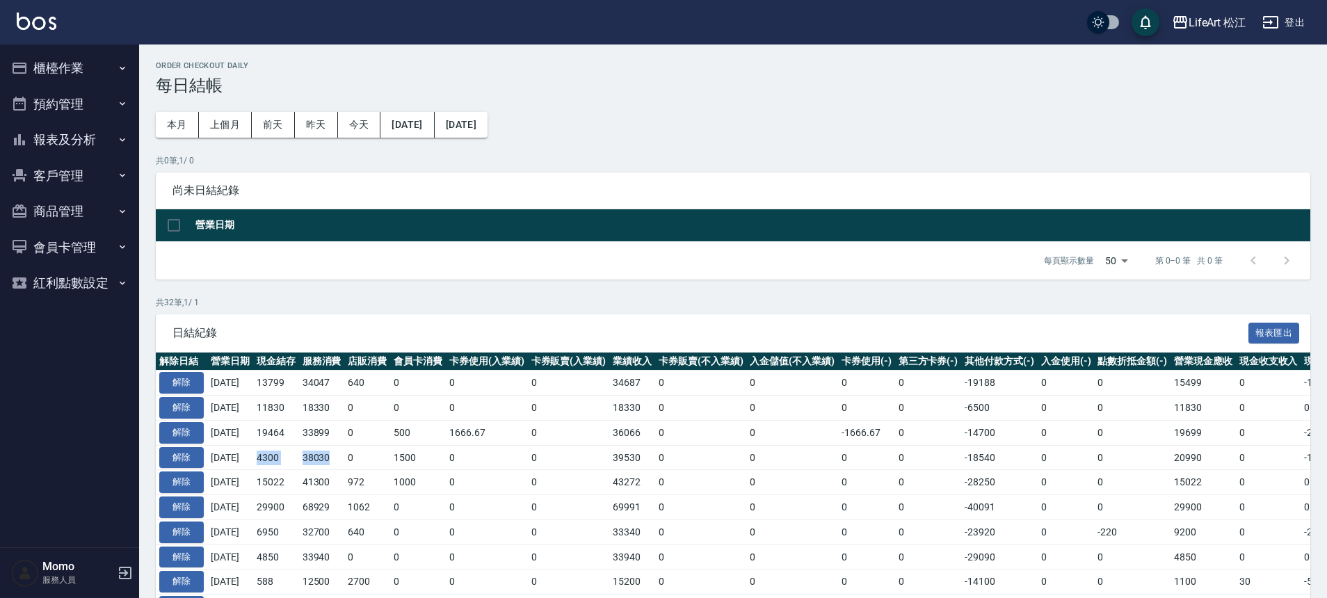
click at [129, 70] on button "櫃檯作業" at bounding box center [70, 68] width 128 height 36
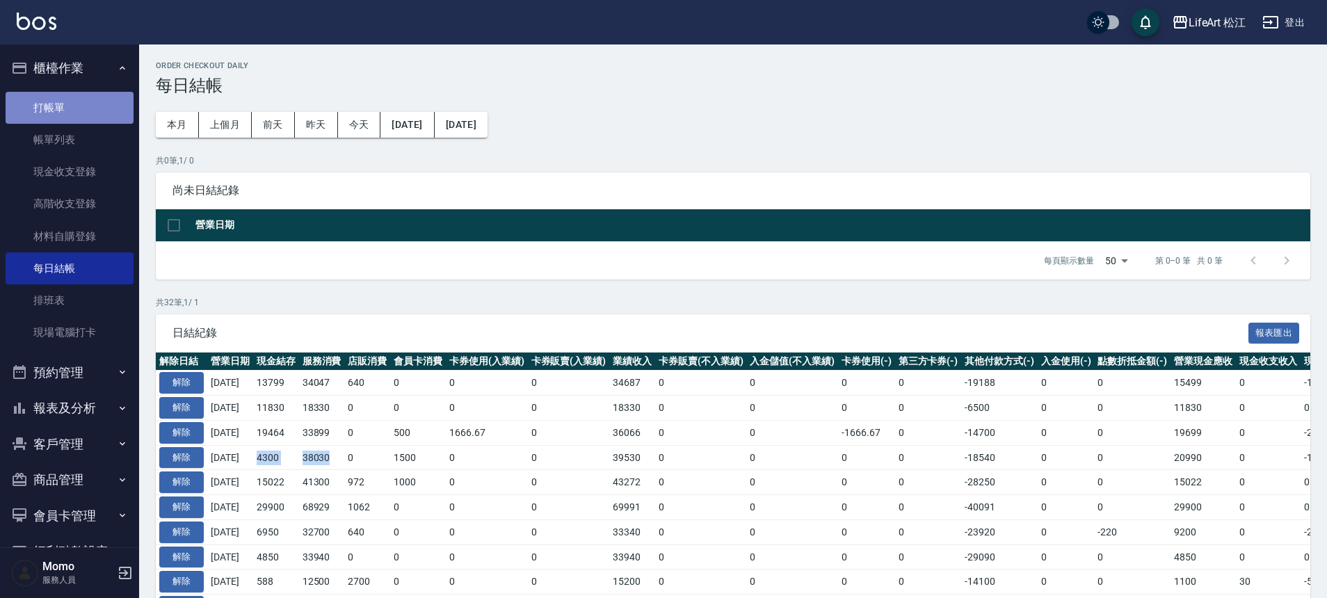
click at [87, 112] on link "打帳單" at bounding box center [70, 108] width 128 height 32
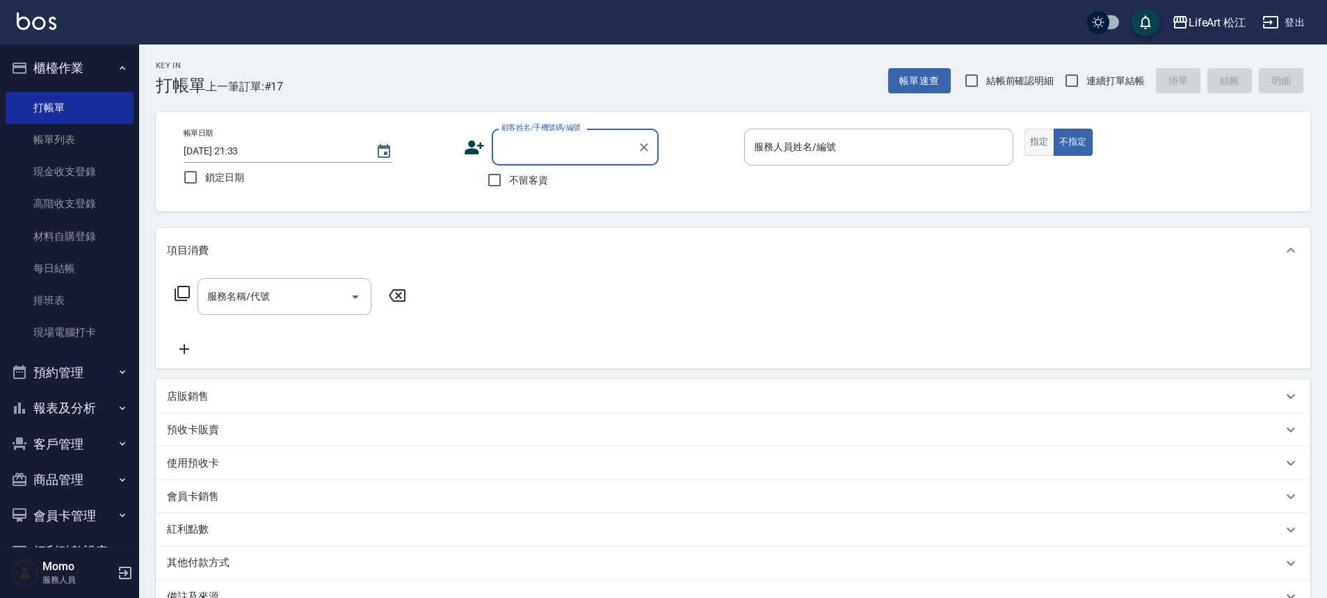
click at [1030, 144] on button "指定" at bounding box center [1040, 142] width 30 height 27
click at [509, 179] on input "不留客資" at bounding box center [494, 180] width 29 height 29
checkbox input "true"
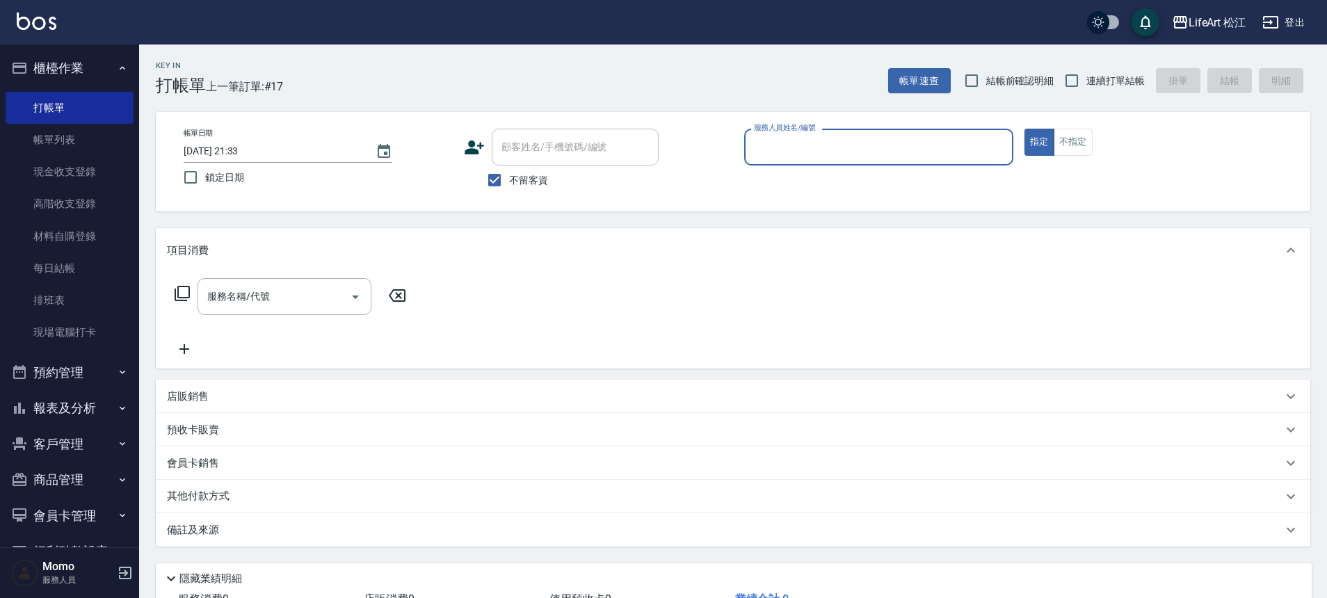
click at [298, 148] on input "[DATE] 21:33" at bounding box center [273, 151] width 178 height 23
click at [385, 154] on icon "Choose date, selected date is 2025-09-25" at bounding box center [384, 151] width 13 height 14
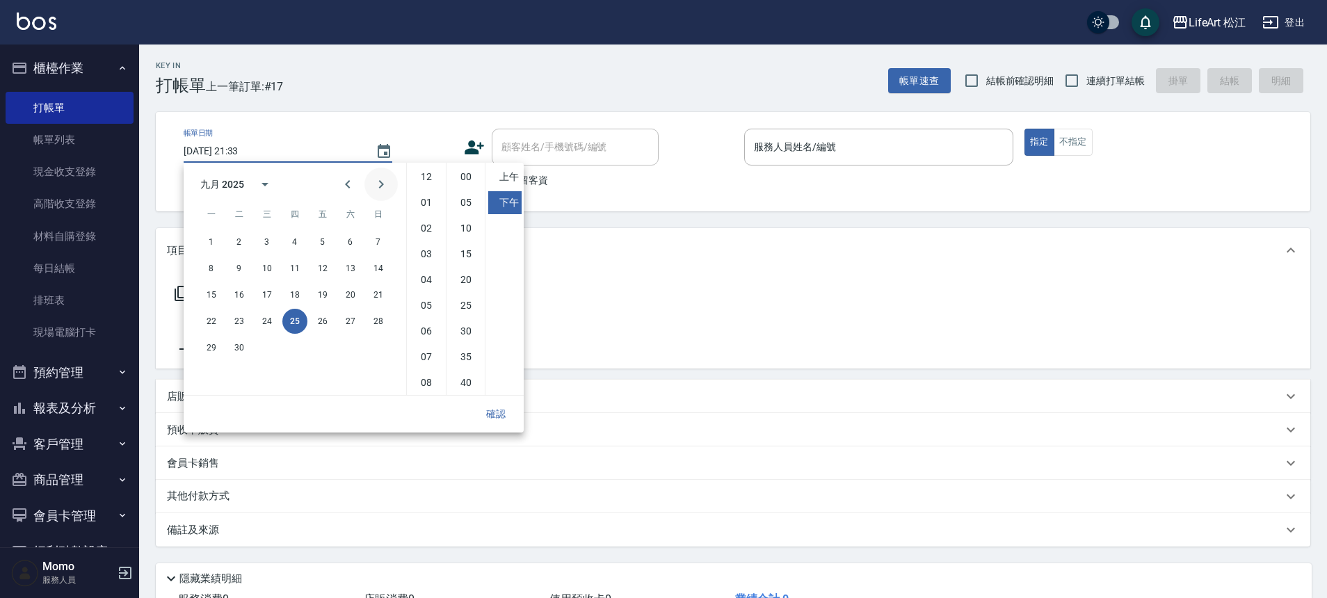
scroll to position [78, 0]
click at [327, 320] on button "26" at bounding box center [322, 321] width 25 height 25
type input "[DATE] 21:33"
click at [509, 411] on button "確認" at bounding box center [496, 414] width 45 height 26
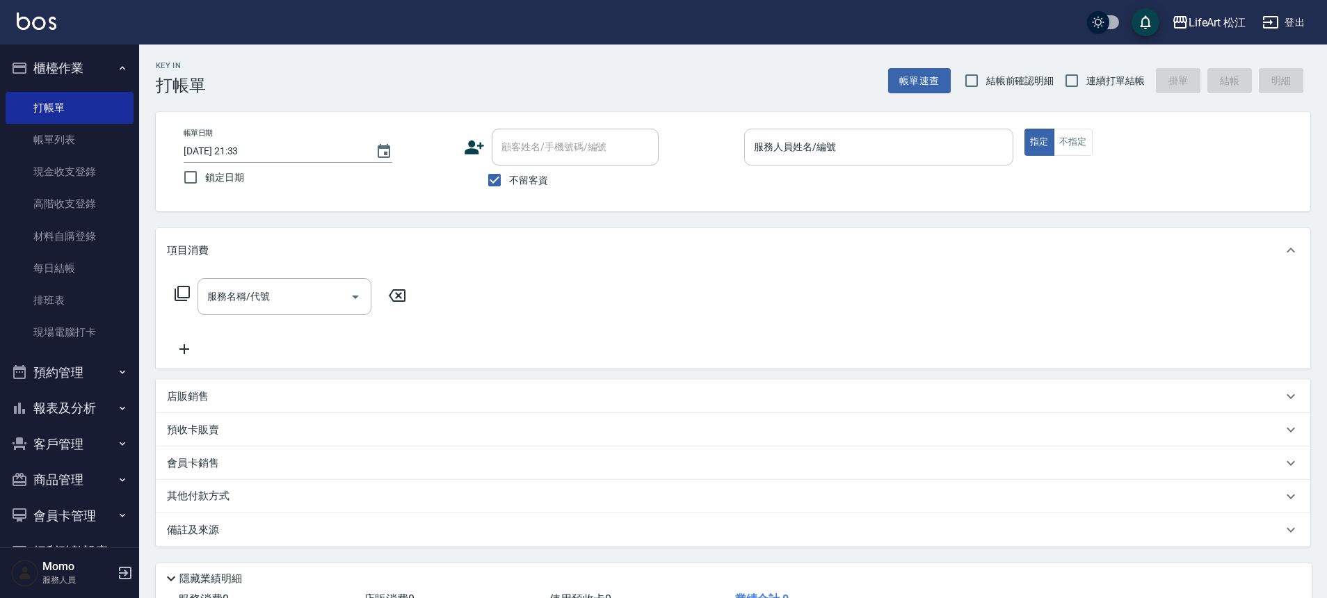
click at [879, 154] on input "服務人員姓名/編號" at bounding box center [879, 147] width 257 height 24
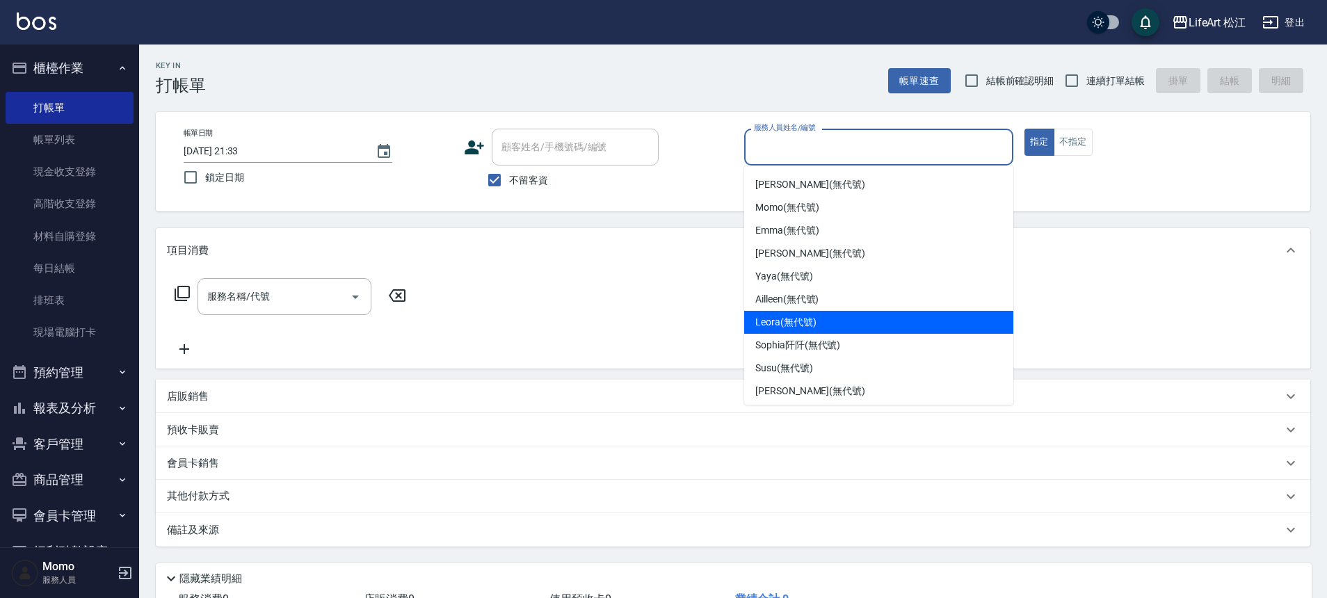
scroll to position [162, 0]
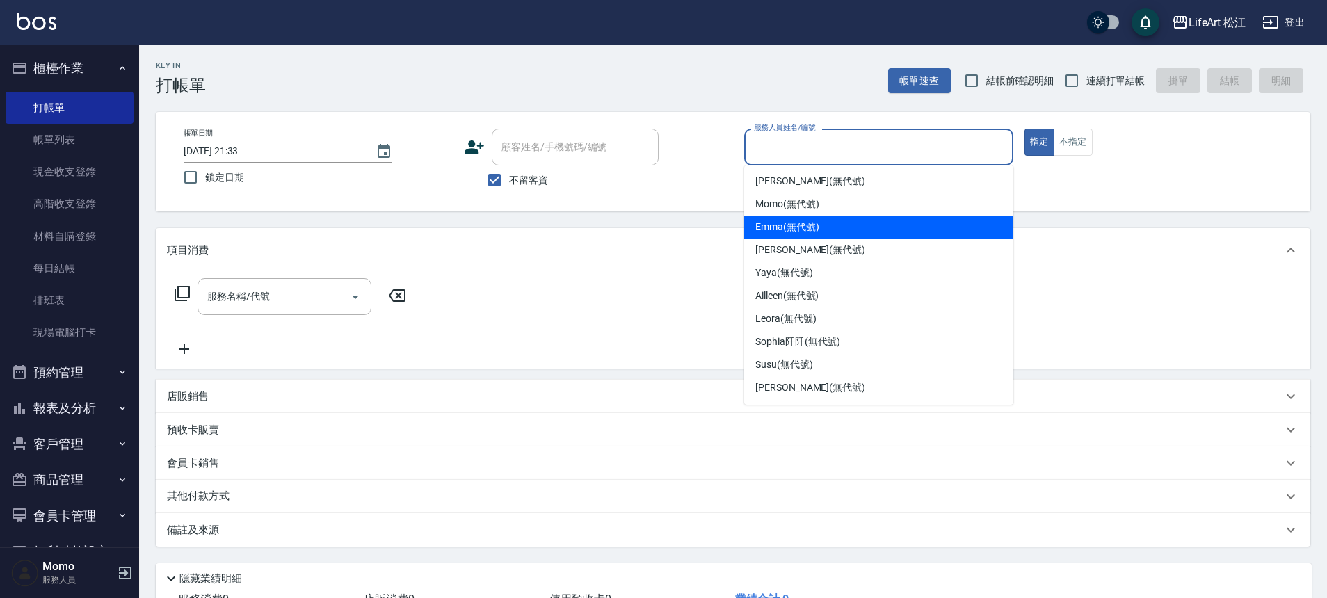
click at [850, 231] on div "[PERSON_NAME] (無代號)" at bounding box center [878, 227] width 269 height 23
type input "[PERSON_NAME](無代號)"
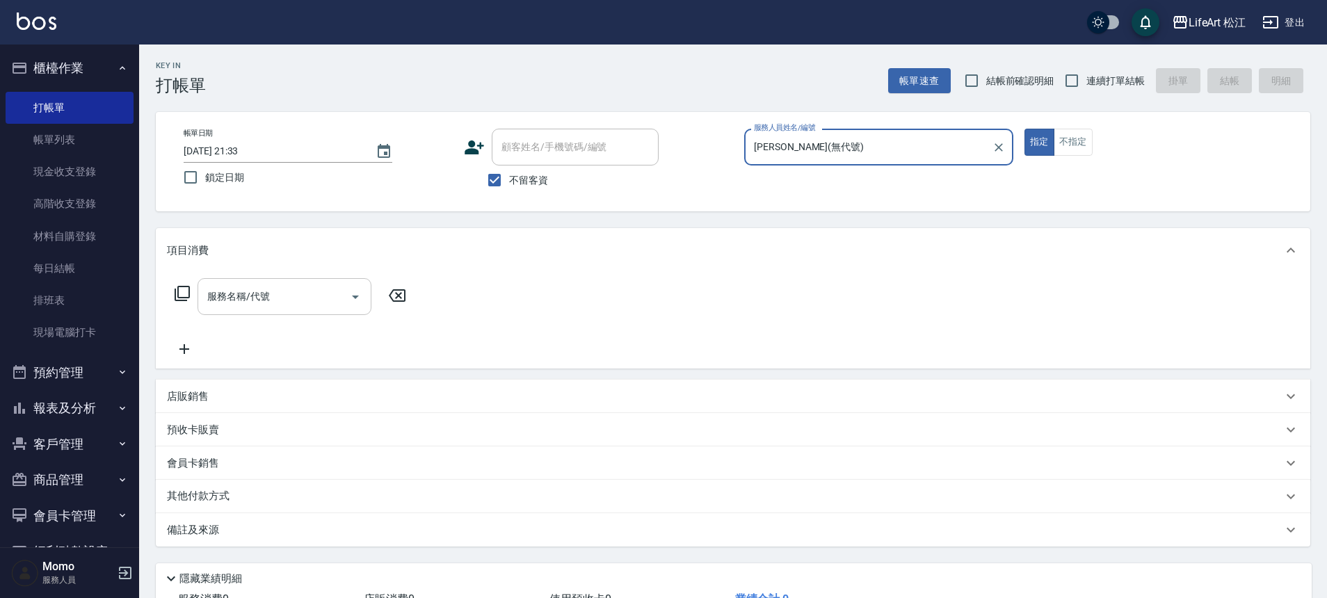
click at [340, 287] on input "服務名稱/代號" at bounding box center [274, 297] width 141 height 24
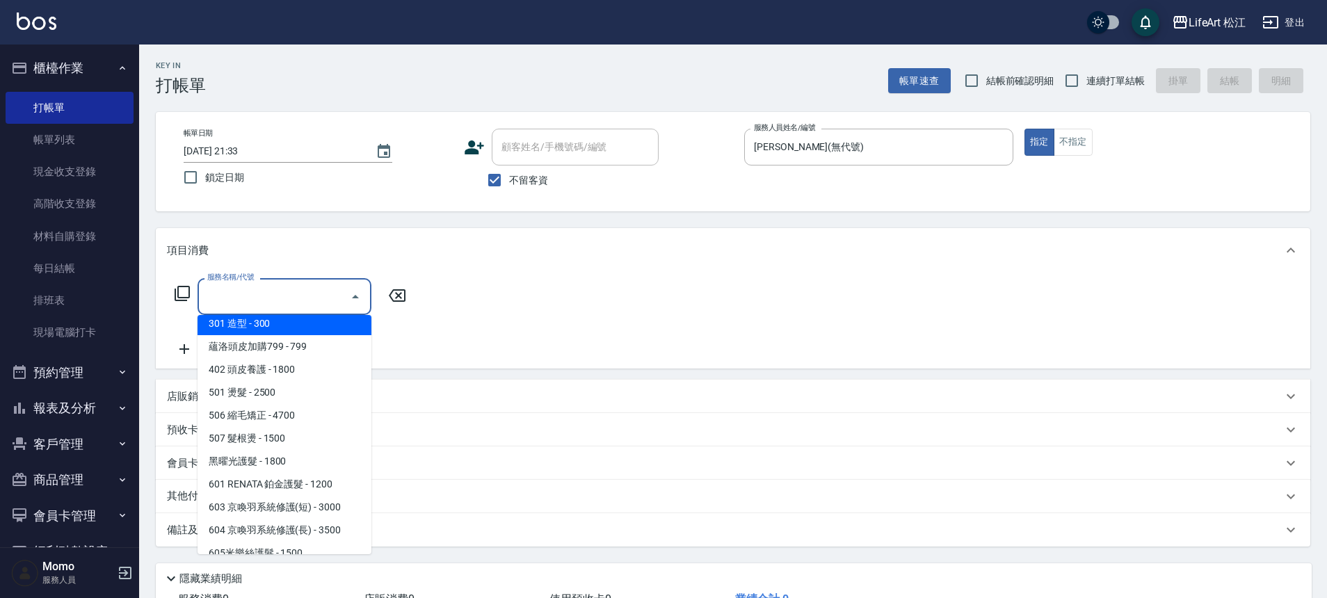
scroll to position [185, 0]
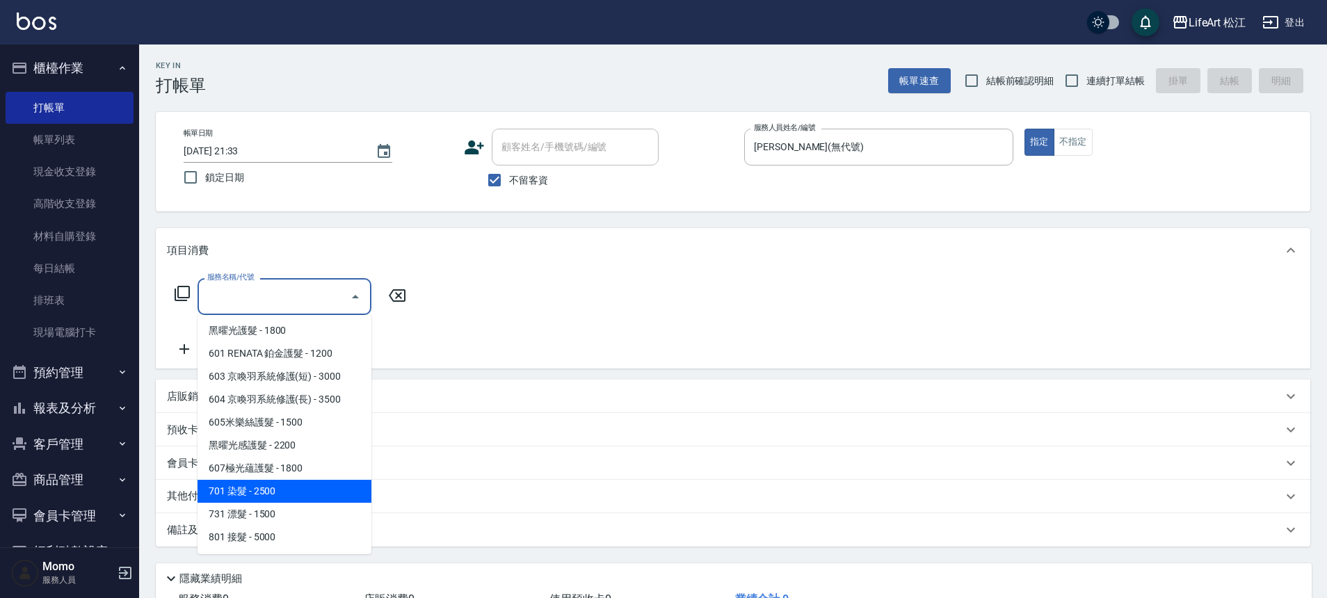
click at [307, 489] on span "701 染髮 - 2500" at bounding box center [285, 491] width 174 height 23
type input "701 染髮(701)"
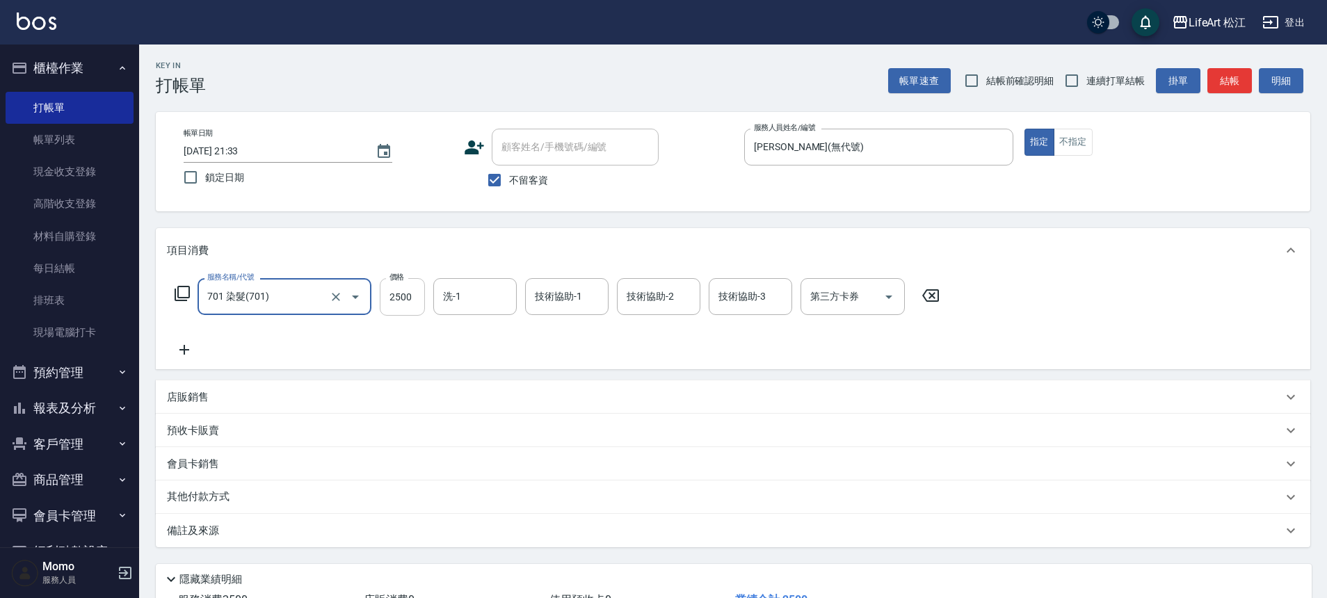
click at [419, 304] on input "2500" at bounding box center [402, 297] width 45 height 38
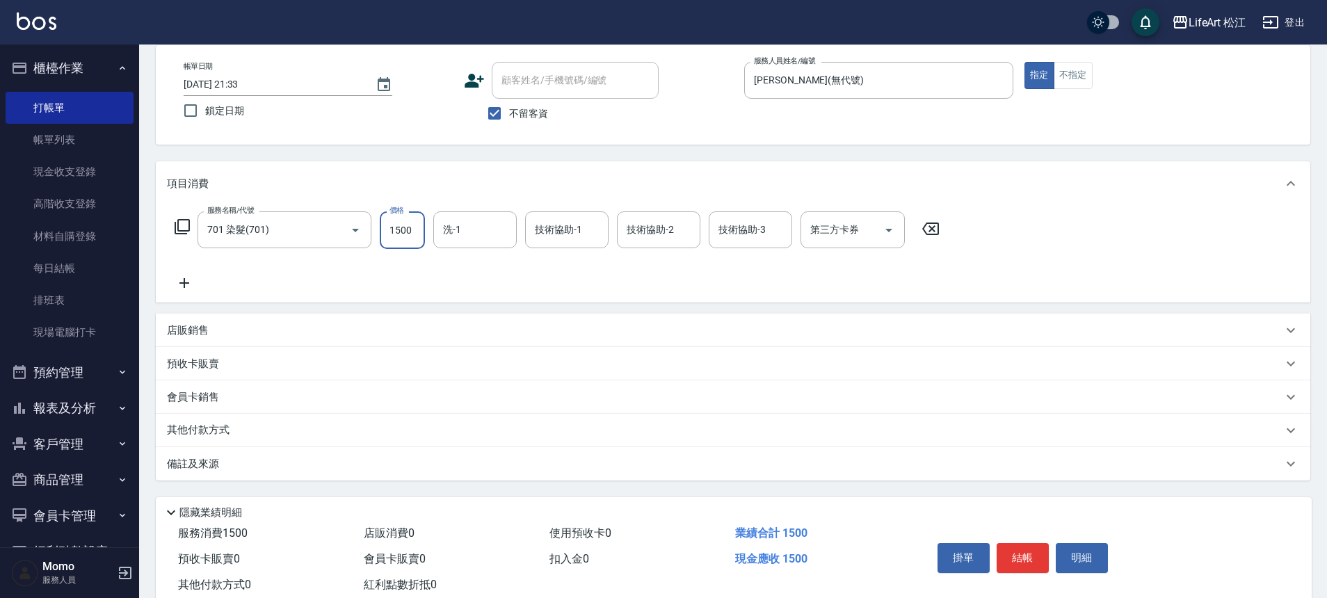
scroll to position [77, 0]
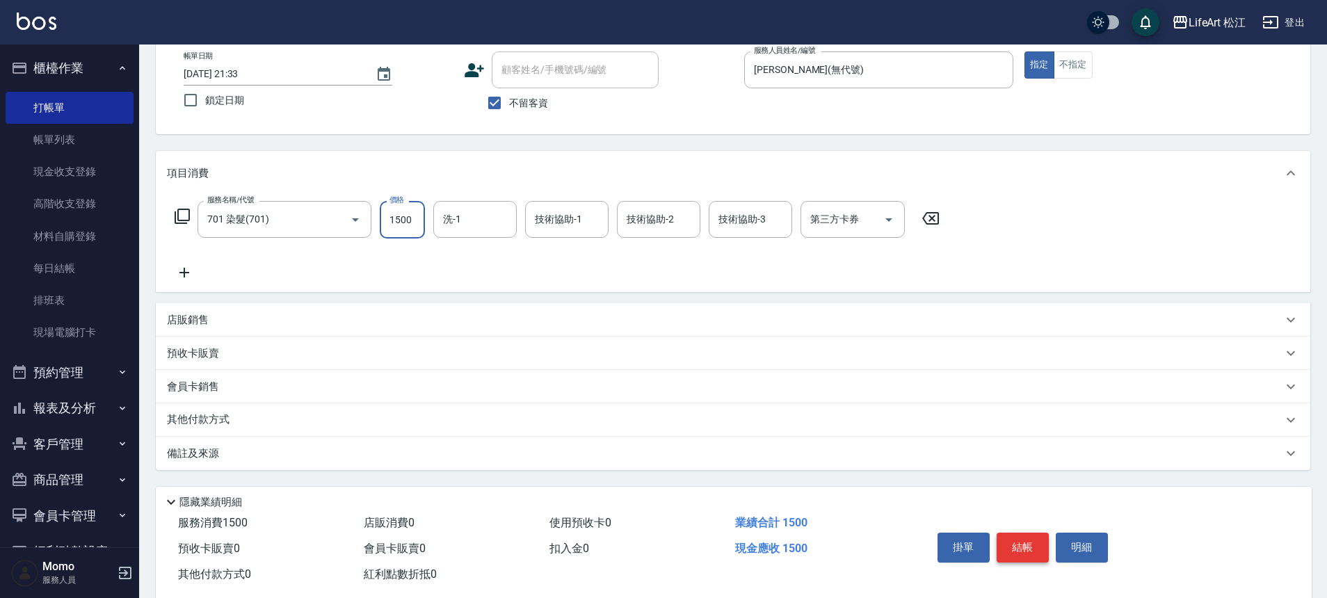
type input "1500"
click at [1027, 548] on button "結帳" at bounding box center [1023, 547] width 52 height 29
